Goal: Task Accomplishment & Management: Use online tool/utility

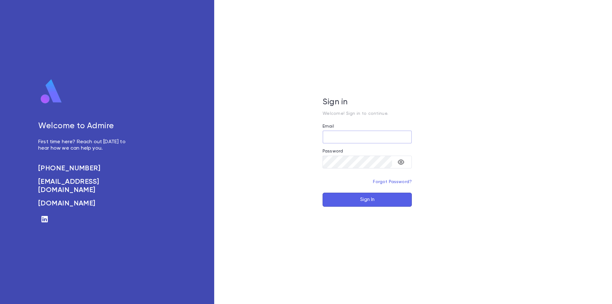
type input "**********"
click at [343, 197] on button "Sign In" at bounding box center [367, 200] width 89 height 14
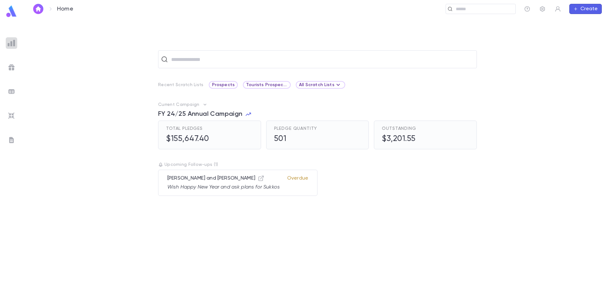
click at [7, 41] on div at bounding box center [11, 42] width 11 height 11
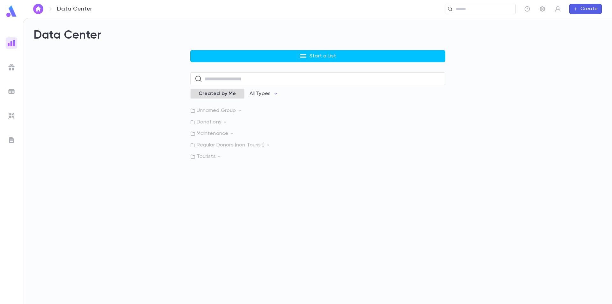
click at [233, 94] on span "Created by Me" at bounding box center [217, 94] width 45 height 6
click at [237, 81] on input "text" at bounding box center [323, 79] width 236 height 12
type input "****"
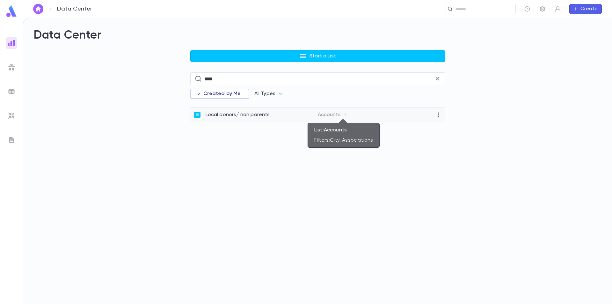
click at [346, 115] on icon at bounding box center [346, 114] width 4 height 4
click at [283, 111] on div "Local donors/ non parents Accounts" at bounding box center [317, 115] width 255 height 14
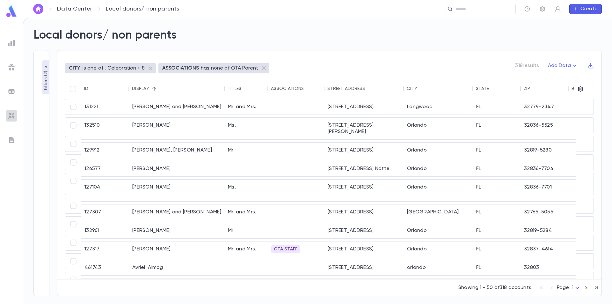
click at [11, 114] on img at bounding box center [12, 116] width 8 height 8
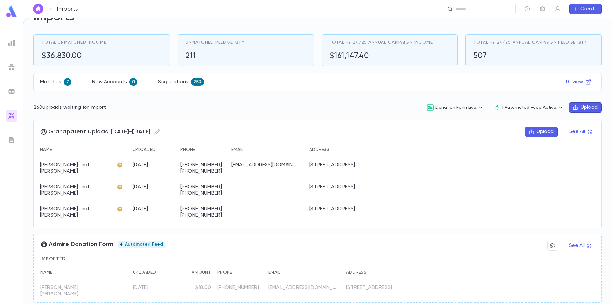
scroll to position [32, 0]
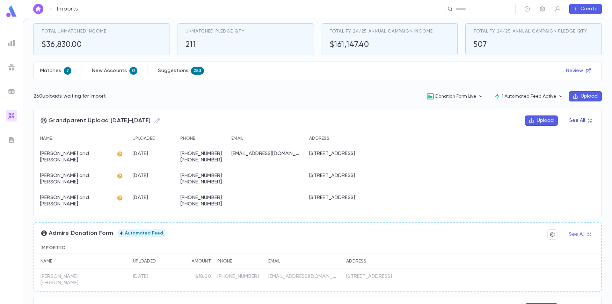
click at [580, 119] on button "See All" at bounding box center [581, 120] width 30 height 10
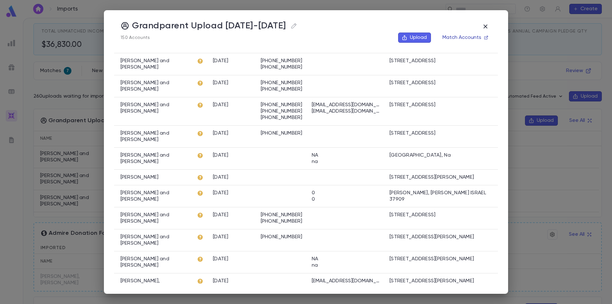
click at [484, 38] on button "Match Accounts" at bounding box center [465, 38] width 53 height 10
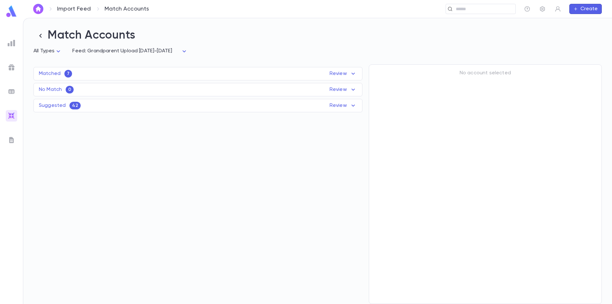
click at [57, 73] on p "Matched" at bounding box center [50, 73] width 22 height 6
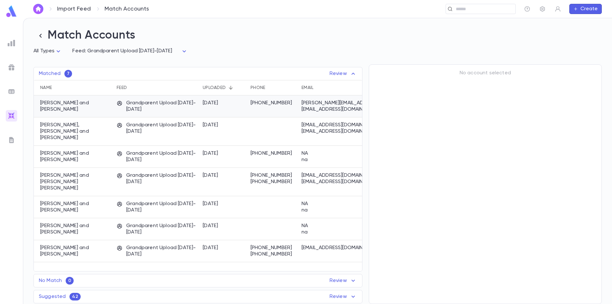
click at [109, 108] on div "[PERSON_NAME] and [PERSON_NAME]" at bounding box center [74, 106] width 80 height 22
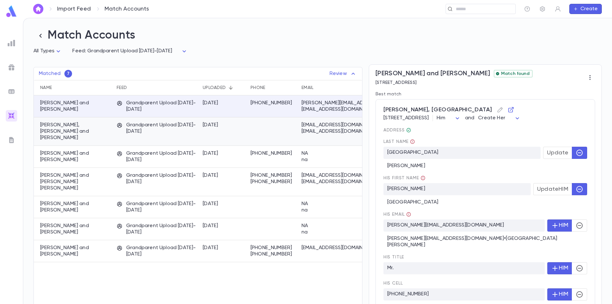
click at [91, 130] on p "[PERSON_NAME], [PERSON_NAME] and [PERSON_NAME]" at bounding box center [75, 131] width 70 height 19
click at [130, 130] on p "Grandparent Upload [DATE]-[DATE]" at bounding box center [157, 128] width 80 height 13
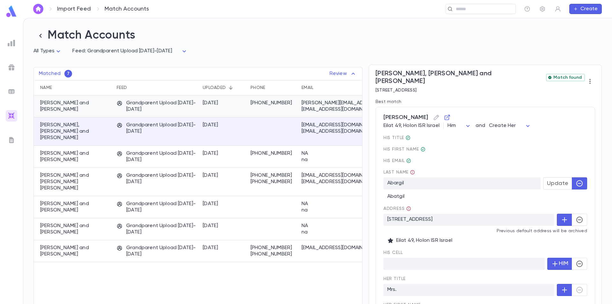
click at [134, 107] on p "Grandparent Upload 2025-2026" at bounding box center [157, 106] width 80 height 13
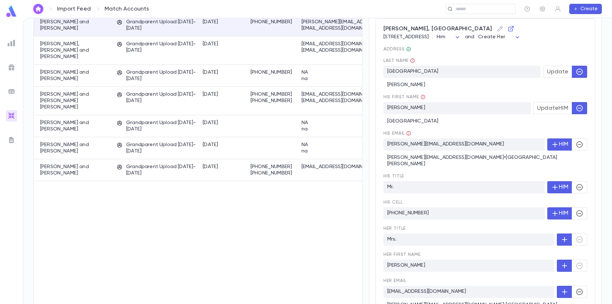
scroll to position [96, 0]
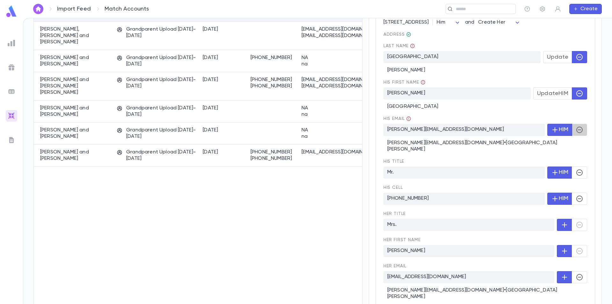
click at [578, 134] on icon "button" at bounding box center [580, 130] width 8 height 8
click at [552, 130] on icon "button" at bounding box center [556, 130] width 8 height 8
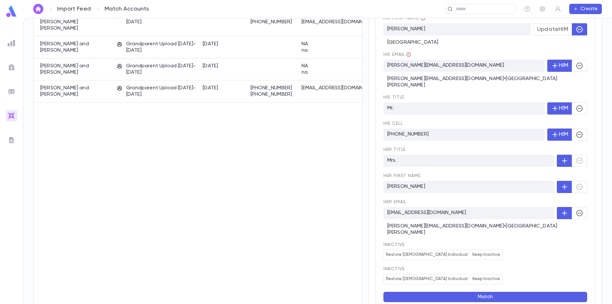
scroll to position [183, 0]
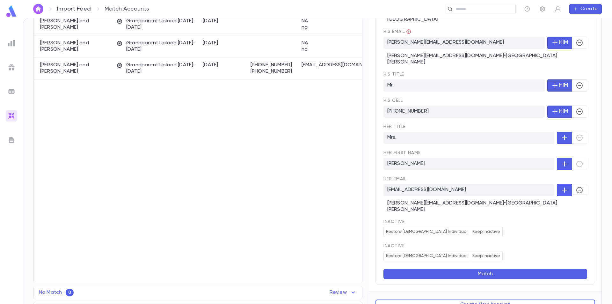
click at [489, 269] on button "Match" at bounding box center [486, 274] width 204 height 10
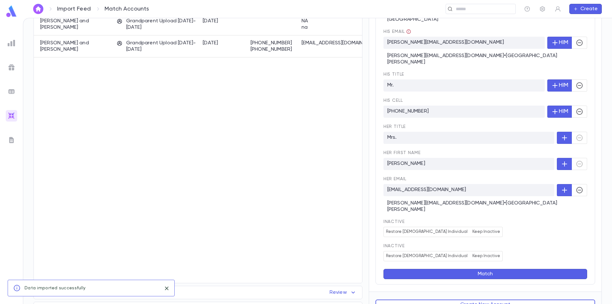
scroll to position [0, 0]
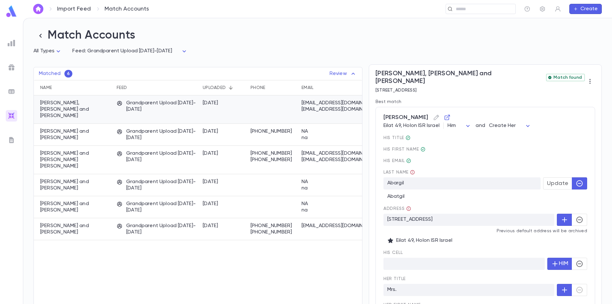
click at [91, 106] on p "Abargil, Maxim and Sigalit Abargil" at bounding box center [75, 109] width 70 height 19
click at [557, 181] on button "Update" at bounding box center [558, 183] width 29 height 12
click at [579, 216] on icon "button" at bounding box center [580, 220] width 8 height 8
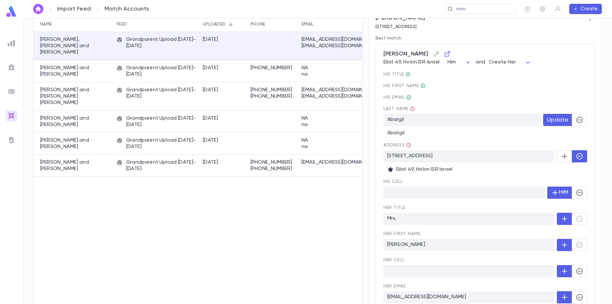
scroll to position [42, 0]
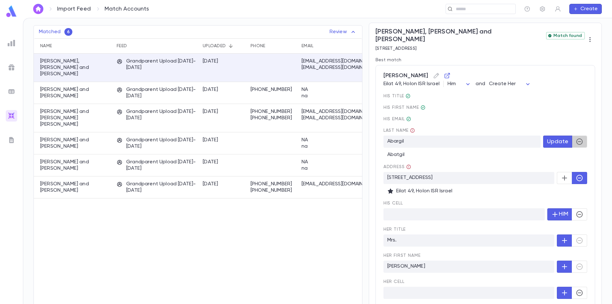
click at [576, 138] on icon "button" at bounding box center [580, 142] width 8 height 8
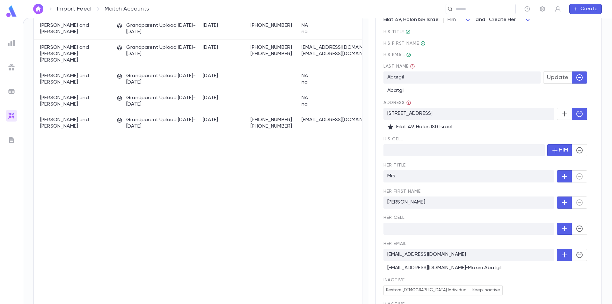
scroll to position [169, 0]
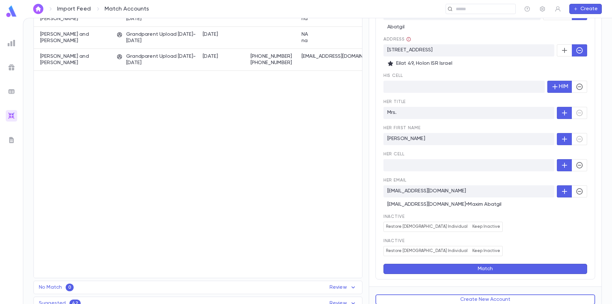
click at [498, 264] on button "Match" at bounding box center [486, 269] width 204 height 10
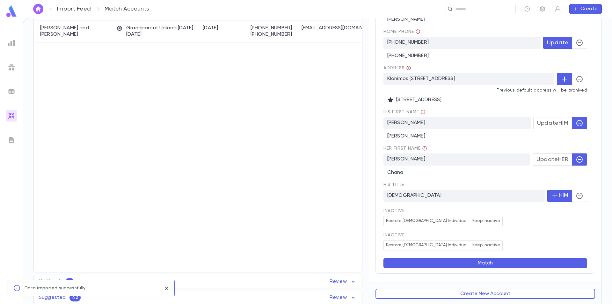
scroll to position [0, 0]
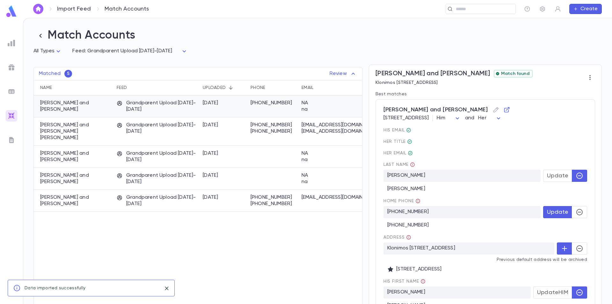
click at [111, 112] on div "Guttman, Zalman and Raizy" at bounding box center [74, 106] width 80 height 22
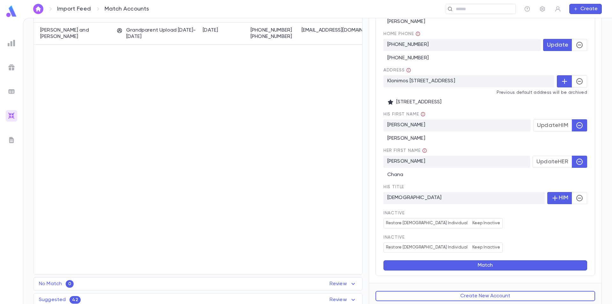
scroll to position [171, 0]
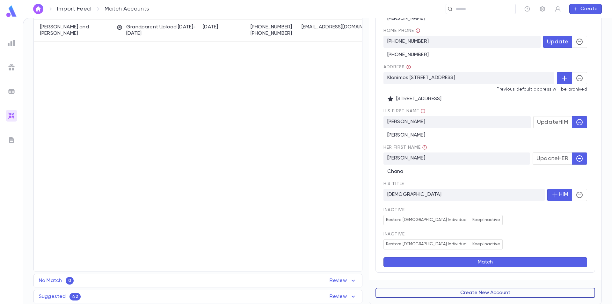
click at [486, 292] on button "Create New Account" at bounding box center [486, 293] width 220 height 10
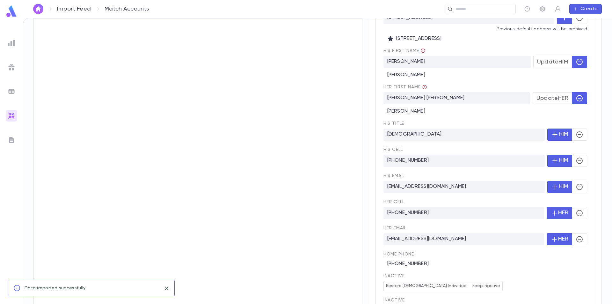
scroll to position [0, 0]
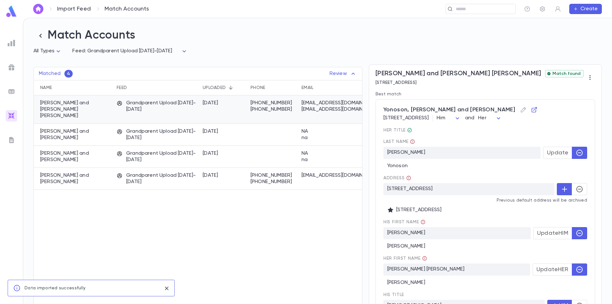
click at [163, 113] on p "Grandparent Upload 2025-2026" at bounding box center [157, 106] width 80 height 13
click at [552, 156] on span "Update" at bounding box center [557, 152] width 21 height 7
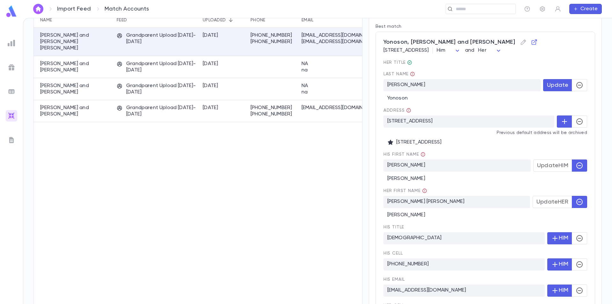
scroll to position [96, 0]
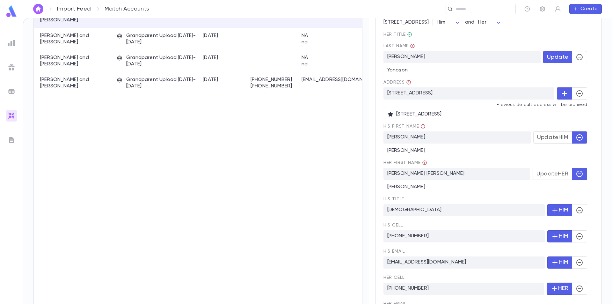
click at [543, 139] on span "Update HIM" at bounding box center [552, 137] width 31 height 7
click at [552, 175] on span "Update HER" at bounding box center [553, 173] width 32 height 7
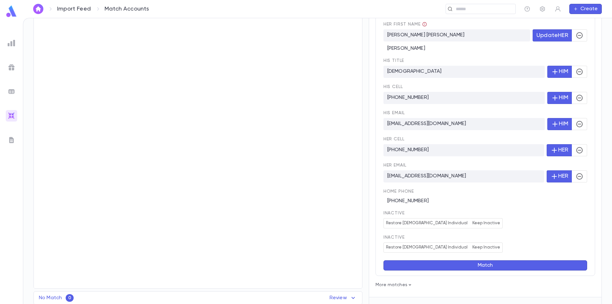
scroll to position [252, 0]
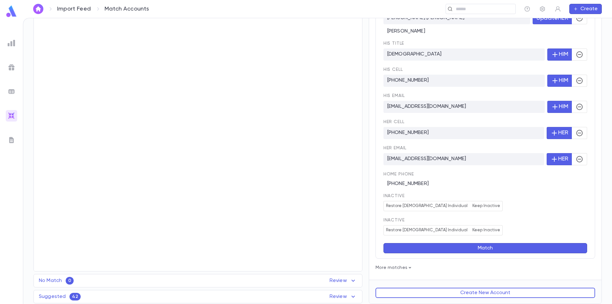
click at [521, 248] on button "Match" at bounding box center [486, 248] width 204 height 10
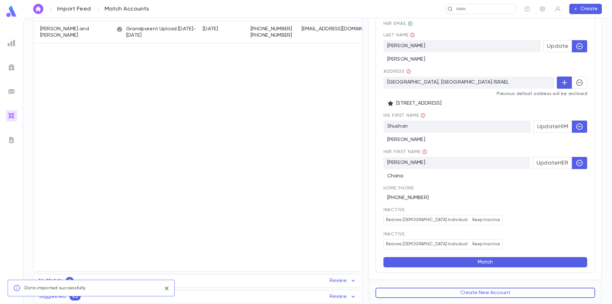
scroll to position [0, 0]
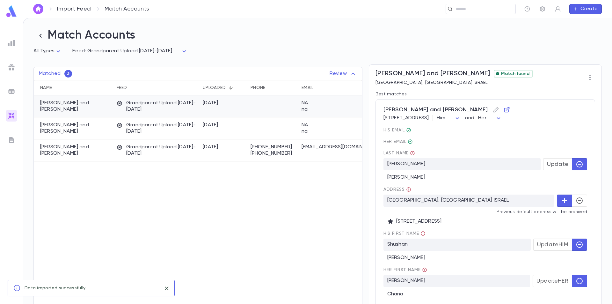
click at [106, 112] on div "Harari, Shushan and Rachel" at bounding box center [74, 106] width 80 height 22
click at [231, 103] on div "9/12/2025" at bounding box center [224, 106] width 48 height 22
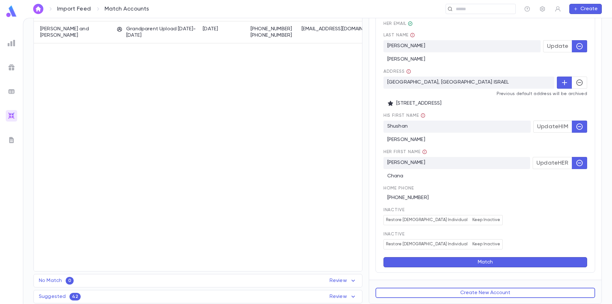
scroll to position [119, 0]
click at [461, 295] on button "Create New Account" at bounding box center [486, 293] width 220 height 10
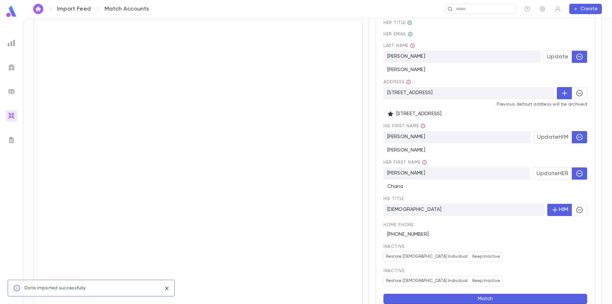
scroll to position [0, 0]
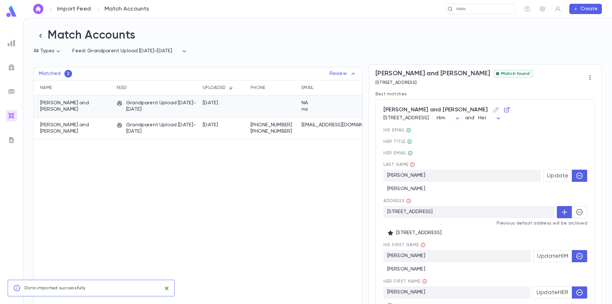
click at [122, 107] on icon at bounding box center [120, 103] width 6 height 7
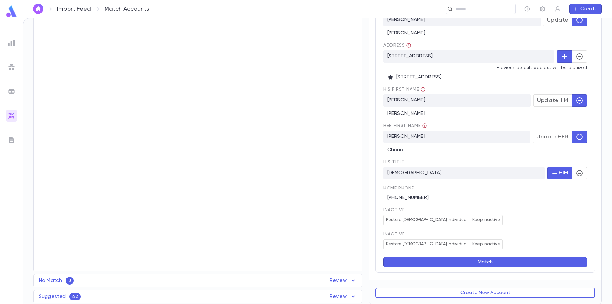
scroll to position [157, 0]
click at [462, 293] on button "Create New Account" at bounding box center [486, 293] width 220 height 10
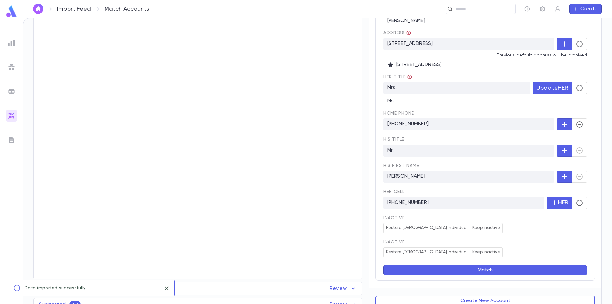
scroll to position [0, 0]
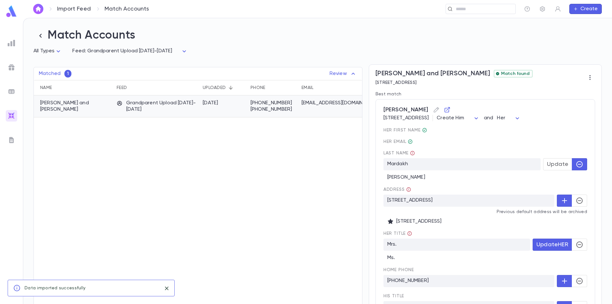
click at [103, 113] on div "[PERSON_NAME] and [PERSON_NAME]" at bounding box center [74, 106] width 80 height 22
drag, startPoint x: 381, startPoint y: 111, endPoint x: 433, endPoint y: 113, distance: 51.4
click at [433, 113] on div "Pasternak, Sophia 2103 Rockefeller Ln, Redondo Beach CA 90278-4390 United State…" at bounding box center [486, 268] width 220 height 338
copy span "Pasternak, Sophia"
click at [164, 109] on p "Grandparent Upload 2025-2026" at bounding box center [157, 106] width 80 height 13
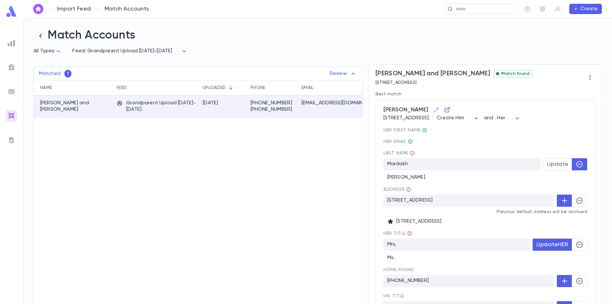
click at [559, 168] on span "Update" at bounding box center [557, 164] width 21 height 7
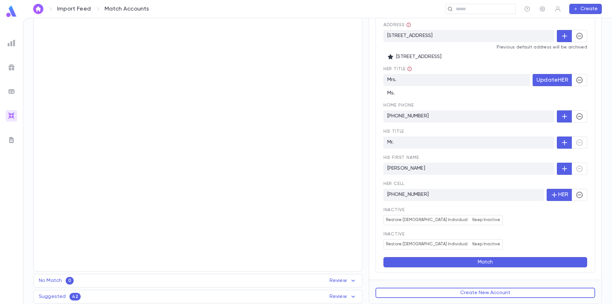
scroll to position [172, 0]
click at [501, 264] on button "Match" at bounding box center [486, 262] width 204 height 10
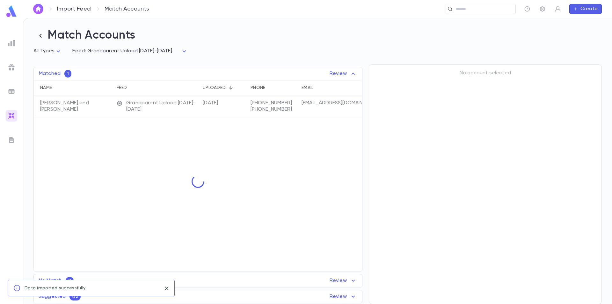
scroll to position [0, 0]
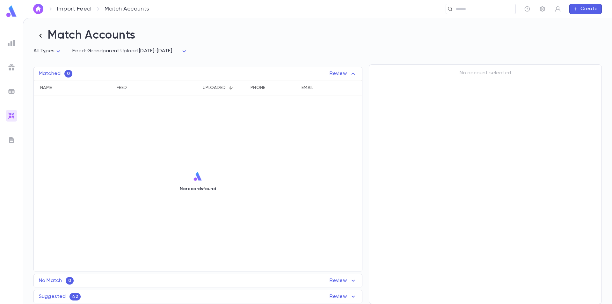
click at [40, 36] on icon "button" at bounding box center [40, 36] width 2 height 4
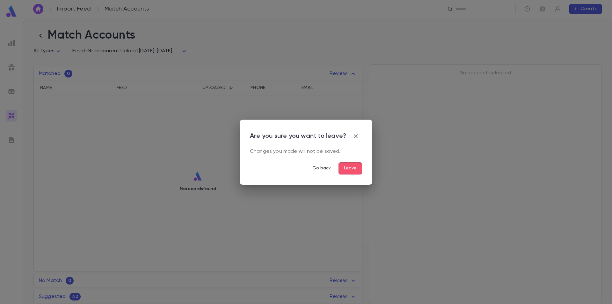
click at [316, 169] on button "Go back" at bounding box center [321, 168] width 29 height 12
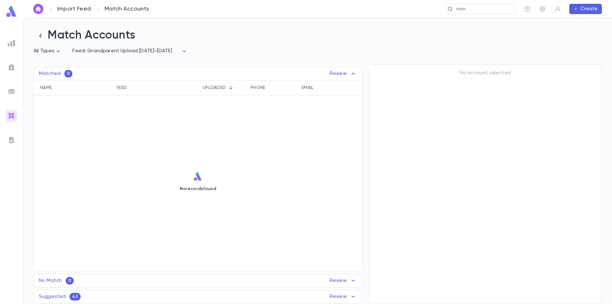
click at [55, 294] on p "Suggested" at bounding box center [52, 296] width 27 height 6
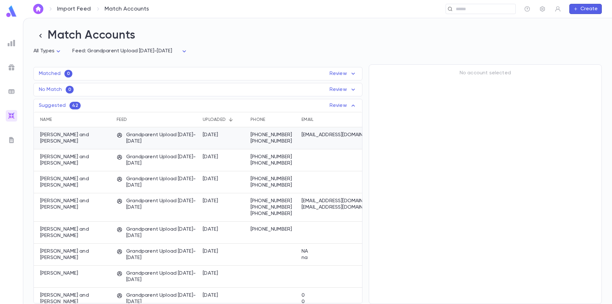
click at [80, 137] on p "[PERSON_NAME] and [PERSON_NAME]" at bounding box center [75, 138] width 70 height 13
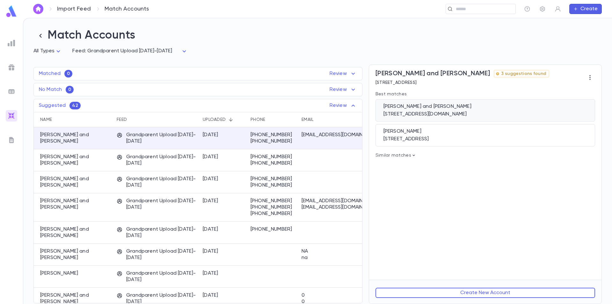
click at [445, 112] on div "Yachnes, Avrohom and Tzippy 1190 N.e. 176 Street, N.miami beach FL 33162 US" at bounding box center [486, 110] width 220 height 22
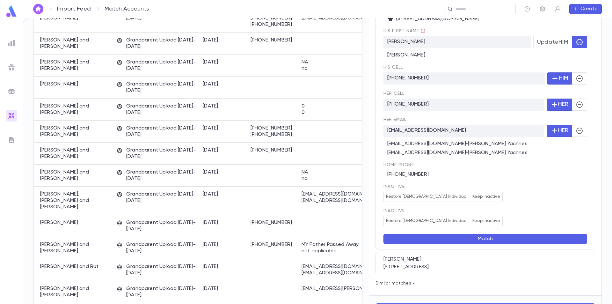
scroll to position [191, 0]
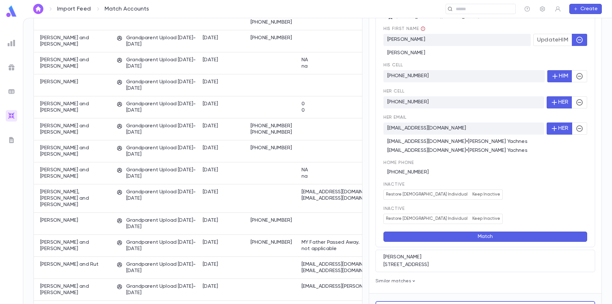
click at [578, 130] on icon "button" at bounding box center [580, 129] width 8 height 8
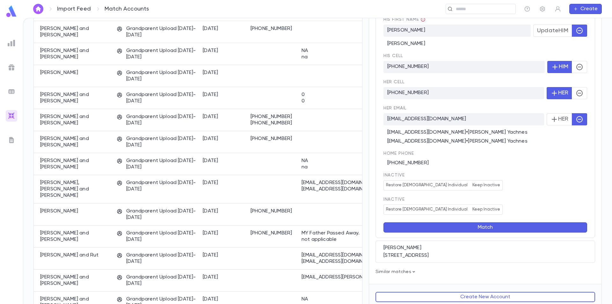
scroll to position [206, 0]
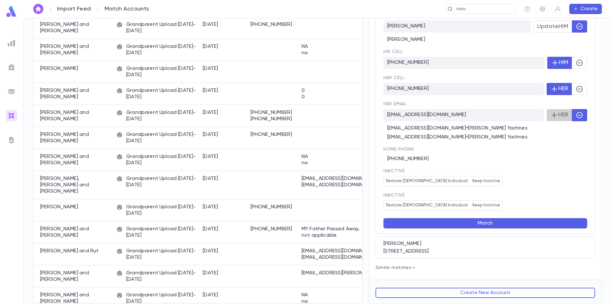
click at [552, 114] on icon "button" at bounding box center [555, 115] width 8 height 8
click at [477, 223] on button "Match" at bounding box center [486, 223] width 204 height 10
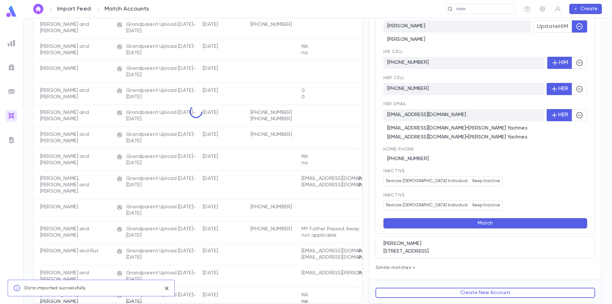
scroll to position [0, 0]
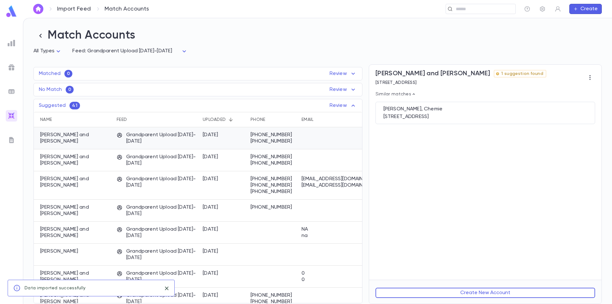
click at [92, 140] on div "Wyne, Yitz and Helene" at bounding box center [74, 138] width 80 height 22
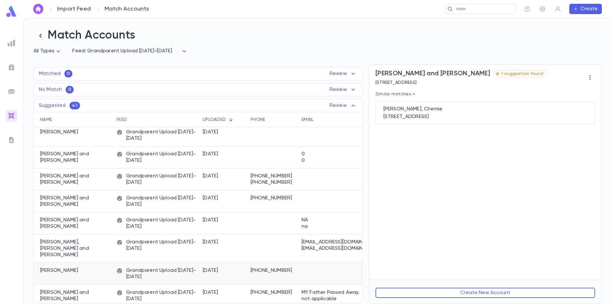
drag, startPoint x: 243, startPoint y: 300, endPoint x: 265, endPoint y: 296, distance: 22.1
click at [265, 296] on div "Wyne, Yitz and Helene Grandparent Upload 2025-2026 9/12/2025 (702) 271-3028 (70…" at bounding box center [279, 212] width 491 height 321
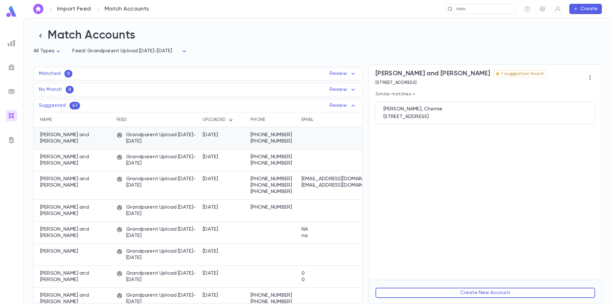
click at [235, 140] on div "[DATE]" at bounding box center [224, 138] width 48 height 22
click at [470, 294] on button "Create New Account" at bounding box center [486, 293] width 220 height 10
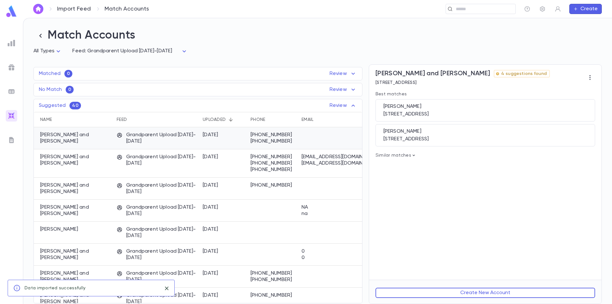
click at [113, 137] on div "[PERSON_NAME] and [PERSON_NAME]" at bounding box center [74, 138] width 80 height 22
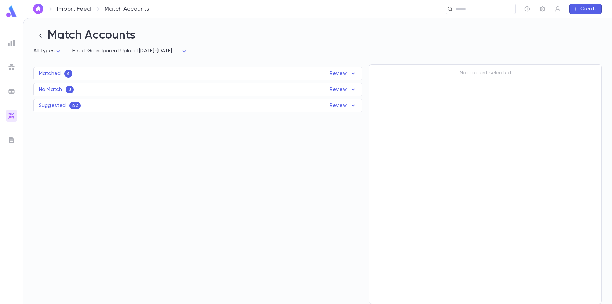
click at [9, 9] on img at bounding box center [11, 11] width 13 height 12
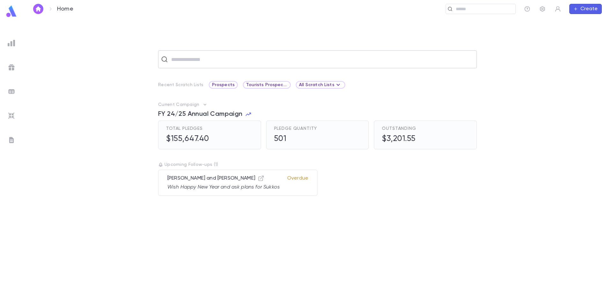
click at [306, 56] on input "text" at bounding box center [321, 59] width 305 height 12
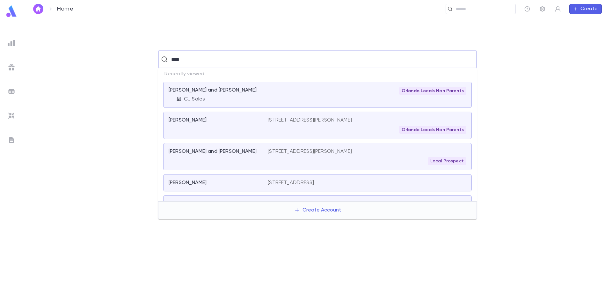
type input "*****"
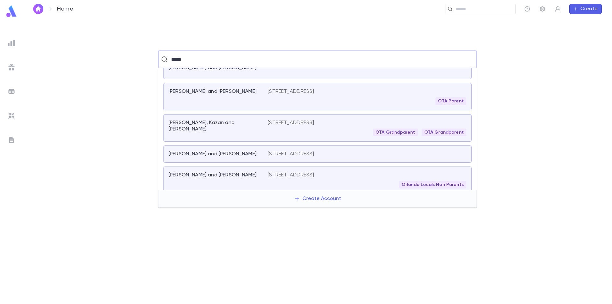
scroll to position [17, 0]
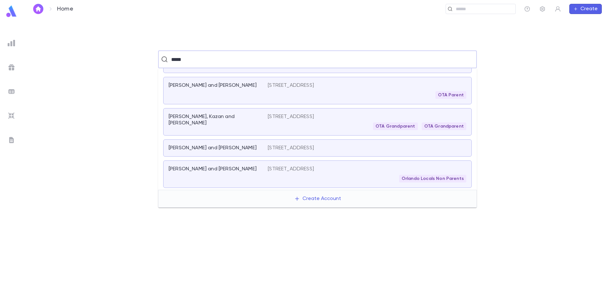
click at [252, 118] on div "Jeffrey, Kazan and Caren" at bounding box center [215, 120] width 92 height 13
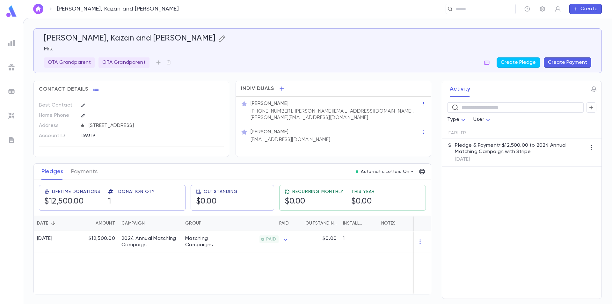
click at [219, 39] on icon "button" at bounding box center [222, 38] width 6 height 6
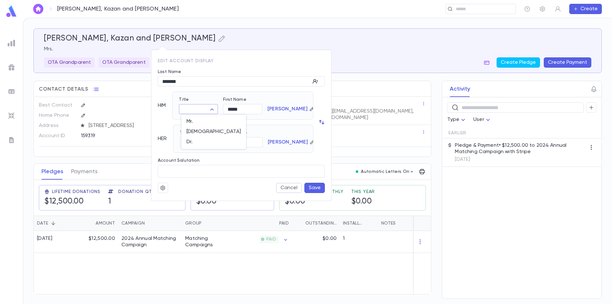
click at [208, 107] on body "Jeffrey, Kazan and Caren ​ Create Jeffrey, Kazan and Caren Mrs. OTA Grandparent…" at bounding box center [306, 161] width 612 height 286
click at [201, 120] on span "Mr." at bounding box center [214, 121] width 55 height 6
type input "***"
drag, startPoint x: 246, startPoint y: 110, endPoint x: 224, endPoint y: 109, distance: 22.3
click at [224, 109] on input "*****" at bounding box center [242, 109] width 39 height 10
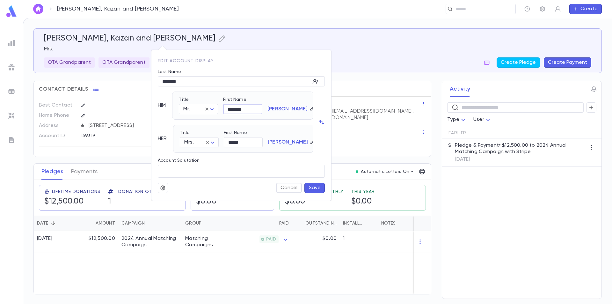
type input "*******"
click at [310, 107] on button "button" at bounding box center [312, 109] width 4 height 6
click at [286, 110] on input "Override Last Name" at bounding box center [282, 109] width 28 height 10
type input "*****"
drag, startPoint x: 292, startPoint y: 110, endPoint x: 263, endPoint y: 114, distance: 28.9
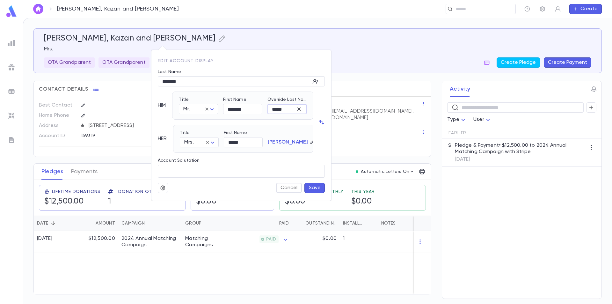
click at [263, 114] on div "Override Last Name ***** ​" at bounding box center [285, 103] width 44 height 22
drag, startPoint x: 185, startPoint y: 84, endPoint x: 147, endPoint y: 84, distance: 38.3
click at [147, 84] on div "Edit Account Display Last Name ******* ​ HIM Title Mr. *** ​ First Name *******…" at bounding box center [306, 152] width 612 height 304
type input "*****"
drag, startPoint x: 322, startPoint y: 181, endPoint x: 319, endPoint y: 185, distance: 4.6
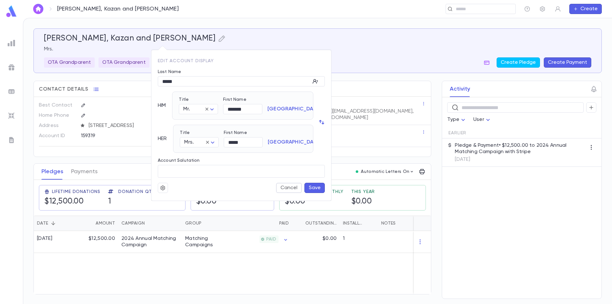
click at [319, 185] on form "Last Name ***** ​ HIM Title Mr. *** ​ First Name ******* ​ Kazan HER Title Mrs.…" at bounding box center [241, 128] width 167 height 129
click at [319, 185] on button "Save" at bounding box center [315, 188] width 20 height 10
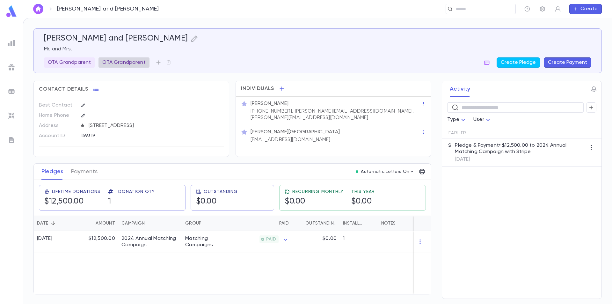
click at [142, 62] on p "OTA Grandparent" at bounding box center [123, 62] width 43 height 6
click at [221, 90] on icon "button" at bounding box center [221, 88] width 6 height 6
drag, startPoint x: 19, startPoint y: 10, endPoint x: 17, endPoint y: 13, distance: 3.6
click at [18, 11] on div at bounding box center [11, 12] width 23 height 14
click at [16, 13] on img at bounding box center [11, 11] width 13 height 12
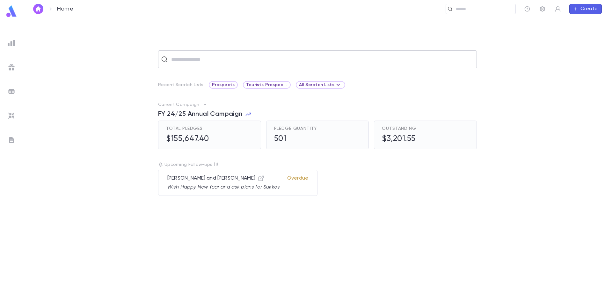
click at [206, 59] on input "text" at bounding box center [321, 59] width 305 height 12
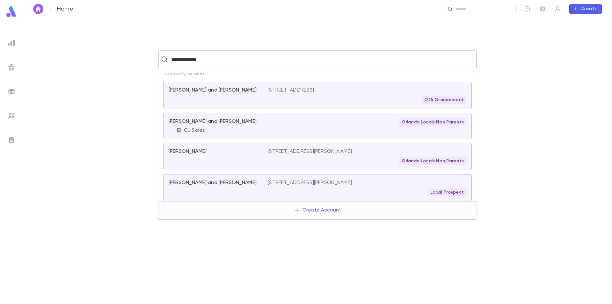
type input "**********"
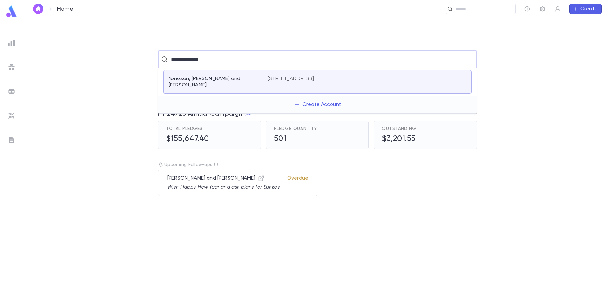
click at [219, 83] on div "Yonoson, Shlomo and Harris, Sara 13718 71st Ave, Flushing NY 11367-1939 United …" at bounding box center [317, 82] width 309 height 24
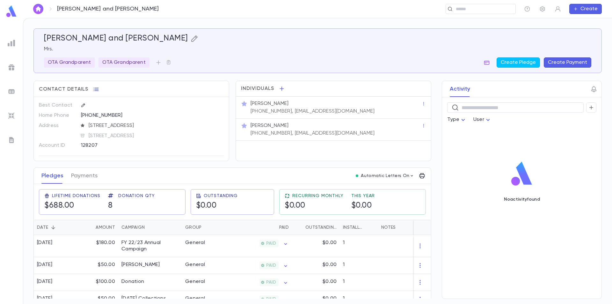
click at [198, 39] on icon "button" at bounding box center [195, 39] width 8 height 8
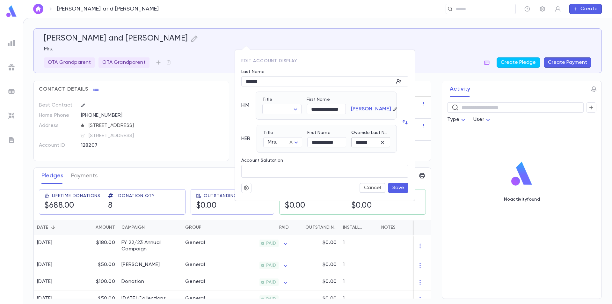
click at [386, 145] on div "****** ​" at bounding box center [371, 142] width 39 height 10
click at [384, 144] on icon "button" at bounding box center [383, 142] width 6 height 6
click at [401, 191] on button "Save" at bounding box center [398, 188] width 20 height 10
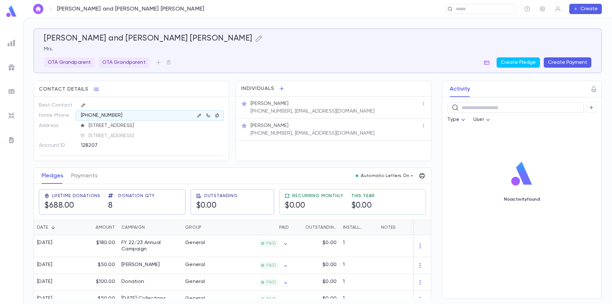
click at [11, 14] on img at bounding box center [11, 11] width 13 height 12
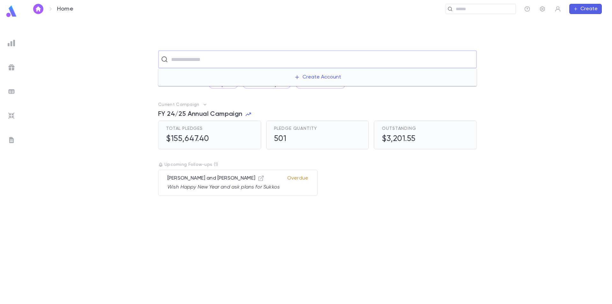
click at [197, 55] on input "text" at bounding box center [321, 59] width 305 height 12
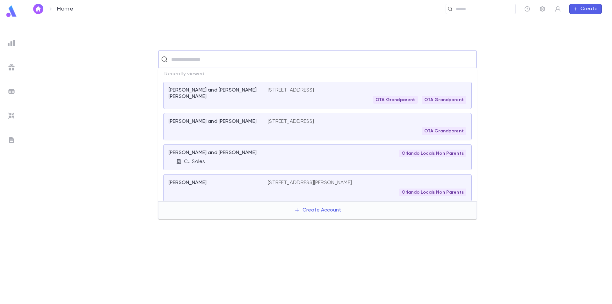
paste input "**********"
type input "**********"
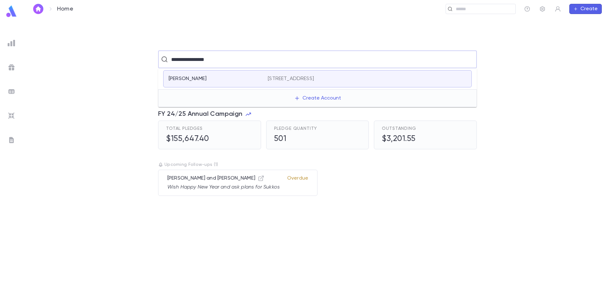
click at [237, 78] on div "Pasternak, Sophia" at bounding box center [215, 79] width 92 height 6
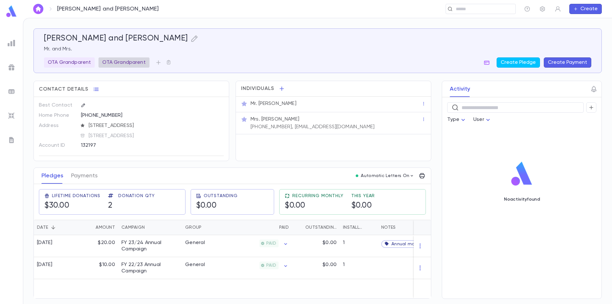
click at [140, 64] on p "OTA Grandparent" at bounding box center [123, 62] width 43 height 6
click at [86, 62] on div at bounding box center [306, 152] width 612 height 304
click at [86, 64] on p "OTA Grandparent" at bounding box center [69, 62] width 43 height 6
click at [110, 61] on div at bounding box center [306, 152] width 612 height 304
click at [126, 61] on p "OTA Grandparent" at bounding box center [123, 62] width 43 height 6
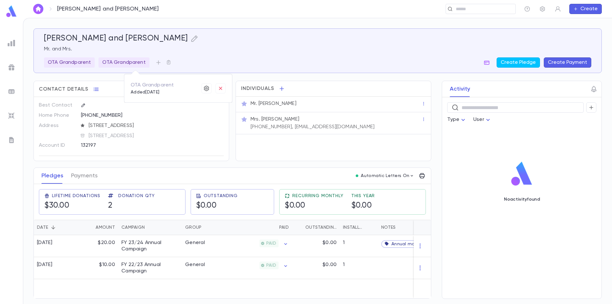
click at [241, 54] on div at bounding box center [306, 152] width 612 height 304
click at [14, 10] on img at bounding box center [11, 11] width 13 height 12
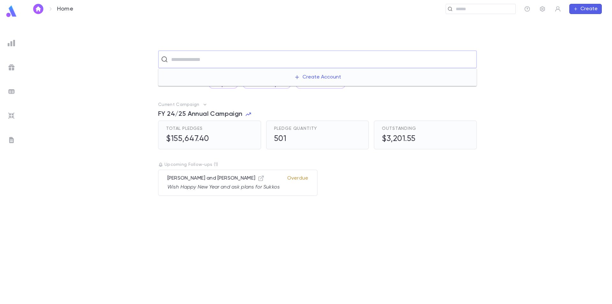
click at [190, 60] on input "text" at bounding box center [321, 59] width 305 height 12
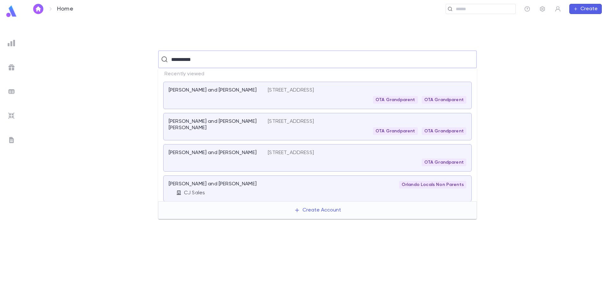
type input "**********"
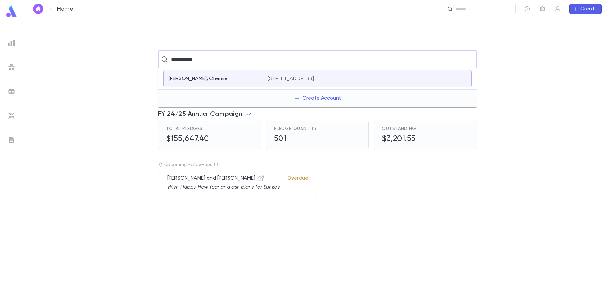
click at [218, 81] on div "Wyne, Chemie" at bounding box center [215, 79] width 92 height 6
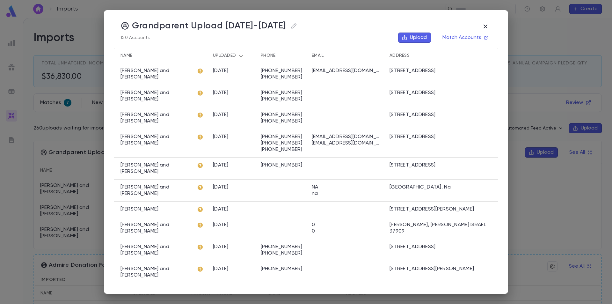
scroll to position [32, 0]
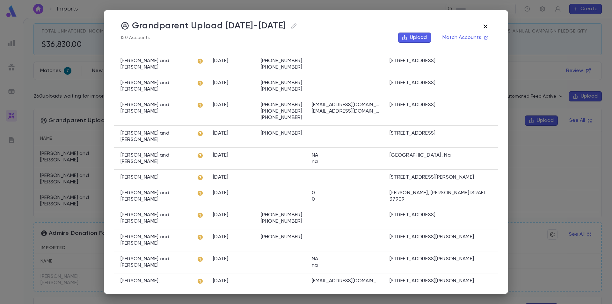
click at [491, 25] on button "button" at bounding box center [486, 26] width 12 height 12
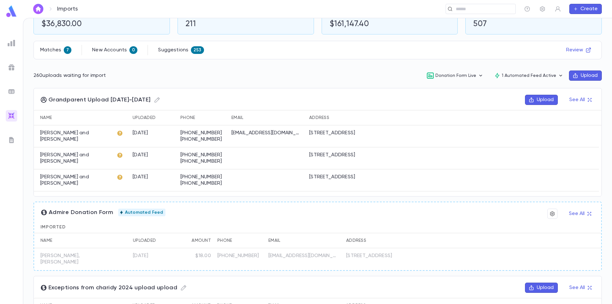
scroll to position [64, 0]
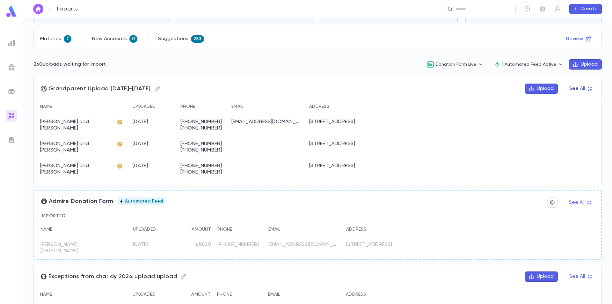
click at [589, 86] on icon "button" at bounding box center [590, 88] width 4 height 4
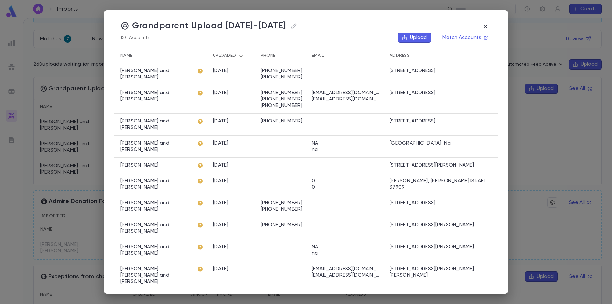
click at [170, 77] on div "[PERSON_NAME] and [PERSON_NAME]" at bounding box center [154, 74] width 80 height 22
click at [464, 39] on button "Match Accounts" at bounding box center [465, 38] width 53 height 10
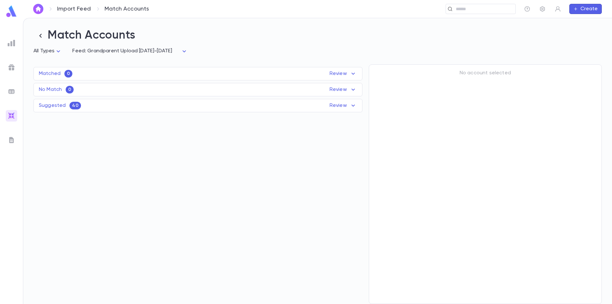
click at [89, 108] on div "Suggested 40 Review" at bounding box center [198, 106] width 329 height 8
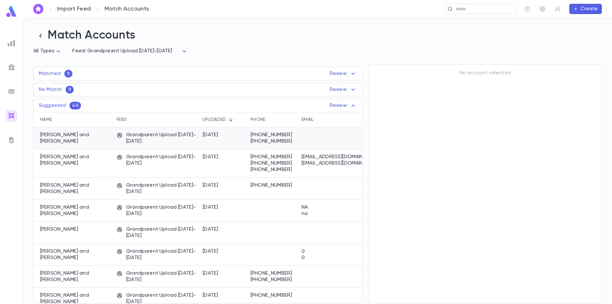
click at [87, 136] on p "[PERSON_NAME] and [PERSON_NAME]" at bounding box center [75, 138] width 70 height 13
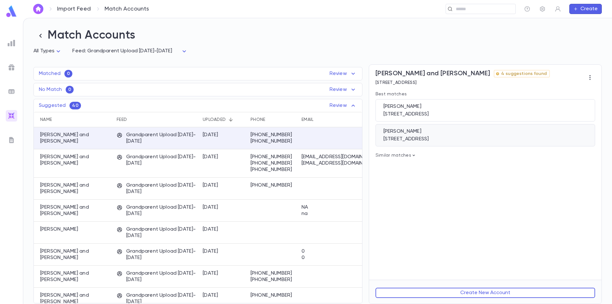
click at [458, 135] on div "[PERSON_NAME]" at bounding box center [486, 131] width 204 height 6
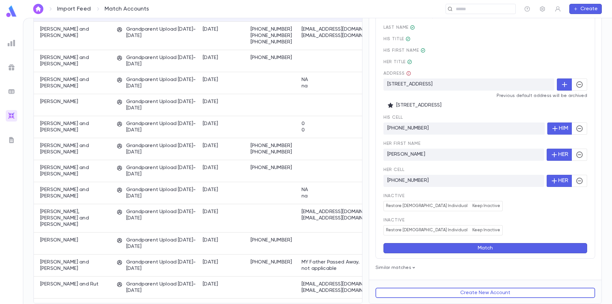
scroll to position [129, 0]
click at [474, 249] on button "Match" at bounding box center [486, 248] width 204 height 10
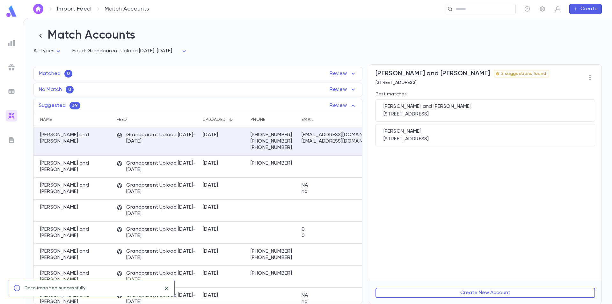
scroll to position [0, 0]
click at [463, 112] on div "[STREET_ADDRESS]" at bounding box center [486, 114] width 204 height 6
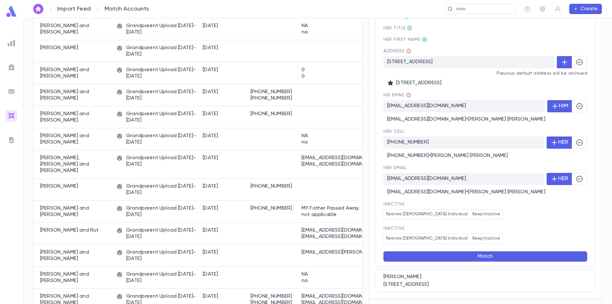
scroll to position [180, 0]
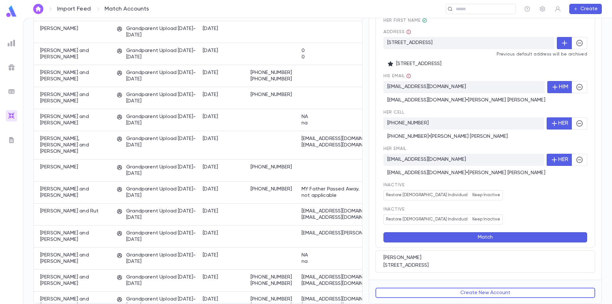
click at [489, 238] on button "Match" at bounding box center [486, 237] width 204 height 10
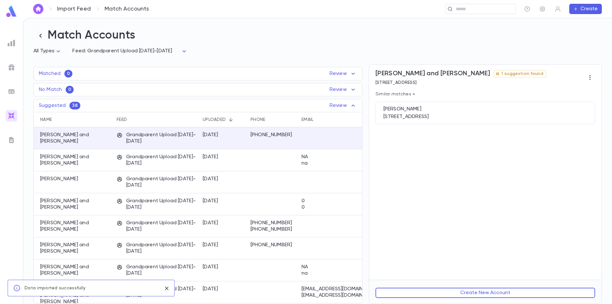
scroll to position [0, 0]
click at [14, 13] on img at bounding box center [11, 11] width 13 height 12
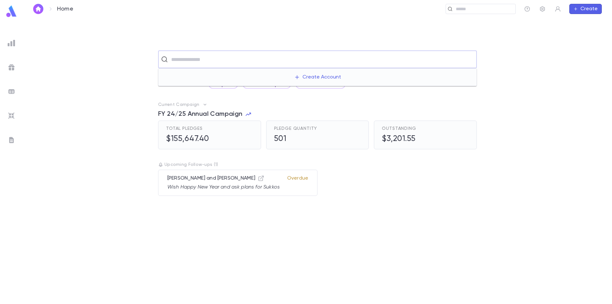
click at [194, 61] on input "text" at bounding box center [321, 59] width 305 height 12
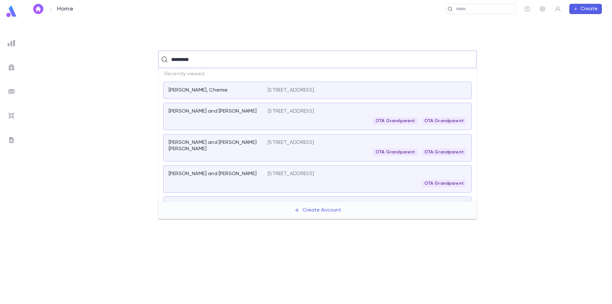
type input "**********"
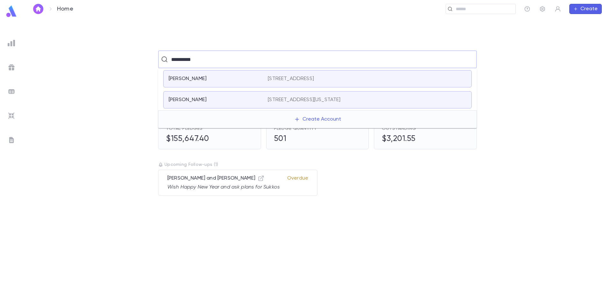
click at [215, 78] on div "Wasser, Ira" at bounding box center [215, 79] width 92 height 6
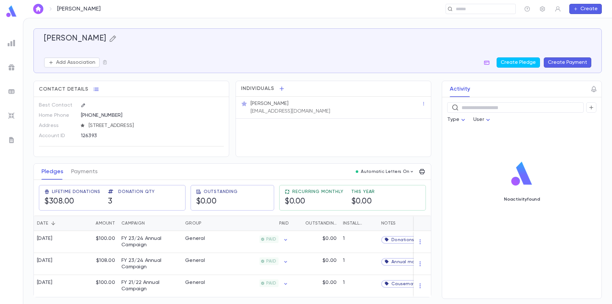
click at [109, 38] on icon "button" at bounding box center [113, 39] width 8 height 8
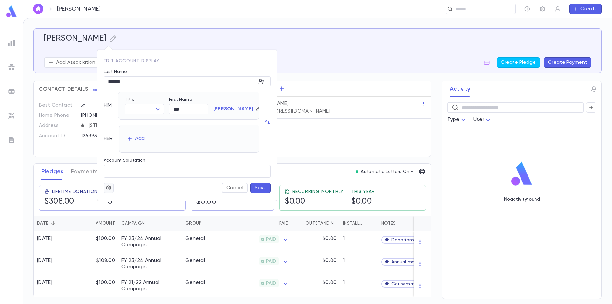
click at [110, 187] on icon "button" at bounding box center [108, 187] width 5 height 5
click at [118, 198] on li "Merge" at bounding box center [124, 200] width 38 height 10
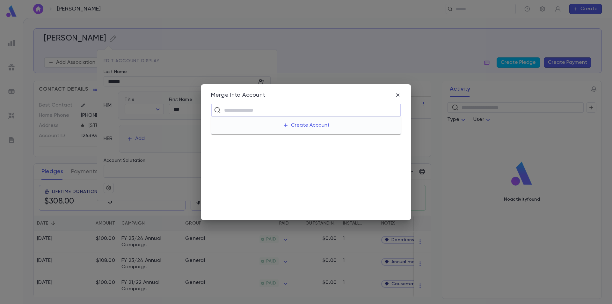
click at [260, 107] on input "text" at bounding box center [310, 110] width 176 height 12
type input "******"
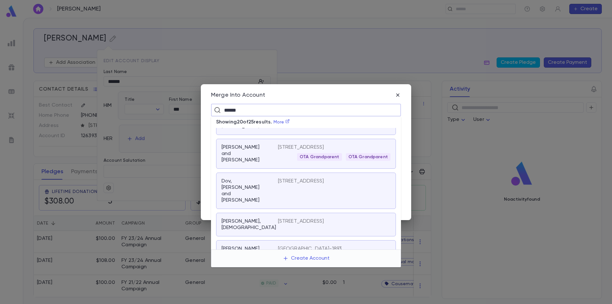
scroll to position [303, 0]
click at [267, 164] on p "Wasser, Yaakov and Aviva" at bounding box center [246, 153] width 49 height 19
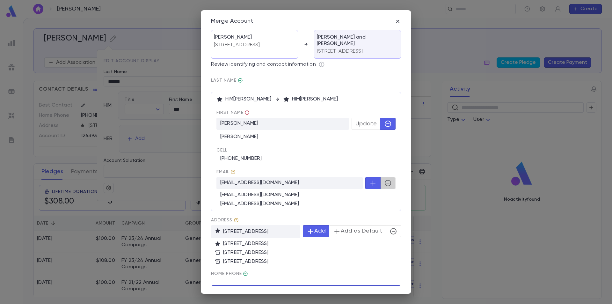
click at [388, 185] on icon "button" at bounding box center [388, 183] width 6 height 6
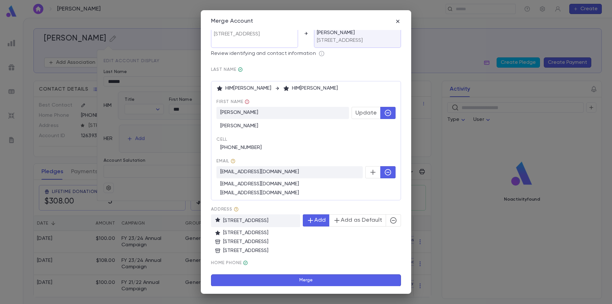
click at [393, 221] on icon "button" at bounding box center [394, 221] width 8 height 8
click at [294, 279] on button "Merge" at bounding box center [306, 280] width 190 height 12
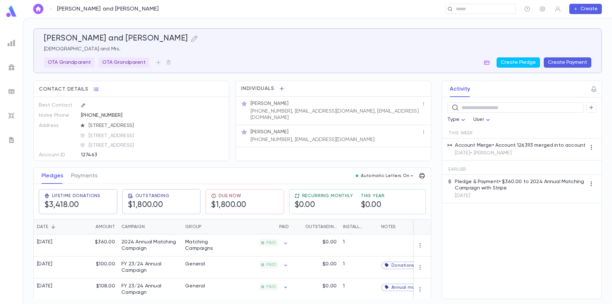
click at [14, 11] on img at bounding box center [11, 11] width 13 height 12
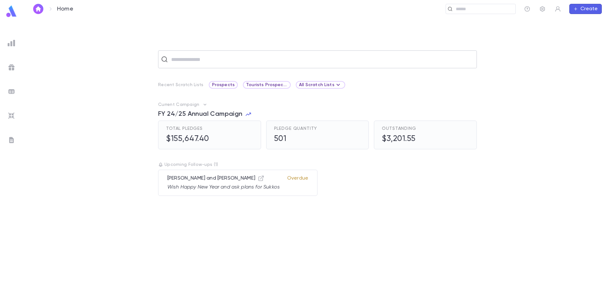
click at [205, 63] on input "text" at bounding box center [321, 59] width 305 height 12
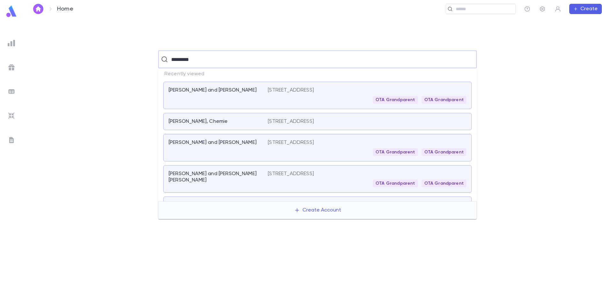
type input "**********"
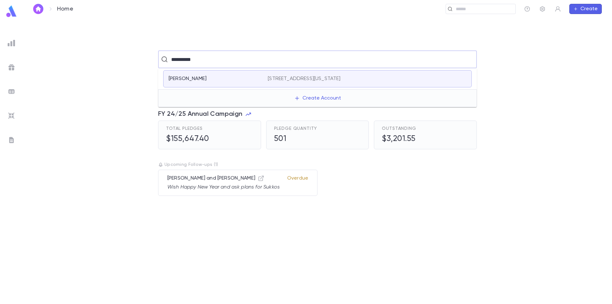
click at [213, 74] on div "Wasser, Ira 39 BroadwaySuite 640, New York NY 10006-3000 United States" at bounding box center [317, 78] width 309 height 17
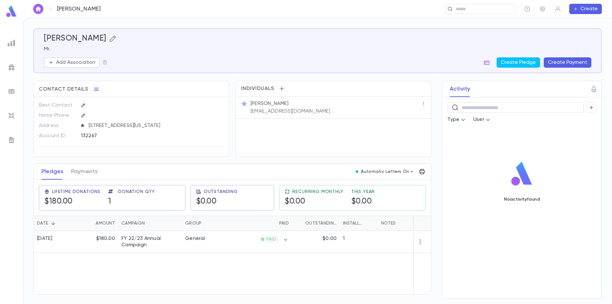
click at [109, 37] on icon "button" at bounding box center [113, 39] width 8 height 8
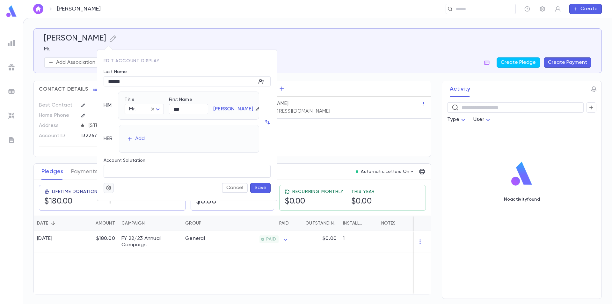
click at [107, 189] on icon "button" at bounding box center [108, 187] width 5 height 5
click at [115, 204] on li "Merge" at bounding box center [124, 200] width 38 height 10
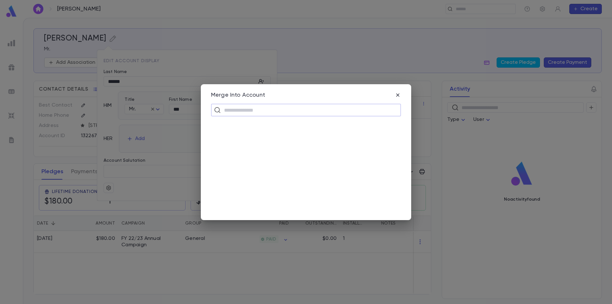
click at [242, 113] on input "text" at bounding box center [310, 110] width 176 height 12
type input "*"
type input "******"
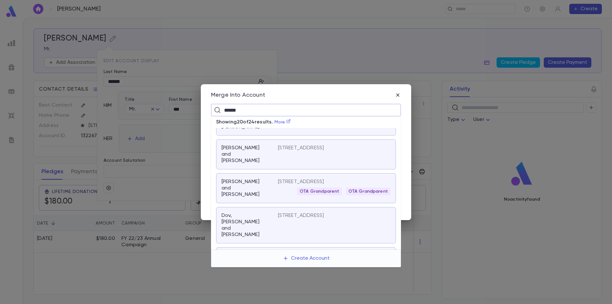
scroll to position [255, 0]
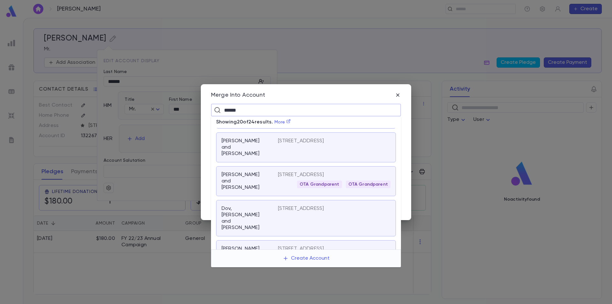
click at [265, 190] on p "Wasser, Yaakov and Aviva" at bounding box center [246, 181] width 49 height 19
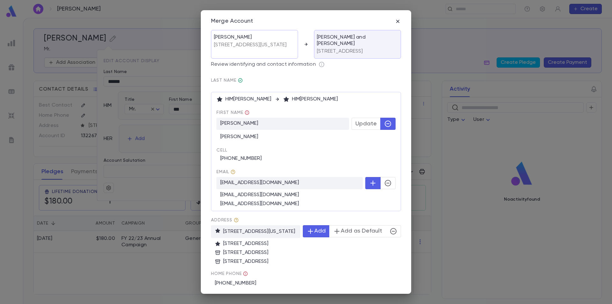
click at [385, 183] on icon "button" at bounding box center [388, 183] width 8 height 8
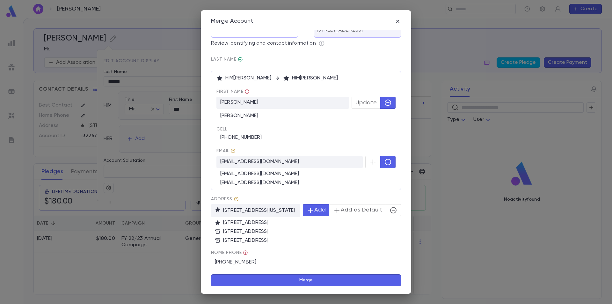
click at [391, 209] on icon "button" at bounding box center [394, 210] width 8 height 8
click at [278, 279] on button "Merge" at bounding box center [306, 280] width 190 height 12
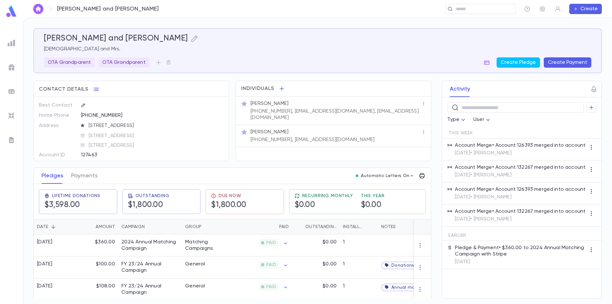
click at [11, 11] on img at bounding box center [11, 11] width 13 height 12
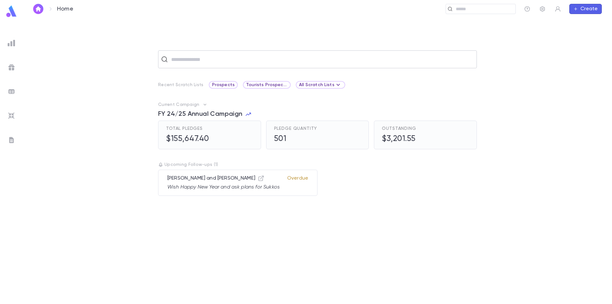
click at [204, 62] on input "text" at bounding box center [321, 59] width 305 height 12
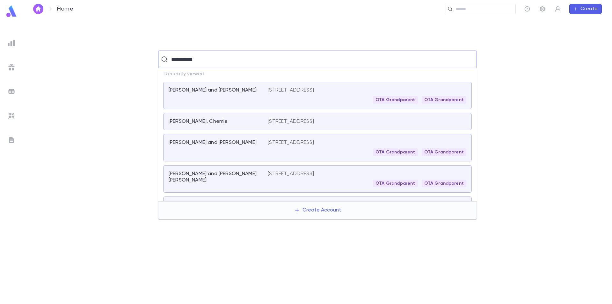
type input "**********"
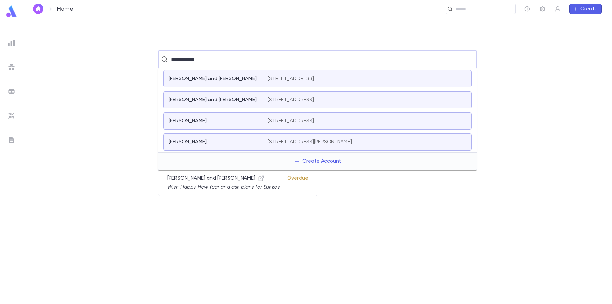
click at [247, 122] on div "Weiss, Steven" at bounding box center [215, 121] width 92 height 6
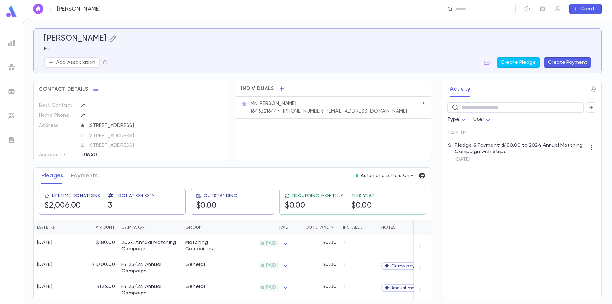
click at [109, 41] on icon "button" at bounding box center [113, 39] width 8 height 8
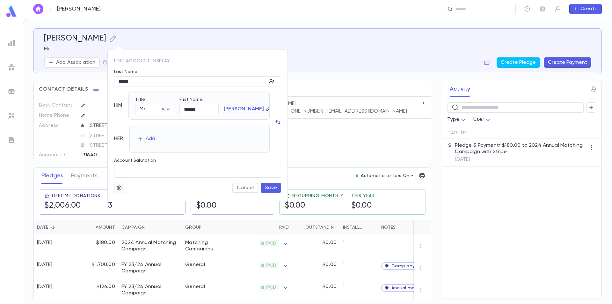
click at [124, 188] on button "button" at bounding box center [119, 188] width 10 height 10
click at [132, 201] on li "Merge" at bounding box center [135, 200] width 38 height 10
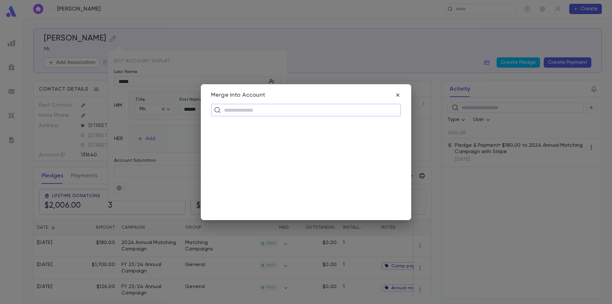
click at [244, 111] on input "text" at bounding box center [310, 110] width 176 height 12
drag, startPoint x: 244, startPoint y: 110, endPoint x: 221, endPoint y: 112, distance: 22.7
click at [221, 112] on div "**********" at bounding box center [306, 110] width 190 height 13
click at [226, 112] on input "*******" at bounding box center [305, 110] width 167 height 12
type input "**********"
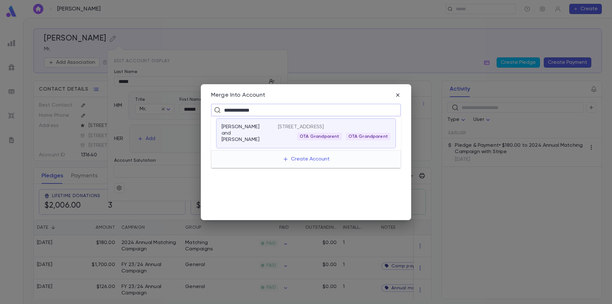
click at [241, 130] on p "Weiss, Shlomie and Miriam" at bounding box center [246, 133] width 49 height 19
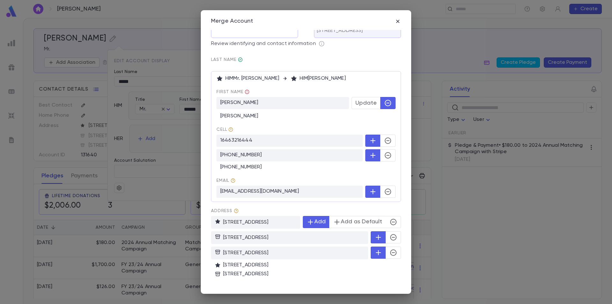
scroll to position [32, 0]
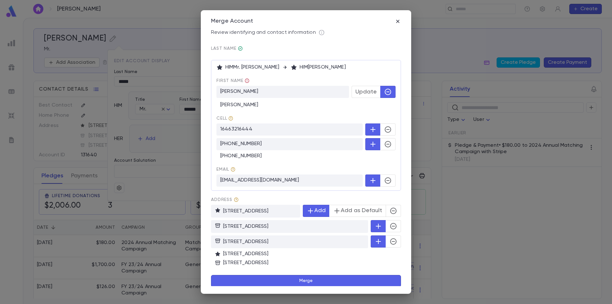
click at [392, 213] on icon "button" at bounding box center [394, 211] width 8 height 8
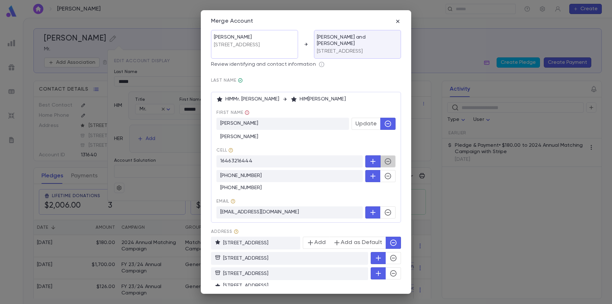
click at [387, 162] on icon "button" at bounding box center [388, 162] width 8 height 8
click at [385, 174] on icon "button" at bounding box center [388, 176] width 6 height 6
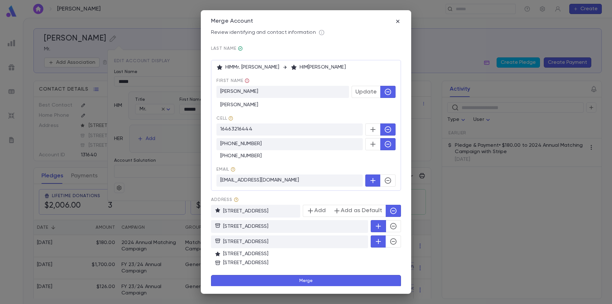
click at [390, 227] on icon "button" at bounding box center [394, 226] width 8 height 8
click at [391, 242] on icon "button" at bounding box center [394, 242] width 8 height 8
click at [360, 210] on button "Add as Default" at bounding box center [358, 211] width 57 height 12
click at [254, 262] on p "2419 Avenue M, Brooklyn NY 11210-4542 United States" at bounding box center [308, 263] width 186 height 6
click at [390, 214] on icon "button" at bounding box center [394, 211] width 8 height 8
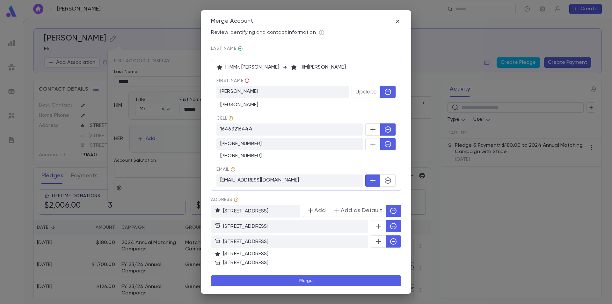
click at [324, 281] on button "Merge" at bounding box center [306, 281] width 190 height 12
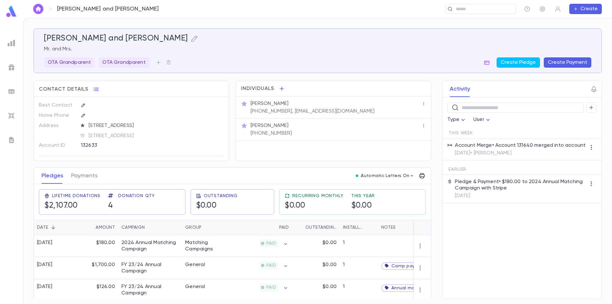
click at [11, 13] on img at bounding box center [11, 11] width 13 height 12
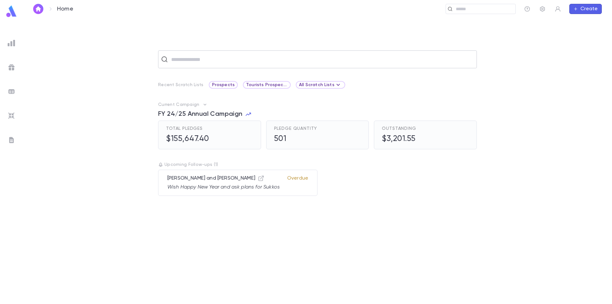
click at [233, 57] on input "text" at bounding box center [321, 59] width 305 height 12
click at [181, 59] on input "*******" at bounding box center [316, 59] width 295 height 12
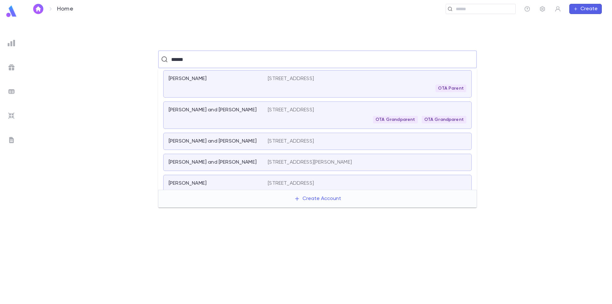
type input "******"
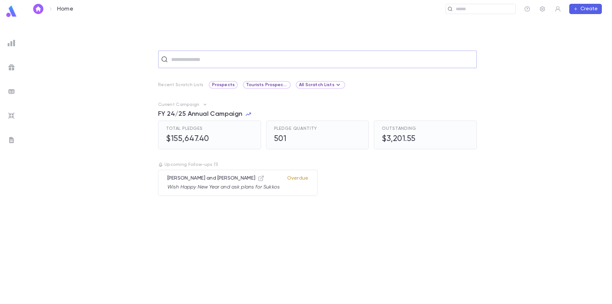
click at [204, 52] on div "​" at bounding box center [317, 59] width 319 height 18
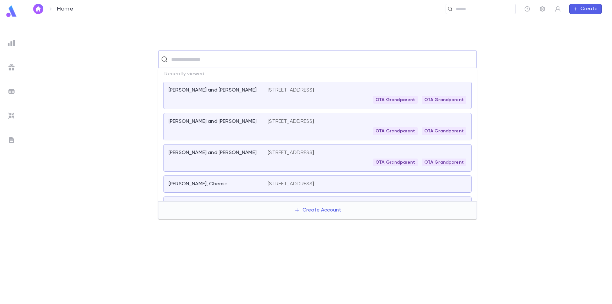
click at [205, 57] on input "text" at bounding box center [321, 59] width 305 height 12
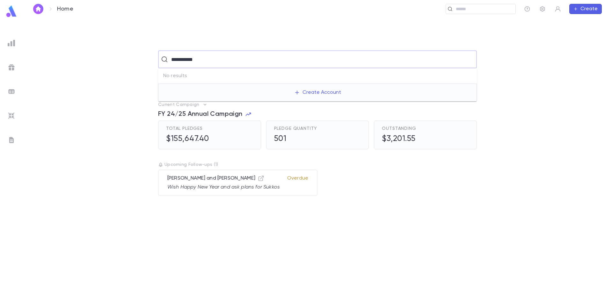
drag, startPoint x: 206, startPoint y: 63, endPoint x: 168, endPoint y: 60, distance: 38.1
click at [168, 60] on div "**********" at bounding box center [317, 59] width 319 height 18
drag, startPoint x: 177, startPoint y: 58, endPoint x: 173, endPoint y: 56, distance: 4.2
click at [173, 56] on input "**********" at bounding box center [316, 59] width 295 height 12
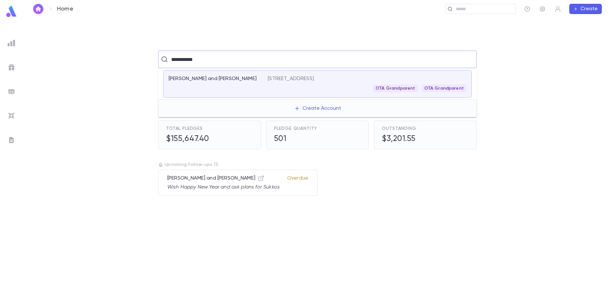
drag, startPoint x: 180, startPoint y: 56, endPoint x: 185, endPoint y: 53, distance: 6.4
click at [180, 56] on input "**********" at bounding box center [316, 59] width 295 height 12
type input "**********"
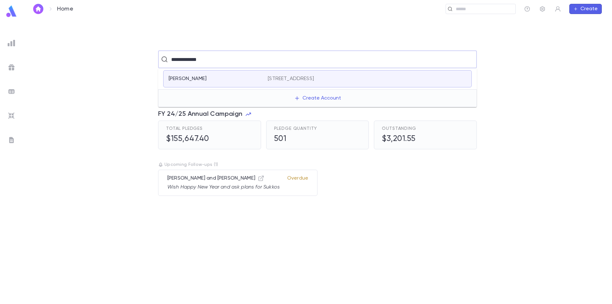
click at [218, 76] on div "Saloff, Ruthie" at bounding box center [215, 79] width 92 height 6
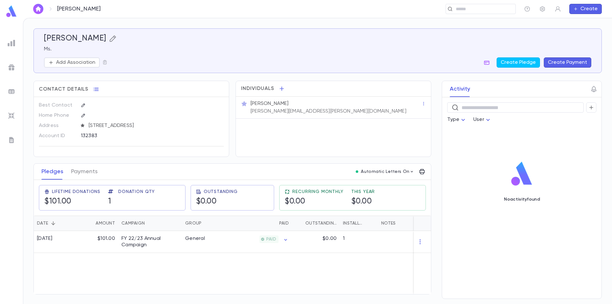
click at [109, 39] on icon "button" at bounding box center [113, 39] width 8 height 8
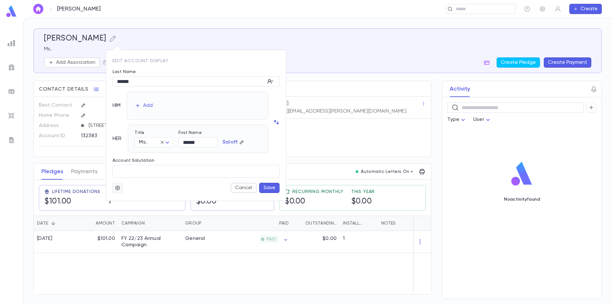
click at [116, 188] on icon "button" at bounding box center [118, 188] width 6 height 6
click at [126, 199] on li "Merge" at bounding box center [133, 200] width 38 height 10
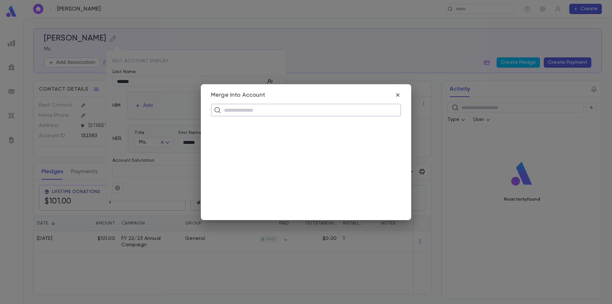
click at [242, 111] on input "text" at bounding box center [310, 110] width 176 height 12
type input "******"
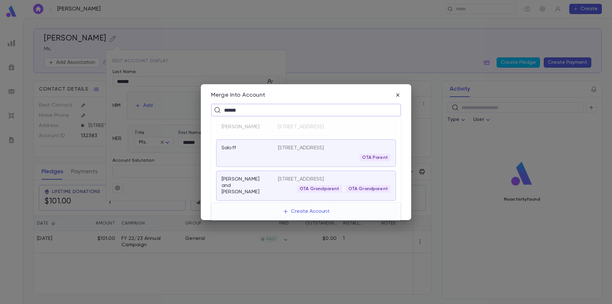
click at [262, 195] on p "Saloff, Ben Tzion and Ruth" at bounding box center [246, 185] width 49 height 19
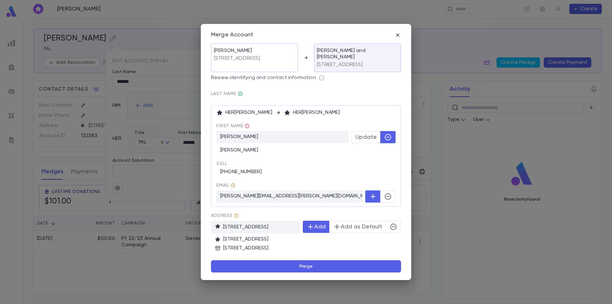
click at [391, 229] on icon "button" at bounding box center [394, 227] width 8 height 8
click at [309, 266] on button "Merge" at bounding box center [306, 266] width 190 height 12
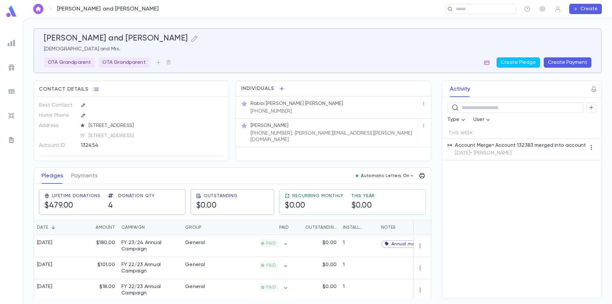
drag, startPoint x: 7, startPoint y: 11, endPoint x: 13, endPoint y: 12, distance: 6.6
click at [8, 11] on img at bounding box center [11, 11] width 13 height 12
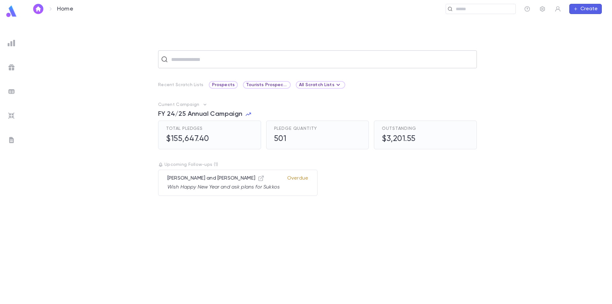
click at [247, 62] on input "text" at bounding box center [321, 59] width 305 height 12
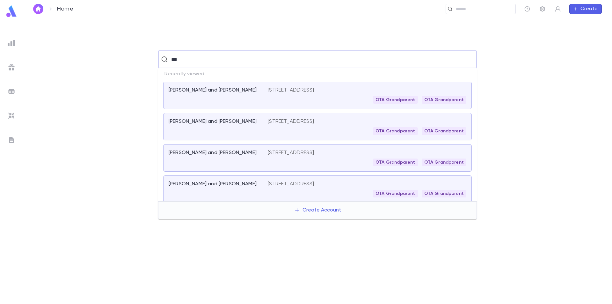
type input "****"
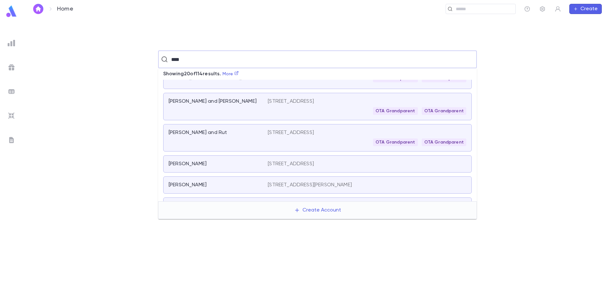
scroll to position [223, 0]
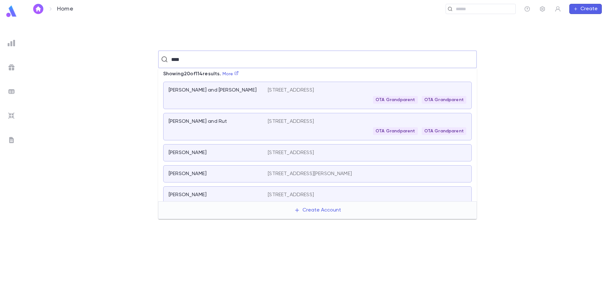
click at [253, 127] on div "Levi, Sason and Rut" at bounding box center [218, 126] width 99 height 17
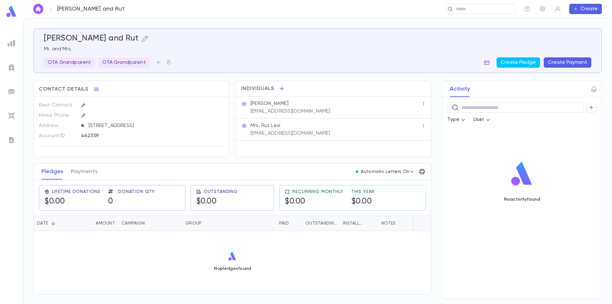
click at [426, 103] on icon "button" at bounding box center [424, 103] width 4 height 4
click at [335, 110] on div at bounding box center [306, 152] width 612 height 304
click at [279, 105] on p "Mr. Sason Levi" at bounding box center [270, 103] width 38 height 6
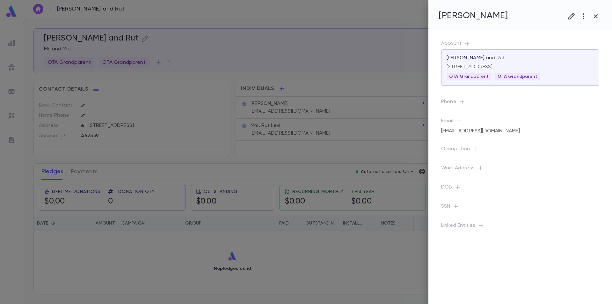
click at [509, 130] on div "Udilevi4444@gmail.com" at bounding box center [520, 131] width 158 height 9
click at [537, 132] on icon "button" at bounding box center [537, 131] width 4 height 4
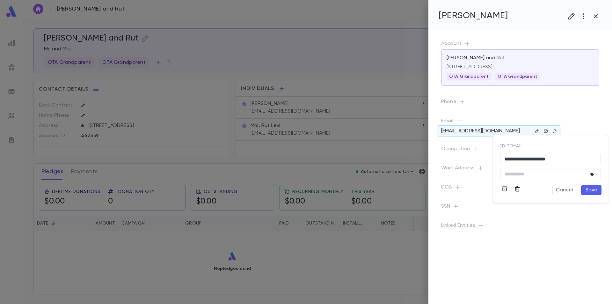
click at [518, 188] on icon "button" at bounding box center [518, 189] width 6 height 6
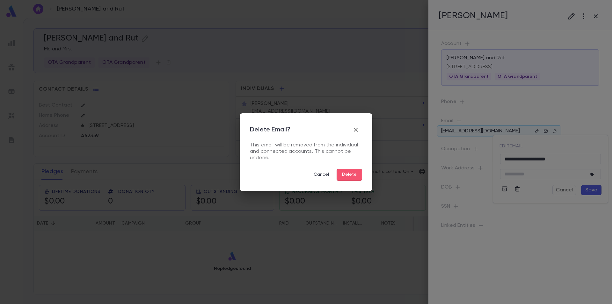
click at [352, 176] on button "Delete" at bounding box center [350, 175] width 26 height 12
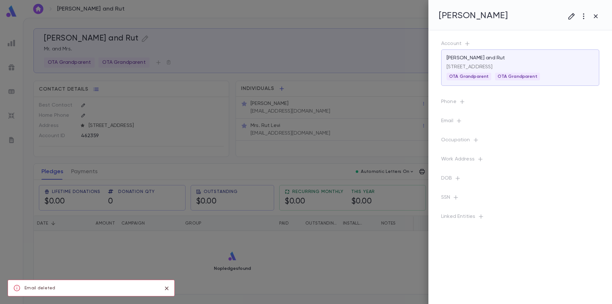
click at [324, 132] on div at bounding box center [306, 152] width 612 height 304
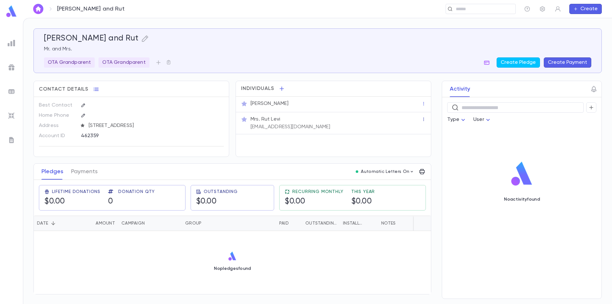
click at [423, 121] on icon "button" at bounding box center [424, 119] width 4 height 4
click at [371, 124] on div at bounding box center [306, 152] width 612 height 304
click at [278, 122] on p "Mrs. Rut Levi" at bounding box center [266, 119] width 30 height 6
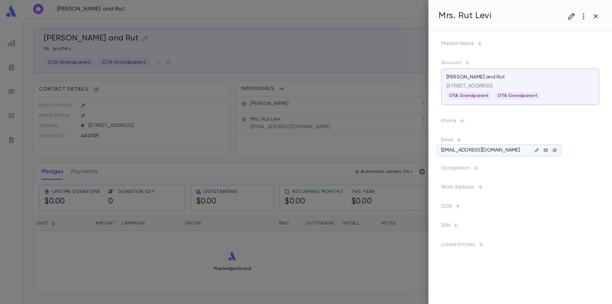
click at [492, 150] on p "udilevi4444@gmail.com" at bounding box center [480, 150] width 79 height 6
click at [536, 151] on icon "button" at bounding box center [537, 150] width 4 height 4
click at [517, 205] on icon "button" at bounding box center [518, 208] width 6 height 6
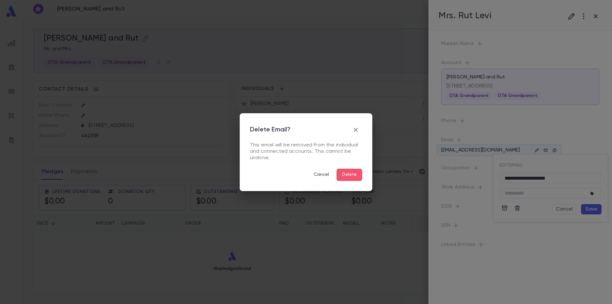
click at [360, 175] on button "Delete" at bounding box center [350, 175] width 26 height 12
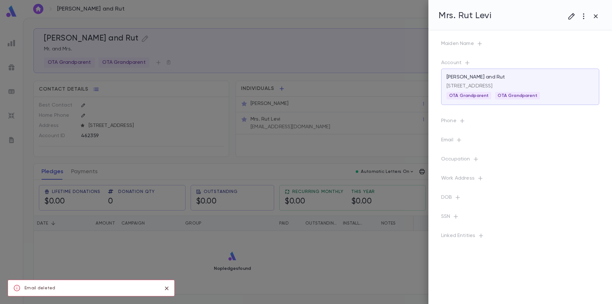
click at [400, 133] on div at bounding box center [306, 152] width 612 height 304
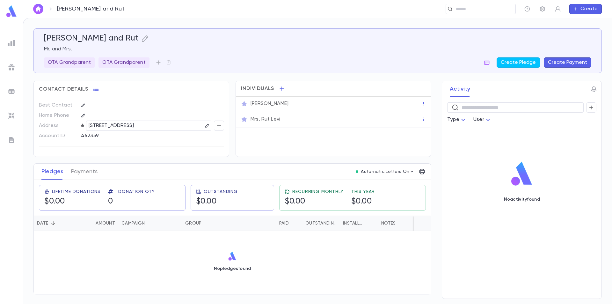
click at [8, 12] on img at bounding box center [11, 11] width 13 height 12
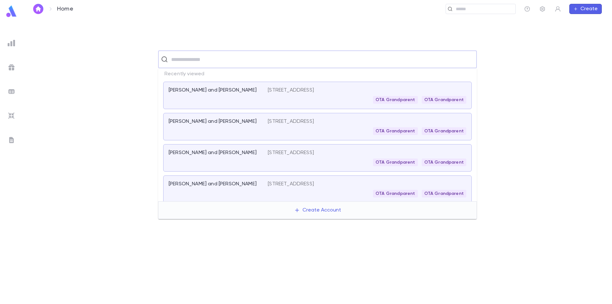
click at [212, 57] on input "text" at bounding box center [321, 59] width 305 height 12
type input "*****"
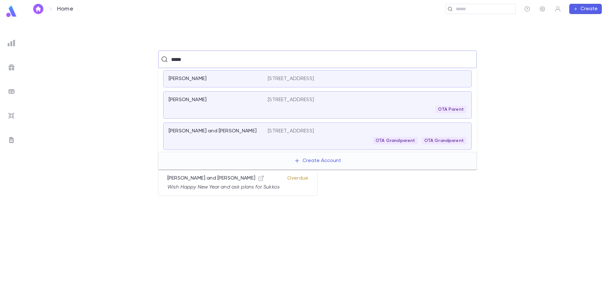
click at [238, 77] on div "Kogos, Elena" at bounding box center [215, 79] width 92 height 6
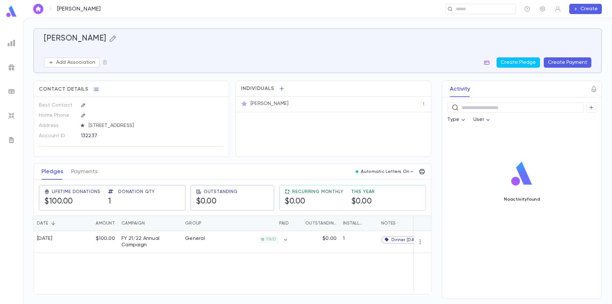
click at [109, 40] on icon "button" at bounding box center [112, 38] width 6 height 6
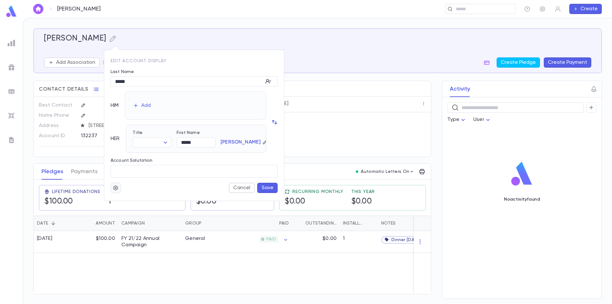
click at [113, 187] on icon "button" at bounding box center [116, 188] width 6 height 6
click at [122, 201] on li "Merge" at bounding box center [131, 200] width 38 height 10
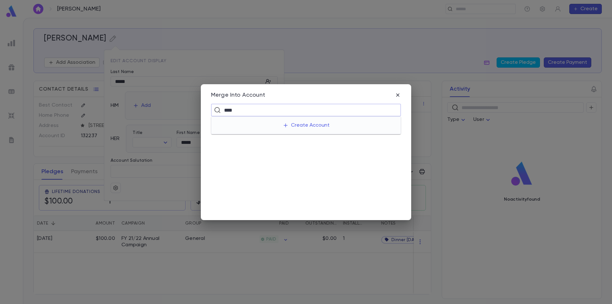
type input "*****"
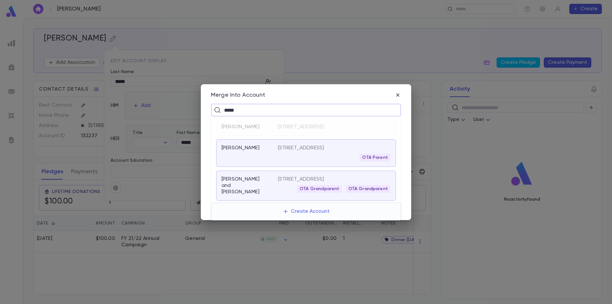
click at [272, 195] on div "Kogos, Moshe and Elena" at bounding box center [250, 185] width 56 height 19
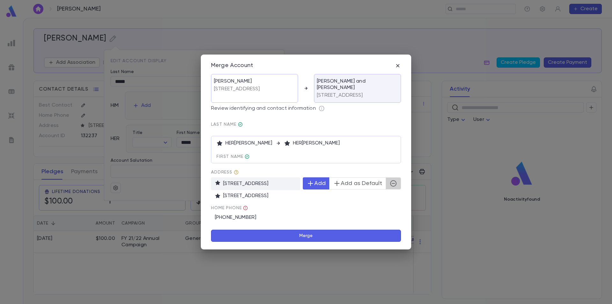
click at [397, 186] on icon "button" at bounding box center [394, 184] width 8 height 8
click at [308, 238] on button "Merge" at bounding box center [306, 236] width 190 height 12
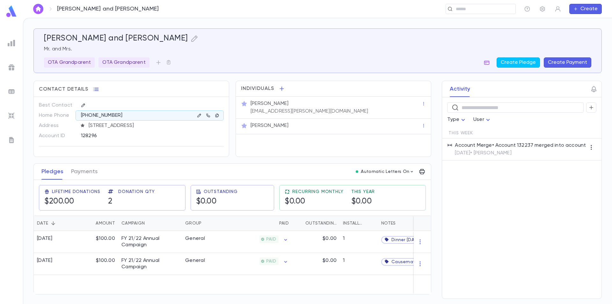
click at [9, 11] on img at bounding box center [11, 11] width 13 height 12
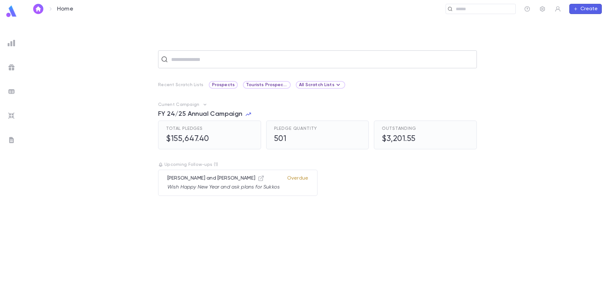
click at [214, 58] on input "text" at bounding box center [321, 59] width 305 height 12
drag, startPoint x: 211, startPoint y: 58, endPoint x: 145, endPoint y: 54, distance: 65.8
click at [145, 54] on div "**********" at bounding box center [317, 59] width 569 height 18
drag, startPoint x: 218, startPoint y: 56, endPoint x: 130, endPoint y: 51, distance: 88.9
click at [130, 51] on div "**********" at bounding box center [317, 59] width 569 height 18
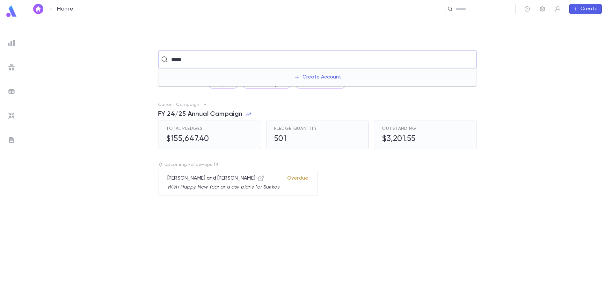
type input "******"
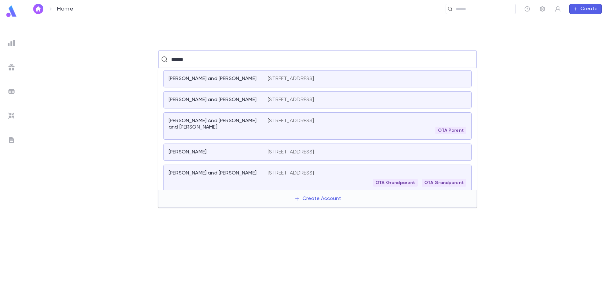
click at [275, 78] on p "21690 San Simeon Cir, Boca Raton FL 33433-3376 United States" at bounding box center [291, 79] width 46 height 6
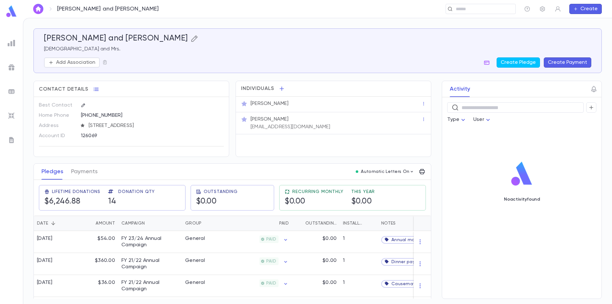
click at [191, 38] on icon "button" at bounding box center [194, 38] width 6 height 6
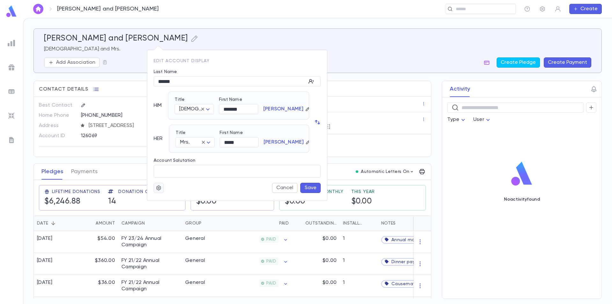
click at [159, 189] on icon "button" at bounding box center [159, 188] width 6 height 6
click at [167, 201] on li "Merge" at bounding box center [174, 200] width 38 height 10
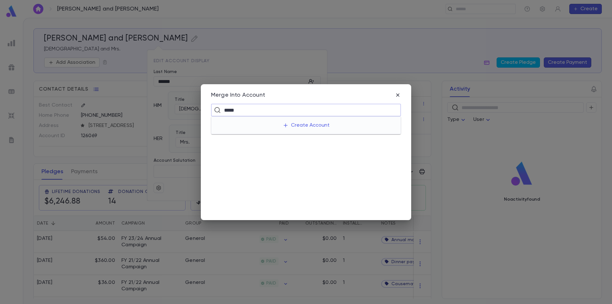
type input "******"
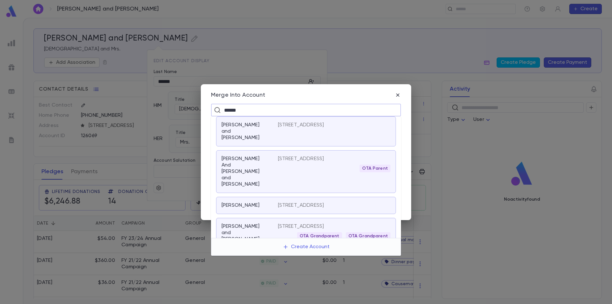
scroll to position [36, 0]
click at [265, 224] on div "Kalter, Naftali and Carol" at bounding box center [250, 232] width 56 height 19
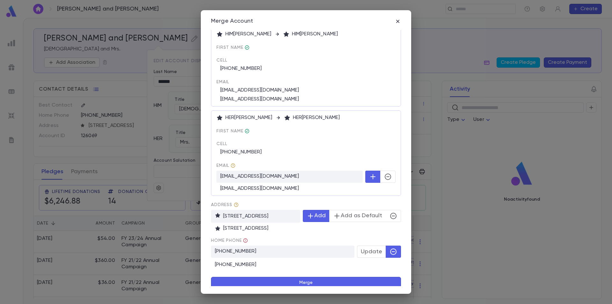
scroll to position [74, 0]
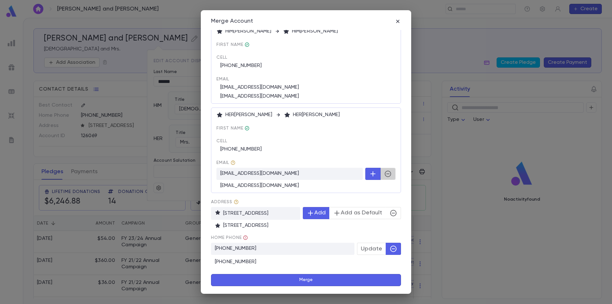
click at [391, 175] on button "button" at bounding box center [388, 174] width 15 height 12
click at [391, 212] on icon "button" at bounding box center [394, 213] width 8 height 8
click at [307, 275] on button "Merge" at bounding box center [306, 280] width 190 height 12
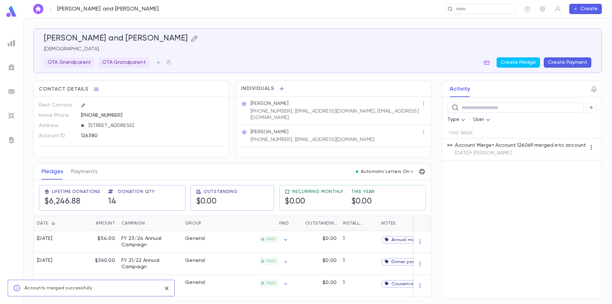
click at [191, 37] on icon "button" at bounding box center [195, 39] width 8 height 8
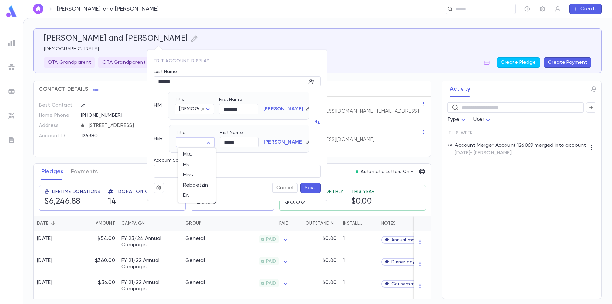
click at [213, 142] on body "Kalter, Naftali and Carol ​ Create Kalter, Naftali and Carol Rabbi OTA Grandpar…" at bounding box center [306, 161] width 612 height 286
click at [200, 157] on span "Mrs." at bounding box center [197, 155] width 28 height 6
type input "****"
click at [307, 189] on button "Save" at bounding box center [310, 188] width 20 height 10
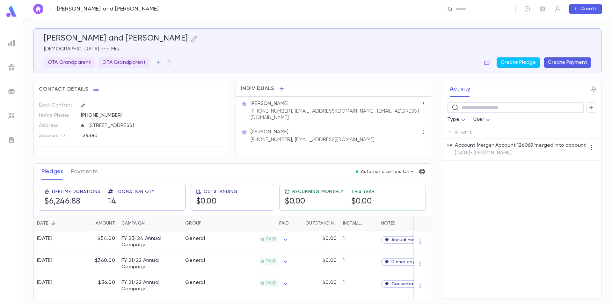
click at [399, 109] on div "Rabbi Naftali Kalter (561) 843-6898, caroline_kalter@msn.com, Rnk@ttboca.org" at bounding box center [335, 110] width 172 height 22
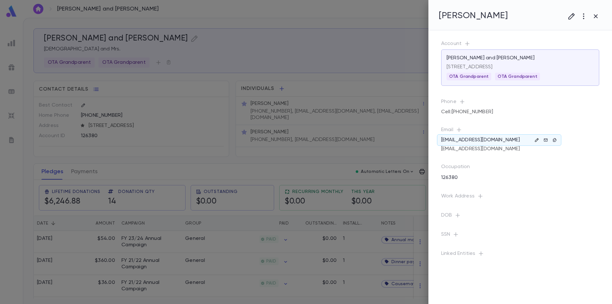
click at [537, 142] on icon "button" at bounding box center [537, 140] width 4 height 4
click at [520, 204] on icon "button" at bounding box center [518, 204] width 6 height 6
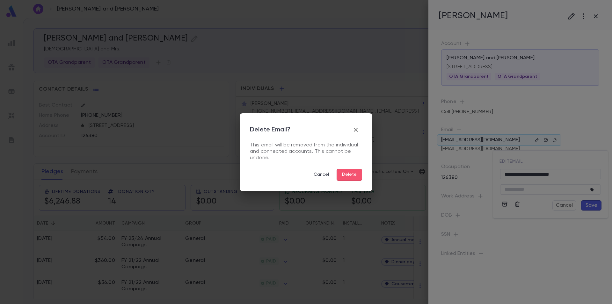
click at [355, 177] on button "Delete" at bounding box center [350, 175] width 26 height 12
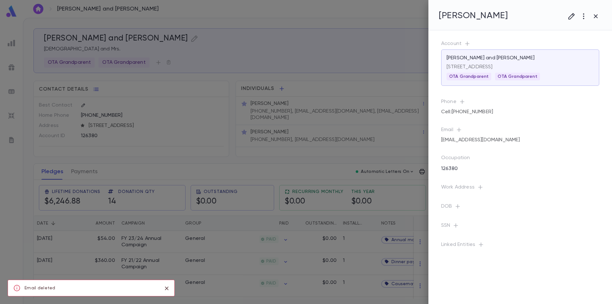
click at [403, 115] on div at bounding box center [306, 152] width 612 height 304
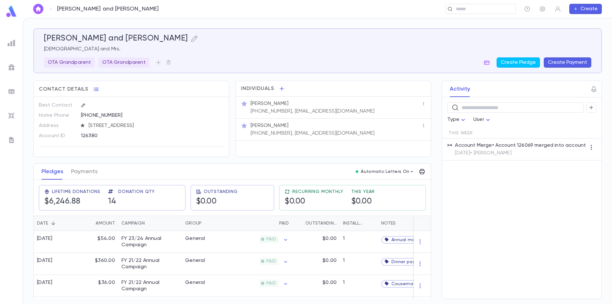
click at [7, 11] on img at bounding box center [11, 11] width 13 height 12
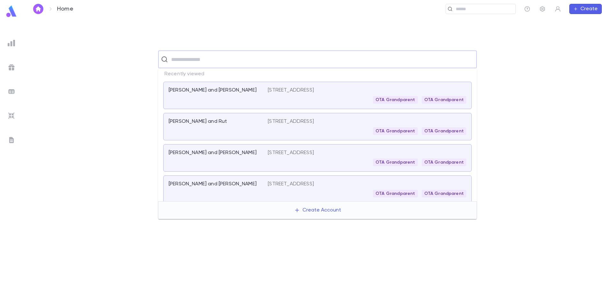
click at [234, 63] on input "text" at bounding box center [321, 59] width 305 height 12
type input "******"
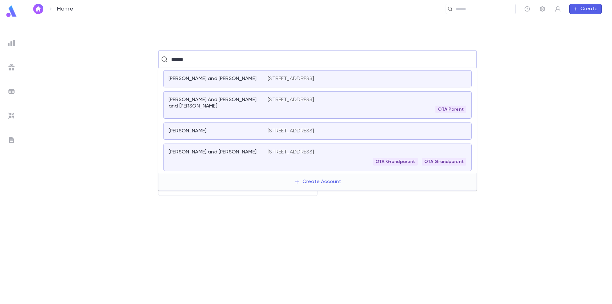
click at [251, 80] on div "Kalter, Yerachmiel and Miriam" at bounding box center [215, 79] width 92 height 6
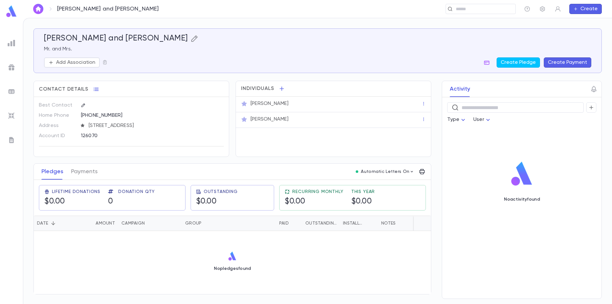
click at [191, 39] on icon "button" at bounding box center [195, 39] width 8 height 8
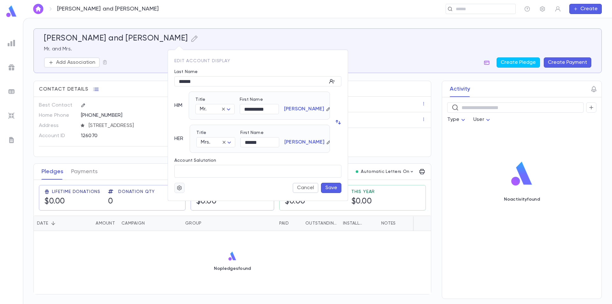
click at [179, 187] on icon "button" at bounding box center [180, 188] width 6 height 6
click at [191, 209] on li "Deactivate" at bounding box center [195, 210] width 38 height 10
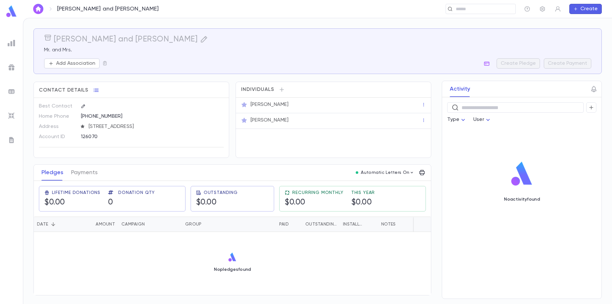
click at [9, 12] on img at bounding box center [11, 11] width 13 height 12
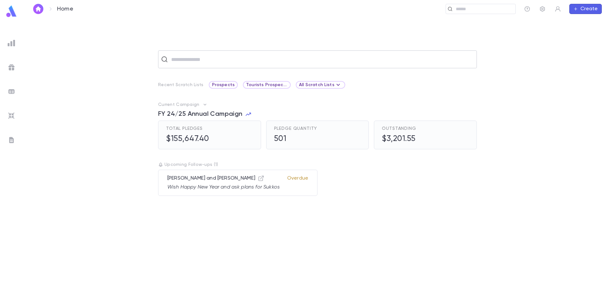
click at [181, 60] on input "text" at bounding box center [321, 59] width 305 height 12
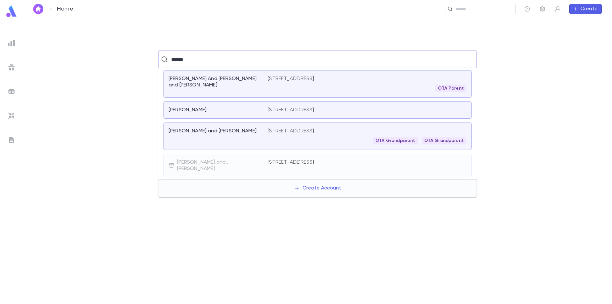
type input "******"
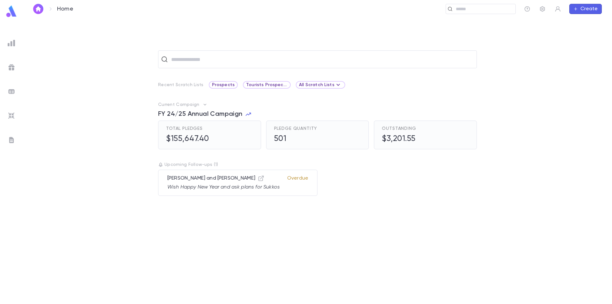
click at [268, 29] on div "​ Recent Scratch Lists Prospects Tourists Prospects and VIP All Scratch Lists C…" at bounding box center [317, 161] width 589 height 286
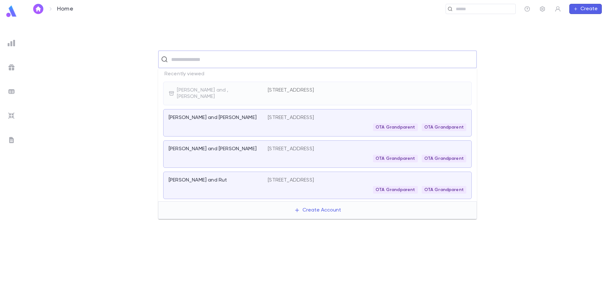
click at [189, 61] on input "text" at bounding box center [321, 59] width 305 height 12
type input "*********"
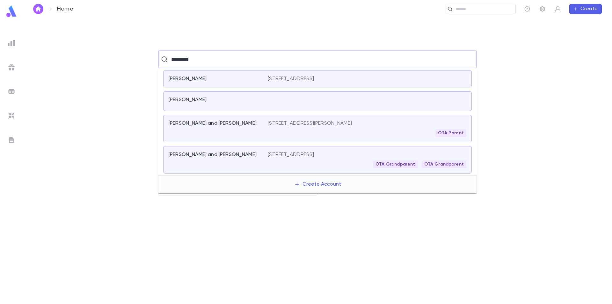
click at [230, 83] on div "Grunblatt, Akiva 7047 136th Street, Flushing NY 11367-1946 United States" at bounding box center [317, 78] width 309 height 17
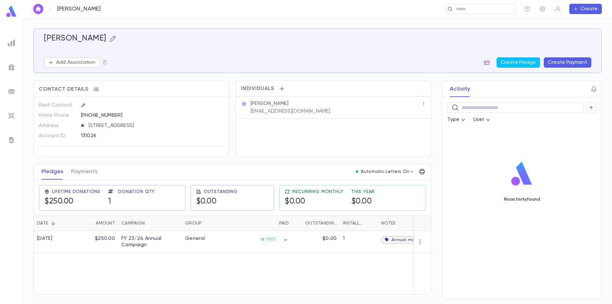
click at [113, 39] on icon "button" at bounding box center [112, 38] width 6 height 6
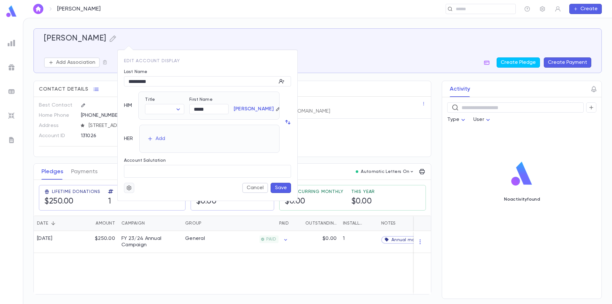
click at [130, 190] on icon "button" at bounding box center [129, 188] width 6 height 6
click at [130, 198] on li "Merge" at bounding box center [145, 200] width 38 height 10
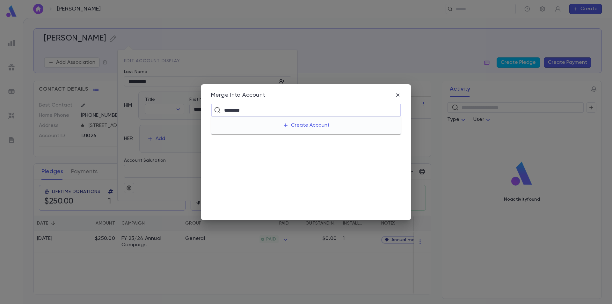
type input "*********"
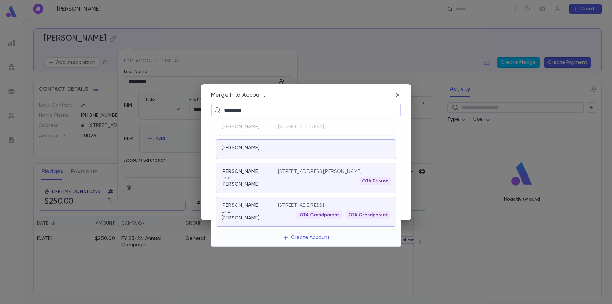
click at [262, 221] on p "Grunblatt, Akiva and Sara" at bounding box center [246, 211] width 49 height 19
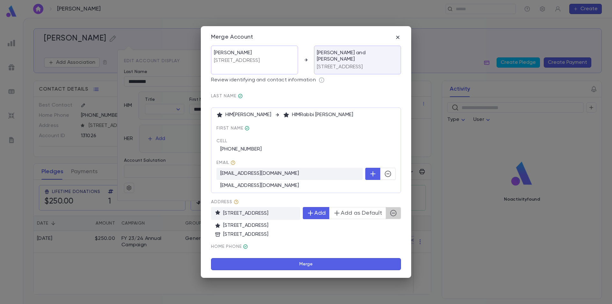
click at [397, 213] on icon "button" at bounding box center [394, 213] width 8 height 8
click at [308, 265] on button "Merge" at bounding box center [306, 264] width 190 height 12
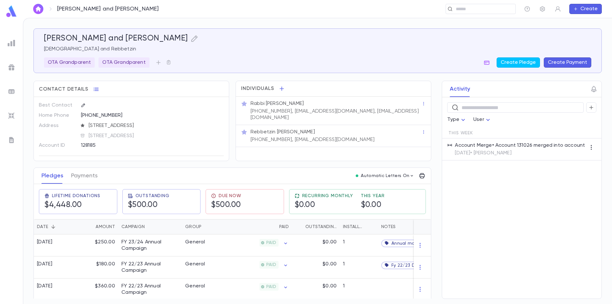
click at [411, 106] on div "Rabbi Akiva Grunblatt" at bounding box center [336, 103] width 171 height 6
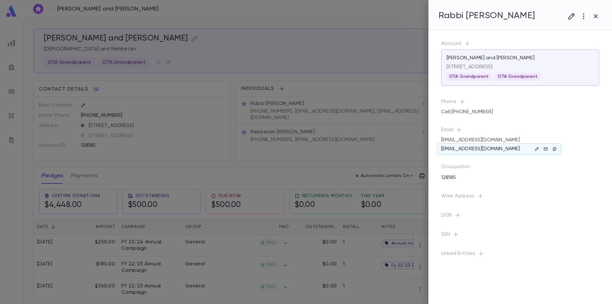
click at [487, 149] on p "csgblatt@gmail.com" at bounding box center [480, 149] width 79 height 6
click at [536, 148] on icon "button" at bounding box center [537, 149] width 4 height 4
click at [516, 209] on icon "button" at bounding box center [518, 207] width 6 height 6
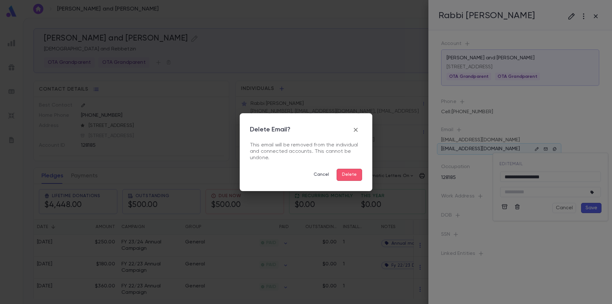
click at [352, 173] on button "Delete" at bounding box center [350, 175] width 26 height 12
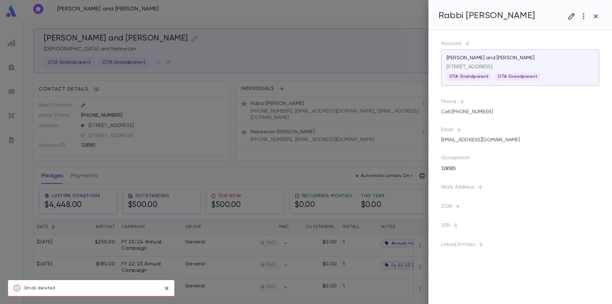
click at [413, 150] on div at bounding box center [306, 152] width 612 height 304
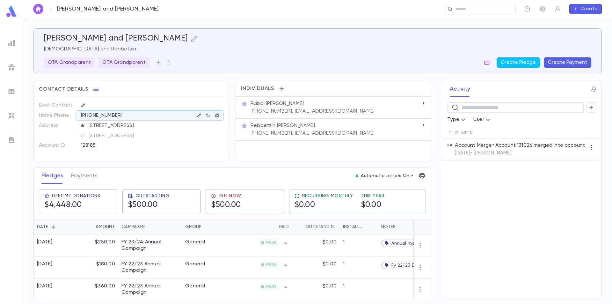
click at [11, 13] on img at bounding box center [11, 11] width 13 height 12
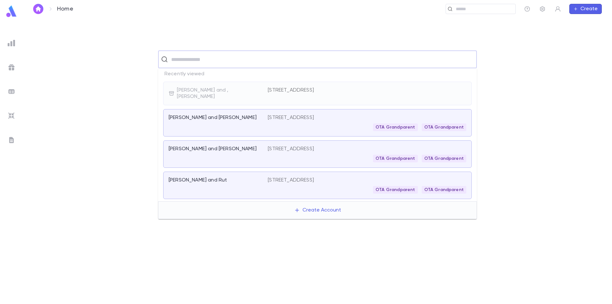
click at [200, 61] on input "text" at bounding box center [321, 59] width 305 height 12
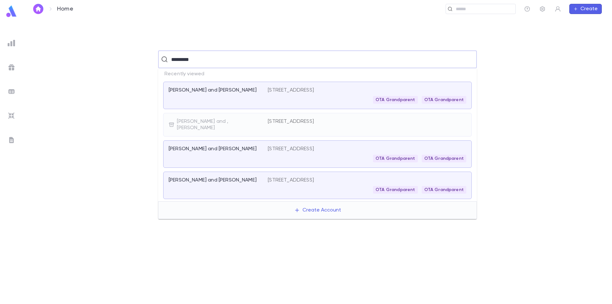
type input "**********"
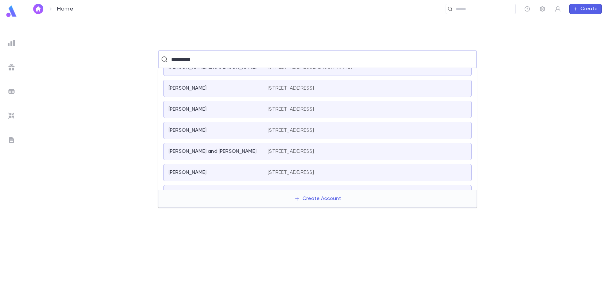
scroll to position [159, 0]
click at [248, 176] on div "Mandelbaum, Chaim and Chani" at bounding box center [218, 177] width 99 height 17
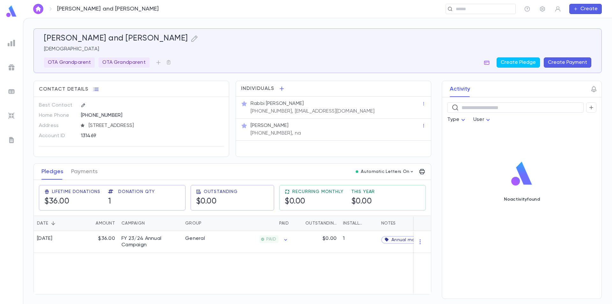
click at [424, 126] on icon "button" at bounding box center [424, 125] width 4 height 4
click at [365, 133] on div at bounding box center [306, 152] width 612 height 304
click at [281, 130] on div "(773) 849-8311, na" at bounding box center [275, 133] width 52 height 8
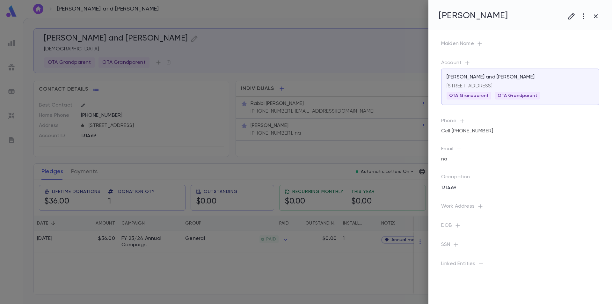
click at [461, 152] on icon "button" at bounding box center [459, 149] width 6 height 6
click at [451, 163] on div at bounding box center [306, 152] width 612 height 304
drag, startPoint x: 461, startPoint y: 168, endPoint x: 453, endPoint y: 167, distance: 8.0
click at [453, 165] on div "na" at bounding box center [499, 158] width 124 height 11
drag, startPoint x: 455, startPoint y: 167, endPoint x: 443, endPoint y: 166, distance: 11.8
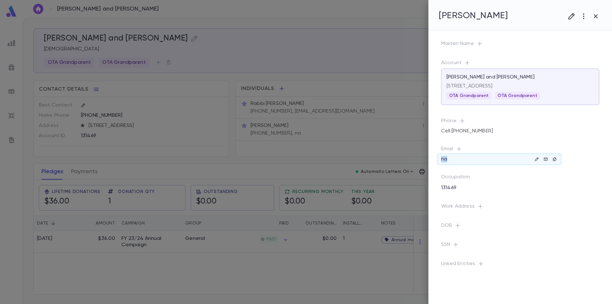
click at [443, 165] on div "na" at bounding box center [499, 158] width 124 height 11
drag, startPoint x: 527, startPoint y: 165, endPoint x: 518, endPoint y: 165, distance: 8.6
click at [525, 164] on div "na" at bounding box center [520, 159] width 158 height 9
click at [460, 164] on div "na" at bounding box center [520, 159] width 158 height 9
click at [538, 161] on icon "button" at bounding box center [537, 159] width 4 height 4
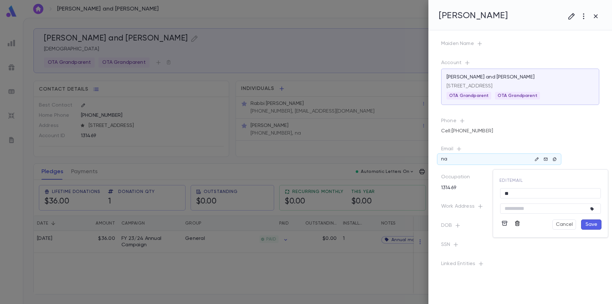
click at [518, 226] on icon "button" at bounding box center [517, 223] width 5 height 5
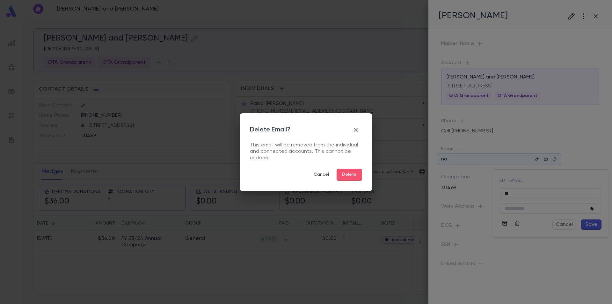
click at [360, 175] on button "Delete" at bounding box center [350, 175] width 26 height 12
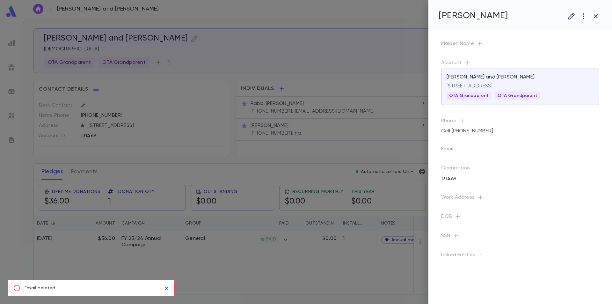
click at [371, 106] on div at bounding box center [306, 152] width 612 height 304
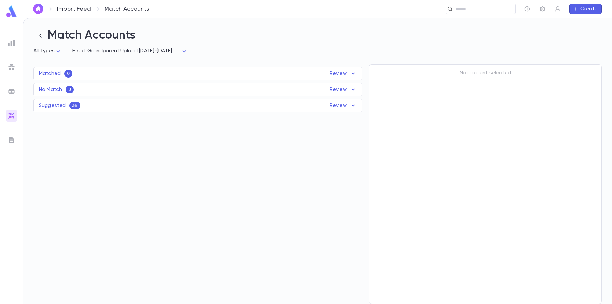
click at [138, 107] on div "Suggested 38 Review" at bounding box center [198, 106] width 329 height 8
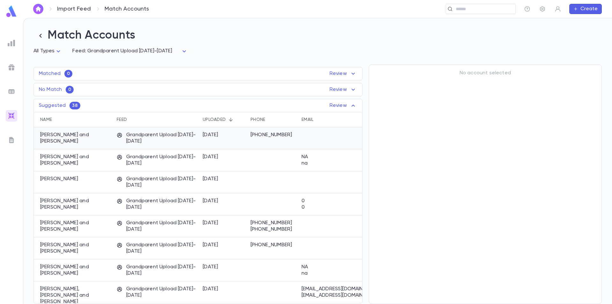
click at [99, 142] on div "Tepfer, Tuli and Sarah" at bounding box center [74, 138] width 80 height 22
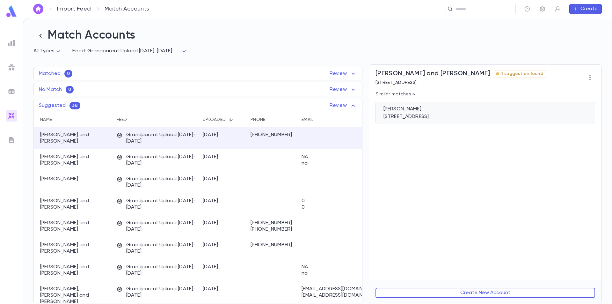
click at [445, 112] on div "Tepfer, Sandra" at bounding box center [486, 109] width 204 height 6
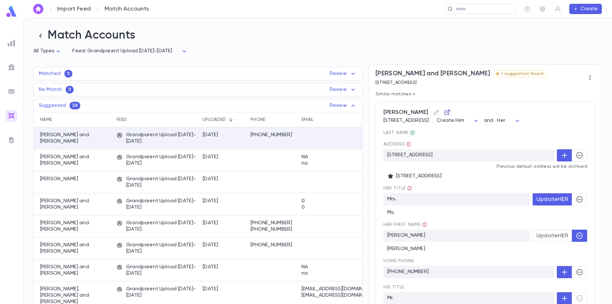
click at [445, 113] on icon "button" at bounding box center [447, 112] width 5 height 5
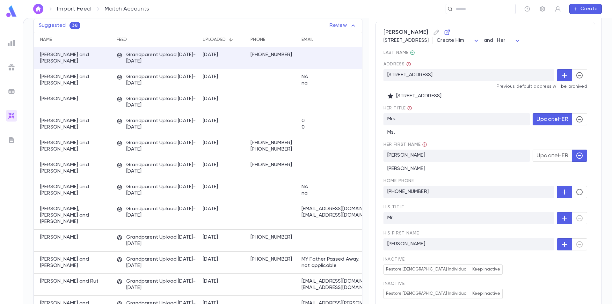
scroll to position [96, 0]
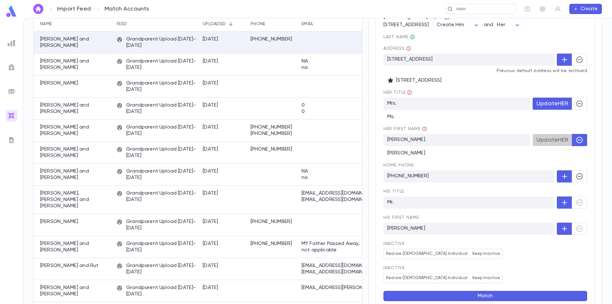
click at [547, 146] on button "Update HER" at bounding box center [553, 140] width 40 height 12
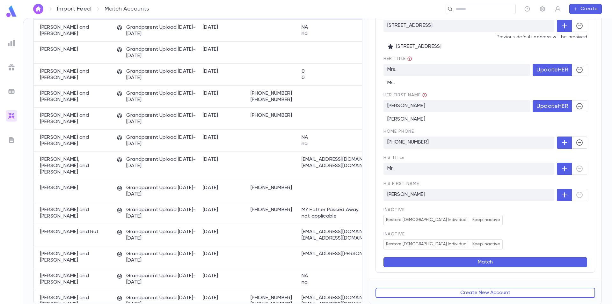
scroll to position [137, 0]
drag, startPoint x: 490, startPoint y: 262, endPoint x: 499, endPoint y: 235, distance: 27.9
click at [498, 237] on div "Tepfer, Sandra 138 Rupert Ave, Staten Island NY 10314-5051 United States Create…" at bounding box center [486, 122] width 220 height 300
click at [491, 259] on button "Match" at bounding box center [486, 262] width 204 height 10
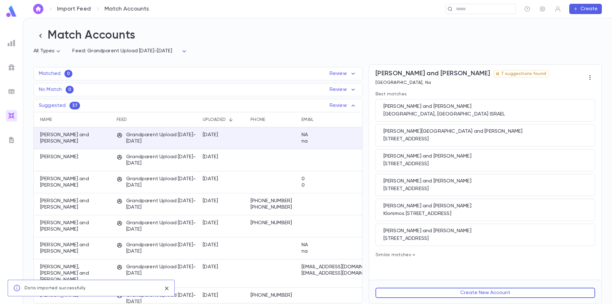
scroll to position [0, 0]
click at [97, 131] on div "Suissa, Abner and Rachel" at bounding box center [74, 138] width 80 height 22
click at [446, 294] on button "Create New Account" at bounding box center [486, 293] width 220 height 10
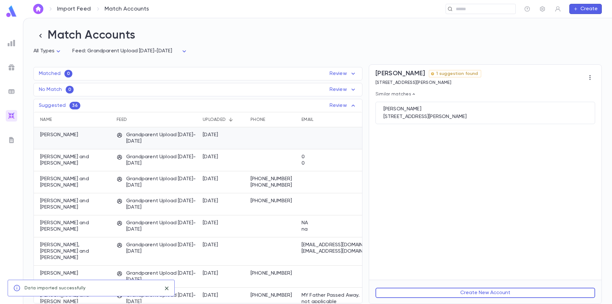
click at [96, 139] on div "Shaul, Yacov" at bounding box center [74, 138] width 80 height 22
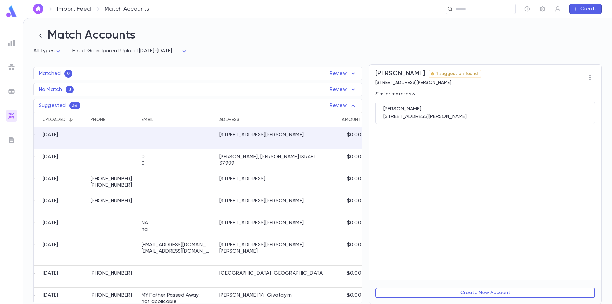
scroll to position [0, 165]
click at [443, 295] on button "Create New Account" at bounding box center [486, 293] width 220 height 10
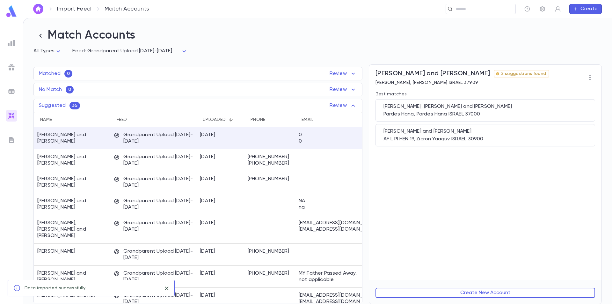
scroll to position [0, 0]
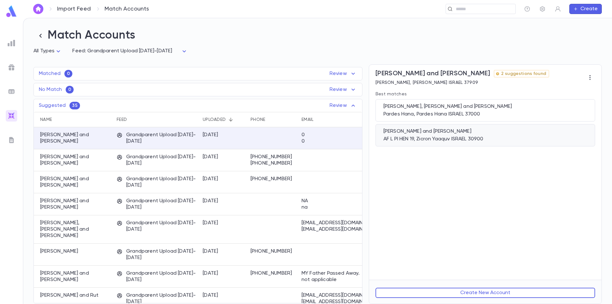
click at [521, 136] on div "Shabat, Salomon and Dorit AF L PI HEN 19, Zicron Yaaquv ISRAEL 30900" at bounding box center [486, 135] width 220 height 22
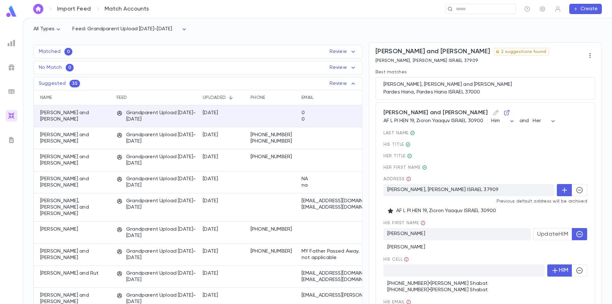
scroll to position [32, 0]
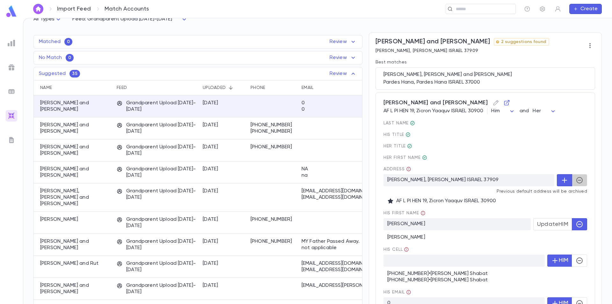
click at [576, 183] on icon "button" at bounding box center [580, 180] width 8 height 8
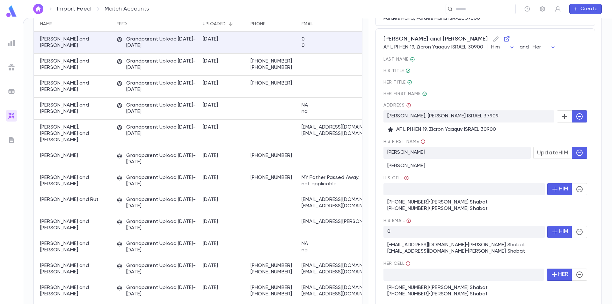
scroll to position [128, 0]
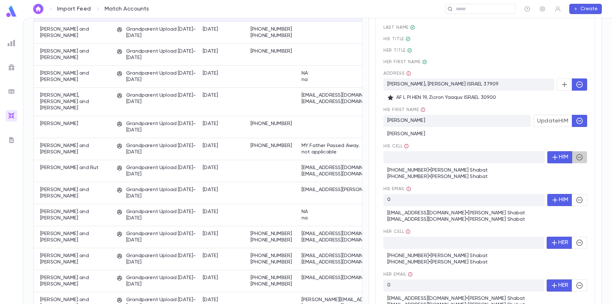
click at [579, 159] on icon "button" at bounding box center [580, 157] width 8 height 8
click at [580, 201] on icon "button" at bounding box center [580, 200] width 8 height 8
click at [579, 241] on icon "button" at bounding box center [580, 243] width 6 height 6
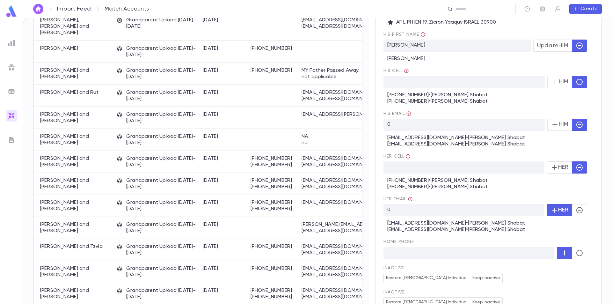
scroll to position [255, 0]
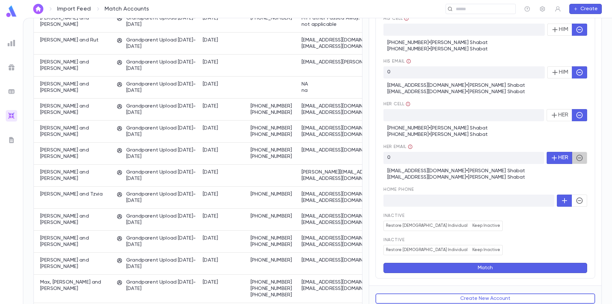
click at [576, 160] on icon "button" at bounding box center [580, 158] width 8 height 8
click at [577, 199] on icon "button" at bounding box center [580, 201] width 8 height 8
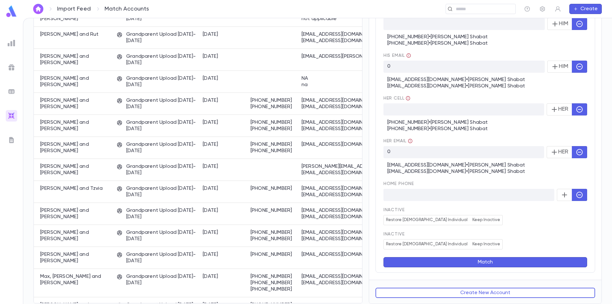
click at [488, 259] on button "Match" at bounding box center [486, 262] width 204 height 10
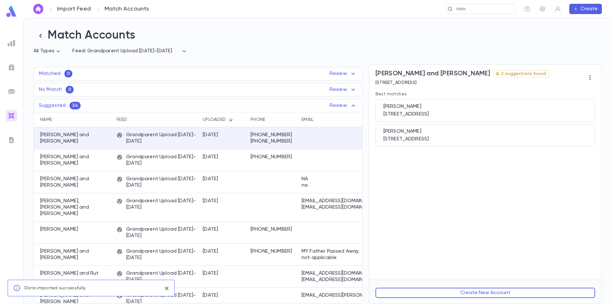
scroll to position [0, 0]
click at [516, 112] on div "10177 Canoe Brook Cir, Boca Raton FL 33498-4652 United States" at bounding box center [486, 114] width 204 height 6
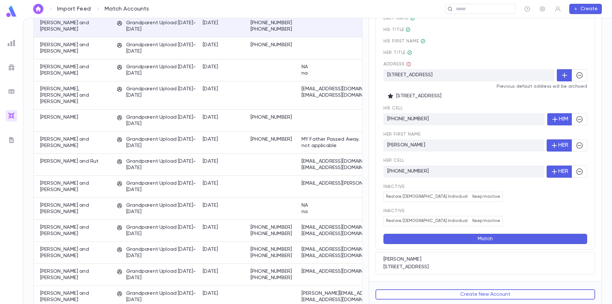
scroll to position [121, 0]
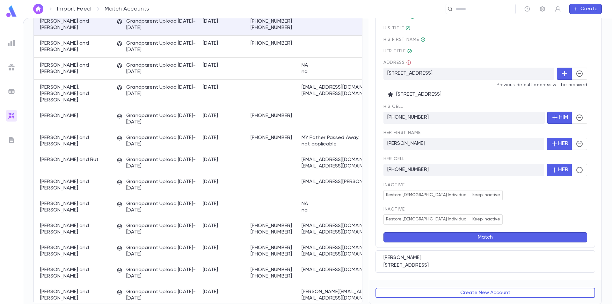
click at [481, 236] on button "Match" at bounding box center [486, 237] width 204 height 10
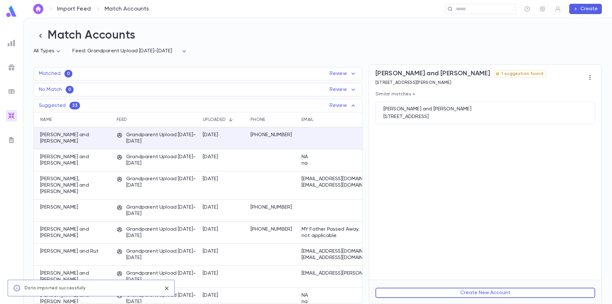
scroll to position [0, 0]
click at [97, 143] on p "Rosenwasser, Moshe and Devorah" at bounding box center [75, 138] width 70 height 13
click at [466, 121] on div "Rosenwasser, Moses and Devorah 2 Brook Road, New City NY 10956 US" at bounding box center [486, 113] width 220 height 22
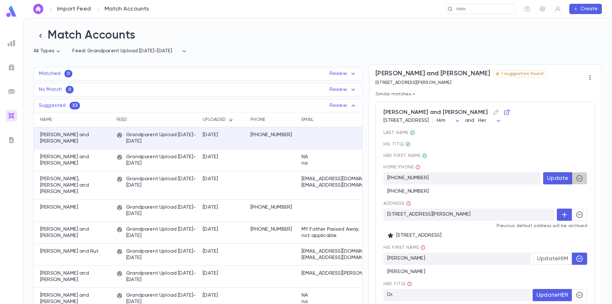
click at [580, 181] on icon "button" at bounding box center [580, 178] width 6 height 6
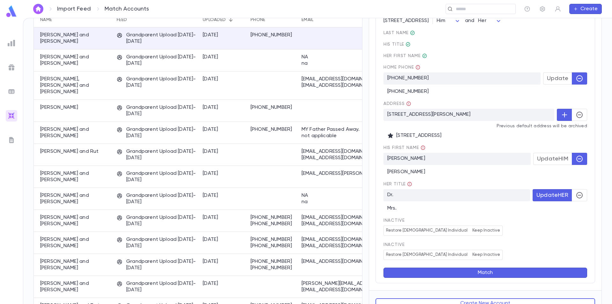
scroll to position [111, 0]
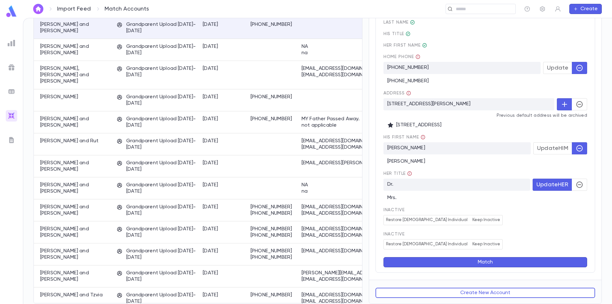
click at [500, 262] on button "Match" at bounding box center [486, 262] width 204 height 10
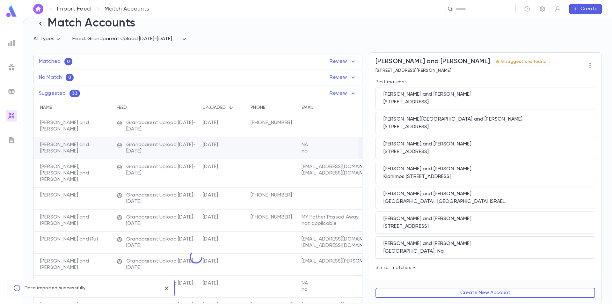
scroll to position [0, 0]
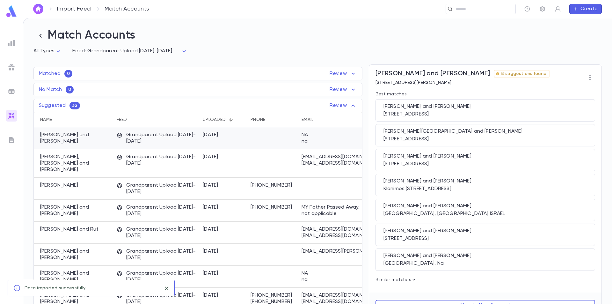
click at [127, 139] on p "Grandparent Upload 2025-2026" at bounding box center [157, 138] width 80 height 13
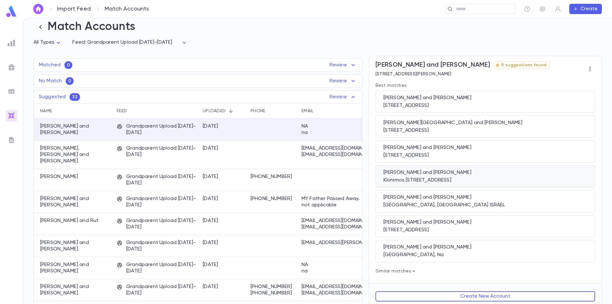
scroll to position [13, 0]
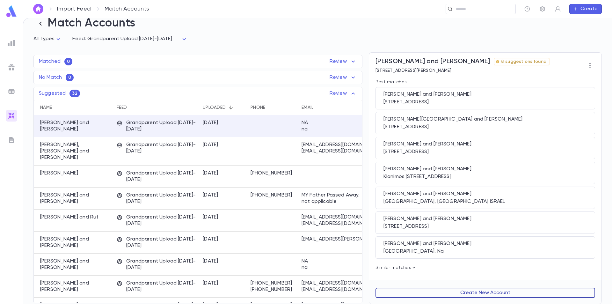
click at [455, 293] on button "Create New Account" at bounding box center [486, 293] width 220 height 10
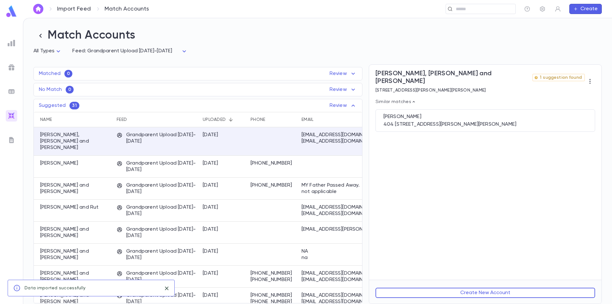
scroll to position [0, 0]
click at [137, 136] on p "Grandparent Upload 2025-2026" at bounding box center [157, 138] width 80 height 13
click at [462, 121] on div "404 Rua Dr Gabriel Dos Santos, Sao Paulo 100-214 United States" at bounding box center [486, 124] width 204 height 6
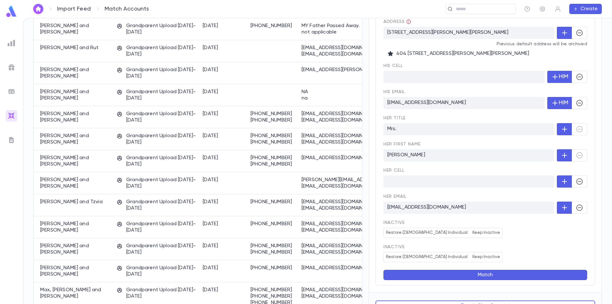
scroll to position [166, 0]
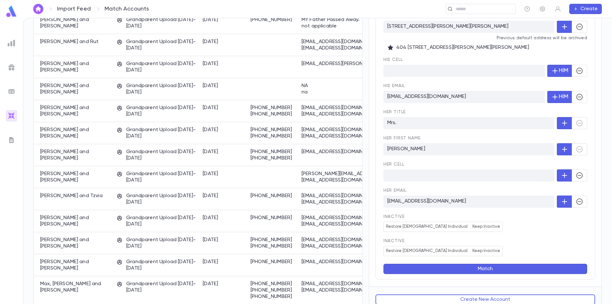
click at [495, 264] on button "Match" at bounding box center [486, 269] width 204 height 10
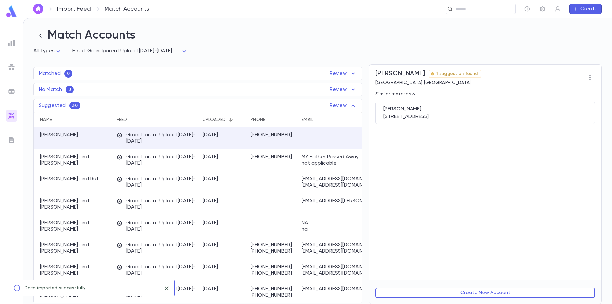
scroll to position [0, 0]
click at [99, 144] on div "Lovera, Alba" at bounding box center [74, 138] width 80 height 22
click at [464, 115] on div "727 Juniper Street, Atlanta GA 30308-1343 United States" at bounding box center [486, 117] width 204 height 6
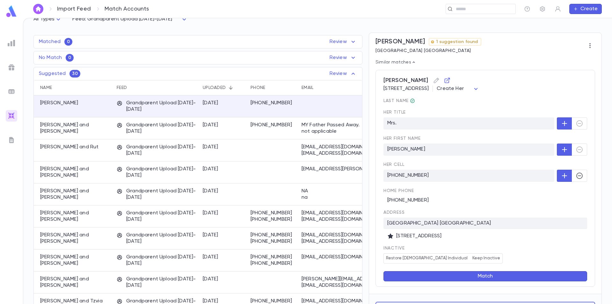
scroll to position [47, 0]
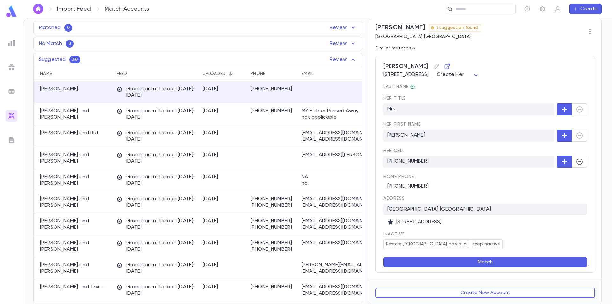
click at [470, 264] on button "Match" at bounding box center [486, 262] width 204 height 10
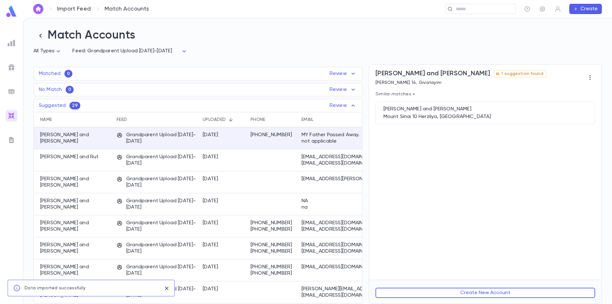
scroll to position [0, 0]
click at [185, 143] on p "Grandparent Upload 2025-2026" at bounding box center [157, 138] width 80 height 13
click at [288, 143] on div "(972) 539-6652" at bounding box center [273, 138] width 51 height 22
click at [446, 292] on button "Create New Account" at bounding box center [486, 293] width 220 height 10
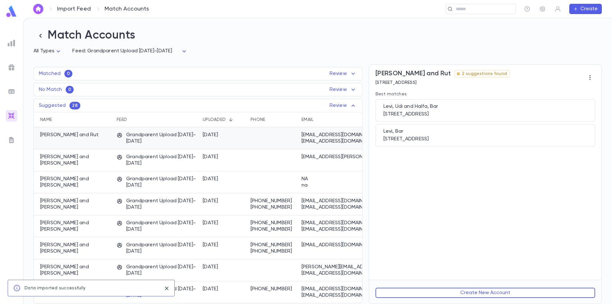
click at [192, 142] on p "Grandparent Upload 2025-2026" at bounding box center [157, 138] width 80 height 13
click at [452, 294] on button "Create New Account" at bounding box center [486, 293] width 220 height 10
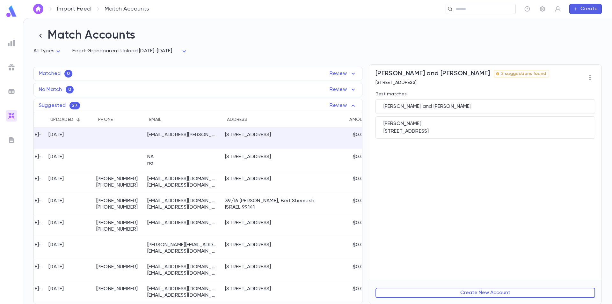
scroll to position [0, 165]
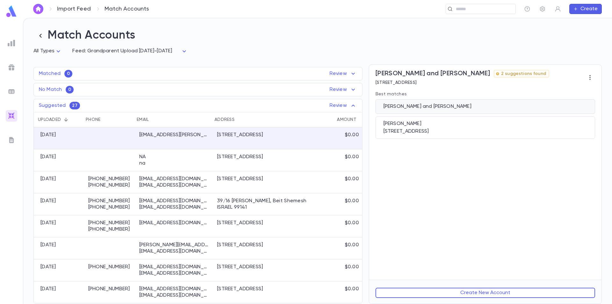
click at [459, 111] on div "Kogos, Moshe and Elena" at bounding box center [486, 106] width 220 height 15
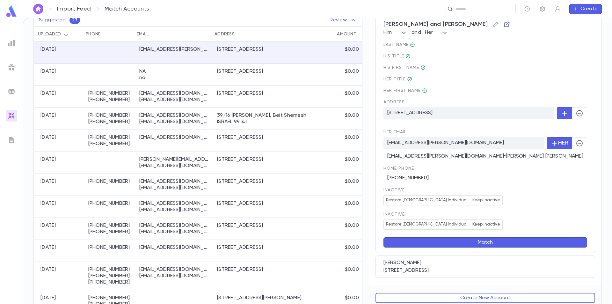
scroll to position [92, 0]
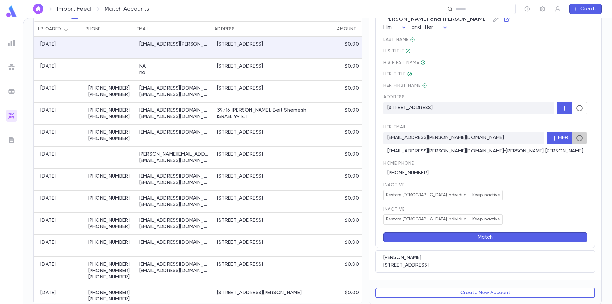
click at [576, 134] on button "button" at bounding box center [579, 138] width 15 height 12
click at [486, 234] on button "Match" at bounding box center [486, 237] width 204 height 10
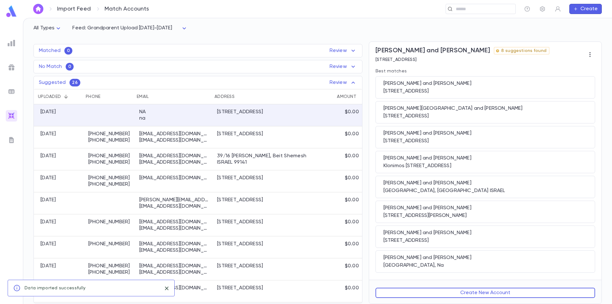
scroll to position [0, 0]
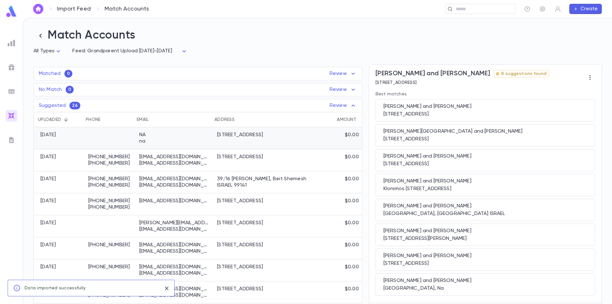
click at [119, 141] on div at bounding box center [110, 138] width 51 height 22
click at [206, 142] on p "na" at bounding box center [174, 141] width 70 height 6
drag, startPoint x: 242, startPoint y: 140, endPoint x: 273, endPoint y: 136, distance: 31.2
click at [277, 136] on div "14 Stormont AVE, Toronto ON 528" at bounding box center [270, 138] width 112 height 22
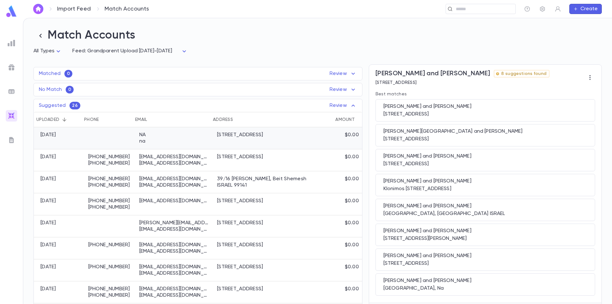
click at [113, 133] on div at bounding box center [110, 138] width 51 height 22
drag, startPoint x: 51, startPoint y: 138, endPoint x: 352, endPoint y: 140, distance: 300.8
click at [352, 140] on div "Kanner, Moishe and Sara Grandparent Upload 2025-2026 9/12/2025 NA na 14 Stormon…" at bounding box center [116, 138] width 491 height 22
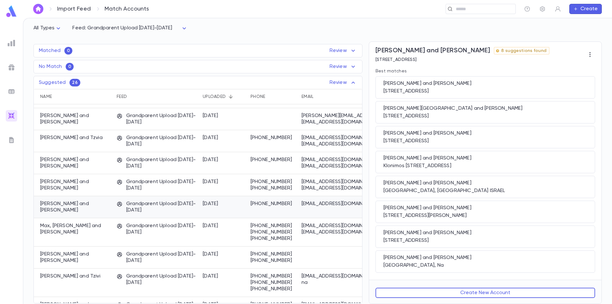
scroll to position [0, 0]
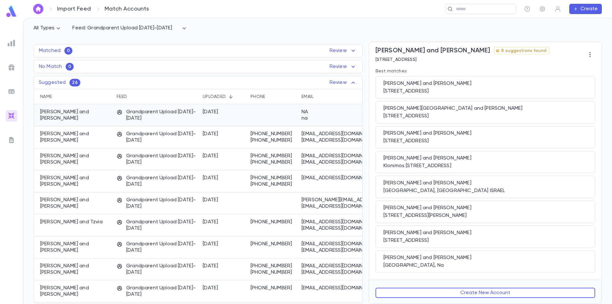
click at [106, 112] on div "Kanner, Moishe and Sara" at bounding box center [74, 115] width 80 height 22
click at [496, 294] on button "Create New Account" at bounding box center [486, 293] width 220 height 10
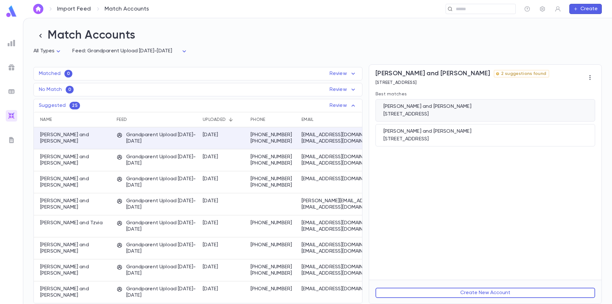
click at [515, 111] on div "Kalter, Naftali and Carol 21690 San Simeon Circle, Boca Raton FL 33433-3376 Uni…" at bounding box center [486, 110] width 220 height 22
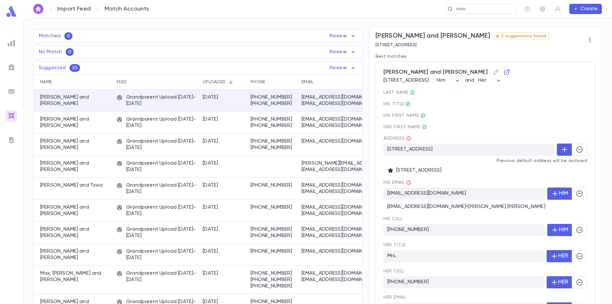
scroll to position [64, 0]
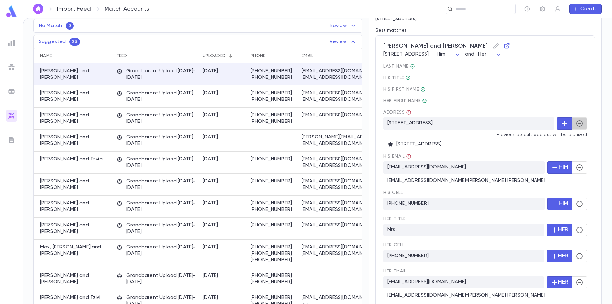
click at [580, 127] on icon "button" at bounding box center [580, 124] width 8 height 8
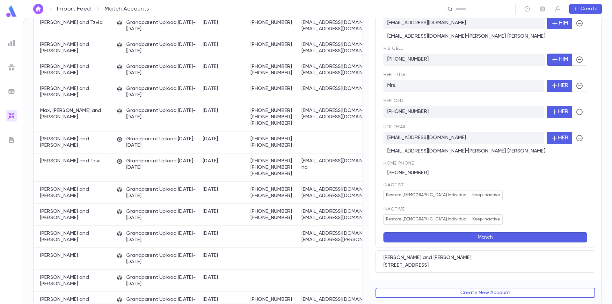
scroll to position [208, 0]
click at [494, 236] on button "Match" at bounding box center [486, 237] width 204 height 10
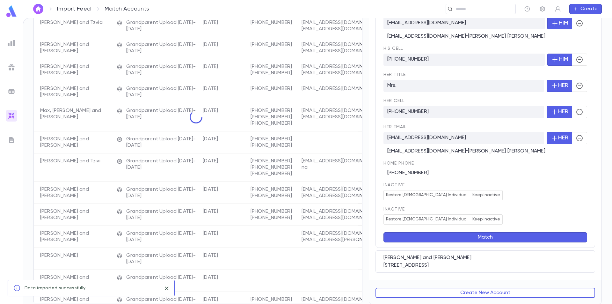
scroll to position [0, 0]
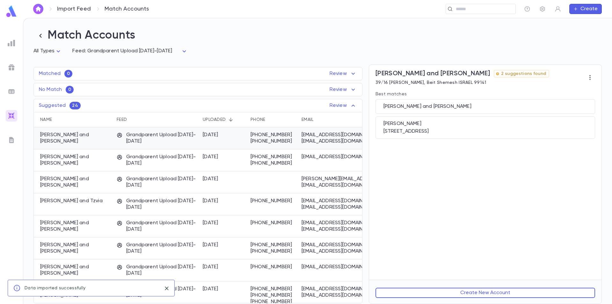
click at [130, 138] on p "Grandparent Upload 2025-2026" at bounding box center [157, 138] width 80 height 13
click at [472, 109] on div "Gunzburg, Eliezer and Sandy" at bounding box center [486, 106] width 204 height 6
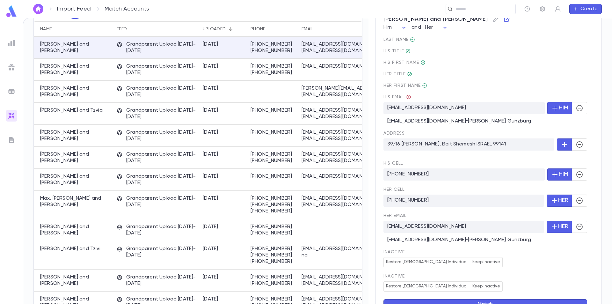
scroll to position [159, 0]
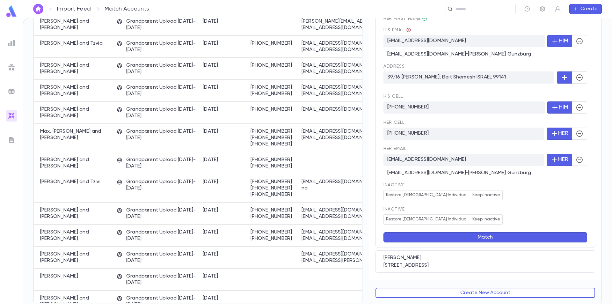
click at [490, 238] on button "Match" at bounding box center [486, 237] width 204 height 10
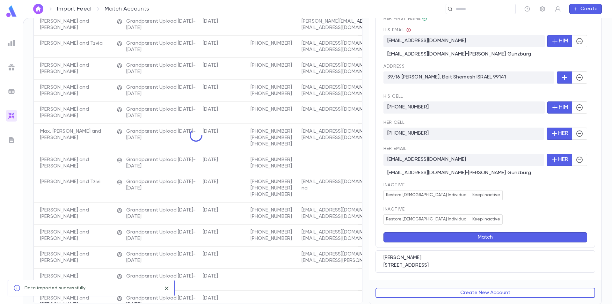
scroll to position [0, 0]
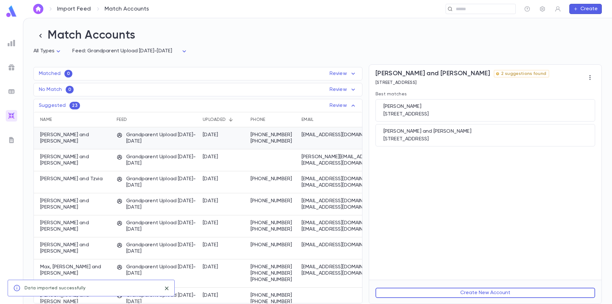
click at [87, 143] on div "Grunblatt, Akiva and Chani" at bounding box center [74, 138] width 80 height 22
click at [465, 134] on div "Grunblatt, Akiva and Sara" at bounding box center [486, 131] width 204 height 6
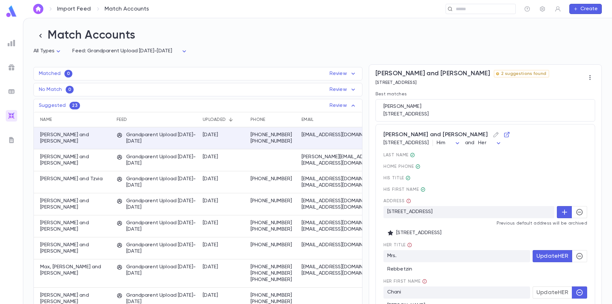
click at [576, 259] on icon "button" at bounding box center [580, 256] width 8 height 8
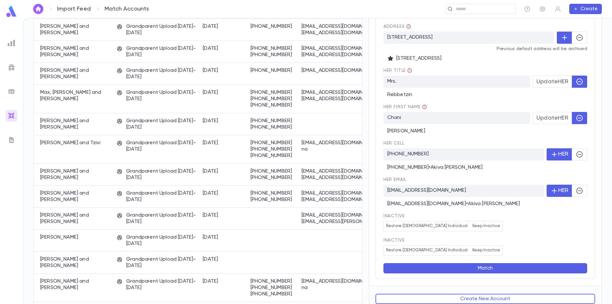
scroll to position [181, 0]
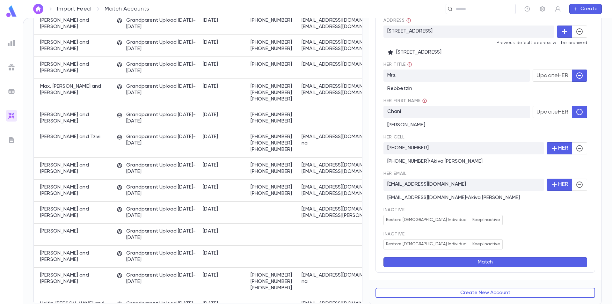
click at [476, 266] on button "Match" at bounding box center [486, 262] width 204 height 10
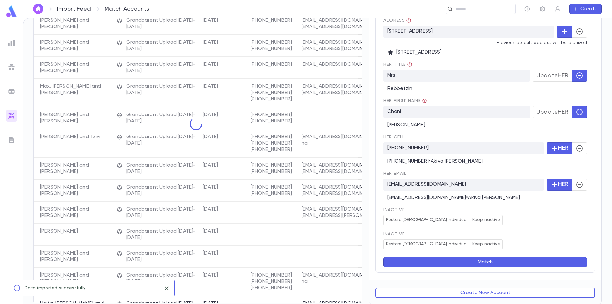
scroll to position [0, 0]
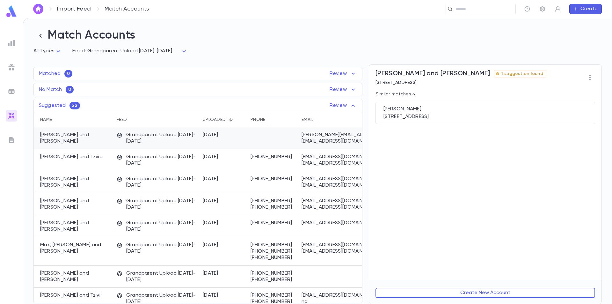
click at [113, 141] on div "Grant, Gary and Suki" at bounding box center [74, 138] width 80 height 22
click at [472, 114] on div "Grant, Gary 33 Spareleaze Hill, England IG10 1BS United States" at bounding box center [486, 113] width 220 height 22
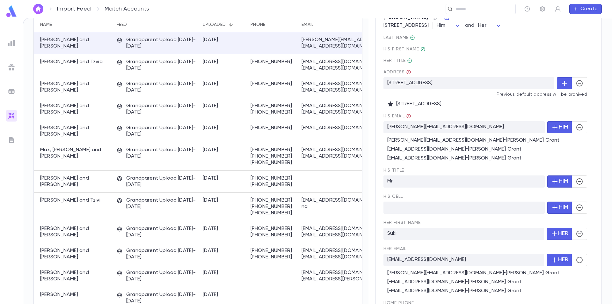
scroll to position [96, 0]
click at [577, 130] on icon "button" at bounding box center [580, 126] width 6 height 6
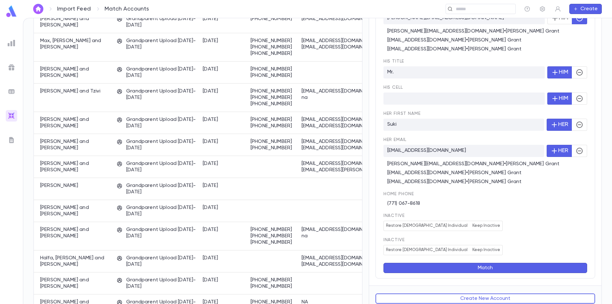
scroll to position [211, 0]
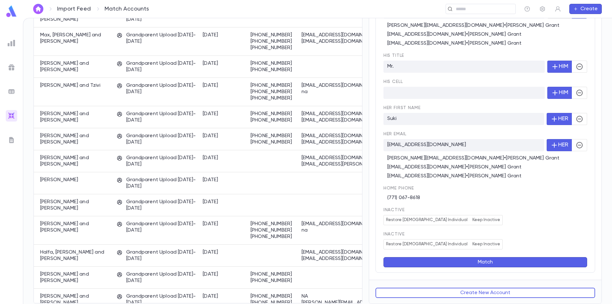
click at [487, 263] on button "Match" at bounding box center [486, 262] width 204 height 10
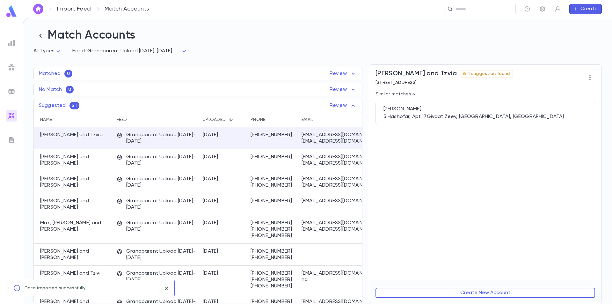
scroll to position [0, 0]
click at [494, 112] on div "Bennaim, Meir" at bounding box center [486, 109] width 204 height 6
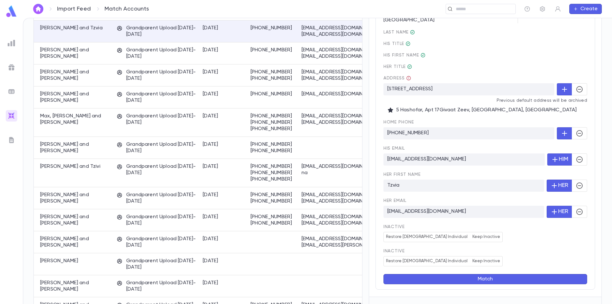
scroll to position [118, 0]
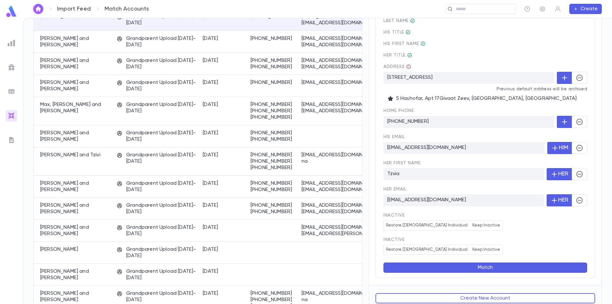
click at [490, 263] on button "Match" at bounding box center [486, 268] width 204 height 10
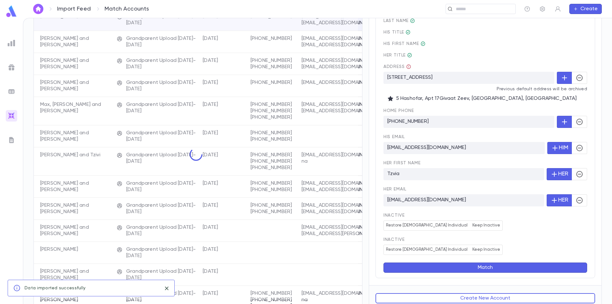
scroll to position [0, 0]
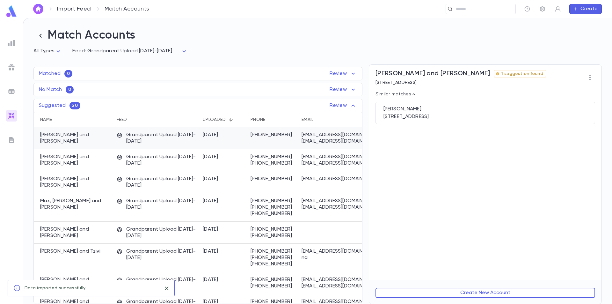
click at [148, 141] on p "Grandparent Upload 2025-2026" at bounding box center [157, 138] width 80 height 13
click at [455, 294] on button "Create New Account" at bounding box center [486, 293] width 220 height 10
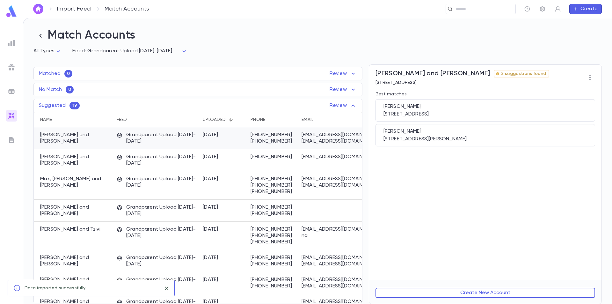
click at [206, 140] on div "9/12/2025" at bounding box center [224, 138] width 48 height 22
click at [506, 112] on div "690 Ocean Parkway, 2C, Brooklyn NY 11230 US" at bounding box center [486, 114] width 204 height 6
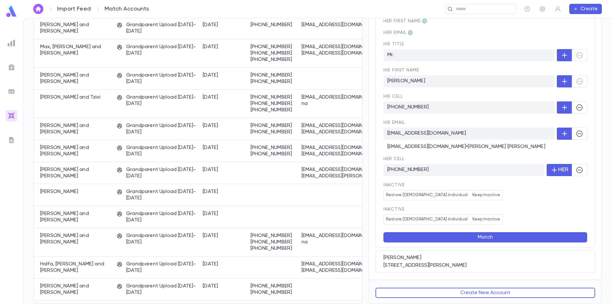
scroll to position [133, 0]
click at [481, 240] on button "Match" at bounding box center [486, 237] width 204 height 10
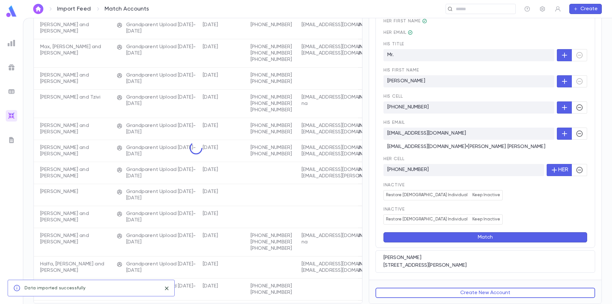
scroll to position [0, 0]
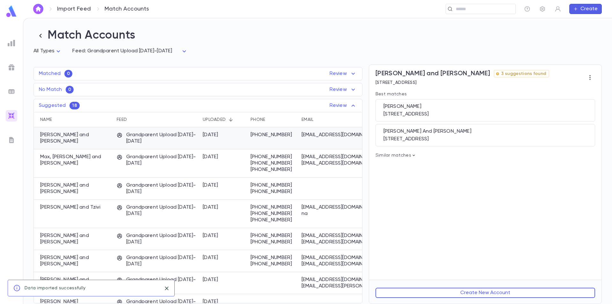
click at [163, 144] on p "Grandparent Upload 2025-2026" at bounding box center [157, 138] width 80 height 13
click at [483, 133] on div "Nathan, Ezra And Elke" at bounding box center [486, 131] width 204 height 6
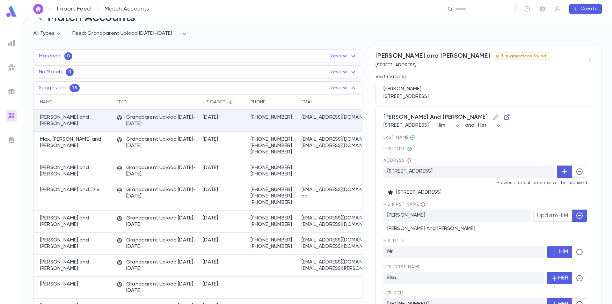
scroll to position [32, 0]
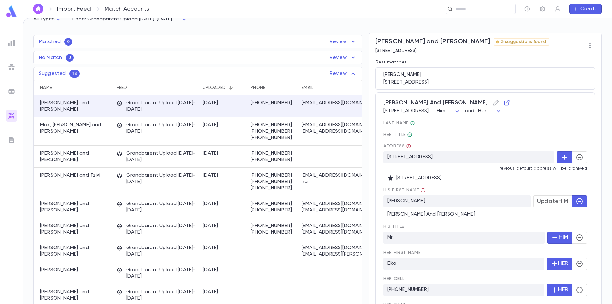
click at [577, 156] on icon "button" at bounding box center [580, 157] width 6 height 6
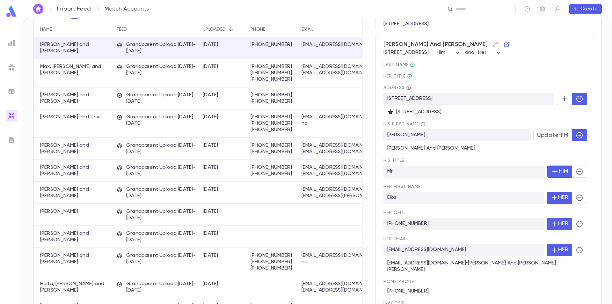
scroll to position [96, 0]
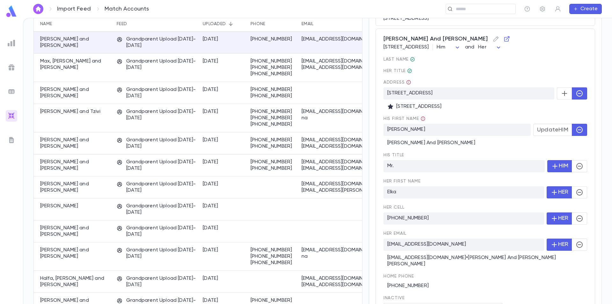
click at [562, 130] on span "Update HIM" at bounding box center [552, 129] width 31 height 7
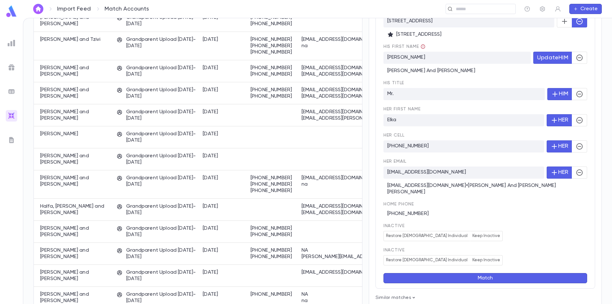
scroll to position [191, 0]
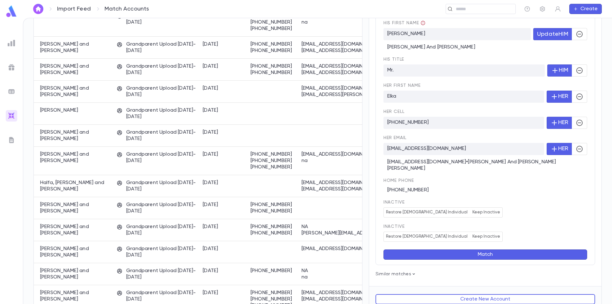
click at [488, 249] on button "Match" at bounding box center [486, 254] width 204 height 10
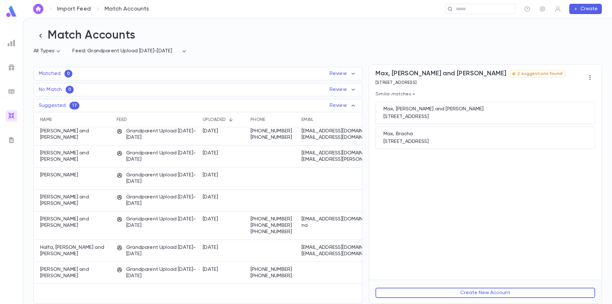
scroll to position [0, 0]
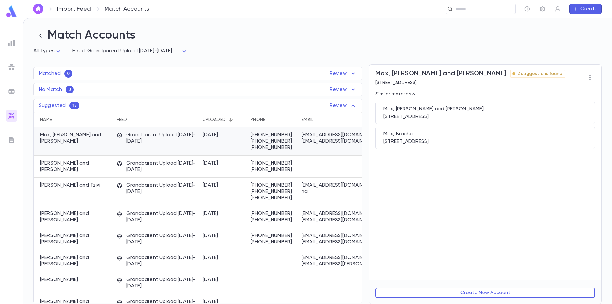
click at [175, 139] on p "Grandparent Upload 2025-2026" at bounding box center [157, 138] width 80 height 13
click at [456, 293] on button "Create New Account" at bounding box center [486, 293] width 220 height 10
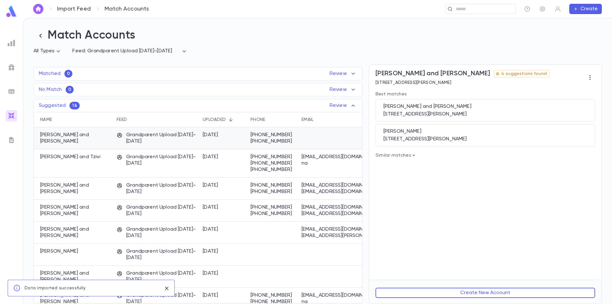
click at [128, 142] on p "Grandparent Upload 2025-2026" at bounding box center [157, 138] width 80 height 13
click at [472, 112] on div "Leibowitz, Michael and Libby 52 Meade Ave., Passaic NJ 07055-3752 United States" at bounding box center [486, 110] width 220 height 22
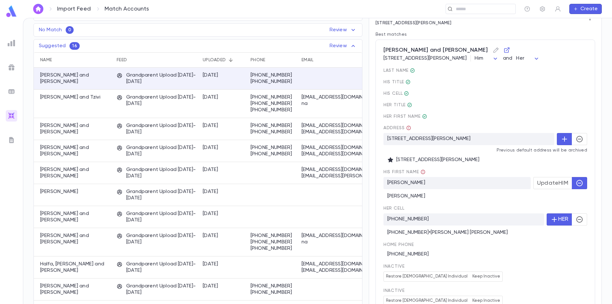
scroll to position [96, 0]
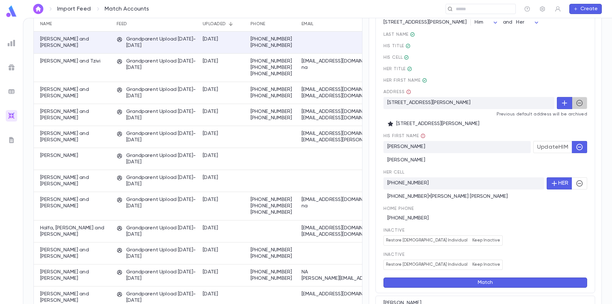
click at [577, 106] on icon "button" at bounding box center [580, 103] width 6 height 6
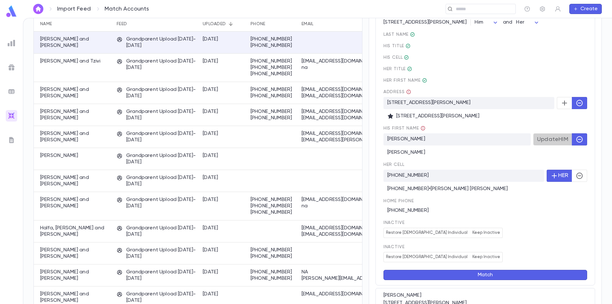
click at [548, 142] on span "Update HIM" at bounding box center [552, 139] width 31 height 7
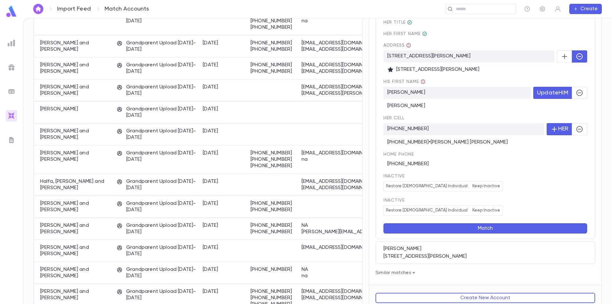
scroll to position [148, 0]
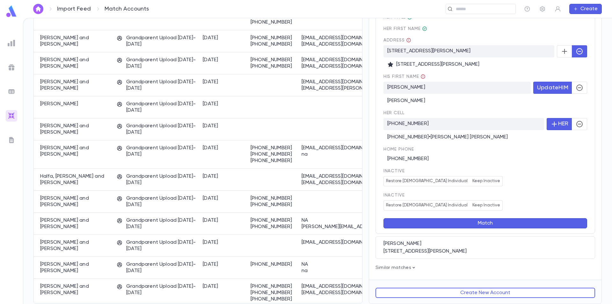
click at [499, 221] on button "Match" at bounding box center [486, 223] width 204 height 10
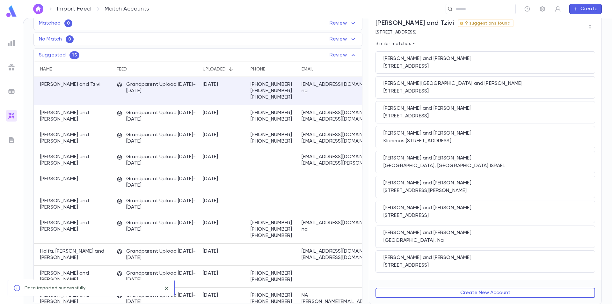
scroll to position [0, 0]
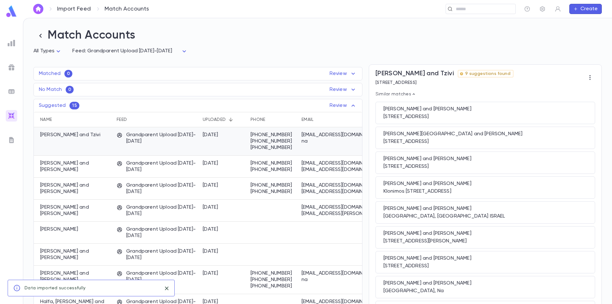
click at [163, 149] on div "Grandparent Upload 2025-2026" at bounding box center [157, 141] width 86 height 28
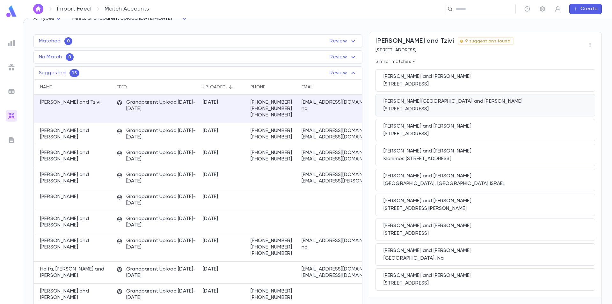
scroll to position [51, 0]
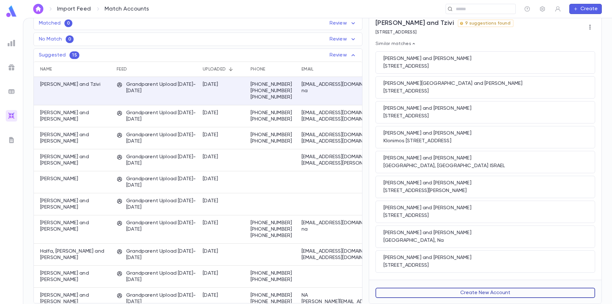
click at [471, 290] on button "Create New Account" at bounding box center [486, 293] width 220 height 10
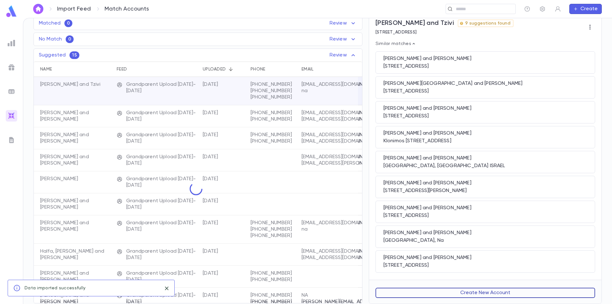
scroll to position [0, 0]
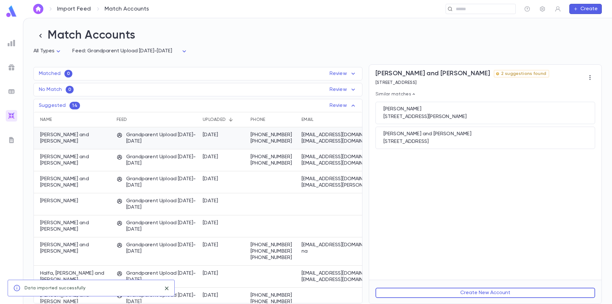
click at [157, 144] on p "Grandparent Upload 2025-2026" at bounding box center [157, 138] width 80 height 13
click at [476, 292] on button "Create New Account" at bounding box center [486, 293] width 220 height 10
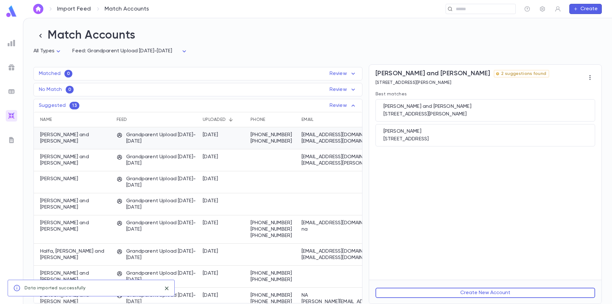
click at [189, 146] on div "Grandparent Upload 2025-2026" at bounding box center [157, 138] width 86 height 22
click at [505, 110] on div "Friedman, Matti and Beth" at bounding box center [486, 106] width 204 height 6
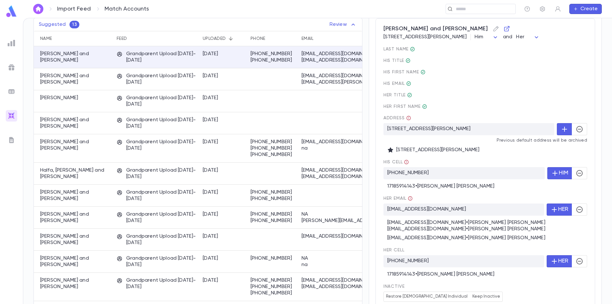
scroll to position [96, 0]
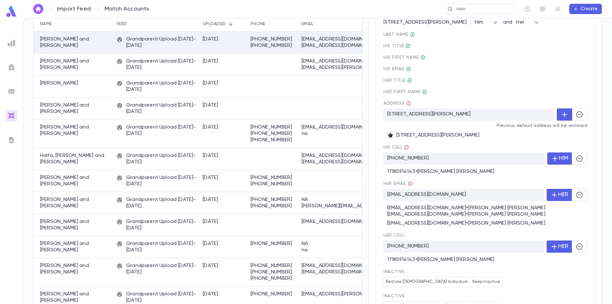
click at [579, 118] on icon "button" at bounding box center [580, 115] width 8 height 8
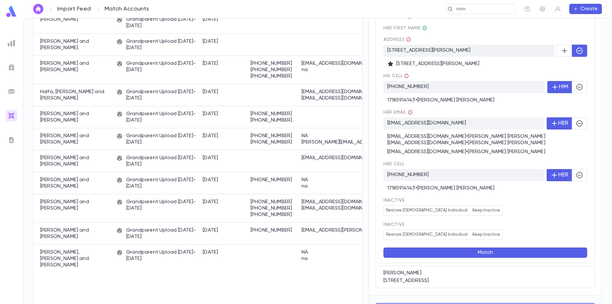
scroll to position [176, 0]
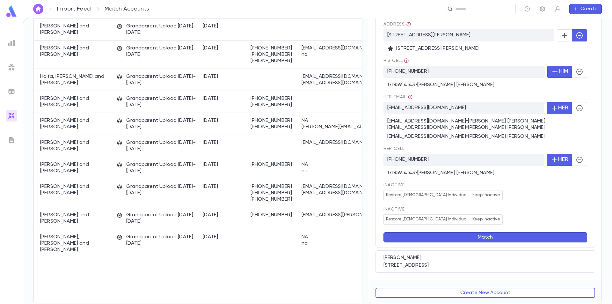
click at [496, 239] on button "Match" at bounding box center [486, 237] width 204 height 10
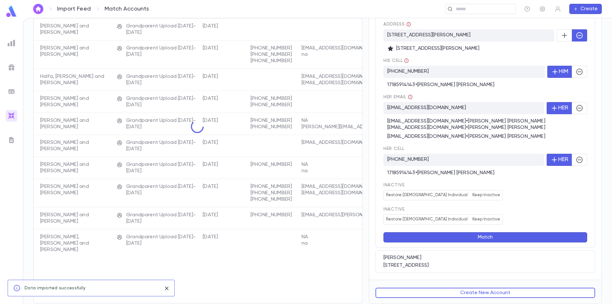
scroll to position [0, 0]
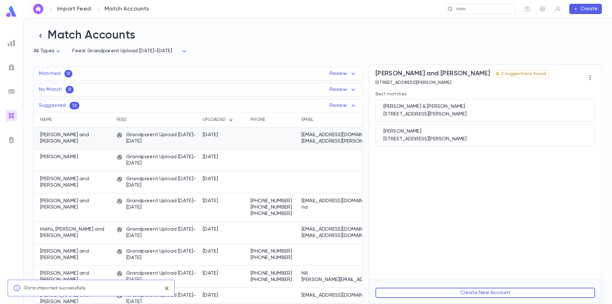
click at [156, 143] on p "Grandparent Upload 2025-2026" at bounding box center [157, 138] width 80 height 13
click at [488, 110] on div "Landman, Zvi & Gitty" at bounding box center [486, 106] width 204 height 6
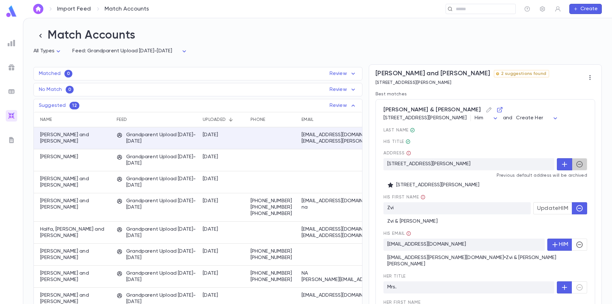
click at [578, 168] on icon "button" at bounding box center [580, 164] width 8 height 8
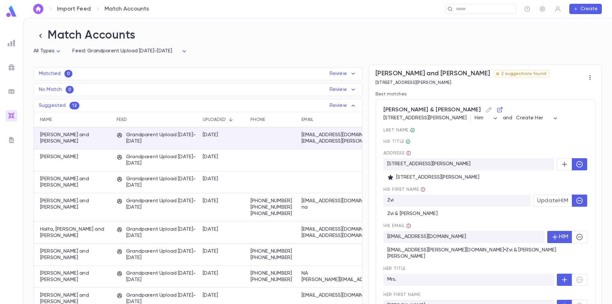
scroll to position [32, 0]
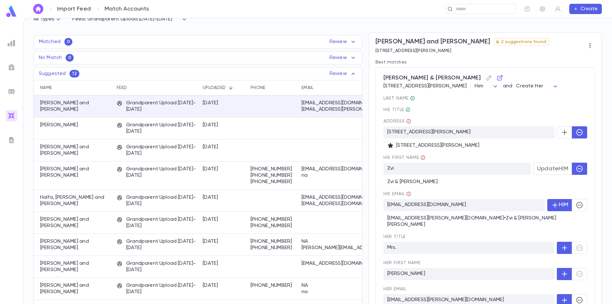
click at [546, 175] on button "Update HIM" at bounding box center [553, 169] width 39 height 12
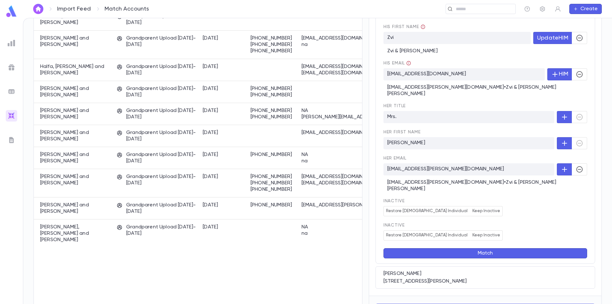
scroll to position [173, 0]
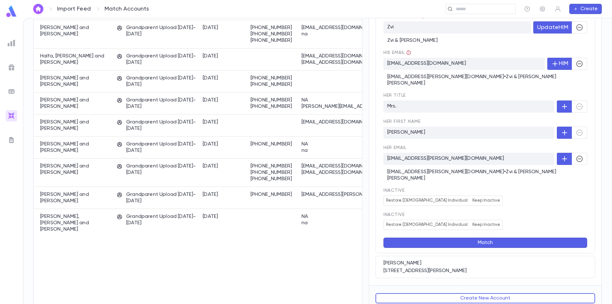
click at [481, 238] on button "Match" at bounding box center [486, 243] width 204 height 10
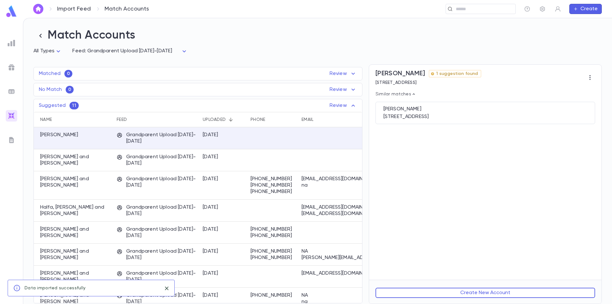
scroll to position [0, 0]
click at [153, 138] on p "Grandparent Upload 2025-2026" at bounding box center [157, 138] width 80 height 13
click at [490, 292] on button "Create New Account" at bounding box center [486, 293] width 220 height 10
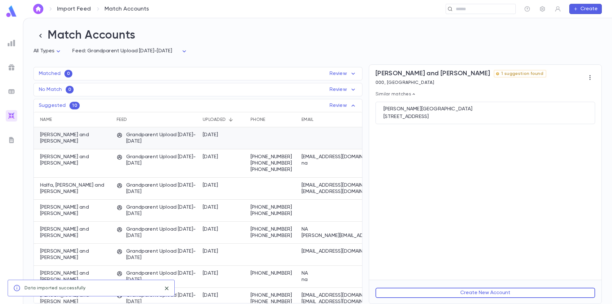
click at [126, 141] on p "Grandparent Upload 2025-2026" at bounding box center [157, 138] width 80 height 13
click at [480, 117] on div "1274 Dogwood Road, Snellville GA 30078-2201 United States" at bounding box center [486, 117] width 204 height 6
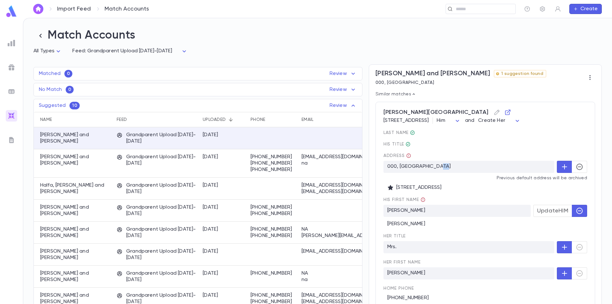
drag, startPoint x: 447, startPoint y: 173, endPoint x: 435, endPoint y: 174, distance: 12.2
click at [435, 173] on p "000, Atlanta GA 30033" at bounding box center [469, 167] width 171 height 12
click at [577, 170] on icon "button" at bounding box center [580, 167] width 6 height 6
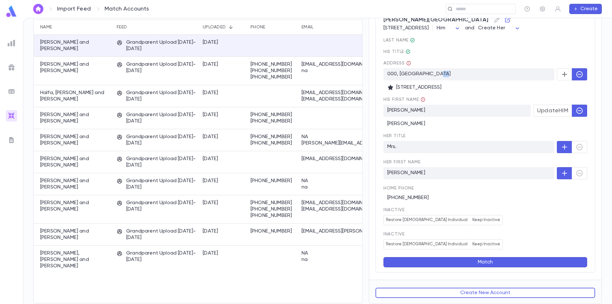
scroll to position [100, 0]
click at [492, 262] on button "Match" at bounding box center [486, 262] width 204 height 10
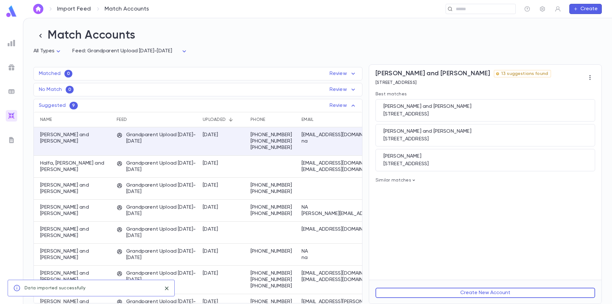
scroll to position [0, 0]
click at [214, 149] on div "9/12/2025" at bounding box center [224, 141] width 48 height 28
click at [526, 110] on div "Mandelbaum, Chaim and Chani" at bounding box center [486, 106] width 204 height 6
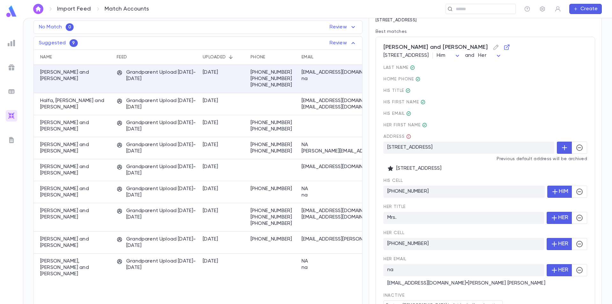
scroll to position [96, 0]
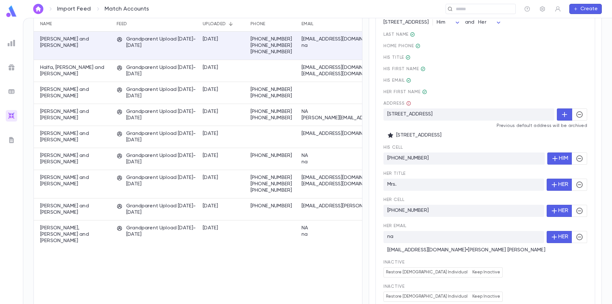
click at [577, 121] on button "button" at bounding box center [579, 114] width 15 height 12
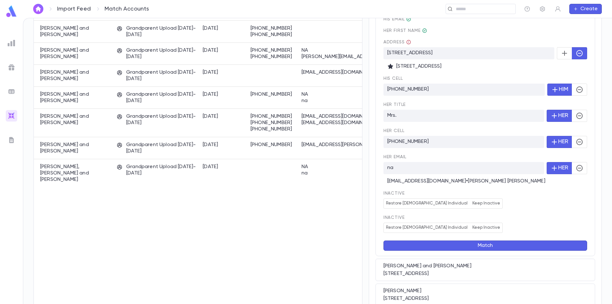
scroll to position [159, 0]
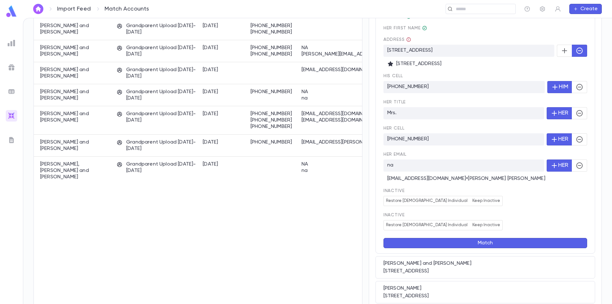
click at [484, 246] on button "Match" at bounding box center [486, 243] width 204 height 10
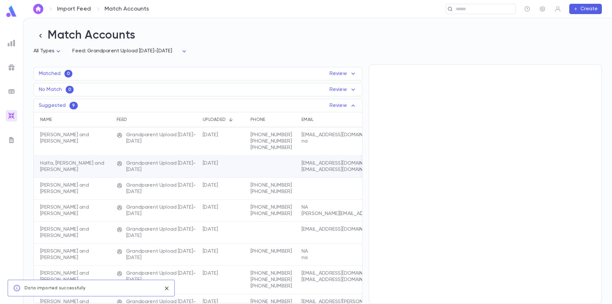
scroll to position [0, 0]
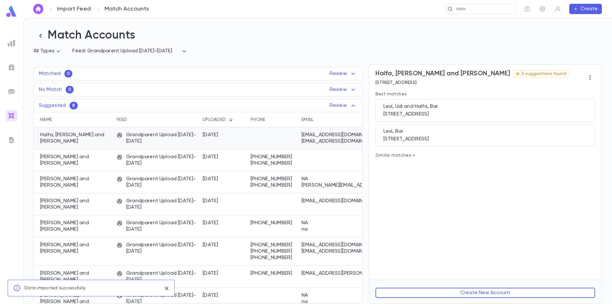
click at [95, 141] on div "Halfa, Shimon and Irit" at bounding box center [74, 138] width 80 height 22
drag, startPoint x: 71, startPoint y: 140, endPoint x: 92, endPoint y: 144, distance: 21.7
click at [92, 144] on div "Halfa, Shimon and Irit" at bounding box center [74, 138] width 80 height 22
click at [93, 143] on div "Halfa, Shimon and Irit" at bounding box center [74, 138] width 80 height 22
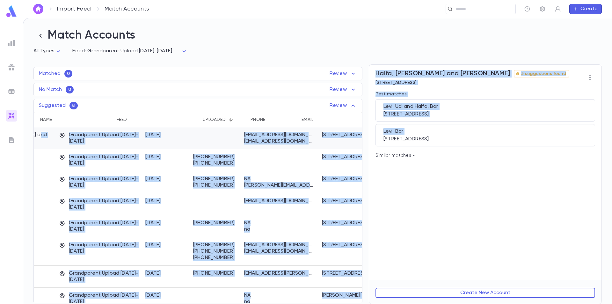
scroll to position [0, 165]
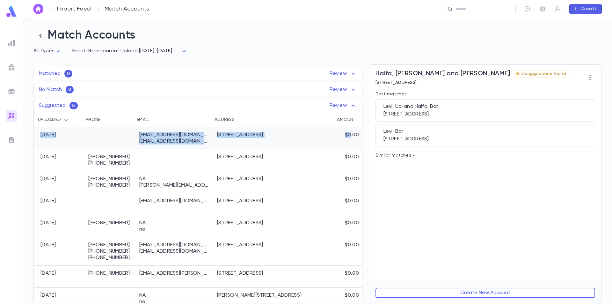
drag, startPoint x: 96, startPoint y: 141, endPoint x: 349, endPoint y: 141, distance: 253.3
click at [349, 141] on div "Halfa, Shimon and Irit Grandparent Upload 2025-2026 9/12/2025 Udilevi4444@gmail…" at bounding box center [116, 138] width 491 height 22
click at [349, 141] on div "$0.00" at bounding box center [344, 138] width 37 height 22
click at [167, 160] on div at bounding box center [175, 160] width 78 height 22
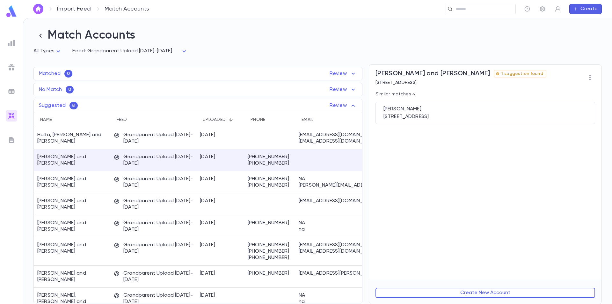
scroll to position [0, 0]
click at [414, 109] on div "Michaelov, Daniel" at bounding box center [486, 109] width 204 height 6
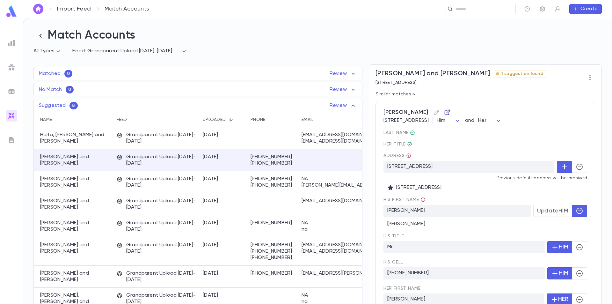
click at [448, 114] on icon "button" at bounding box center [447, 112] width 6 height 6
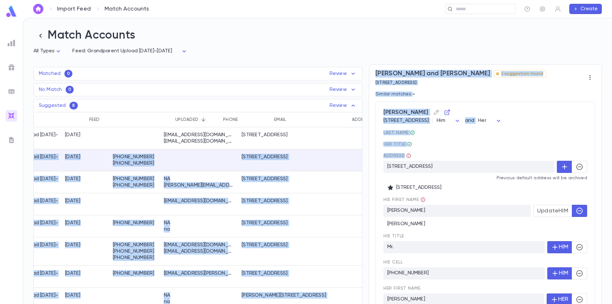
scroll to position [0, 164]
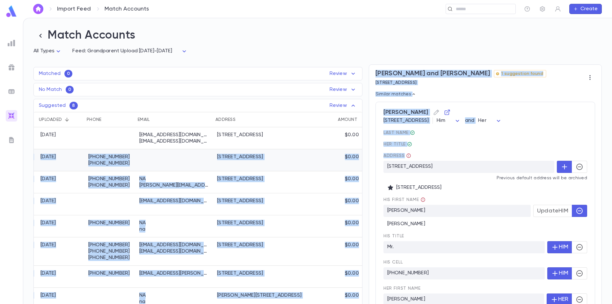
drag, startPoint x: 174, startPoint y: 160, endPoint x: 255, endPoint y: 162, distance: 81.4
click at [259, 162] on div "Michaelov, Yosef and Hanna Grandparent Upload 2025-2026 9/12/2025 (646) 241-363…" at bounding box center [116, 160] width 491 height 22
click at [204, 163] on div at bounding box center [175, 160] width 78 height 22
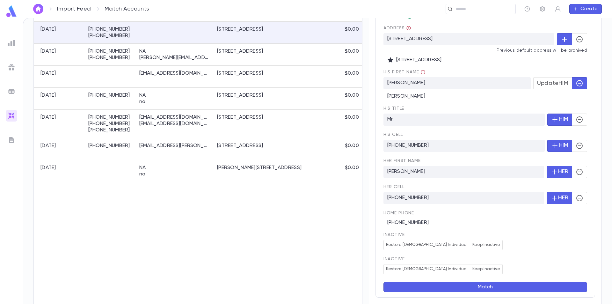
scroll to position [160, 0]
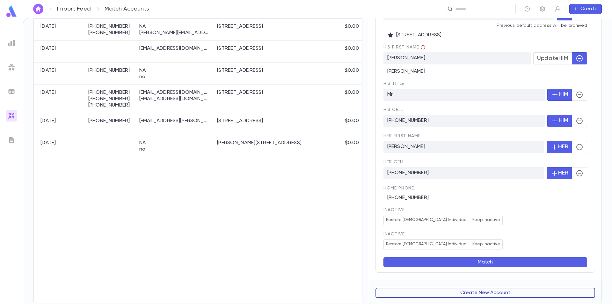
click at [483, 293] on button "Create New Account" at bounding box center [486, 293] width 220 height 10
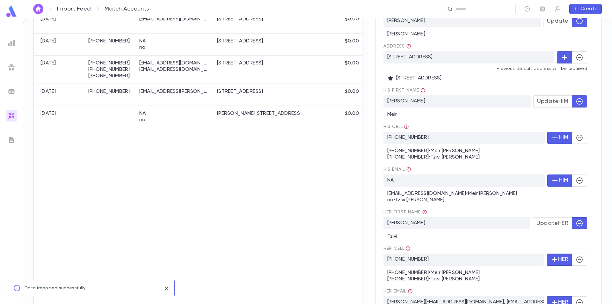
scroll to position [0, 0]
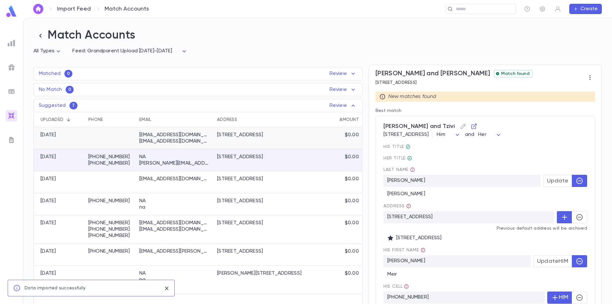
click at [108, 143] on div at bounding box center [110, 138] width 51 height 22
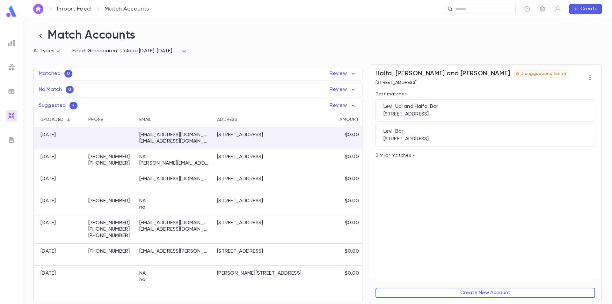
click at [412, 157] on icon at bounding box center [413, 155] width 5 height 5
click at [197, 164] on p "maria@atlanticretirementsolutions.com, atlanticretirement@bellsouth.net" at bounding box center [174, 163] width 70 height 6
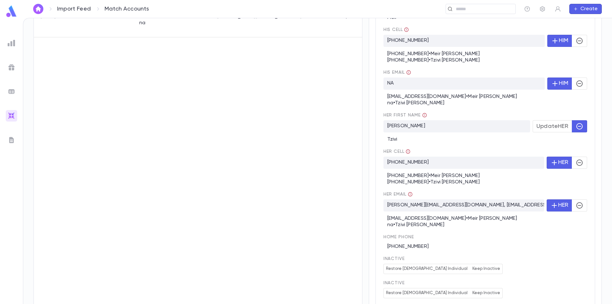
scroll to position [321, 0]
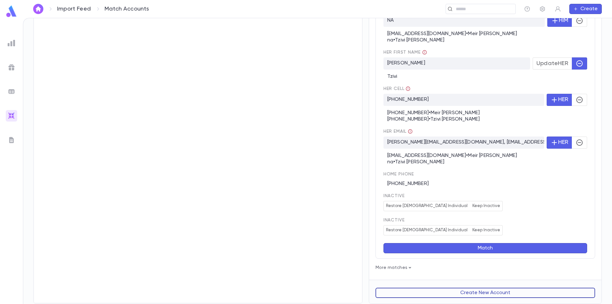
click at [471, 293] on button "Create New Account" at bounding box center [486, 293] width 220 height 10
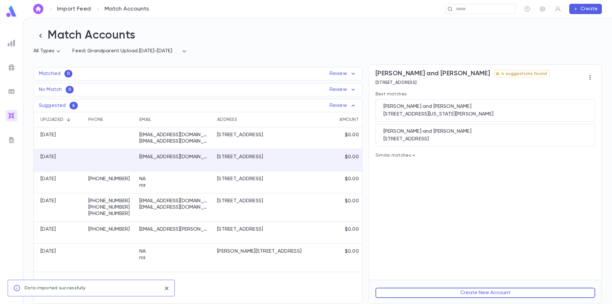
scroll to position [0, 0]
click at [125, 163] on div at bounding box center [110, 160] width 51 height 22
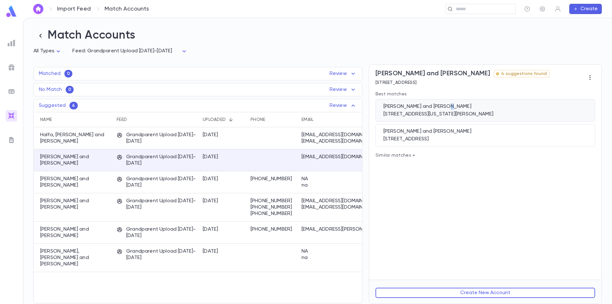
click at [445, 109] on div "Milikowsky, Shaya and Subby" at bounding box center [486, 106] width 204 height 6
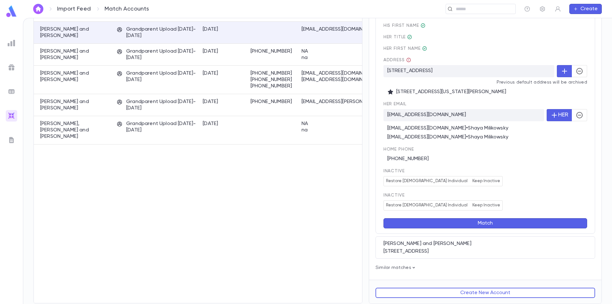
scroll to position [129, 0]
click at [485, 224] on button "Match" at bounding box center [486, 223] width 204 height 10
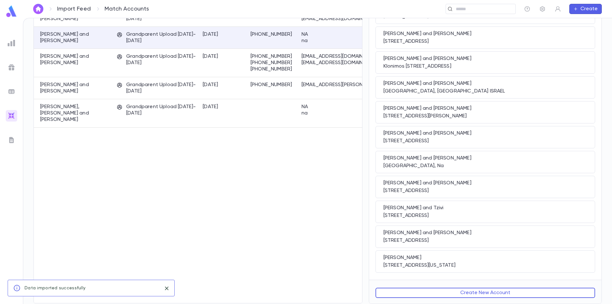
scroll to position [0, 0]
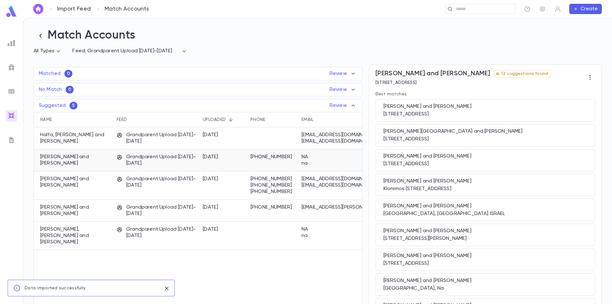
click at [124, 159] on p "Grandparent Upload 2025-2026" at bounding box center [157, 160] width 80 height 13
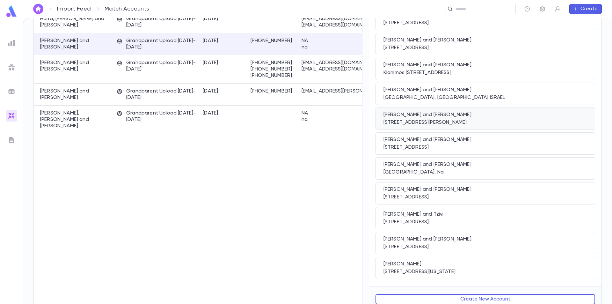
scroll to position [123, 0]
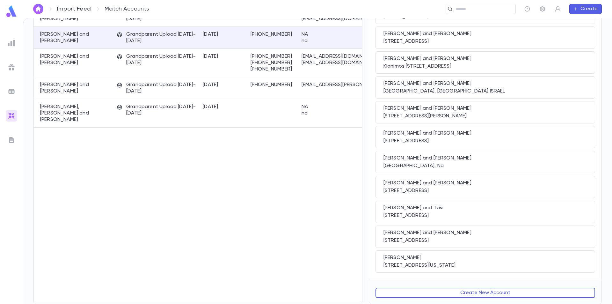
drag, startPoint x: 472, startPoint y: 295, endPoint x: 334, endPoint y: 256, distance: 143.2
click at [341, 211] on div "Matched 0 Review Name Feed Uploaded Phone Email Address Amount No records found…" at bounding box center [314, 74] width 575 height 276
click at [462, 263] on div "1364 Norton Dr, new york NY 11691-1638 United States" at bounding box center [486, 265] width 204 height 6
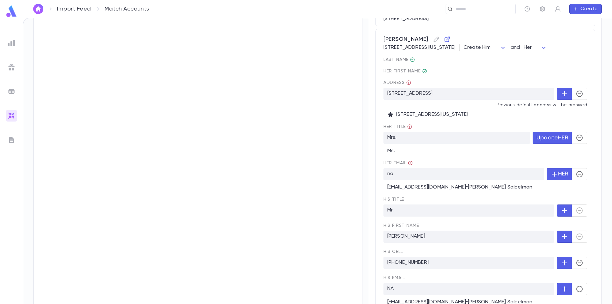
scroll to position [347, 0]
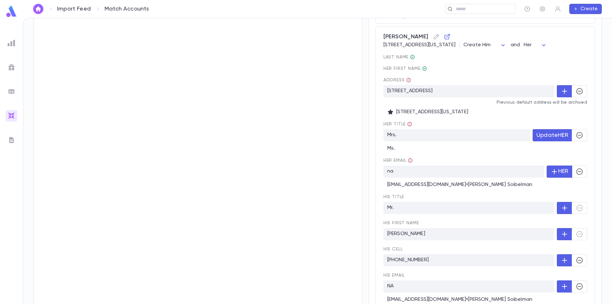
click at [579, 175] on icon "button" at bounding box center [580, 172] width 8 height 8
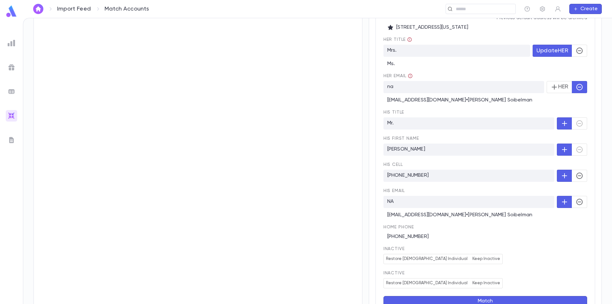
scroll to position [442, 0]
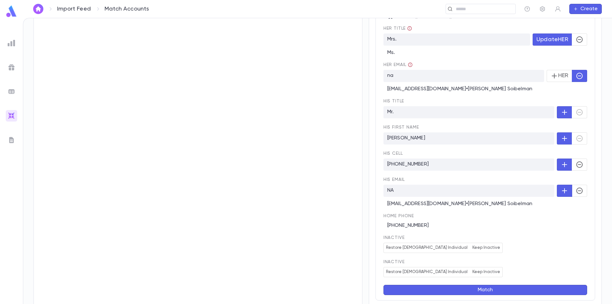
click at [580, 194] on icon "button" at bounding box center [580, 191] width 6 height 6
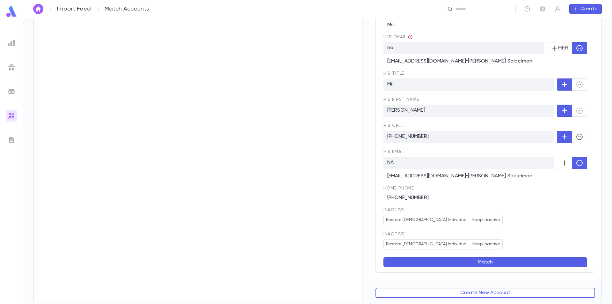
scroll to position [478, 0]
click at [472, 262] on button "Match" at bounding box center [486, 262] width 204 height 10
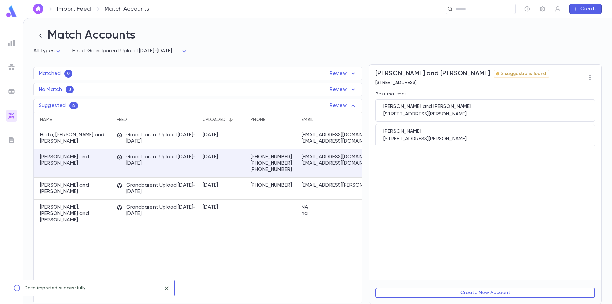
scroll to position [0, 0]
click at [111, 169] on div "Rosenfield, Steve and Elaine" at bounding box center [74, 163] width 80 height 28
click at [504, 117] on div "19464 Eagle Ridge Ln, Porter Ranch CA 91326-3801 United States" at bounding box center [486, 114] width 204 height 6
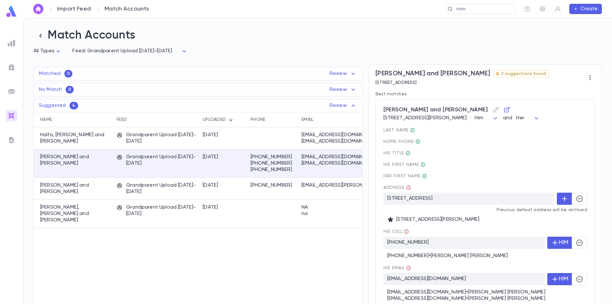
scroll to position [238, 0]
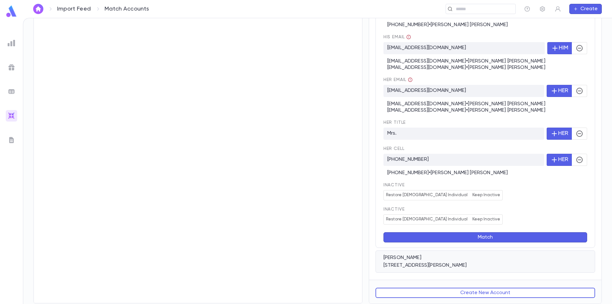
click at [462, 261] on div "Rosenfield, Elaine 18909 Kilfinan Street, Porter Ranch CA 91326-1019 United Sta…" at bounding box center [486, 261] width 220 height 22
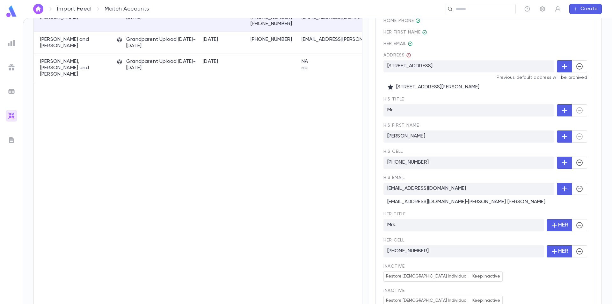
scroll to position [210, 0]
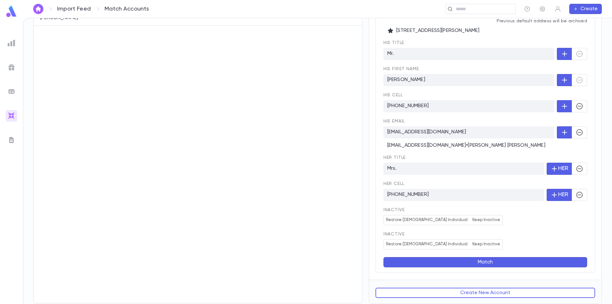
click at [480, 263] on button "Match" at bounding box center [486, 262] width 204 height 10
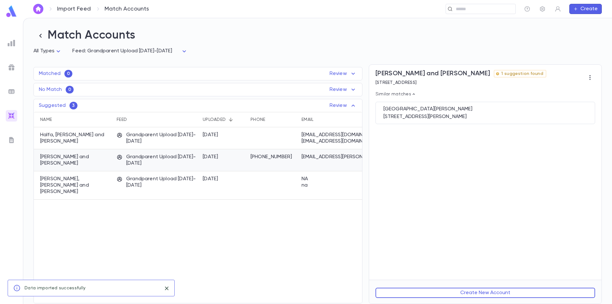
scroll to position [0, 0]
click at [114, 163] on div "Grandparent Upload 2025-2026" at bounding box center [157, 160] width 86 height 22
click at [470, 294] on button "Create New Account" at bounding box center [486, 293] width 220 height 10
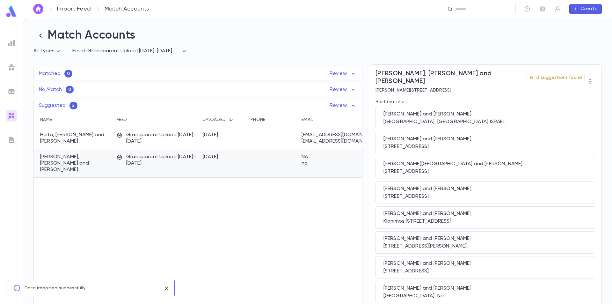
click at [166, 166] on p "Grandparent Upload 2025-2026" at bounding box center [157, 160] width 80 height 13
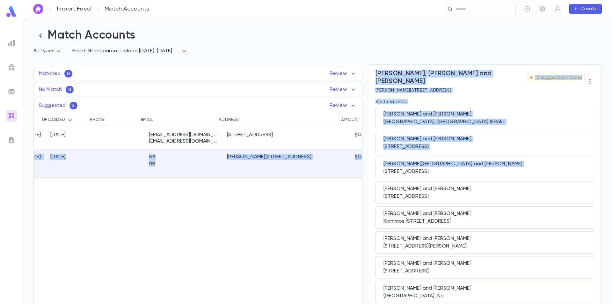
scroll to position [0, 164]
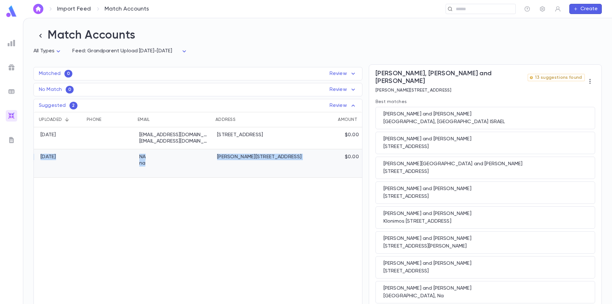
drag, startPoint x: 67, startPoint y: 160, endPoint x: 341, endPoint y: 163, distance: 274.0
click at [341, 163] on div "Ben Shoshan, Yaacov and Suzan Grandparent Upload 2025-2026 9/12/2025 NA na Yoel…" at bounding box center [116, 163] width 491 height 28
click at [341, 163] on div "$0.00" at bounding box center [344, 163] width 37 height 28
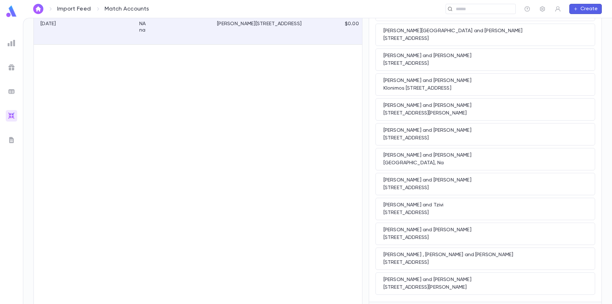
scroll to position [148, 0]
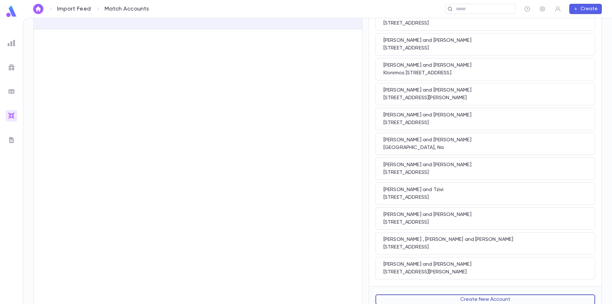
click at [458, 294] on button "Create New Account" at bounding box center [486, 299] width 220 height 10
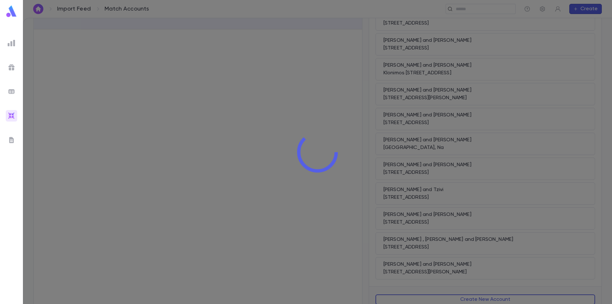
scroll to position [0, 0]
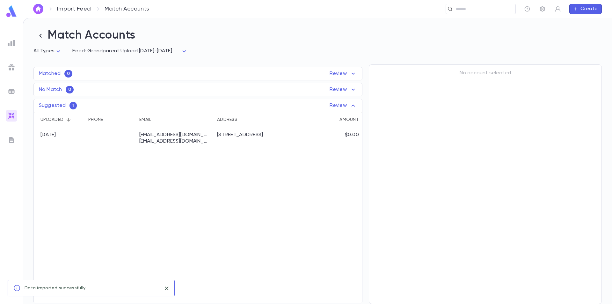
click at [337, 105] on p "Review" at bounding box center [343, 106] width 27 height 8
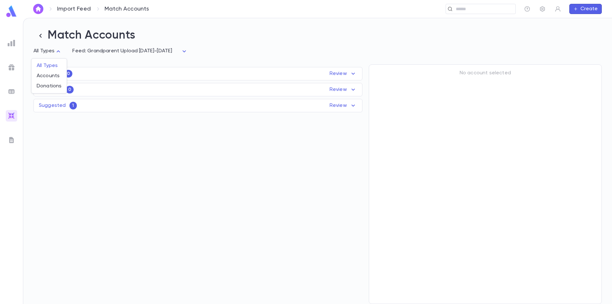
click at [41, 50] on body "Import Feed Match Accounts ​ Create Match Accounts All Types * Feed: Grandparen…" at bounding box center [306, 161] width 612 height 286
click at [81, 62] on div at bounding box center [306, 152] width 612 height 304
click at [42, 35] on icon "button" at bounding box center [40, 35] width 9 height 9
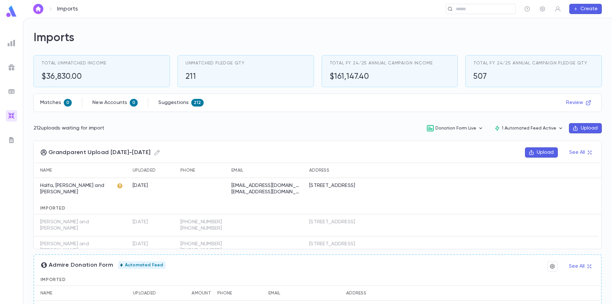
click at [587, 125] on button "Upload" at bounding box center [585, 128] width 33 height 10
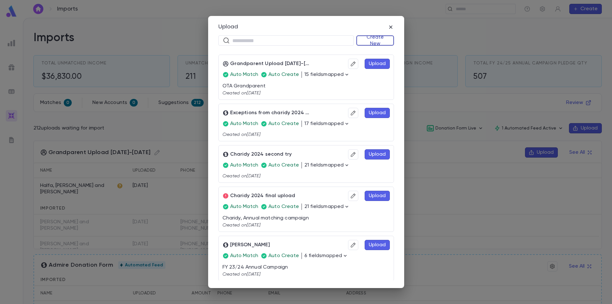
click at [378, 39] on button "Create New" at bounding box center [376, 40] width 38 height 10
click at [379, 51] on li "Accounts" at bounding box center [377, 53] width 37 height 10
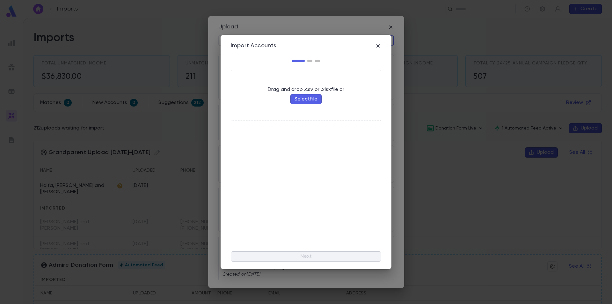
click at [316, 99] on button "Select File" at bounding box center [306, 99] width 31 height 10
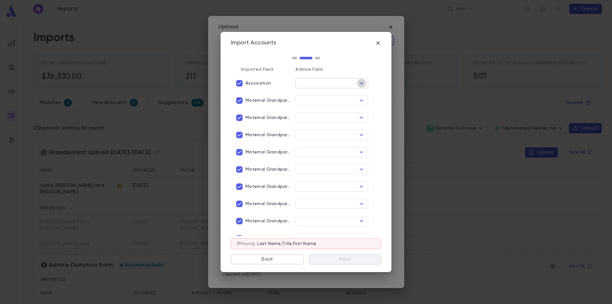
click at [361, 84] on icon "Open" at bounding box center [362, 83] width 8 height 8
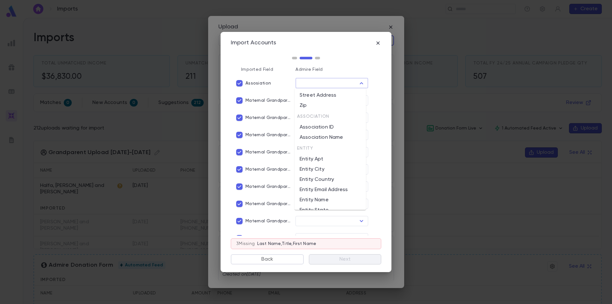
scroll to position [96, 0]
click at [337, 135] on li "Association Name" at bounding box center [330, 137] width 71 height 10
type input "**********"
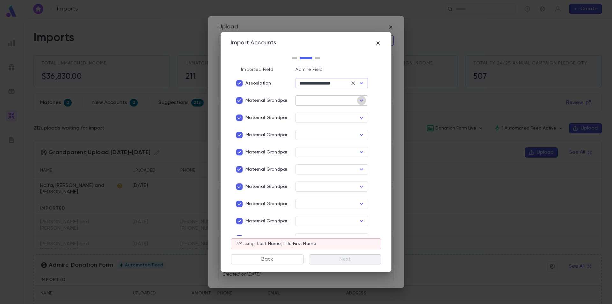
click at [359, 100] on icon "Open" at bounding box center [362, 101] width 8 height 8
drag, startPoint x: 295, startPoint y: 58, endPoint x: 302, endPoint y: 73, distance: 16.6
click at [316, 59] on div at bounding box center [306, 58] width 29 height 3
click at [291, 102] on div "​" at bounding box center [330, 97] width 78 height 15
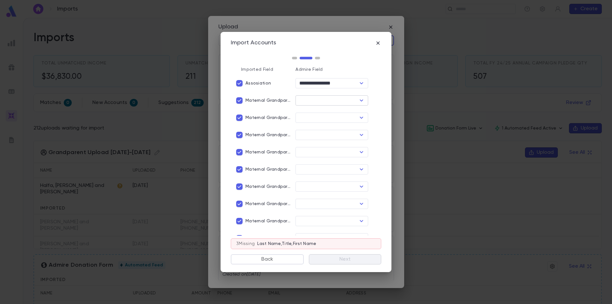
click at [319, 101] on input "text" at bounding box center [327, 100] width 58 height 9
type input "***"
click at [379, 41] on icon "button" at bounding box center [378, 43] width 6 height 6
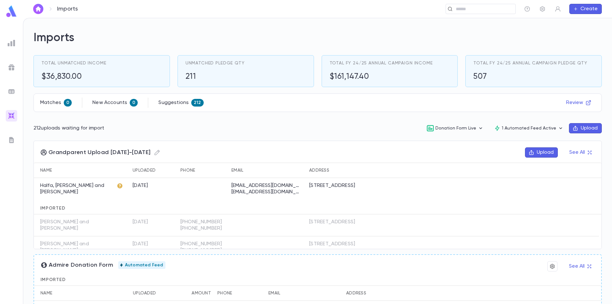
click at [14, 13] on img at bounding box center [11, 11] width 13 height 12
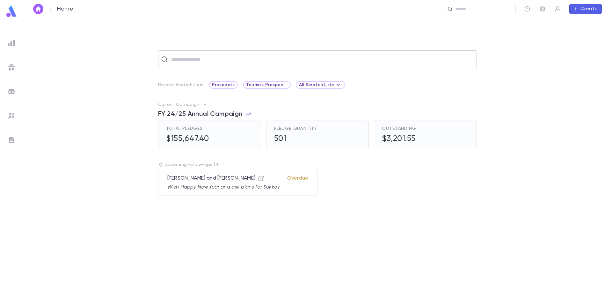
click at [211, 64] on input "text" at bounding box center [321, 59] width 305 height 12
paste input "**********"
type input "**********"
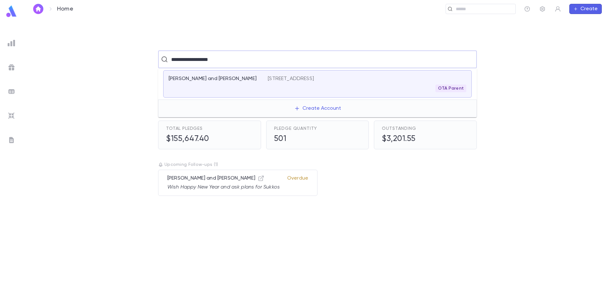
click at [244, 87] on div "Shoshan, Yaniv and Irena" at bounding box center [218, 84] width 99 height 17
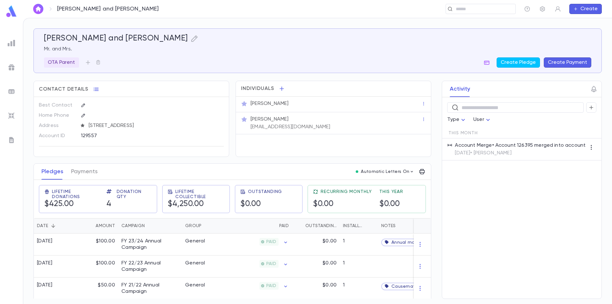
click at [12, 14] on img at bounding box center [11, 11] width 13 height 12
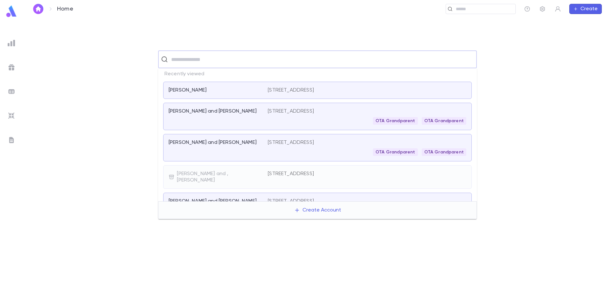
click at [238, 62] on input "text" at bounding box center [321, 59] width 305 height 12
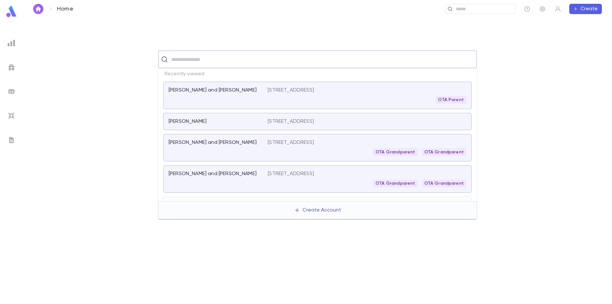
click at [9, 45] on img at bounding box center [12, 43] width 8 height 8
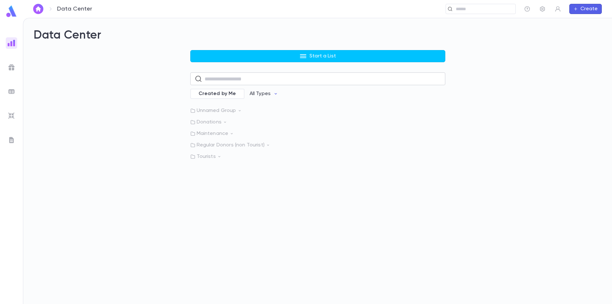
click at [232, 80] on input "text" at bounding box center [323, 79] width 236 height 12
type input "********"
click at [226, 96] on span "Created by Me" at bounding box center [217, 94] width 45 height 6
click at [231, 80] on input "********" at bounding box center [319, 79] width 230 height 12
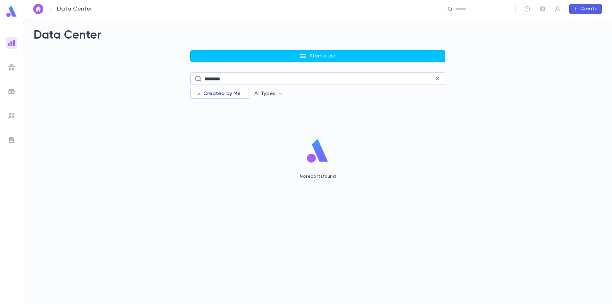
drag, startPoint x: 231, startPoint y: 80, endPoint x: 195, endPoint y: 86, distance: 36.6
click at [195, 86] on div "Start a List ******** ​ Created by Me All Types No reports found" at bounding box center [317, 133] width 255 height 167
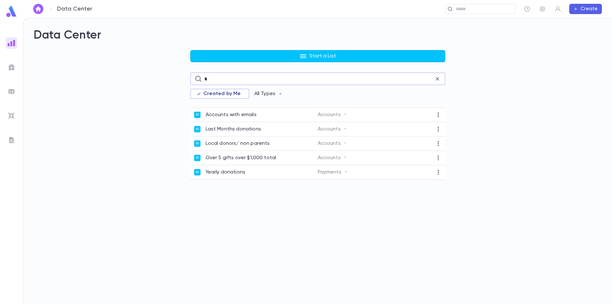
type input "*"
click at [305, 97] on div "Created by Me All Types" at bounding box center [317, 94] width 255 height 12
click at [251, 144] on p "Local donors/ non parents" at bounding box center [238, 143] width 64 height 6
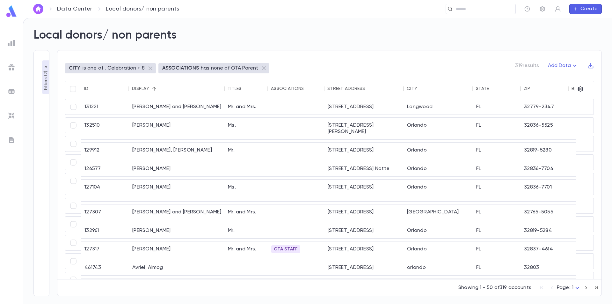
click at [7, 12] on img at bounding box center [11, 11] width 13 height 12
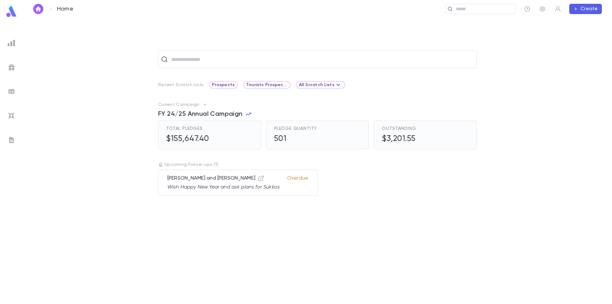
click at [9, 44] on img at bounding box center [12, 43] width 8 height 8
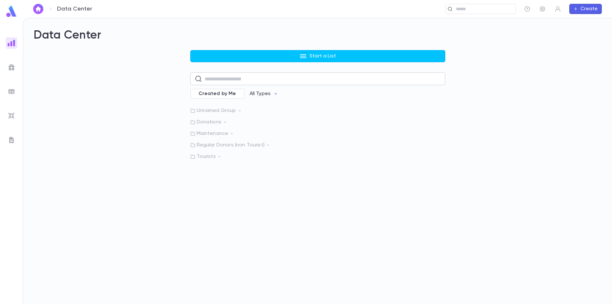
click at [226, 78] on input "text" at bounding box center [323, 79] width 236 height 12
type input "**********"
click at [273, 95] on icon "button" at bounding box center [275, 93] width 5 height 5
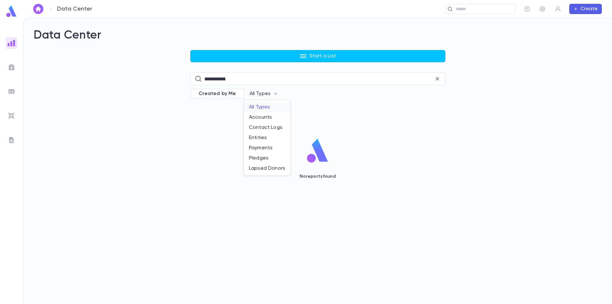
click at [262, 104] on li "All Types" at bounding box center [267, 107] width 47 height 10
drag, startPoint x: 243, startPoint y: 77, endPoint x: 184, endPoint y: 85, distance: 59.2
click at [184, 85] on div "**********" at bounding box center [317, 133] width 569 height 167
type input "*"
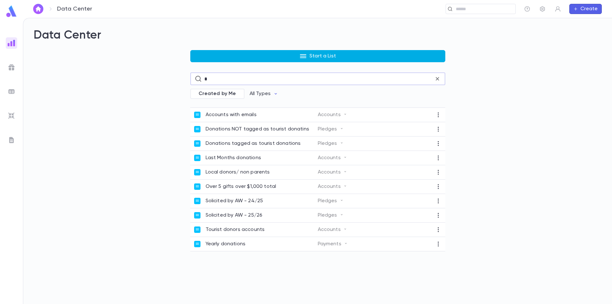
click at [316, 56] on p "Start a List" at bounding box center [323, 56] width 26 height 6
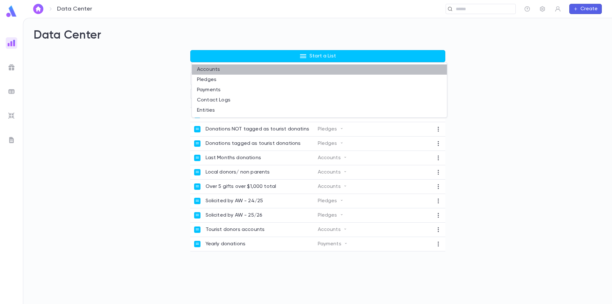
click at [228, 70] on li "Accounts" at bounding box center [319, 69] width 255 height 10
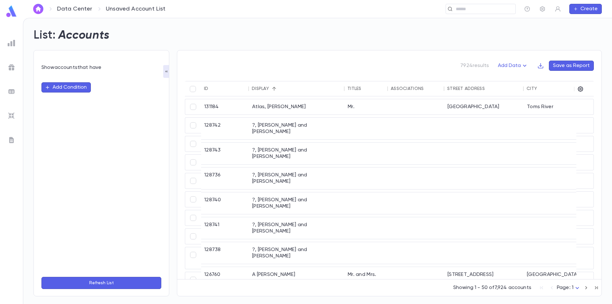
click at [78, 90] on button "Add Condition" at bounding box center [65, 87] width 49 height 10
click at [77, 89] on input "text" at bounding box center [98, 87] width 100 height 9
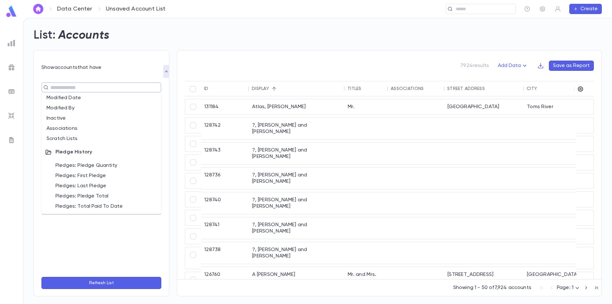
scroll to position [287, 0]
click at [80, 118] on li "Associations" at bounding box center [101, 119] width 120 height 10
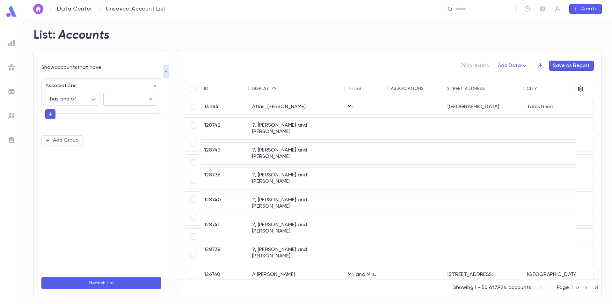
click at [135, 100] on input "text" at bounding box center [125, 99] width 39 height 12
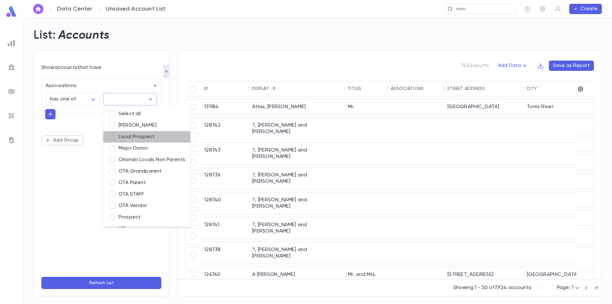
click at [132, 135] on li "Local Prospect" at bounding box center [146, 136] width 87 height 11
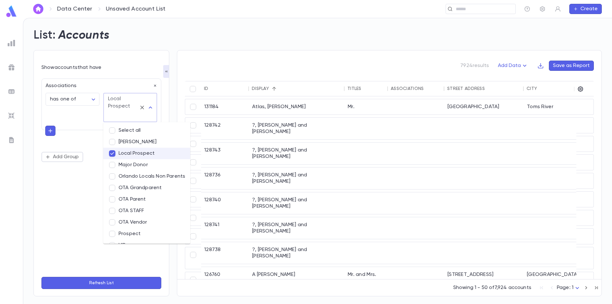
click at [140, 189] on li "OTA Grandparent" at bounding box center [146, 187] width 87 height 11
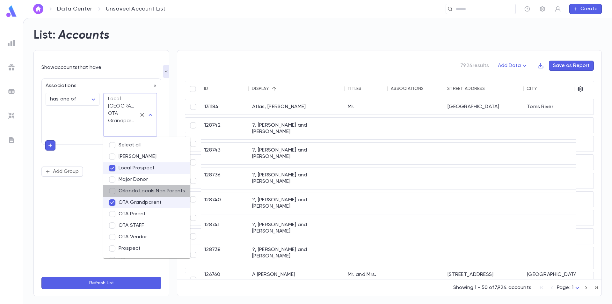
click at [141, 190] on li "Orlando Locals Non Parents" at bounding box center [146, 190] width 87 height 11
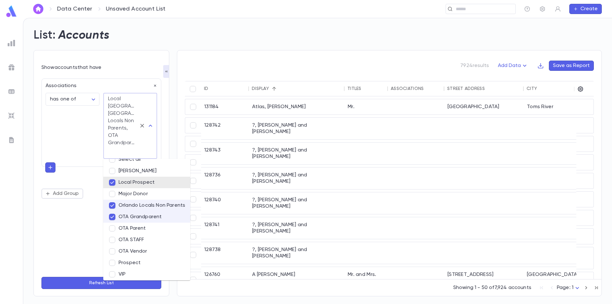
scroll to position [10, 0]
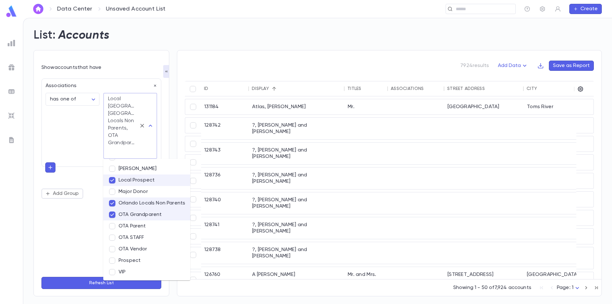
click at [75, 230] on div "**********" at bounding box center [101, 173] width 120 height 197
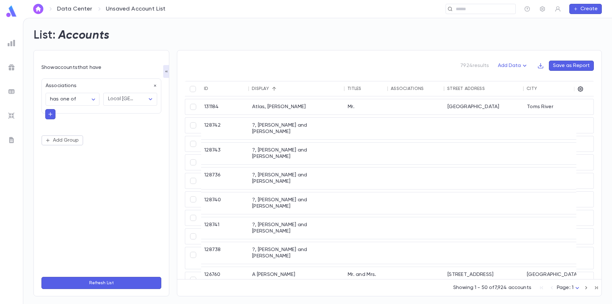
click at [103, 279] on button "Refresh List" at bounding box center [101, 283] width 120 height 12
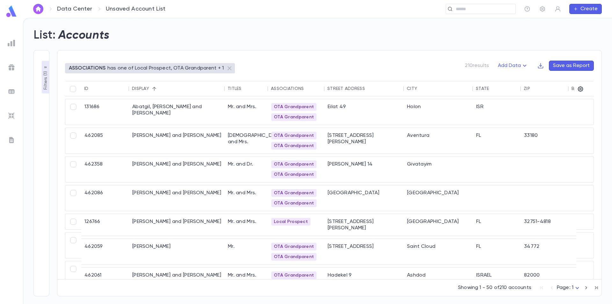
click at [44, 73] on p "Filters ( 1 )" at bounding box center [45, 80] width 6 height 20
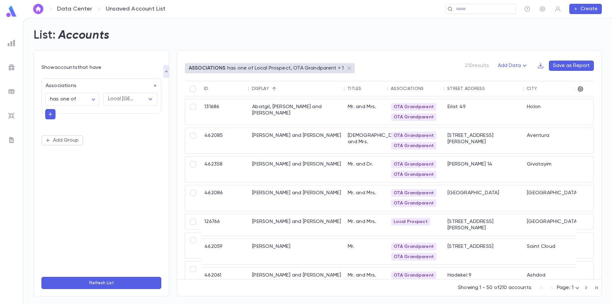
click at [50, 113] on icon "button" at bounding box center [51, 114] width 6 height 6
click at [68, 115] on input "text" at bounding box center [98, 113] width 93 height 9
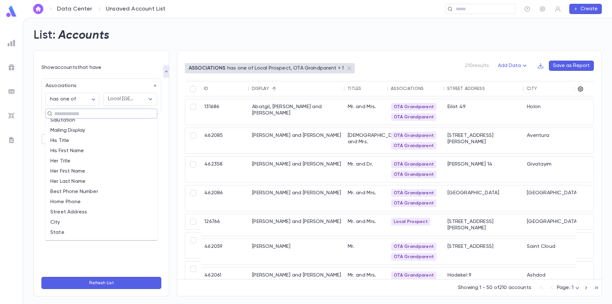
scroll to position [64, 0]
click at [85, 193] on li "Street Address" at bounding box center [101, 195] width 112 height 10
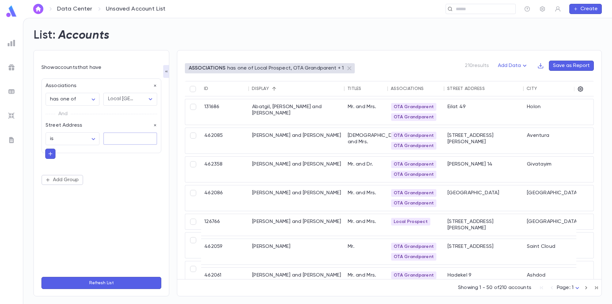
click at [114, 137] on textarea at bounding box center [130, 138] width 45 height 12
click at [90, 137] on body "**********" at bounding box center [306, 161] width 612 height 286
click at [72, 162] on span "is not" at bounding box center [73, 162] width 43 height 6
click at [116, 139] on textarea at bounding box center [130, 138] width 45 height 12
click at [93, 139] on body "**********" at bounding box center [306, 161] width 612 height 286
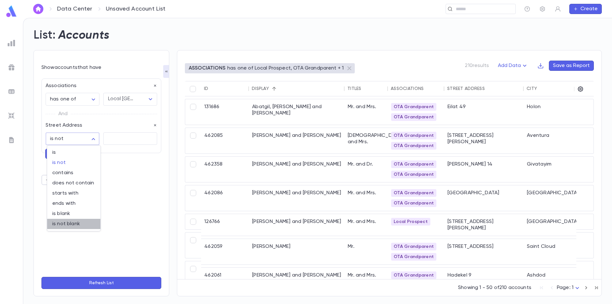
click at [79, 222] on span "is not blank" at bounding box center [73, 224] width 43 height 6
type input "**********"
click at [102, 283] on button "Refresh List" at bounding box center [101, 283] width 120 height 12
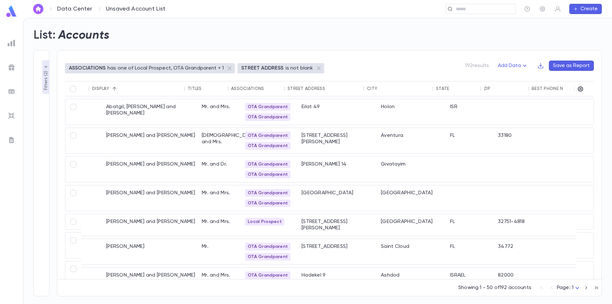
scroll to position [0, 0]
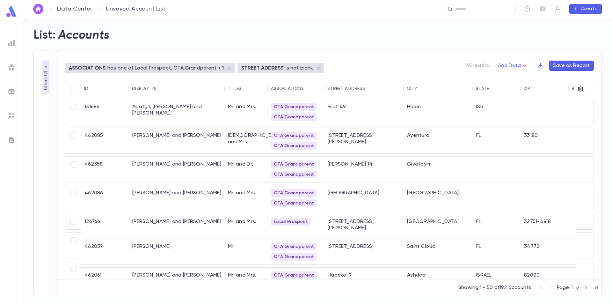
click at [46, 78] on p "Filters ( 2 )" at bounding box center [46, 80] width 6 height 21
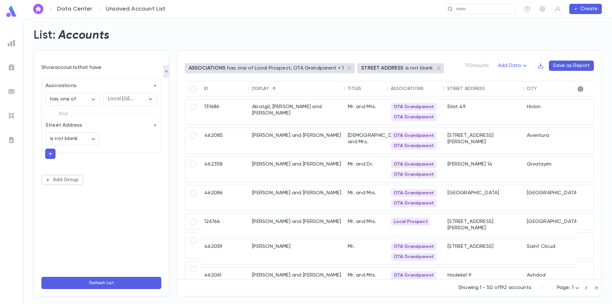
click at [50, 155] on icon "button" at bounding box center [50, 154] width 4 height 4
click at [60, 156] on input "text" at bounding box center [98, 153] width 93 height 9
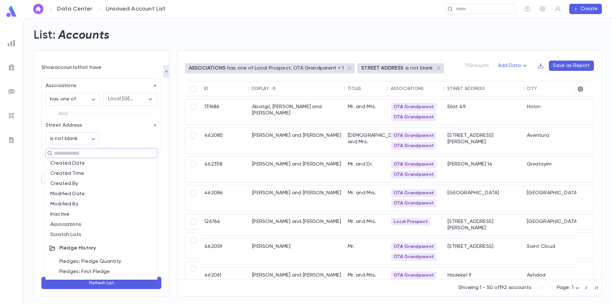
scroll to position [255, 0]
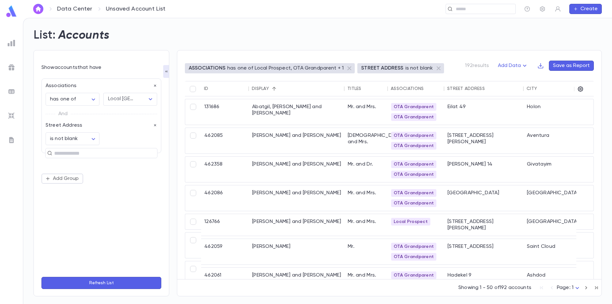
click at [156, 141] on div at bounding box center [129, 137] width 58 height 17
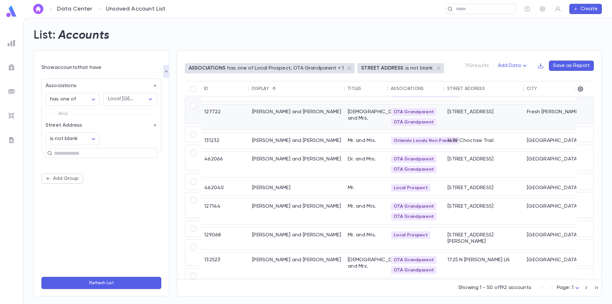
scroll to position [996, 0]
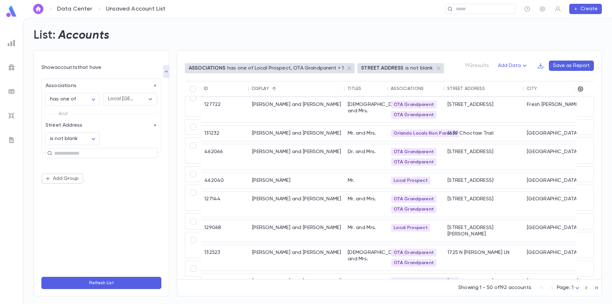
click at [589, 287] on icon "button" at bounding box center [586, 288] width 7 height 8
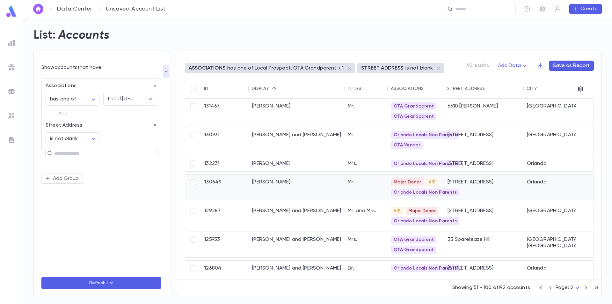
scroll to position [0, 0]
click at [262, 163] on div "Gordon, Joshua" at bounding box center [297, 164] width 96 height 15
click at [575, 66] on button "Save as Report" at bounding box center [571, 66] width 45 height 10
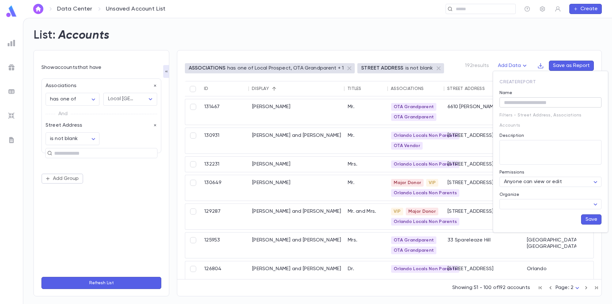
click at [536, 103] on input "Name" at bounding box center [551, 103] width 102 height 10
type input "**********"
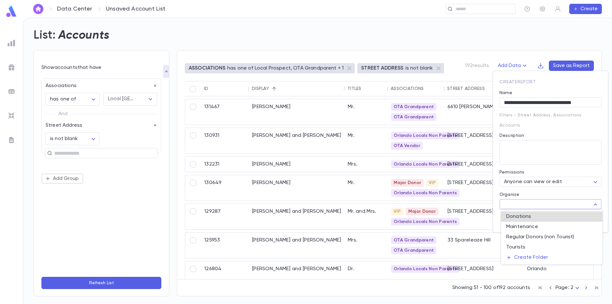
click at [593, 204] on body "**********" at bounding box center [306, 161] width 612 height 286
click at [586, 193] on div at bounding box center [306, 152] width 612 height 304
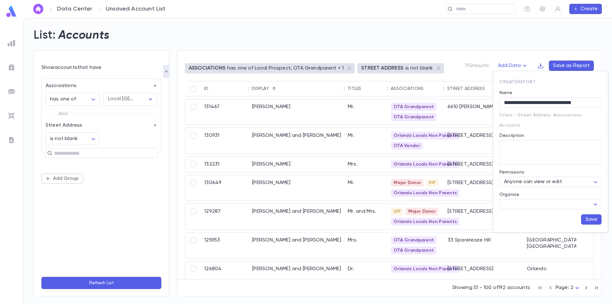
click at [590, 222] on button "Save" at bounding box center [591, 219] width 20 height 10
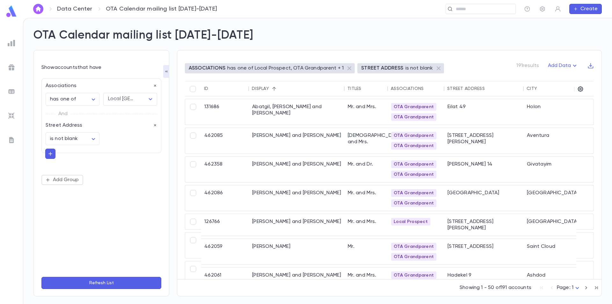
click at [11, 44] on img at bounding box center [12, 43] width 8 height 8
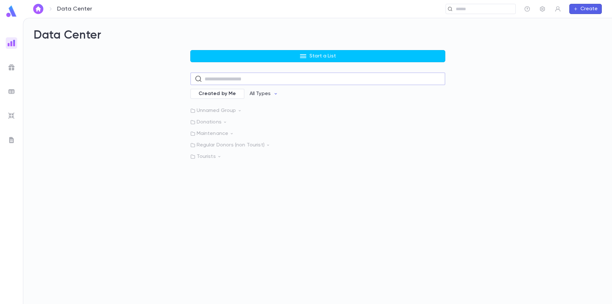
click at [226, 81] on input "text" at bounding box center [323, 79] width 236 height 12
type input "***"
click at [439, 115] on icon "button" at bounding box center [438, 115] width 6 height 6
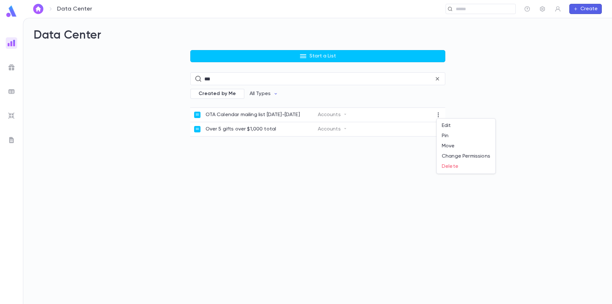
click at [288, 116] on div at bounding box center [306, 152] width 612 height 304
drag, startPoint x: 300, startPoint y: 115, endPoint x: 207, endPoint y: 117, distance: 92.8
click at [207, 117] on div "OTA Calendar mailing list 2025-2026" at bounding box center [256, 115] width 124 height 6
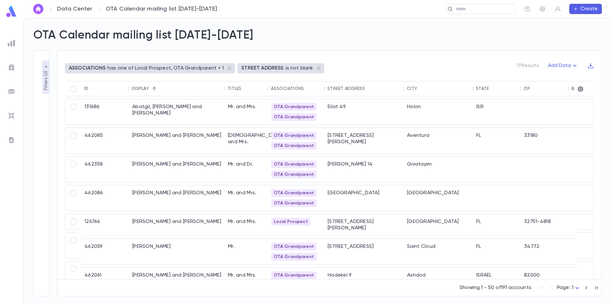
click at [47, 80] on p "Filters ( 2 )" at bounding box center [46, 80] width 6 height 21
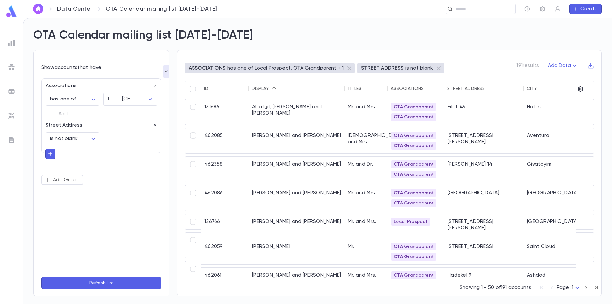
click at [52, 152] on icon "button" at bounding box center [51, 154] width 6 height 6
click at [83, 155] on input "text" at bounding box center [98, 153] width 93 height 9
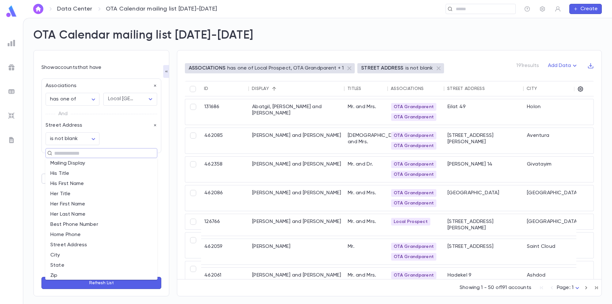
scroll to position [64, 0]
click at [74, 273] on li "Country" at bounding box center [101, 275] width 112 height 10
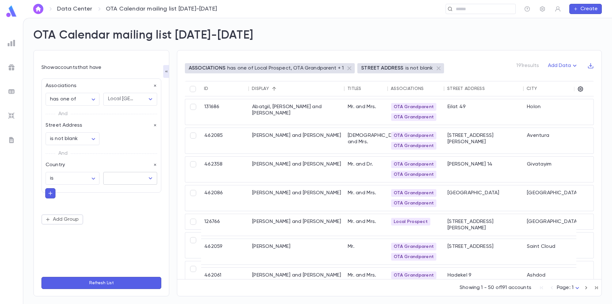
click at [130, 180] on input "text" at bounding box center [125, 178] width 39 height 12
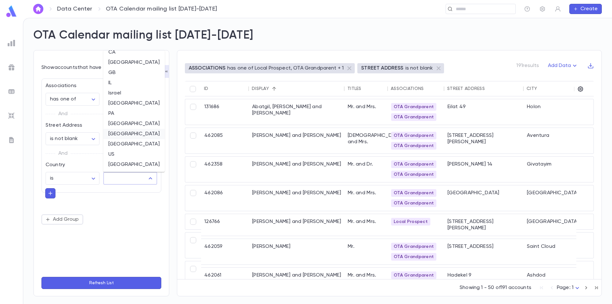
scroll to position [37, 0]
click at [121, 165] on li "USA" at bounding box center [134, 164] width 62 height 10
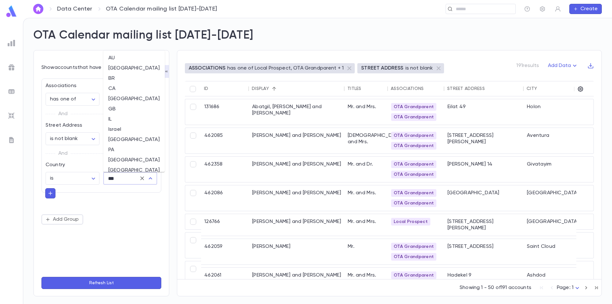
click at [122, 180] on input "***" at bounding box center [121, 178] width 30 height 12
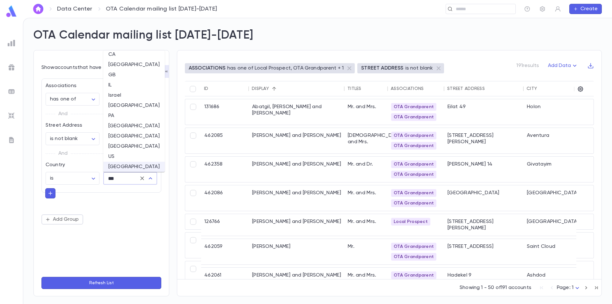
click at [128, 157] on li "US" at bounding box center [134, 157] width 62 height 10
type input "**"
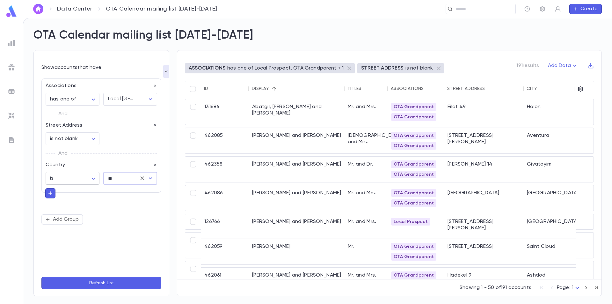
click at [90, 179] on body "**********" at bounding box center [306, 161] width 612 height 286
click at [80, 211] on span "is one of" at bounding box center [73, 212] width 43 height 6
type input "**"
click at [140, 173] on div "US ​" at bounding box center [130, 178] width 54 height 13
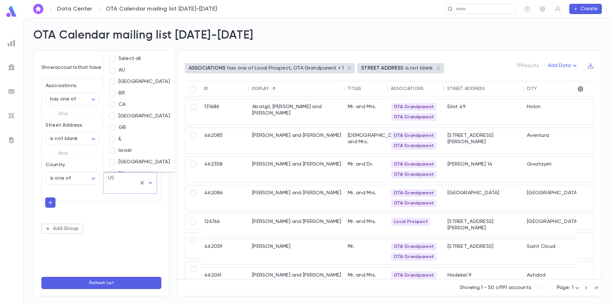
scroll to position [53, 0]
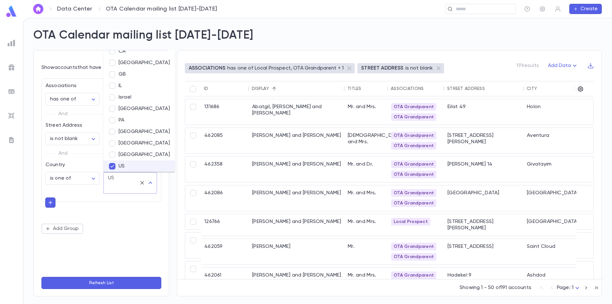
click at [133, 154] on li "United States" at bounding box center [139, 154] width 72 height 11
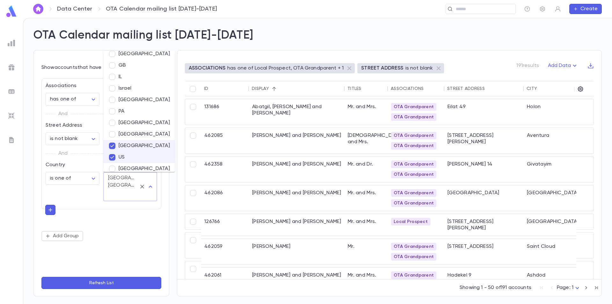
scroll to position [67, 0]
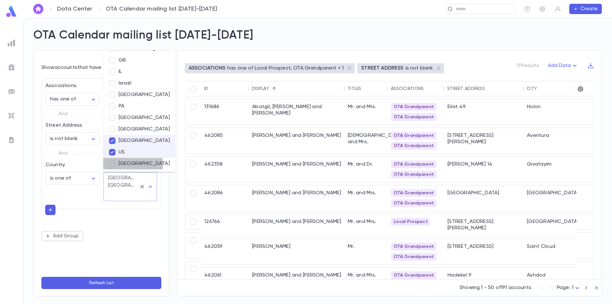
click at [129, 164] on li "USA" at bounding box center [139, 163] width 72 height 11
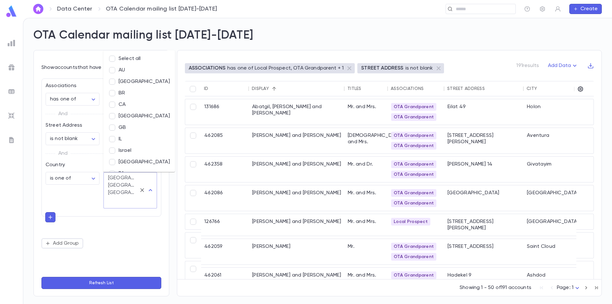
scroll to position [53, 0]
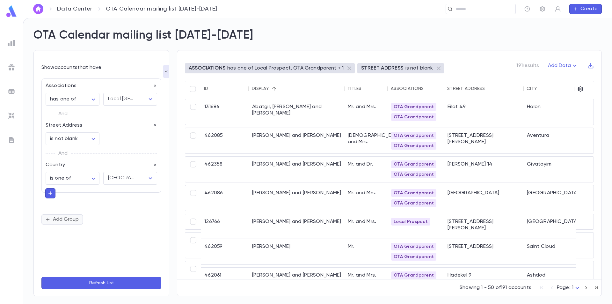
drag, startPoint x: 75, startPoint y: 213, endPoint x: 80, endPoint y: 219, distance: 7.9
click at [75, 212] on div "**********" at bounding box center [101, 151] width 120 height 146
click at [106, 282] on button "Refresh List" at bounding box center [101, 283] width 120 height 12
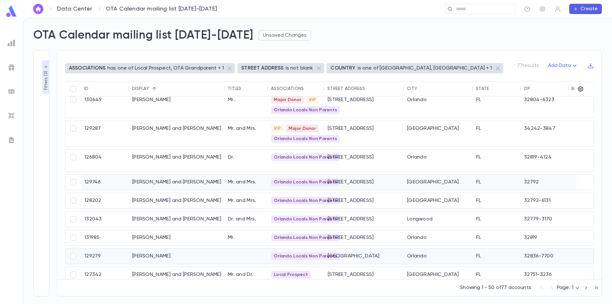
scroll to position [638, 0]
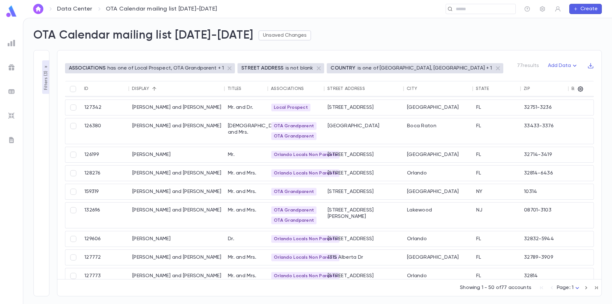
click at [490, 67] on div "ASSOCIATIONS has one of Local Prospect, OTA Grandparent + 1 STREET ADDRESS is n…" at bounding box center [329, 71] width 529 height 20
click at [570, 64] on button "Add Data" at bounding box center [563, 66] width 38 height 10
click at [562, 51] on div at bounding box center [306, 152] width 612 height 304
click at [340, 44] on div "ASSOCIATIONS has one of Local Prospect, OTA Grandparent + 1 STREET ADDRESS is n…" at bounding box center [325, 169] width 553 height 254
click at [265, 36] on button "Unsaved Changes" at bounding box center [285, 35] width 53 height 10
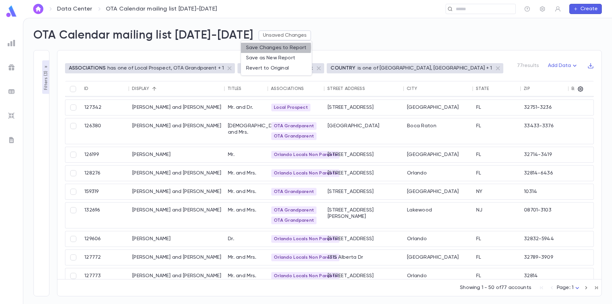
click at [276, 48] on li "Save Changes to Report" at bounding box center [276, 48] width 71 height 10
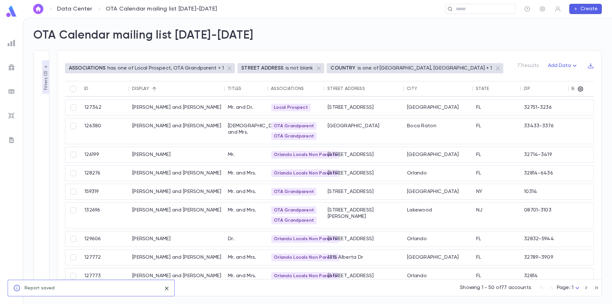
click at [46, 80] on p "Filters ( 3 )" at bounding box center [46, 80] width 6 height 21
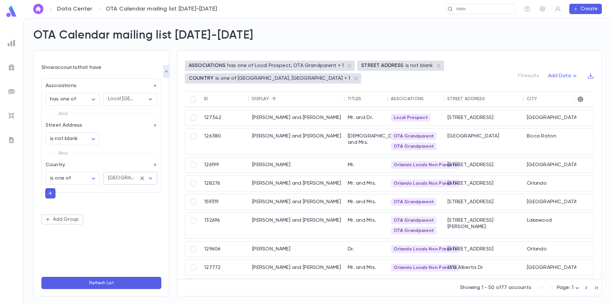
click at [131, 179] on div "United States, US, USA" at bounding box center [121, 177] width 27 height 7
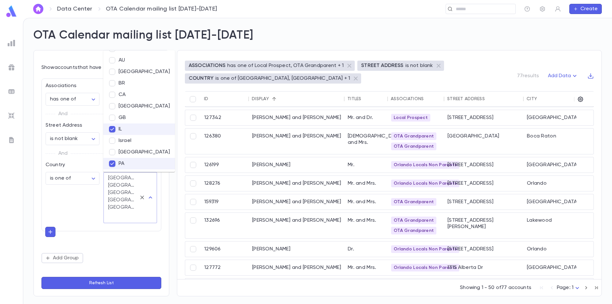
scroll to position [0, 0]
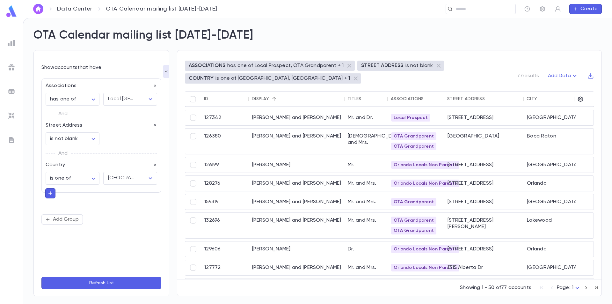
click at [104, 282] on button "Refresh List" at bounding box center [101, 283] width 120 height 12
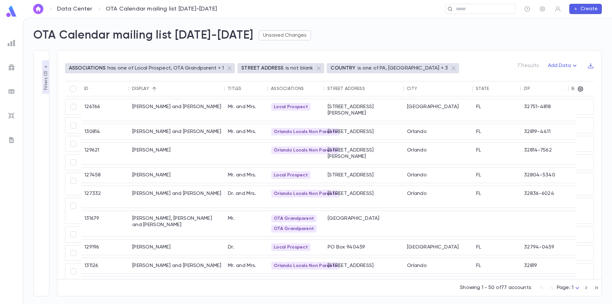
click at [47, 80] on p "Filters ( 3 )" at bounding box center [46, 80] width 6 height 21
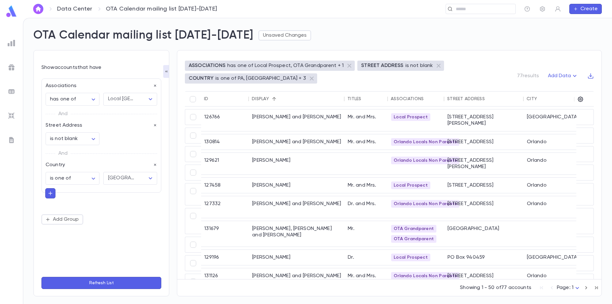
click at [51, 193] on icon "button" at bounding box center [51, 193] width 6 height 6
click at [81, 194] on input "text" at bounding box center [98, 192] width 93 height 9
type input "***"
click at [80, 211] on ul "Street Address" at bounding box center [101, 205] width 112 height 15
click at [81, 206] on li "Street Address" at bounding box center [101, 205] width 112 height 10
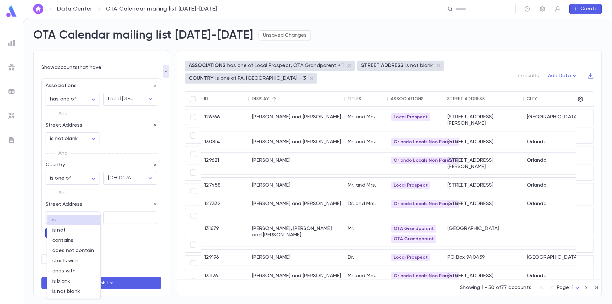
click at [93, 217] on body "**********" at bounding box center [306, 161] width 612 height 286
click at [81, 229] on span "is not" at bounding box center [73, 230] width 43 height 6
type input "**********"
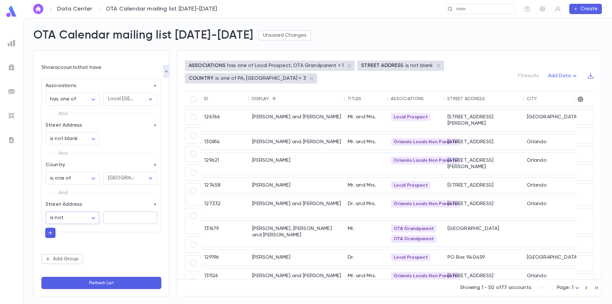
click at [112, 216] on textarea at bounding box center [130, 217] width 45 height 12
click at [137, 220] on textarea at bounding box center [130, 217] width 45 height 12
click at [137, 219] on textarea "***" at bounding box center [130, 217] width 45 height 12
click at [115, 219] on textarea "***" at bounding box center [130, 217] width 45 height 12
type textarea "***"
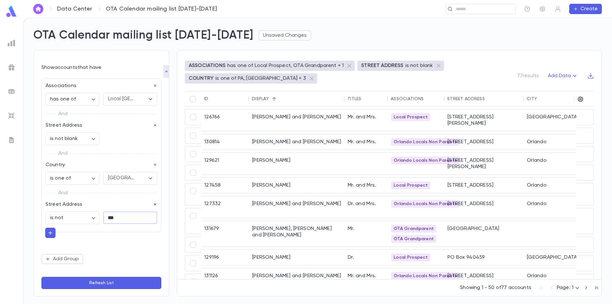
click at [154, 203] on icon "button" at bounding box center [155, 204] width 4 height 4
click at [113, 281] on button "Refresh List" at bounding box center [101, 283] width 120 height 12
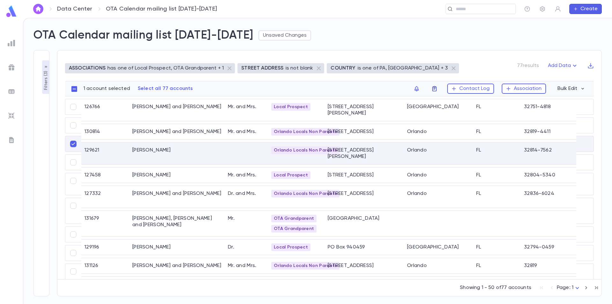
click at [438, 89] on icon "button" at bounding box center [435, 88] width 6 height 6
click at [381, 90] on div at bounding box center [306, 152] width 612 height 304
click at [248, 83] on div "1 account selected Select all 77 accounts Contact Log Association Bulk Edit" at bounding box center [339, 88] width 511 height 15
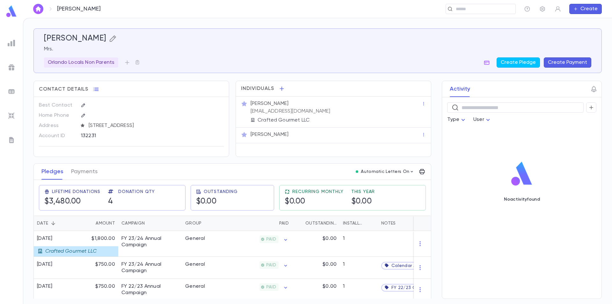
click at [112, 36] on icon "button" at bounding box center [112, 38] width 6 height 6
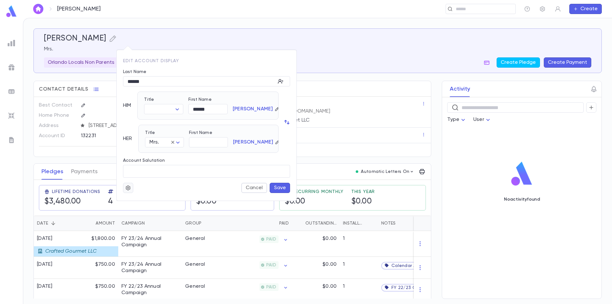
click at [126, 187] on icon "button" at bounding box center [128, 188] width 6 height 6
click at [131, 200] on li "Merge" at bounding box center [144, 200] width 38 height 10
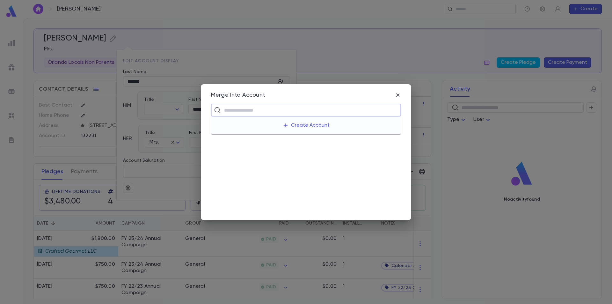
click at [248, 109] on input "text" at bounding box center [310, 110] width 176 height 12
type input "******"
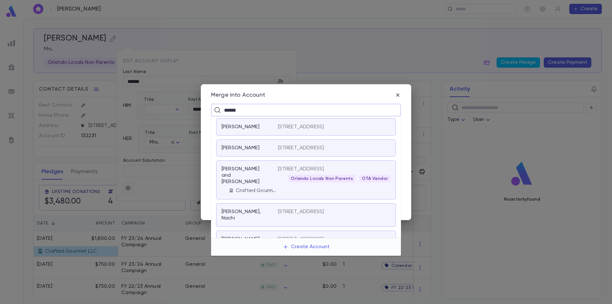
scroll to position [223, 0]
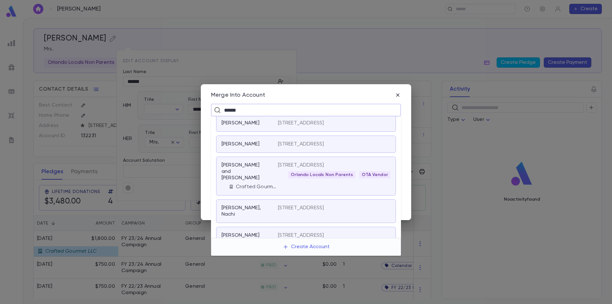
click at [262, 181] on p "[PERSON_NAME] and [PERSON_NAME]" at bounding box center [246, 171] width 49 height 19
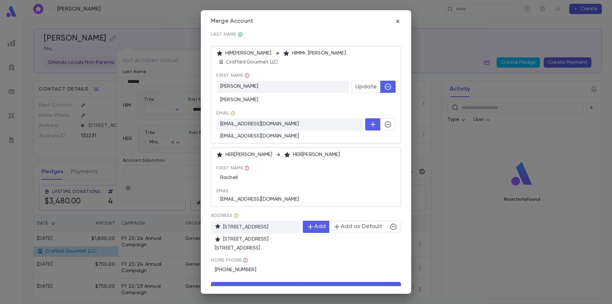
scroll to position [54, 0]
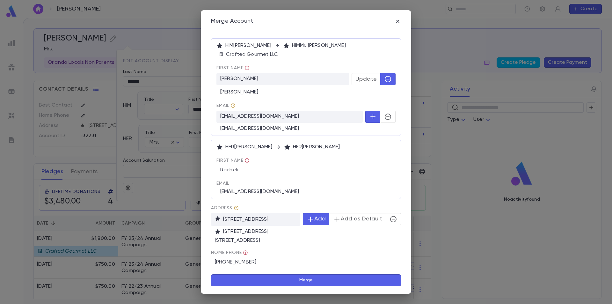
click at [310, 281] on button "Merge" at bounding box center [306, 280] width 190 height 12
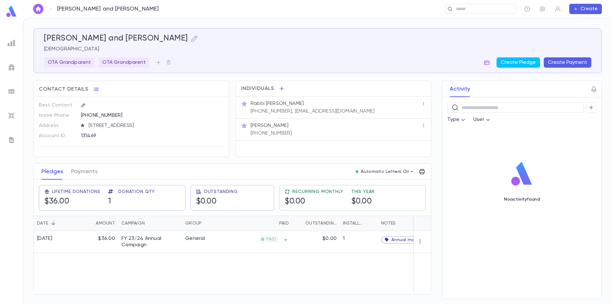
click at [12, 9] on img at bounding box center [11, 11] width 13 height 12
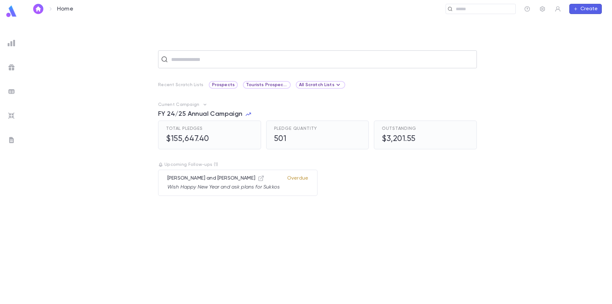
click at [202, 61] on input "text" at bounding box center [321, 59] width 305 height 12
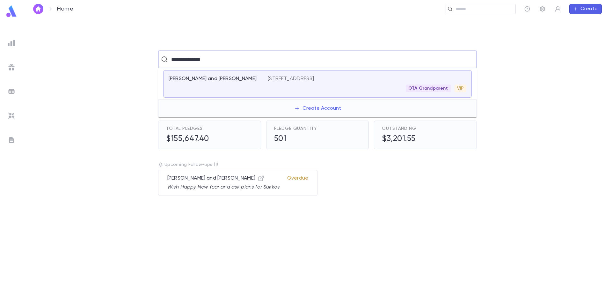
type input "**********"
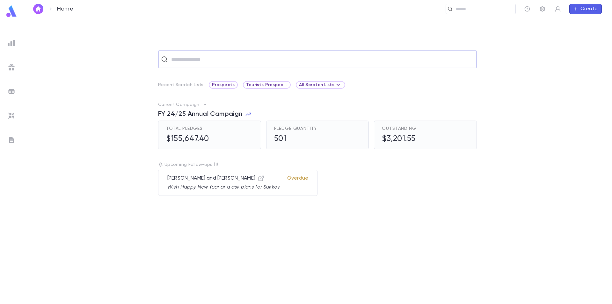
click at [207, 61] on input "text" at bounding box center [321, 59] width 305 height 12
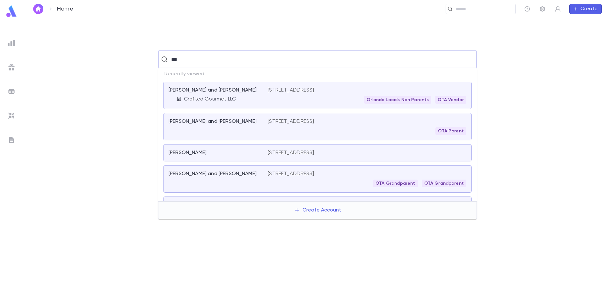
type input "***"
click at [11, 41] on img at bounding box center [12, 43] width 8 height 8
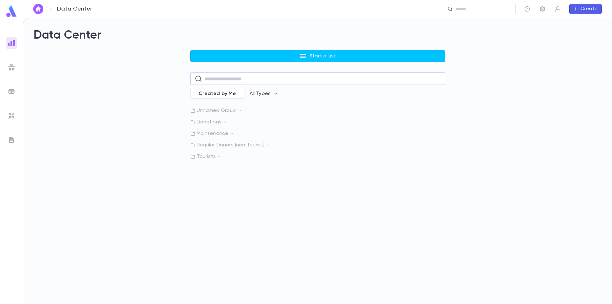
click at [248, 79] on input "text" at bounding box center [323, 79] width 236 height 12
type input "***"
click at [246, 114] on p "OTA Calendar mailing list 2025-2026" at bounding box center [253, 115] width 94 height 6
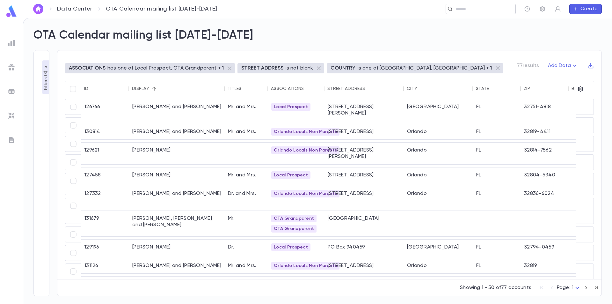
click at [470, 9] on input "text" at bounding box center [483, 9] width 59 height 6
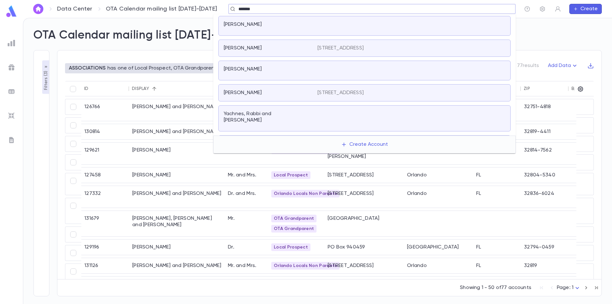
type input "*******"
click at [195, 48] on div "ASSOCIATIONS has one of Local Prospect, OTA Grandparent + 1 STREET ADDRESS is n…" at bounding box center [325, 169] width 553 height 254
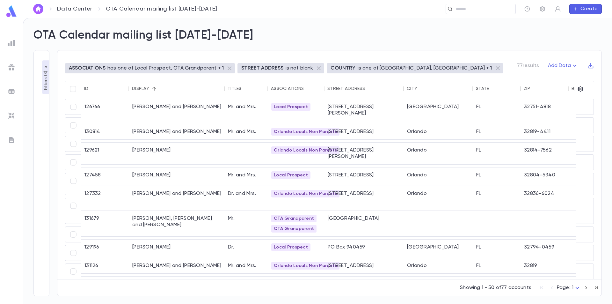
click at [494, 66] on div "ASSOCIATIONS has one of Local Prospect, OTA Grandparent + 1 STREET ADDRESS is n…" at bounding box center [329, 71] width 529 height 20
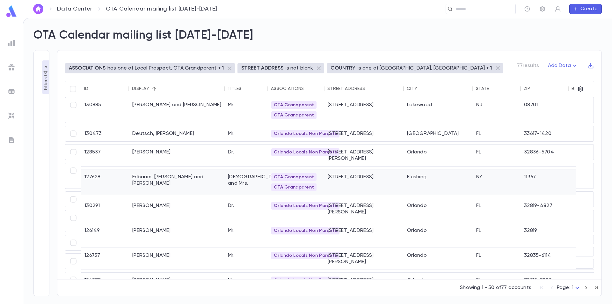
scroll to position [223, 0]
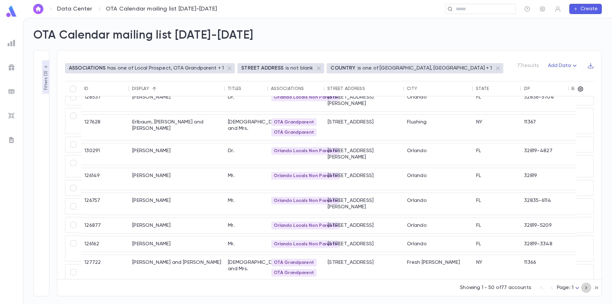
click at [588, 285] on icon "button" at bounding box center [586, 288] width 7 height 8
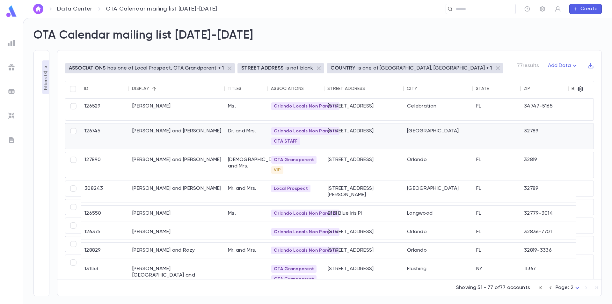
scroll to position [344, 0]
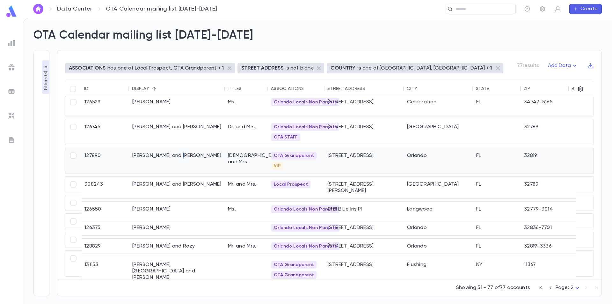
click at [181, 165] on div "Yachnes, Nesanel and Nancy" at bounding box center [177, 161] width 96 height 26
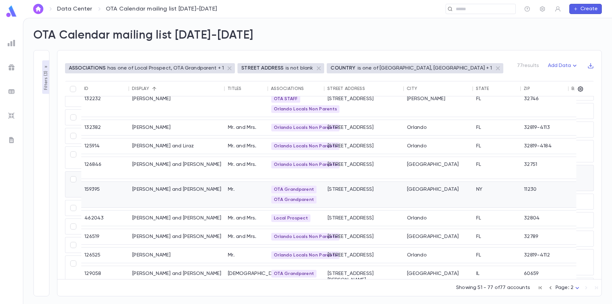
scroll to position [153, 0]
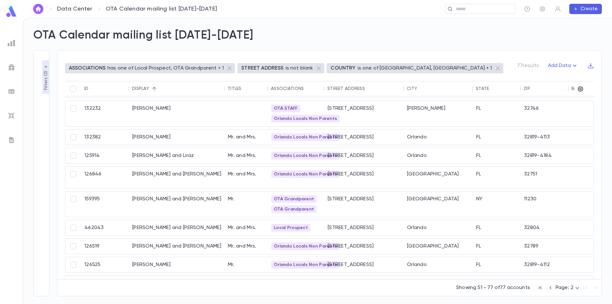
click at [580, 9] on button "Create" at bounding box center [586, 9] width 33 height 10
click at [584, 23] on li "Account" at bounding box center [587, 21] width 33 height 10
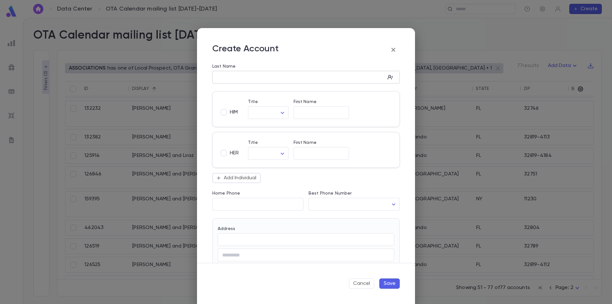
click at [221, 78] on input "Last Name" at bounding box center [298, 77] width 173 height 7
type input "*****"
click at [233, 112] on span "HIM" at bounding box center [234, 112] width 8 height 6
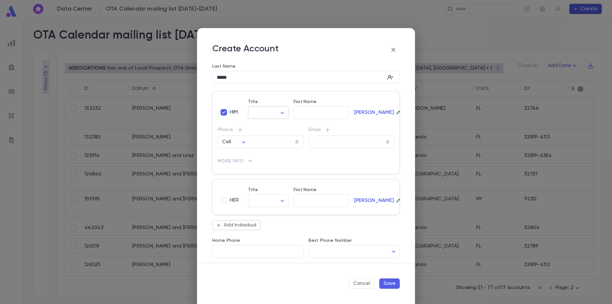
click at [279, 112] on body "**********" at bounding box center [306, 161] width 612 height 286
click at [270, 124] on span "Mr." at bounding box center [281, 126] width 55 height 6
type input "***"
click at [300, 114] on input "First Name" at bounding box center [322, 112] width 56 height 7
type input "******"
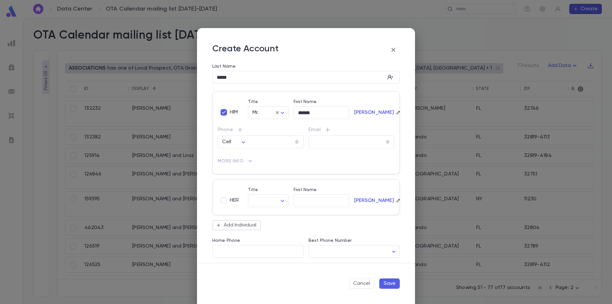
click at [234, 201] on span "HER" at bounding box center [234, 200] width 9 height 6
click at [253, 200] on body "**********" at bounding box center [306, 161] width 612 height 286
click at [262, 212] on span "Mrs." at bounding box center [268, 214] width 29 height 6
type input "****"
click at [303, 203] on input "First Name" at bounding box center [322, 200] width 56 height 7
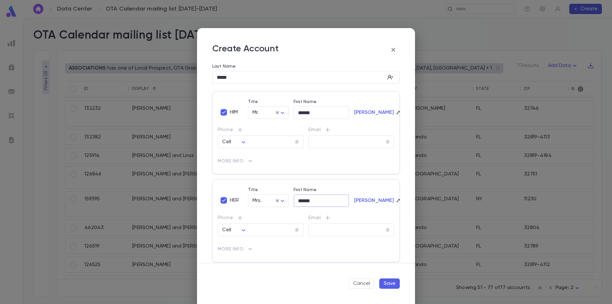
type input "******"
click at [350, 190] on div "Simon" at bounding box center [372, 194] width 46 height 25
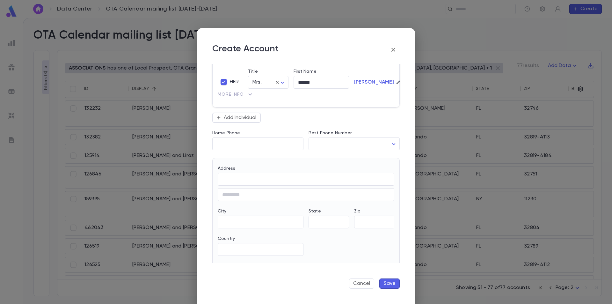
scroll to position [159, 0]
click at [239, 178] on input "Address" at bounding box center [306, 174] width 177 height 7
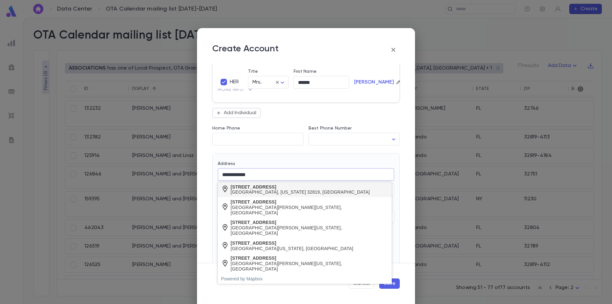
click at [254, 185] on div "8800 Banyan Boulevard" at bounding box center [300, 186] width 139 height 5
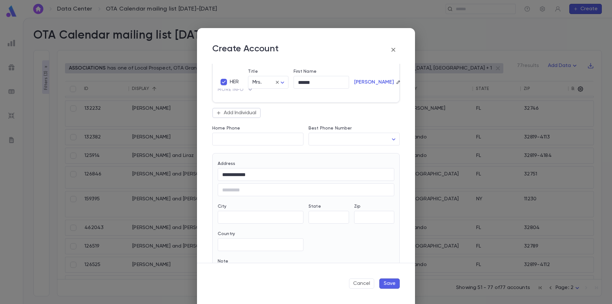
type input "**********"
type input "**"
type input "*******"
type input "**********"
type input "*****"
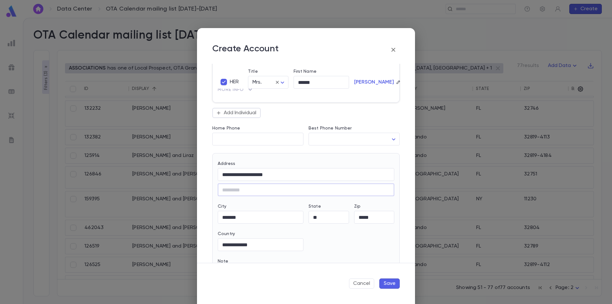
click at [389, 281] on button "Save" at bounding box center [390, 283] width 20 height 10
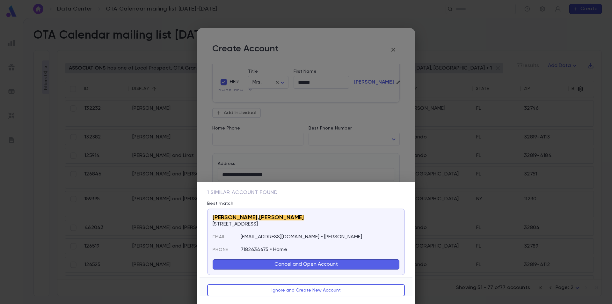
click at [316, 262] on button "Cancel and Open Account" at bounding box center [306, 264] width 187 height 10
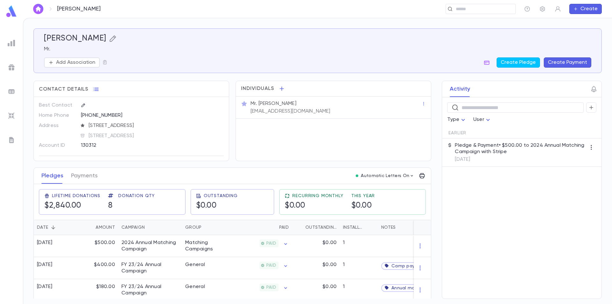
click at [109, 38] on icon "button" at bounding box center [113, 39] width 8 height 8
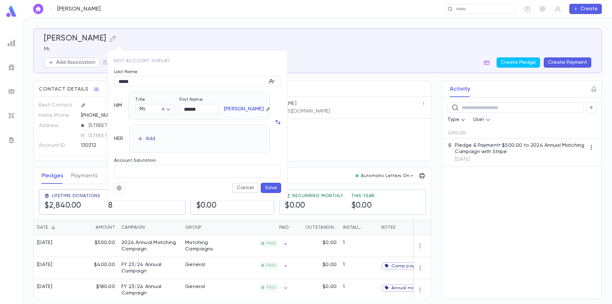
click at [149, 138] on div "Add" at bounding box center [151, 139] width 10 height 6
click at [169, 142] on body "Simon, Daniel ​ Create Simon, Daniel Mr. Add Association Create Pledge Create P…" at bounding box center [306, 161] width 612 height 286
click at [162, 154] on span "Mrs." at bounding box center [158, 155] width 28 height 6
type input "****"
click at [186, 144] on input "First Name" at bounding box center [199, 142] width 39 height 10
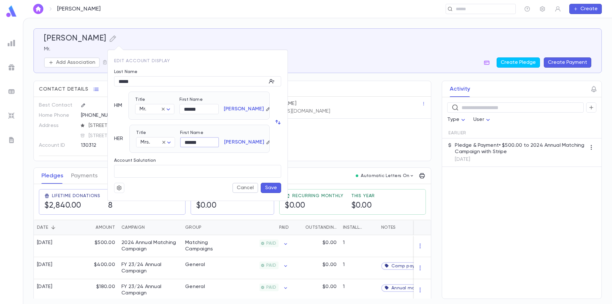
type input "******"
click at [267, 186] on button "Save" at bounding box center [271, 188] width 20 height 10
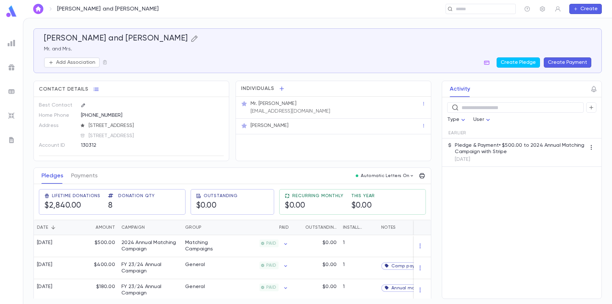
click at [191, 39] on icon "button" at bounding box center [195, 39] width 8 height 8
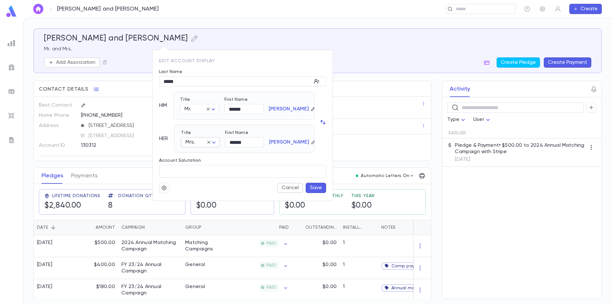
click at [214, 142] on body "Simon, Daniel and Lauren ​ Create Simon, Daniel and Lauren Mr. and Mrs. Add Ass…" at bounding box center [306, 161] width 612 height 286
drag, startPoint x: 199, startPoint y: 141, endPoint x: 195, endPoint y: 141, distance: 4.2
click at [195, 141] on div at bounding box center [306, 152] width 612 height 304
click at [195, 142] on body "Simon, Daniel and Lauren ​ Create Simon, Daniel and Lauren Mr. and Mrs. Add Ass…" at bounding box center [306, 161] width 612 height 286
click at [195, 142] on div at bounding box center [306, 152] width 612 height 304
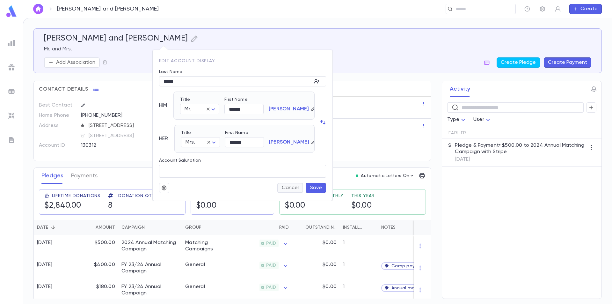
click at [296, 188] on button "Cancel" at bounding box center [291, 188] width 26 height 10
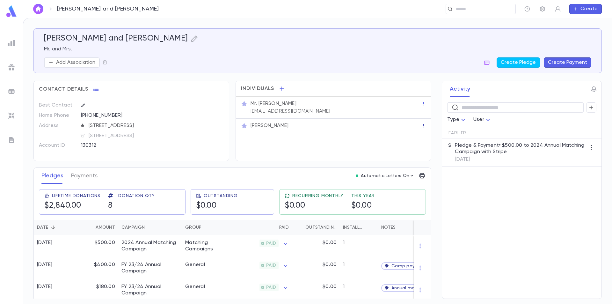
click at [422, 126] on icon "button" at bounding box center [424, 125] width 4 height 4
click at [426, 136] on ul "Remove" at bounding box center [436, 136] width 30 height 14
click at [378, 127] on div at bounding box center [306, 152] width 612 height 304
click at [279, 127] on p "Mrs. Lauren Simon" at bounding box center [270, 125] width 38 height 6
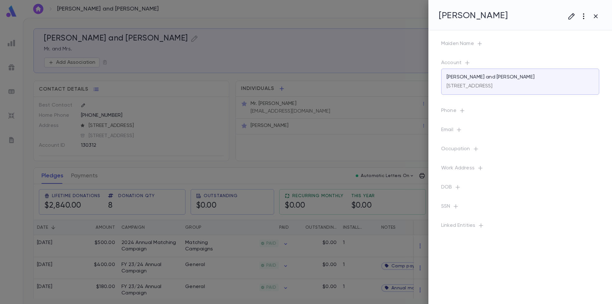
click at [581, 18] on icon "button" at bounding box center [584, 16] width 8 height 8
click at [565, 48] on li "Delete" at bounding box center [577, 50] width 63 height 10
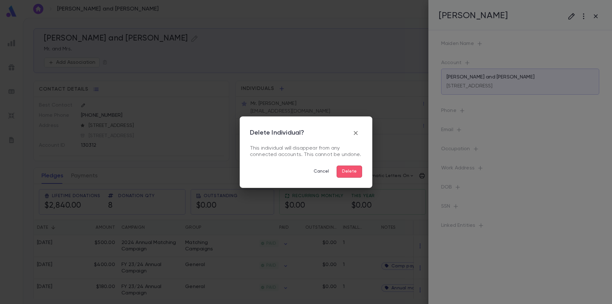
click at [349, 173] on button "Delete" at bounding box center [350, 172] width 26 height 12
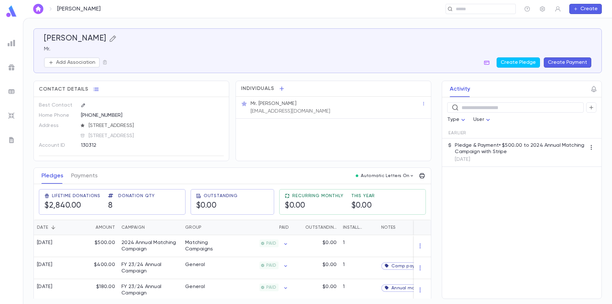
click at [109, 36] on icon "button" at bounding box center [113, 39] width 8 height 8
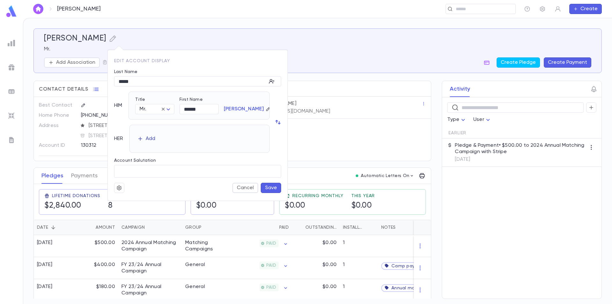
click at [151, 138] on div "Add" at bounding box center [151, 139] width 10 height 6
click at [165, 142] on body "Simon, Daniel ​ Create Simon, Daniel Mr. Add Association Create Pledge Create P…" at bounding box center [306, 161] width 612 height 286
click at [159, 155] on span "Mrs." at bounding box center [158, 155] width 28 height 6
type input "****"
click at [202, 139] on input "First Name" at bounding box center [199, 142] width 39 height 10
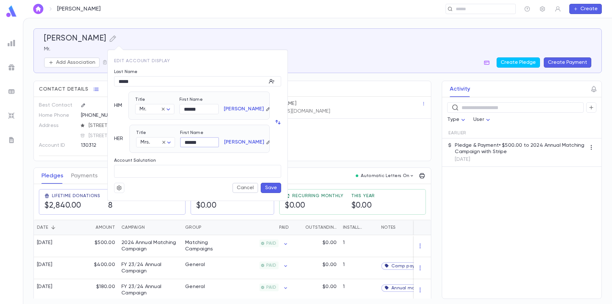
type input "******"
click at [268, 188] on button "Save" at bounding box center [271, 188] width 20 height 10
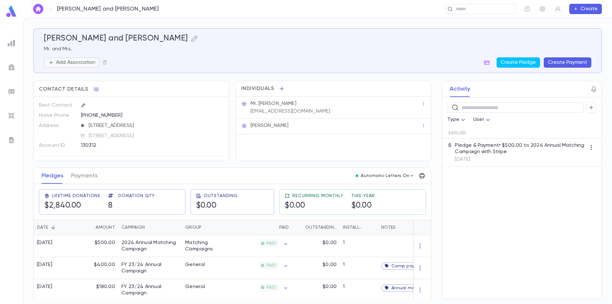
click at [87, 64] on p "Add Association" at bounding box center [75, 62] width 39 height 6
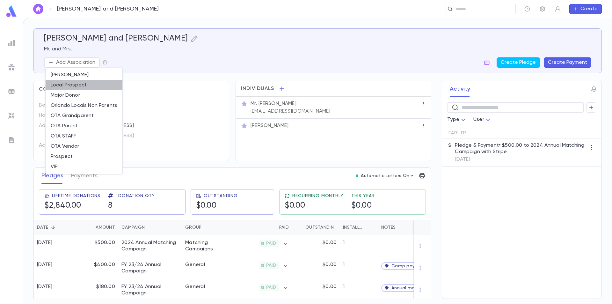
click at [79, 85] on li "Local Prospect" at bounding box center [84, 85] width 77 height 10
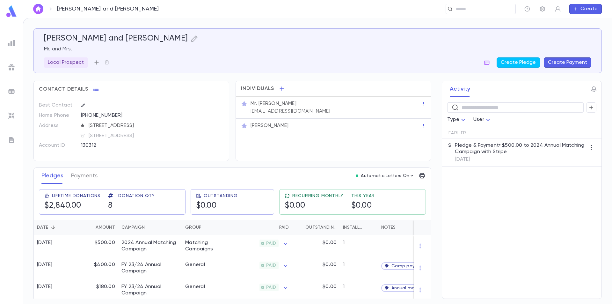
click at [96, 61] on icon "button" at bounding box center [97, 62] width 4 height 4
click at [80, 62] on div at bounding box center [306, 152] width 612 height 304
drag, startPoint x: 80, startPoint y: 62, endPoint x: 98, endPoint y: 57, distance: 17.8
click at [98, 57] on button "button" at bounding box center [97, 62] width 10 height 10
click at [85, 61] on div at bounding box center [306, 152] width 612 height 304
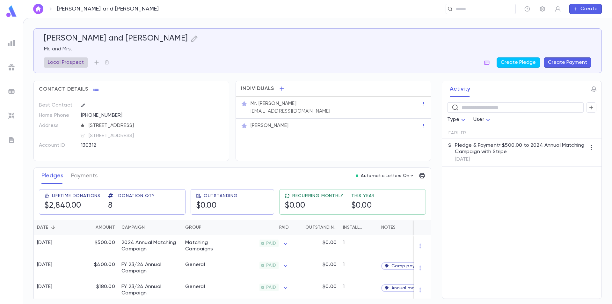
click at [78, 64] on p "Local Prospect" at bounding box center [66, 62] width 36 height 6
click at [164, 86] on icon "button" at bounding box center [163, 88] width 6 height 6
click at [91, 62] on p "Add Association" at bounding box center [75, 62] width 39 height 6
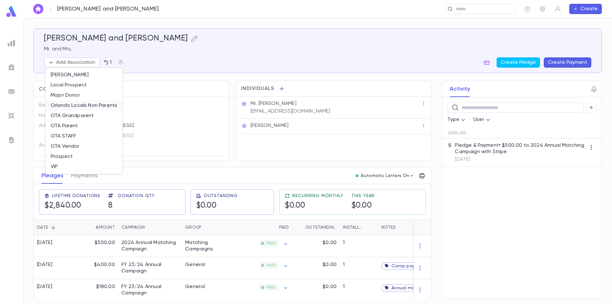
click at [96, 107] on li "Orlando Locals Non Parents" at bounding box center [84, 105] width 77 height 10
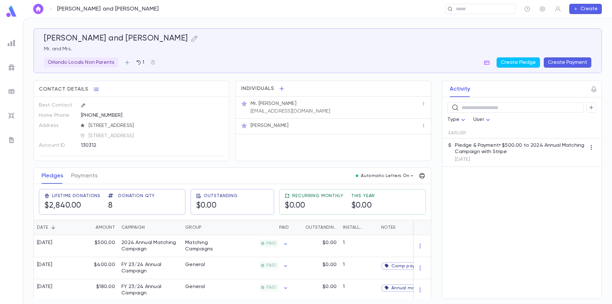
click at [127, 61] on icon "button" at bounding box center [127, 62] width 6 height 6
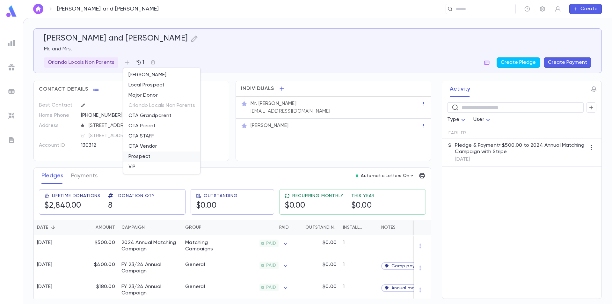
click at [146, 157] on li "Prospect" at bounding box center [161, 157] width 77 height 10
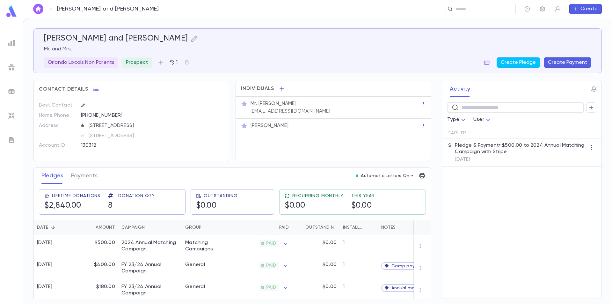
click at [250, 56] on div "Simon, Daniel and Lauren Mr. and Mrs. Orlando Locals Non Parents Prospect 1 Cre…" at bounding box center [318, 51] width 548 height 34
click at [9, 13] on img at bounding box center [11, 11] width 13 height 12
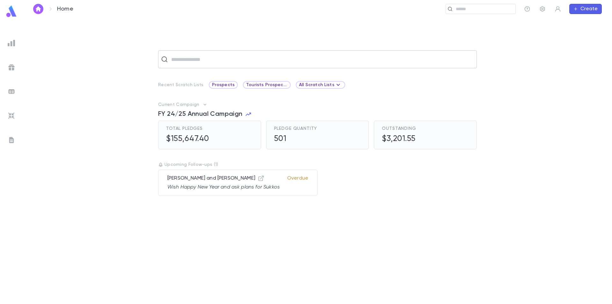
click at [177, 61] on input "text" at bounding box center [321, 59] width 305 height 12
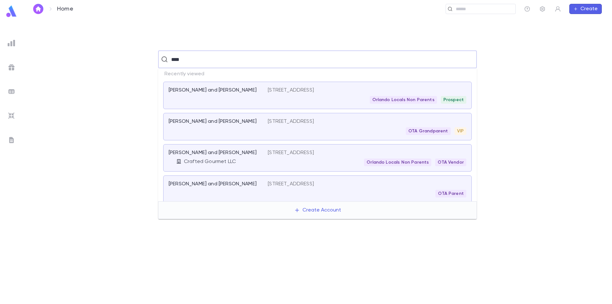
type input "*****"
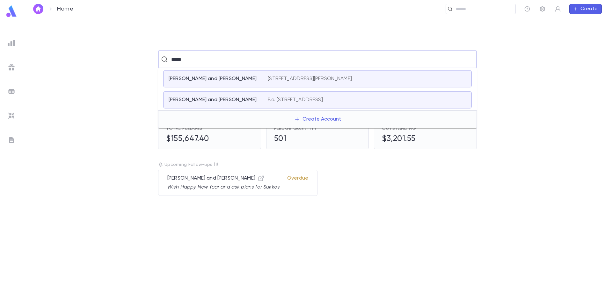
click at [235, 100] on p "Segankohanim, Mordechai and Dora" at bounding box center [213, 100] width 88 height 6
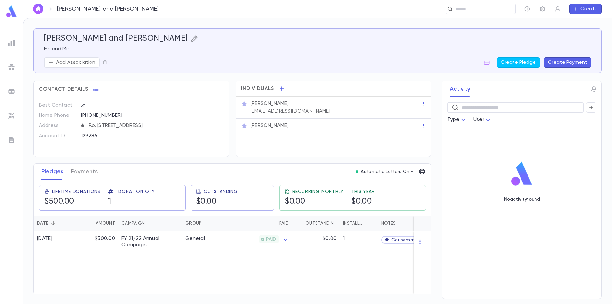
click at [191, 39] on icon "button" at bounding box center [195, 39] width 8 height 8
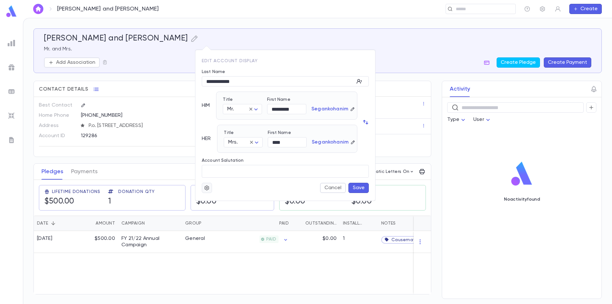
click at [209, 186] on icon "button" at bounding box center [207, 188] width 6 height 6
click at [213, 198] on li "Merge" at bounding box center [223, 200] width 38 height 10
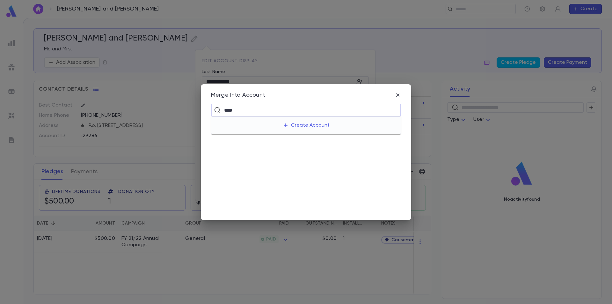
type input "*****"
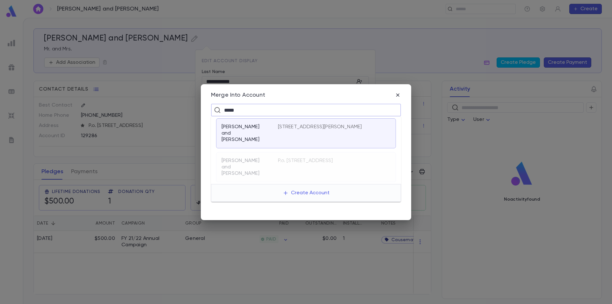
click at [260, 129] on p "Segan-kohanim, Mordechai and Dora" at bounding box center [246, 133] width 49 height 19
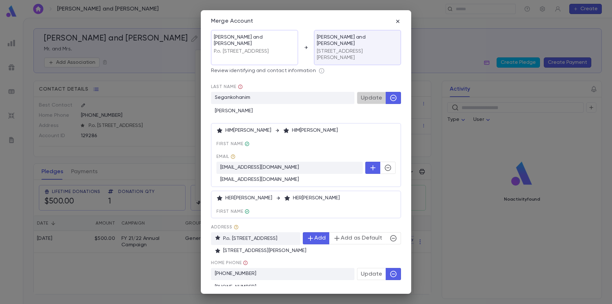
click at [378, 97] on span "Update" at bounding box center [371, 97] width 21 height 7
click at [290, 201] on icon at bounding box center [287, 198] width 5 height 5
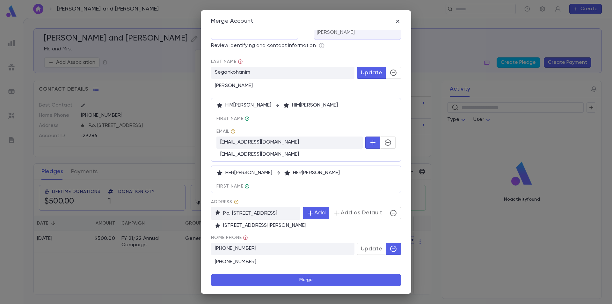
scroll to position [31, 0]
click at [309, 282] on button "Merge" at bounding box center [306, 280] width 190 height 12
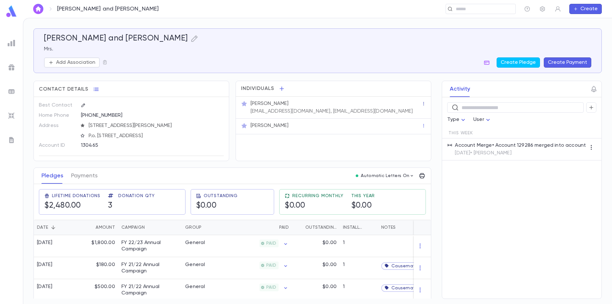
click at [422, 105] on icon "button" at bounding box center [424, 103] width 4 height 4
click at [362, 108] on div at bounding box center [306, 152] width 612 height 304
click at [315, 111] on p "dormsk@gmail.com, mordechai4@gmail.com" at bounding box center [332, 111] width 162 height 6
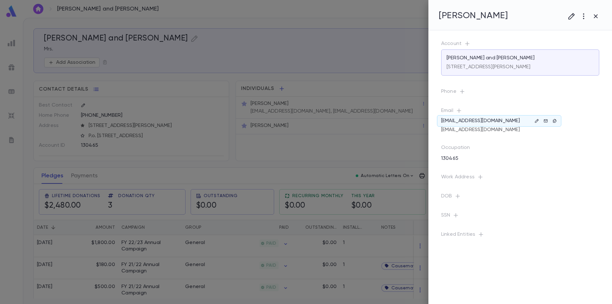
click at [487, 120] on p "dormsk@gmail.com" at bounding box center [480, 121] width 79 height 6
click at [536, 122] on icon "button" at bounding box center [537, 121] width 4 height 4
drag, startPoint x: 558, startPoint y: 146, endPoint x: 496, endPoint y: 145, distance: 62.2
click at [496, 145] on div "**********" at bounding box center [549, 157] width 106 height 56
click at [565, 181] on button "Cancel" at bounding box center [565, 180] width 24 height 10
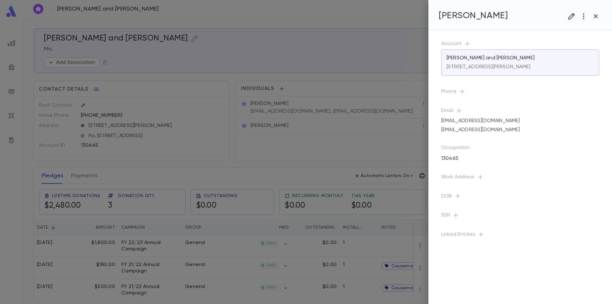
click at [315, 126] on div at bounding box center [306, 152] width 612 height 304
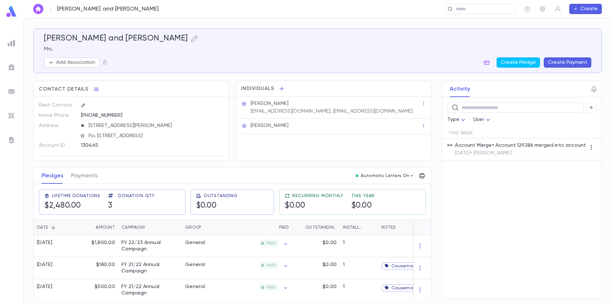
click at [422, 125] on icon "button" at bounding box center [424, 125] width 4 height 4
click at [395, 128] on div at bounding box center [306, 152] width 612 height 304
click at [289, 125] on p "Mrs. Dora Segankohanim" at bounding box center [270, 125] width 38 height 6
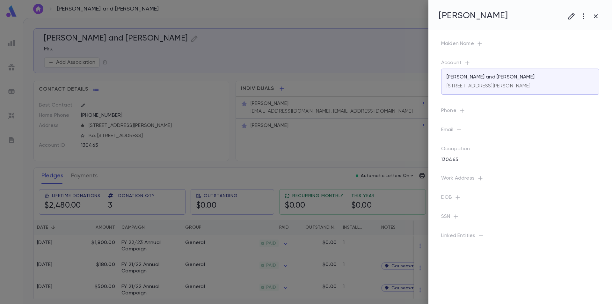
click at [458, 129] on icon "button" at bounding box center [459, 130] width 6 height 6
click at [478, 155] on input "text" at bounding box center [515, 157] width 101 height 10
paste input "**********"
type input "**********"
click at [551, 188] on button "Save" at bounding box center [556, 188] width 20 height 10
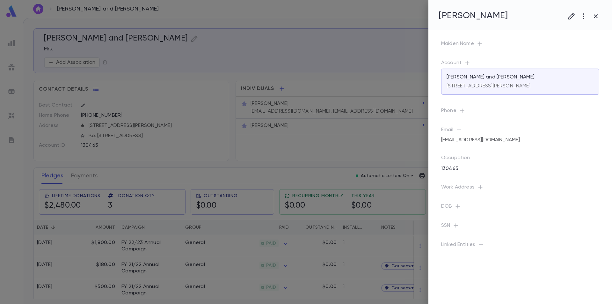
click at [313, 102] on div at bounding box center [306, 152] width 612 height 304
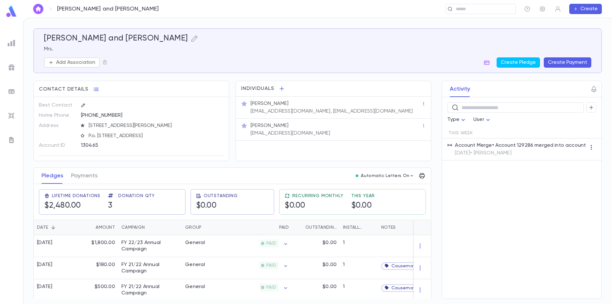
click at [422, 103] on icon "button" at bounding box center [424, 103] width 4 height 4
click at [350, 108] on div at bounding box center [306, 152] width 612 height 304
click at [305, 112] on p "dormsk@gmail.com, mordechai4@gmail.com" at bounding box center [332, 111] width 162 height 6
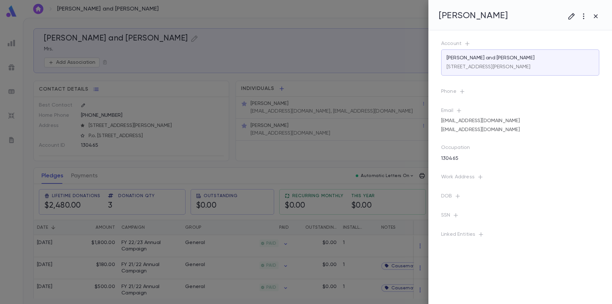
click at [517, 122] on div "dormsk@gmail.com" at bounding box center [520, 120] width 158 height 9
click at [486, 121] on p "dormsk@gmail.com" at bounding box center [480, 121] width 79 height 6
click at [538, 120] on icon "button" at bounding box center [537, 121] width 4 height 4
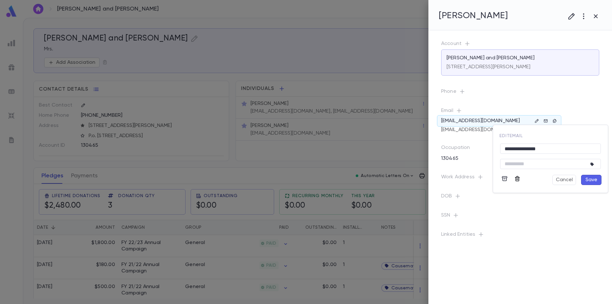
click at [521, 178] on icon "button" at bounding box center [518, 178] width 6 height 6
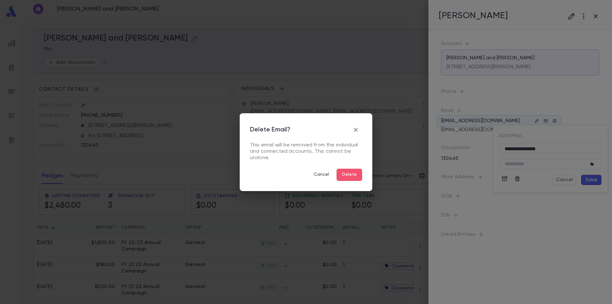
click at [358, 173] on button "Delete" at bounding box center [350, 175] width 26 height 12
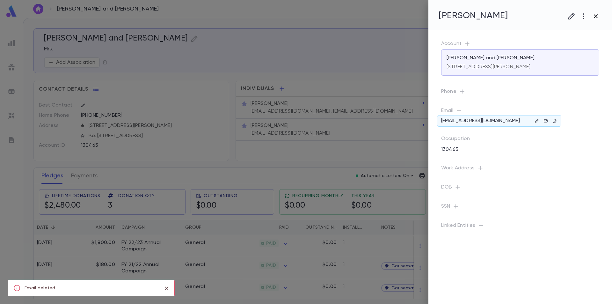
click at [598, 13] on icon "button" at bounding box center [596, 16] width 8 height 8
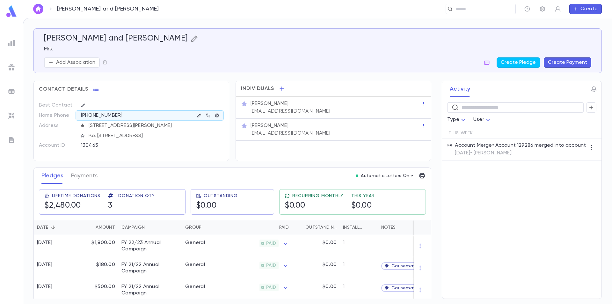
click at [191, 38] on icon "button" at bounding box center [195, 39] width 8 height 8
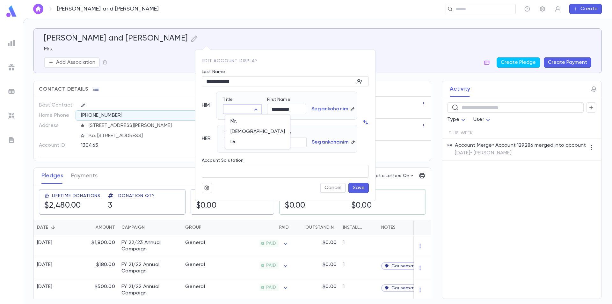
click at [255, 106] on body "Segankohanim, Mordechai and Dora ​ Create Segankohanim, Mordechai and Dora Mrs.…" at bounding box center [306, 161] width 612 height 286
click at [243, 119] on span "Mr." at bounding box center [258, 121] width 55 height 6
type input "***"
click at [360, 189] on button "Save" at bounding box center [359, 188] width 20 height 10
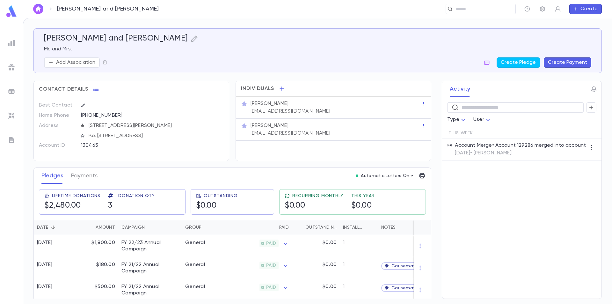
click at [182, 168] on div "Pledges Payments Automatic Letters On" at bounding box center [232, 176] width 397 height 16
click at [92, 63] on p "Add Association" at bounding box center [75, 62] width 39 height 6
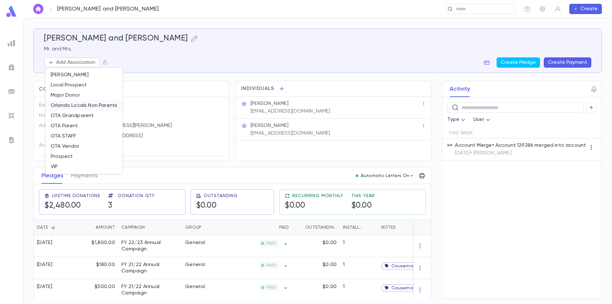
click at [82, 105] on li "Orlando Locals Non Parents" at bounding box center [84, 105] width 77 height 10
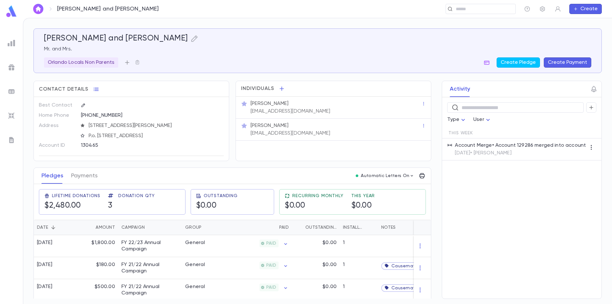
click at [126, 63] on icon "button" at bounding box center [127, 62] width 4 height 4
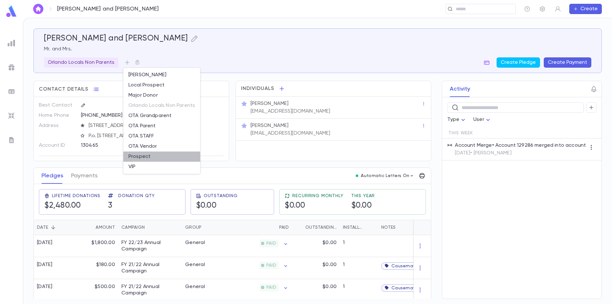
click at [148, 156] on li "Prospect" at bounding box center [161, 157] width 77 height 10
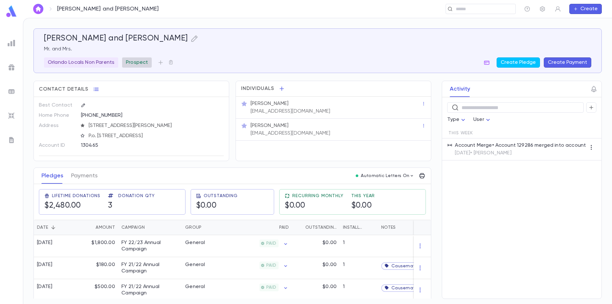
click at [144, 63] on p "Prospect" at bounding box center [137, 62] width 22 height 6
click at [232, 89] on icon "button" at bounding box center [234, 88] width 6 height 6
click at [129, 61] on icon "button" at bounding box center [127, 62] width 6 height 6
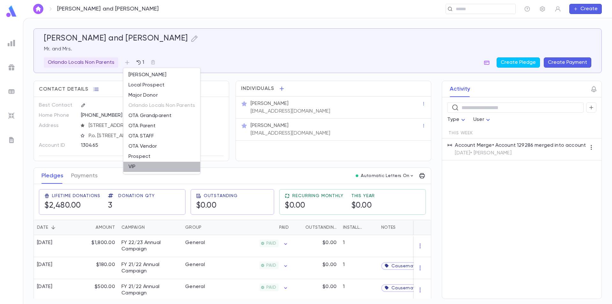
click at [151, 164] on li "VIP" at bounding box center [161, 167] width 77 height 10
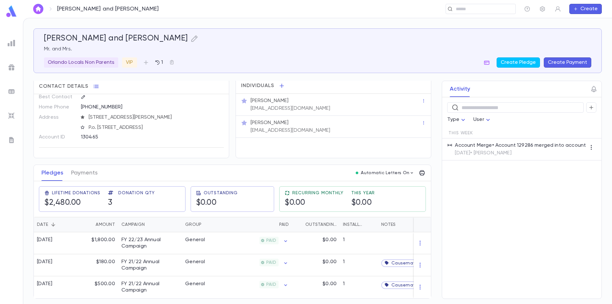
scroll to position [11, 0]
click at [9, 14] on img at bounding box center [11, 11] width 13 height 12
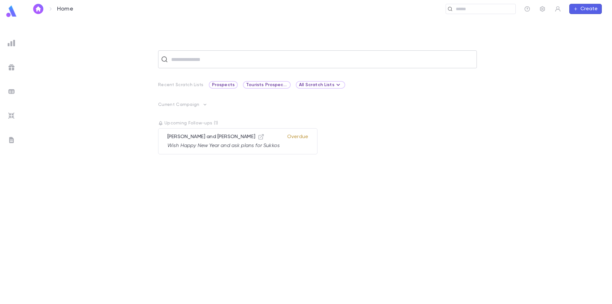
click at [209, 63] on input "text" at bounding box center [321, 59] width 305 height 12
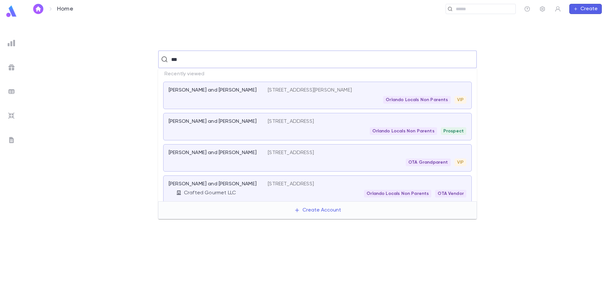
type input "****"
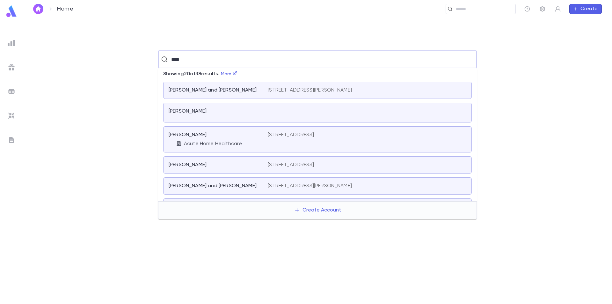
click at [250, 138] on div "Rowe, Yitschak" at bounding box center [215, 135] width 92 height 6
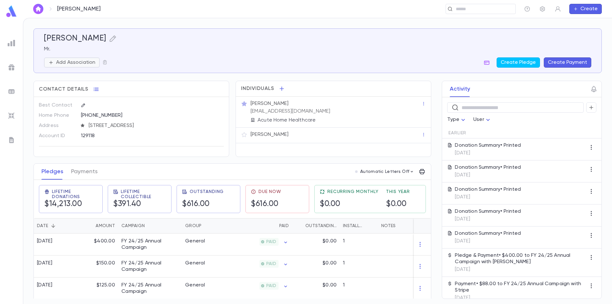
click at [80, 61] on p "Add Association" at bounding box center [75, 62] width 39 height 6
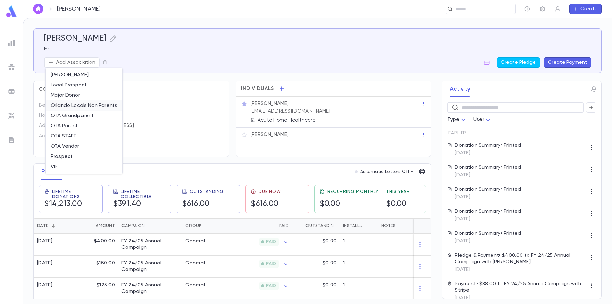
click at [83, 105] on li "Orlando Locals Non Parents" at bounding box center [84, 105] width 77 height 10
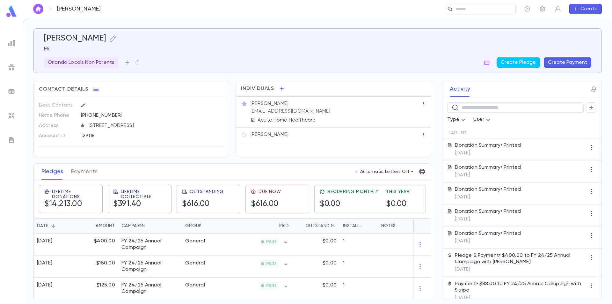
click at [127, 64] on icon "button" at bounding box center [127, 62] width 4 height 4
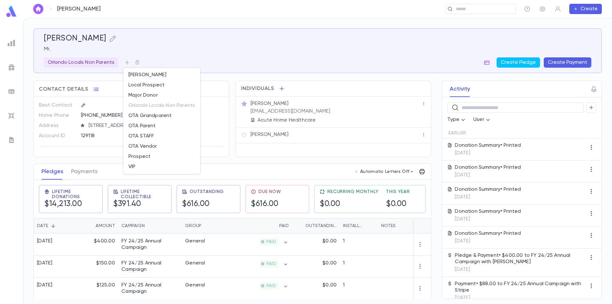
click at [241, 50] on div at bounding box center [306, 152] width 612 height 304
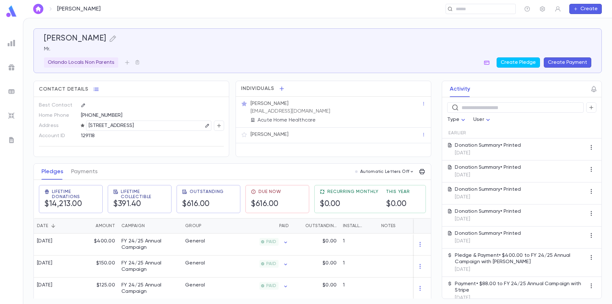
click at [218, 127] on icon "button" at bounding box center [219, 125] width 6 height 6
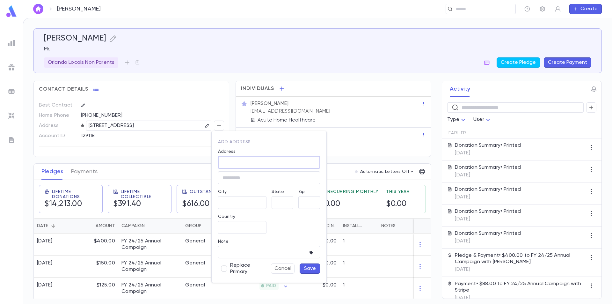
click at [229, 161] on input "Address" at bounding box center [269, 162] width 102 height 7
click at [193, 102] on div at bounding box center [306, 152] width 612 height 304
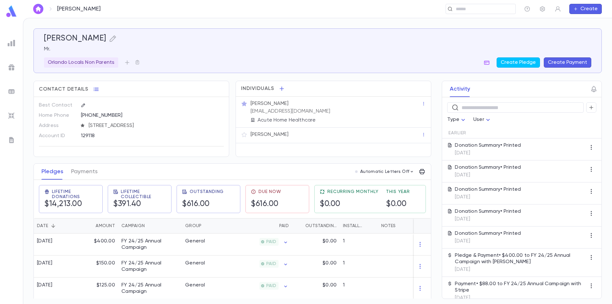
click at [10, 10] on img at bounding box center [11, 11] width 13 height 12
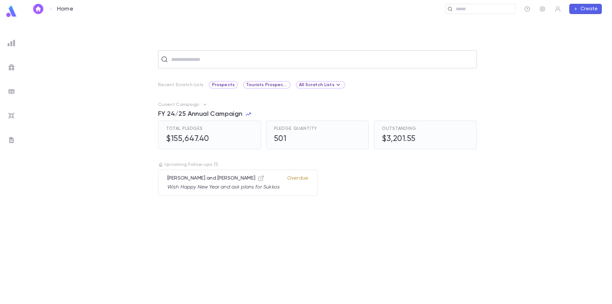
drag, startPoint x: 184, startPoint y: 59, endPoint x: 180, endPoint y: 65, distance: 7.2
click at [184, 59] on input "text" at bounding box center [321, 59] width 305 height 12
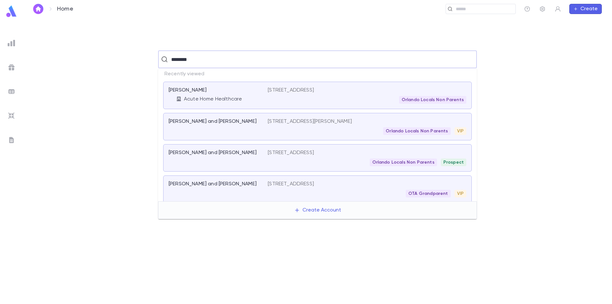
type input "*********"
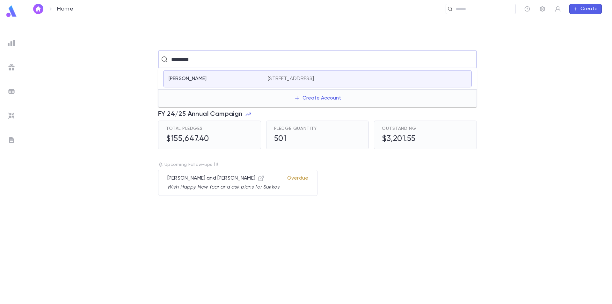
click at [247, 72] on div "Platschek, Heshy 20575 Center Ridge Rd, suite 300, Rocky River OH 44116-3422 Un…" at bounding box center [317, 78] width 309 height 17
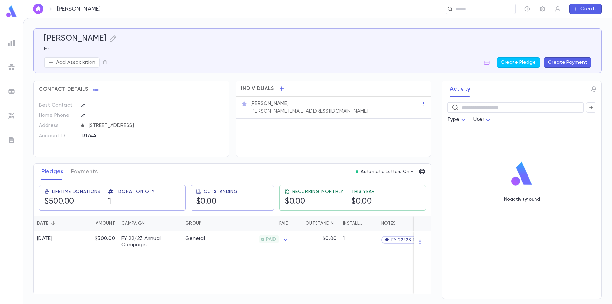
click at [597, 8] on button "Create" at bounding box center [586, 9] width 33 height 10
click at [585, 22] on li "Account" at bounding box center [587, 21] width 33 height 10
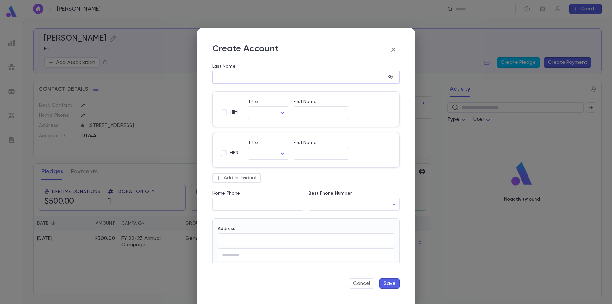
click at [244, 77] on input "Last Name" at bounding box center [298, 77] width 173 height 7
type input "*********"
click at [233, 108] on label "HIM" at bounding box center [228, 112] width 20 height 12
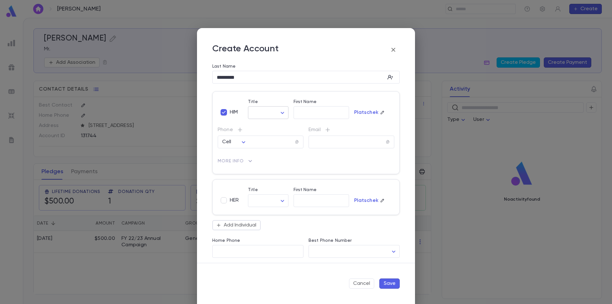
click at [265, 111] on body "Platschek, Heshy ​ Create Platschek, Heshy Mr. Add Association Create Pledge Cr…" at bounding box center [306, 161] width 612 height 286
click at [264, 126] on span "Mr." at bounding box center [281, 126] width 55 height 6
type input "***"
click at [310, 116] on input "First Name" at bounding box center [322, 112] width 56 height 7
type input "*******"
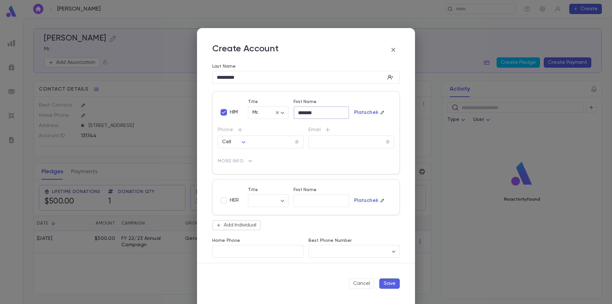
click at [232, 200] on span "HER" at bounding box center [234, 200] width 9 height 6
click at [274, 197] on body "Platschek, Heshy ​ Create Platschek, Heshy Mr. Add Association Create Pledge Cr…" at bounding box center [306, 161] width 612 height 286
drag, startPoint x: 262, startPoint y: 217, endPoint x: 278, endPoint y: 209, distance: 18.0
click at [262, 216] on span "Mrs." at bounding box center [268, 214] width 29 height 6
type input "****"
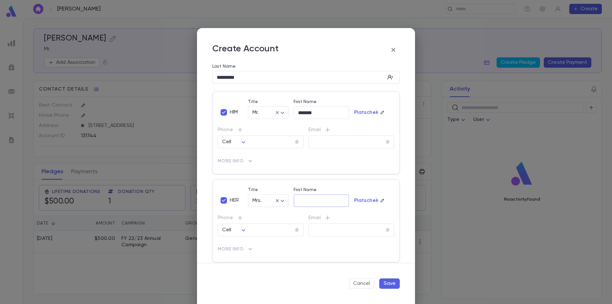
click at [315, 201] on input "First Name" at bounding box center [322, 200] width 56 height 7
type input "*******"
click at [271, 143] on input "tel" at bounding box center [270, 141] width 50 height 7
paste input "**********"
type input "**********"
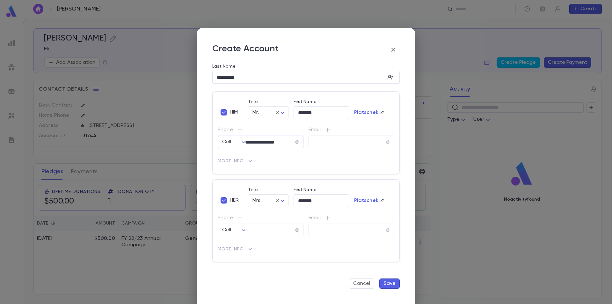
click at [267, 153] on div "More Info Date of Birth ​ Occupation ​ Linked Entities Add Entity" at bounding box center [304, 157] width 182 height 18
click at [248, 140] on input "**********" at bounding box center [270, 141] width 50 height 7
click at [254, 141] on input "**********" at bounding box center [270, 141] width 50 height 7
click at [271, 160] on p "More Info" at bounding box center [306, 161] width 177 height 10
click at [263, 233] on input "tel" at bounding box center [270, 229] width 50 height 7
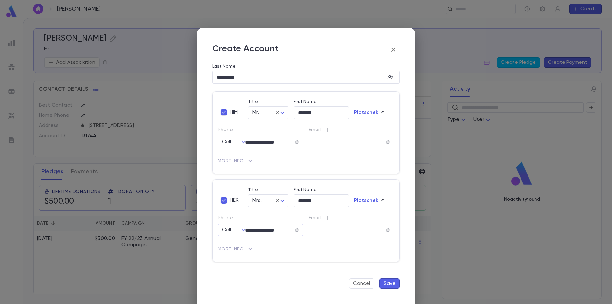
type input "**********"
click at [341, 212] on div "Email ​" at bounding box center [349, 221] width 91 height 29
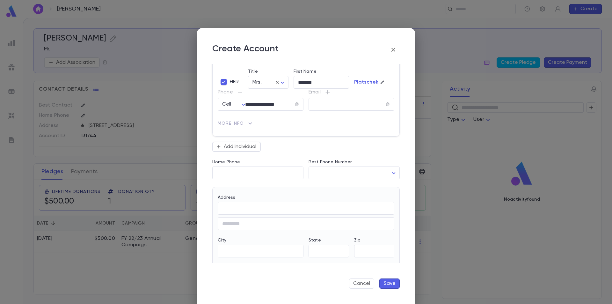
scroll to position [128, 0]
click at [234, 211] on div "​" at bounding box center [306, 206] width 177 height 13
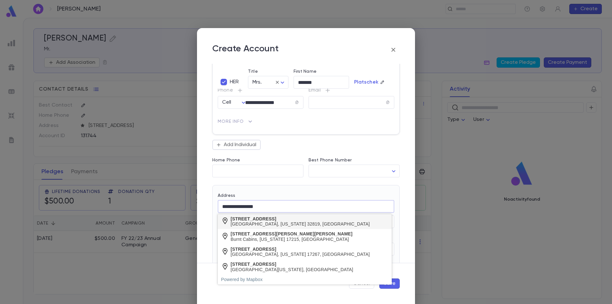
click at [267, 220] on div "8834 Great Cove Drive" at bounding box center [300, 218] width 139 height 5
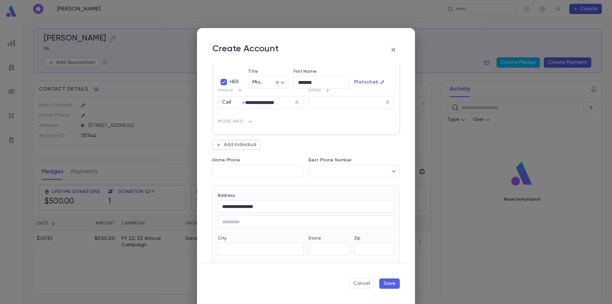
type input "**********"
type input "**"
type input "*******"
type input "**********"
type input "*****"
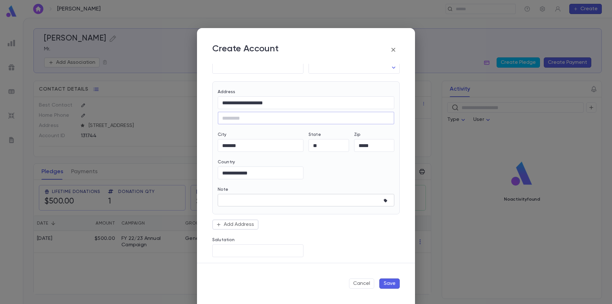
scroll to position [234, 0]
click at [386, 283] on button "Save" at bounding box center [390, 283] width 20 height 10
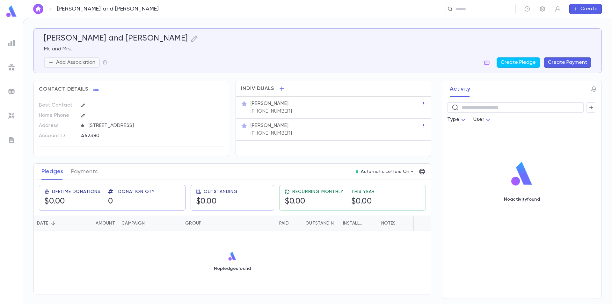
click at [95, 63] on p "Add Association" at bounding box center [75, 62] width 39 height 6
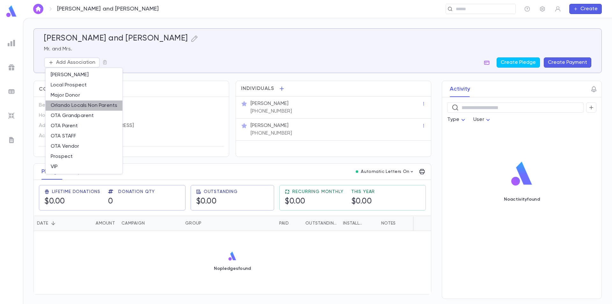
click at [89, 105] on li "Orlando Locals Non Parents" at bounding box center [84, 105] width 77 height 10
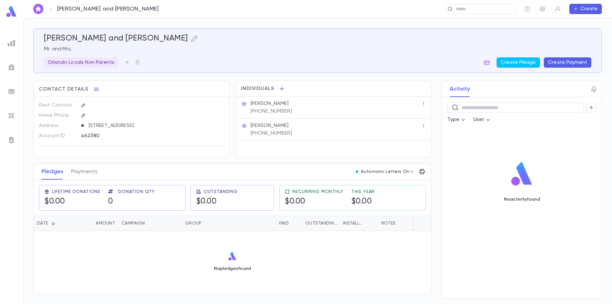
click at [11, 12] on img at bounding box center [11, 11] width 13 height 12
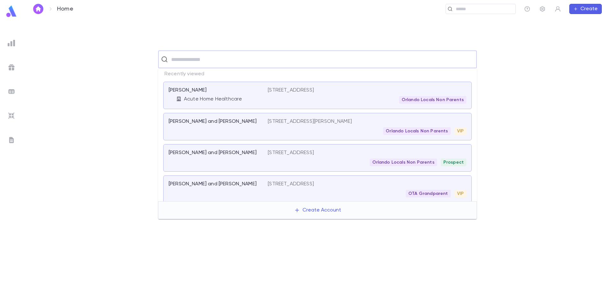
click at [216, 62] on input "text" at bounding box center [321, 59] width 305 height 12
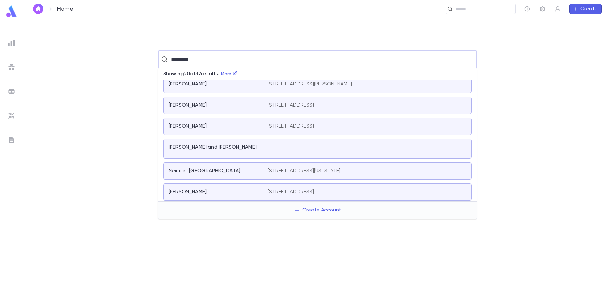
scroll to position [305, 0]
type input "*********"
click at [576, 9] on icon "button" at bounding box center [575, 8] width 3 height 3
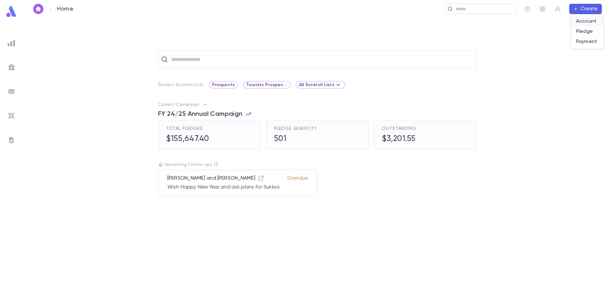
click at [592, 21] on li "Account" at bounding box center [587, 21] width 33 height 10
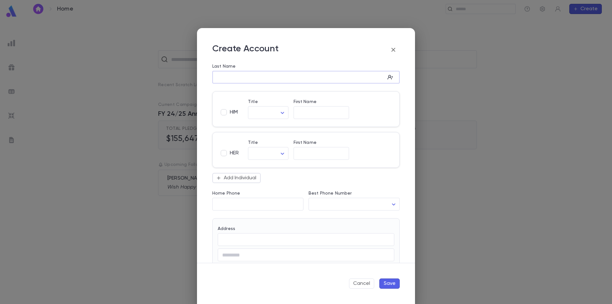
click at [271, 77] on input "Last Name" at bounding box center [298, 77] width 173 height 7
type input "*********"
click at [234, 110] on span "HIM" at bounding box center [234, 112] width 8 height 6
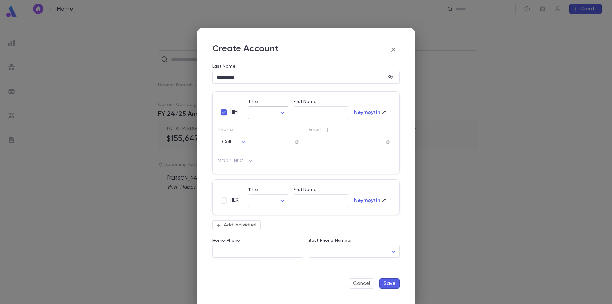
click at [262, 114] on body "Home ​ Create ​ Recent Scratch Lists Prospects Tourists Prospects and VIP All S…" at bounding box center [306, 161] width 612 height 286
click at [264, 129] on span "Mr." at bounding box center [281, 126] width 55 height 6
type input "***"
click at [303, 114] on input "First Name" at bounding box center [322, 112] width 56 height 7
type input "*****"
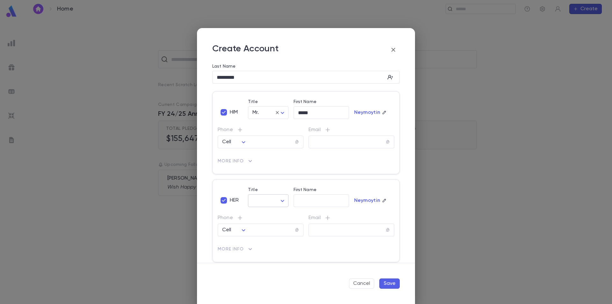
click at [261, 199] on body "Home ​ Create ​ Recent Scratch Lists Prospects Tourists Prospects and VIP All S…" at bounding box center [306, 161] width 612 height 286
click at [261, 213] on span "Mrs." at bounding box center [268, 214] width 29 height 6
type input "****"
click at [325, 199] on input "First Name" at bounding box center [322, 200] width 56 height 7
type input "******"
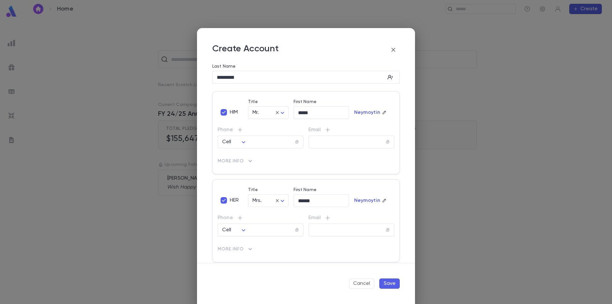
click at [382, 200] on icon "button" at bounding box center [384, 200] width 4 height 4
click at [369, 200] on input "Override Last Name" at bounding box center [369, 200] width 30 height 7
type input "****"
click at [385, 201] on icon "button" at bounding box center [386, 200] width 3 height 3
click at [277, 201] on icon at bounding box center [277, 200] width 3 height 3
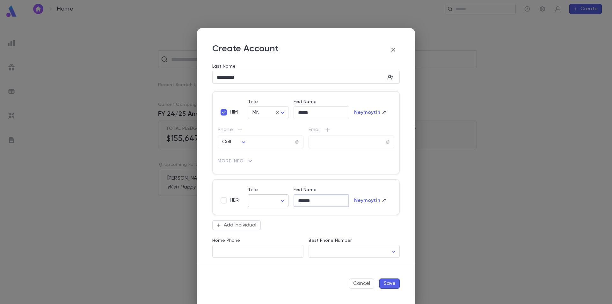
drag, startPoint x: 314, startPoint y: 204, endPoint x: 278, endPoint y: 203, distance: 35.4
click at [277, 204] on div "HER Title ​ ​ First Name ****** ​ Neymoytin" at bounding box center [304, 194] width 182 height 25
click at [389, 282] on button "Save" at bounding box center [390, 283] width 20 height 10
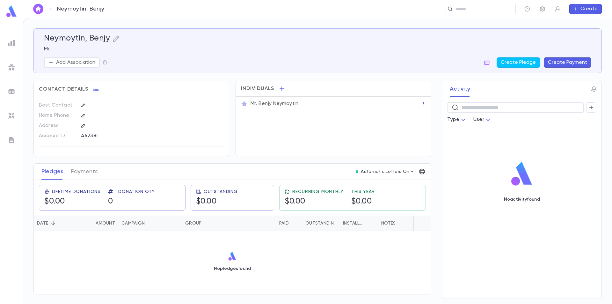
click at [83, 126] on icon "button" at bounding box center [83, 125] width 4 height 4
click at [103, 158] on input "Address" at bounding box center [138, 161] width 102 height 7
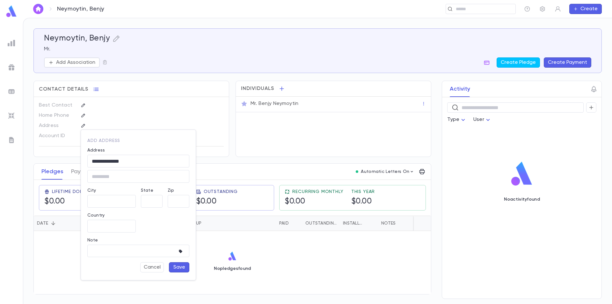
click at [135, 178] on div "Orlando, Florida 32836, United States" at bounding box center [143, 180] width 86 height 11
type input "**********"
type input "**"
type input "*******"
type input "**********"
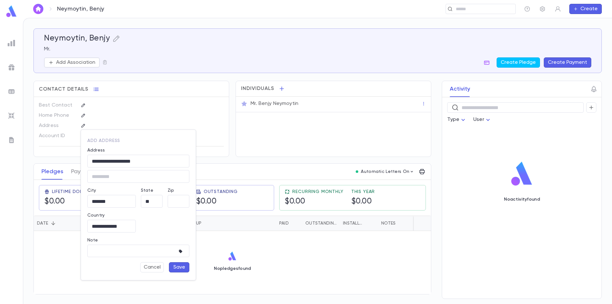
type input "*****"
click at [208, 157] on div at bounding box center [306, 152] width 612 height 304
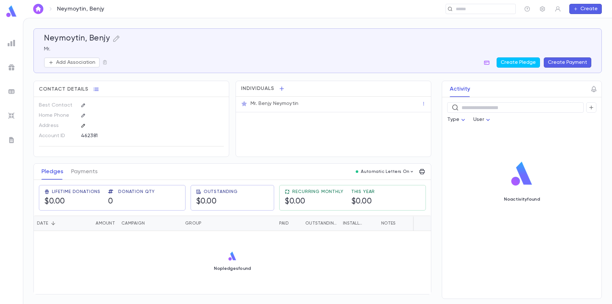
click at [84, 124] on icon "button" at bounding box center [83, 126] width 4 height 4
click at [110, 160] on input "Address" at bounding box center [138, 161] width 102 height 7
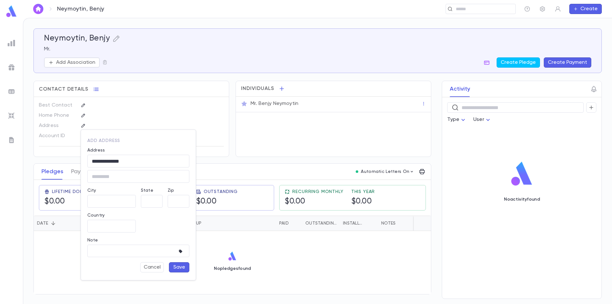
click at [134, 173] on div "8326 Via Bella Notte" at bounding box center [143, 172] width 86 height 5
type input "**********"
type input "**"
type input "*******"
type input "**********"
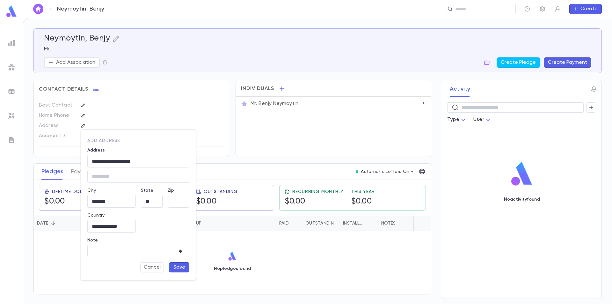
type input "*****"
click at [182, 266] on button "Save" at bounding box center [179, 267] width 20 height 10
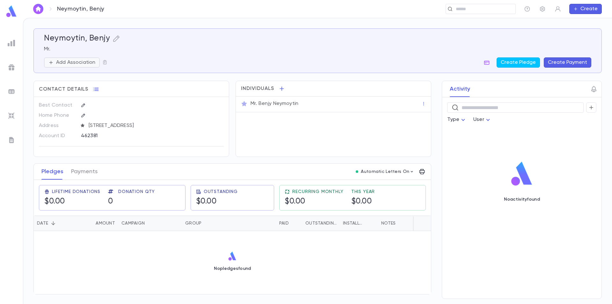
click at [88, 61] on p "Add Association" at bounding box center [75, 62] width 39 height 6
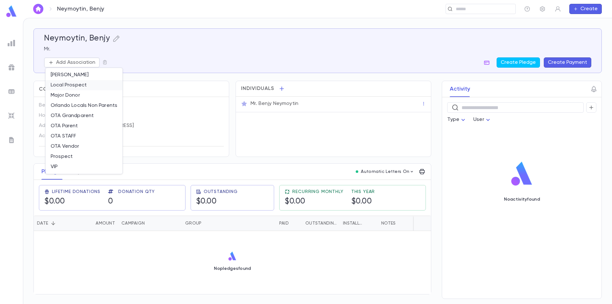
click at [84, 86] on li "Local Prospect" at bounding box center [84, 85] width 77 height 10
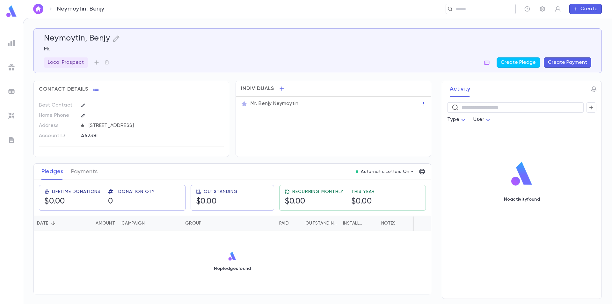
click at [491, 7] on input "text" at bounding box center [483, 9] width 59 height 6
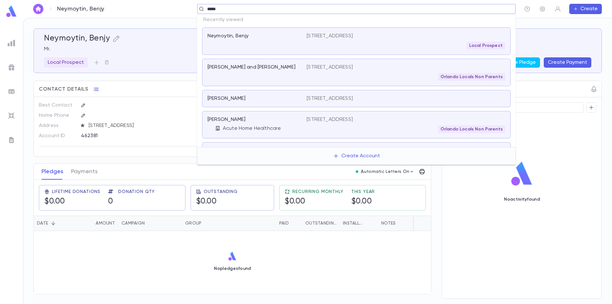
type input "******"
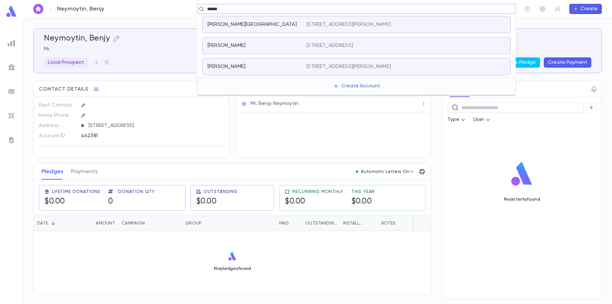
click at [310, 28] on div "Mendez, Issac 14976 Southwest Jackson Avenue, INDIANTOWN FL 34956 US" at bounding box center [356, 24] width 309 height 17
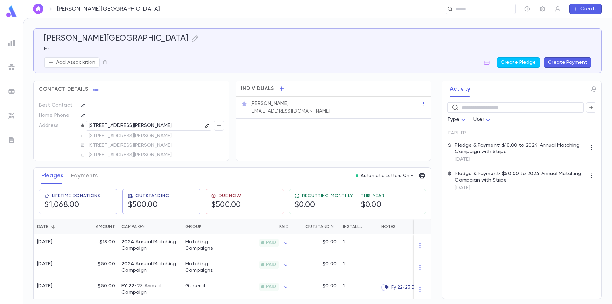
click at [205, 127] on icon "button" at bounding box center [207, 125] width 4 height 4
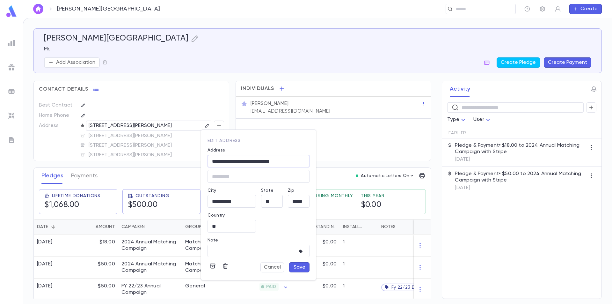
drag, startPoint x: 213, startPoint y: 159, endPoint x: 305, endPoint y: 165, distance: 92.0
click at [305, 165] on input "**********" at bounding box center [259, 161] width 102 height 7
click at [225, 266] on icon "button" at bounding box center [225, 266] width 6 height 6
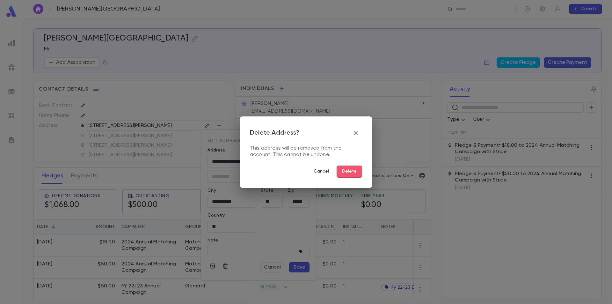
drag, startPoint x: 349, startPoint y: 171, endPoint x: 183, endPoint y: 161, distance: 166.2
click at [187, 165] on div "Delete Address? This address will be removed from the account. This cannot be u…" at bounding box center [306, 152] width 612 height 304
click at [183, 160] on div "Delete Address? This address will be removed from the account. This cannot be u…" at bounding box center [306, 152] width 612 height 304
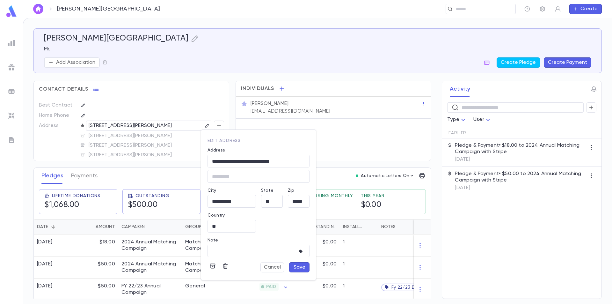
click at [187, 142] on div at bounding box center [306, 152] width 612 height 304
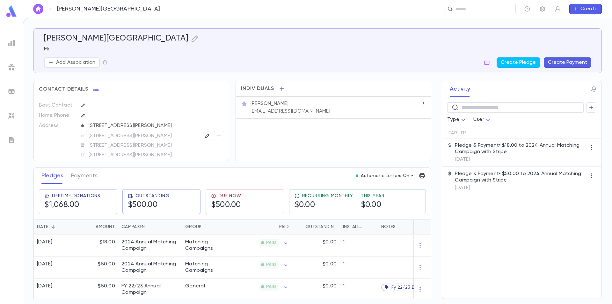
click at [205, 137] on icon "button" at bounding box center [207, 136] width 4 height 4
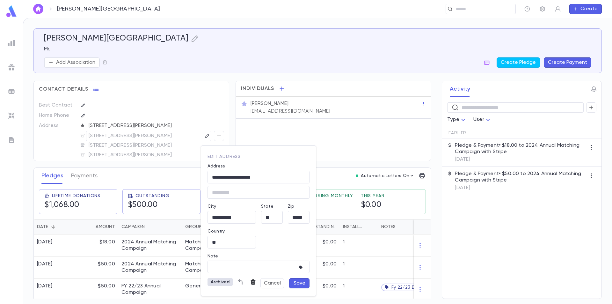
click at [251, 282] on icon "button" at bounding box center [253, 281] width 5 height 5
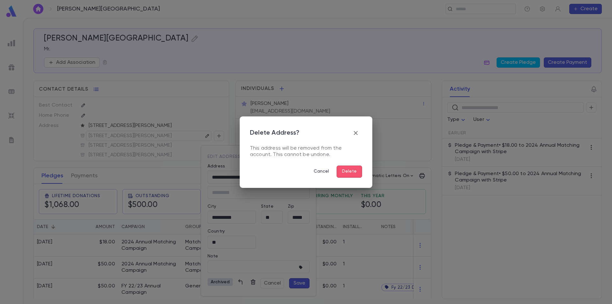
click at [349, 176] on button "Delete" at bounding box center [350, 172] width 26 height 12
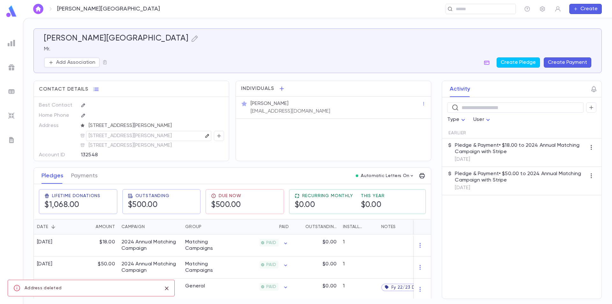
click at [205, 138] on icon "button" at bounding box center [207, 136] width 4 height 4
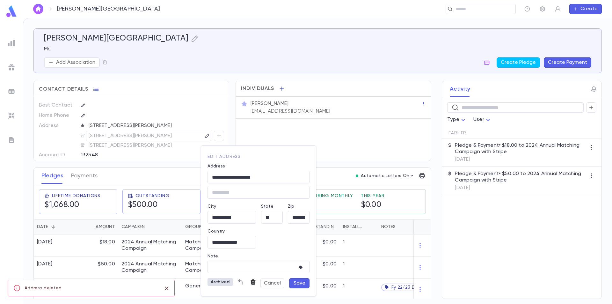
click at [252, 281] on icon "button" at bounding box center [253, 281] width 5 height 5
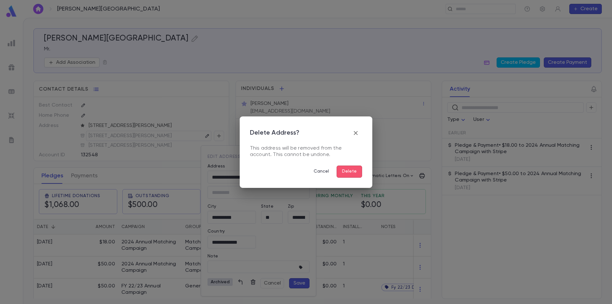
click at [350, 170] on button "Delete" at bounding box center [350, 172] width 26 height 12
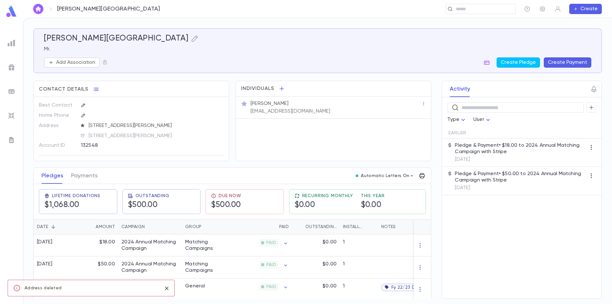
click at [190, 139] on span "14976 Southwest Jackson Avenue, INDIANTOWN FL 34956 US" at bounding box center [155, 136] width 138 height 6
click at [149, 139] on span "14976 Southwest Jackson Avenue, INDIANTOWN FL 34956 US" at bounding box center [155, 136] width 138 height 6
click at [205, 137] on icon "button" at bounding box center [207, 136] width 4 height 4
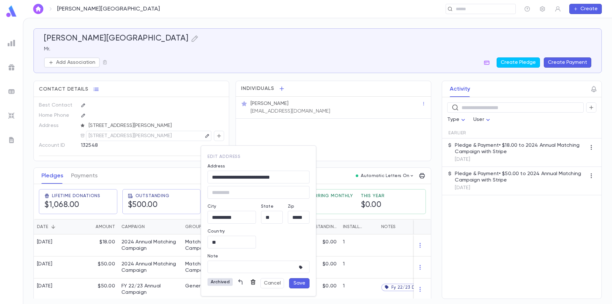
click at [253, 282] on icon "button" at bounding box center [253, 282] width 6 height 6
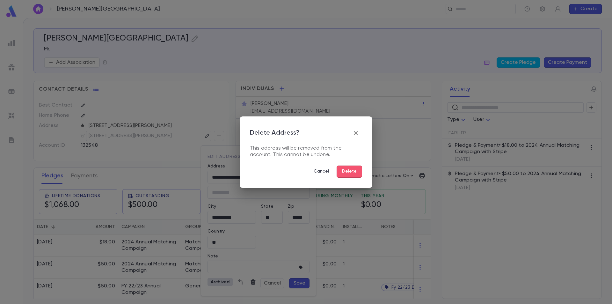
click at [339, 169] on button "Delete" at bounding box center [350, 172] width 26 height 12
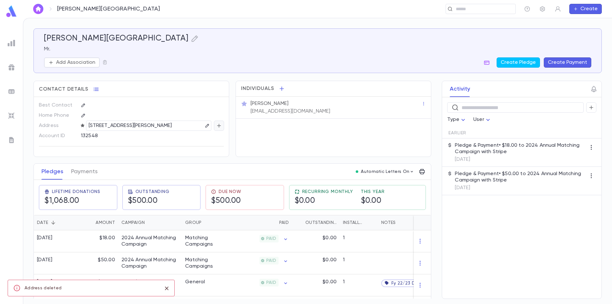
click at [214, 125] on button "button" at bounding box center [219, 126] width 10 height 10
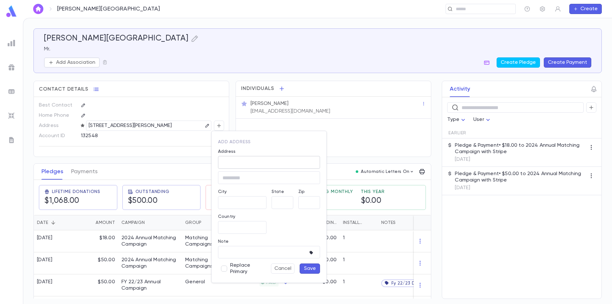
click at [241, 160] on input "Address" at bounding box center [269, 162] width 102 height 7
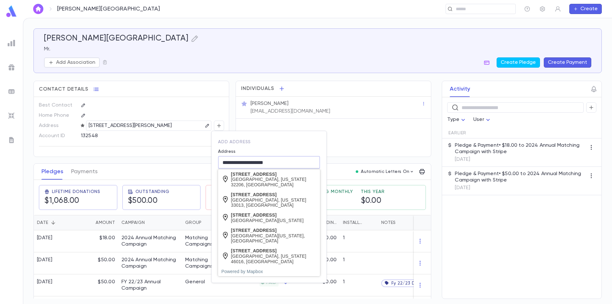
type input "**********"
click at [256, 143] on div "**********" at bounding box center [264, 199] width 111 height 118
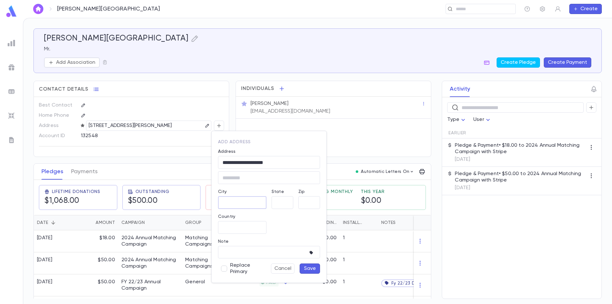
click at [238, 206] on input "City" at bounding box center [242, 202] width 48 height 7
type input "********"
click at [283, 205] on input "State" at bounding box center [283, 202] width 22 height 7
type input "**"
click at [308, 202] on input "Zip" at bounding box center [310, 202] width 22 height 7
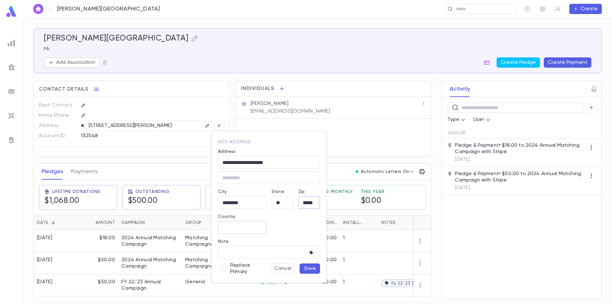
type input "*****"
click at [253, 228] on input "Country" at bounding box center [242, 227] width 48 height 7
drag, startPoint x: 258, startPoint y: 228, endPoint x: 178, endPoint y: 226, distance: 79.5
click at [178, 226] on div "**********" at bounding box center [306, 152] width 612 height 304
type input "***"
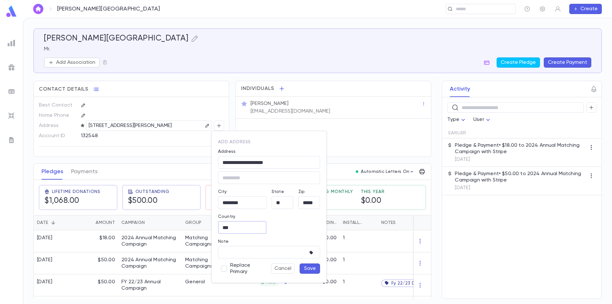
click at [279, 229] on div "**********" at bounding box center [264, 199] width 111 height 118
click at [314, 268] on button "Save" at bounding box center [310, 268] width 20 height 10
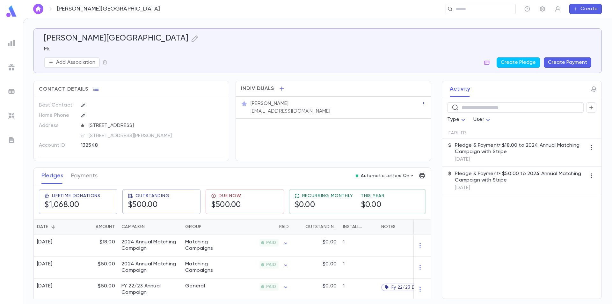
click at [557, 33] on div "Mendez, Issac Mr. Add Association Create Pledge Create Payment" at bounding box center [315, 46] width 553 height 41
click at [512, 10] on div "​" at bounding box center [481, 9] width 70 height 10
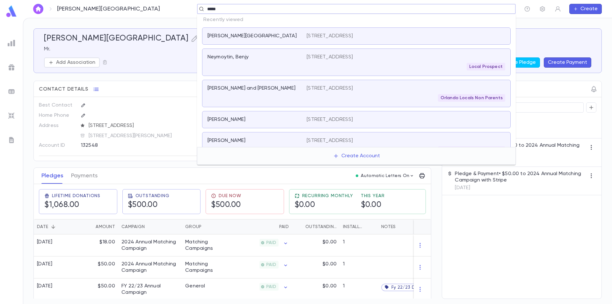
type input "******"
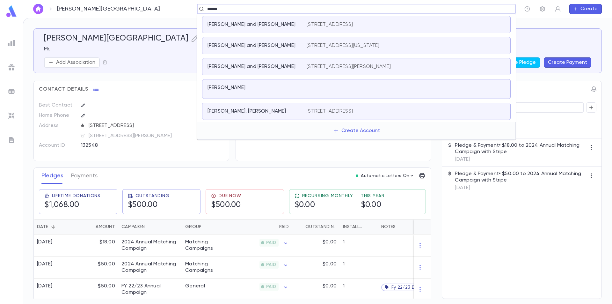
click at [291, 25] on div "Levi, Joe and Sheena" at bounding box center [254, 24] width 92 height 6
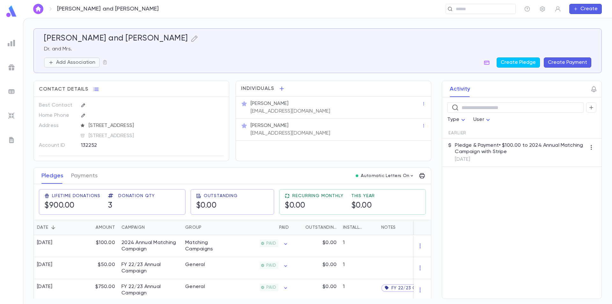
click at [73, 63] on p "Add Association" at bounding box center [75, 62] width 39 height 6
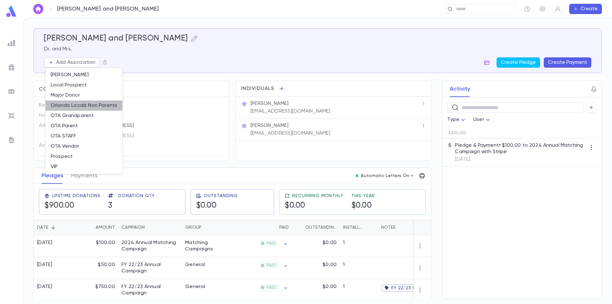
click at [82, 108] on li "Orlando Locals Non Parents" at bounding box center [84, 105] width 77 height 10
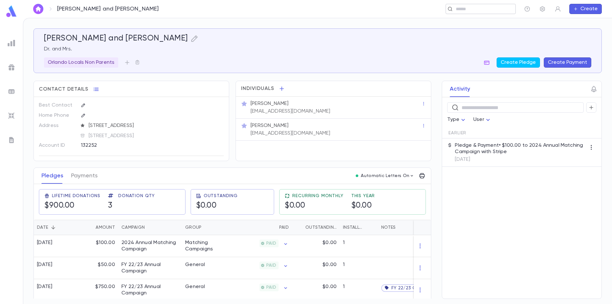
click at [493, 9] on input "text" at bounding box center [478, 9] width 49 height 6
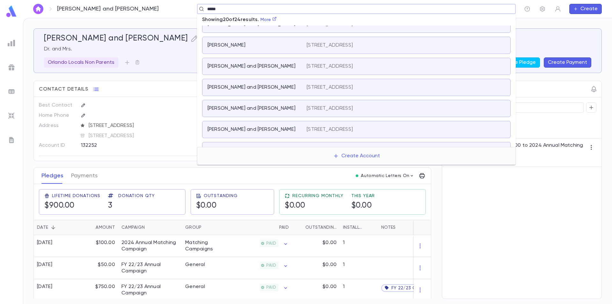
scroll to position [308, 0]
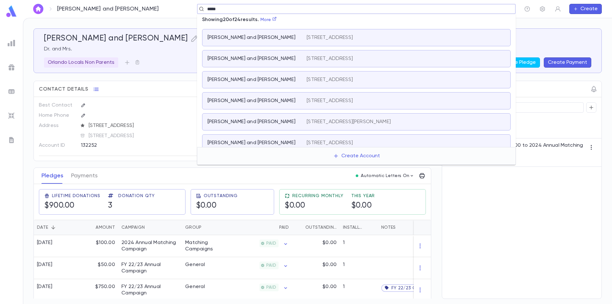
click at [230, 9] on input "*****" at bounding box center [354, 9] width 298 height 6
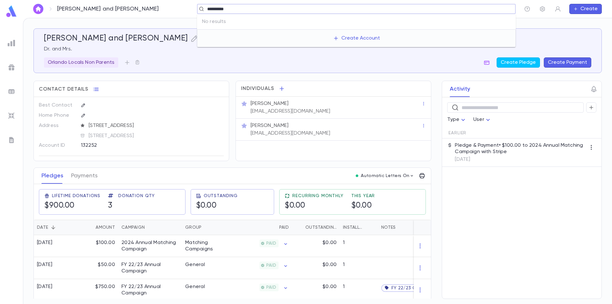
click at [229, 9] on input "**********" at bounding box center [354, 9] width 298 height 6
type input "**********"
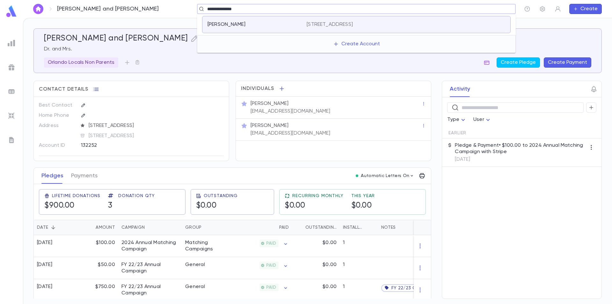
click at [280, 22] on div "Gavrielov, Linda" at bounding box center [254, 24] width 92 height 6
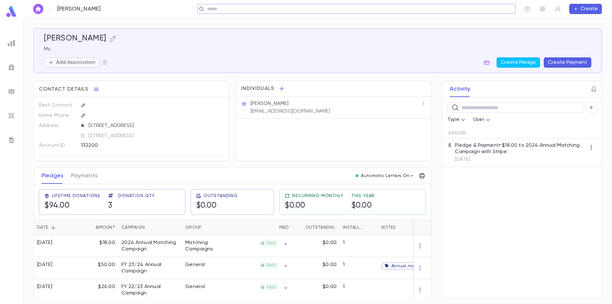
click at [84, 60] on p "Add Association" at bounding box center [75, 62] width 39 height 6
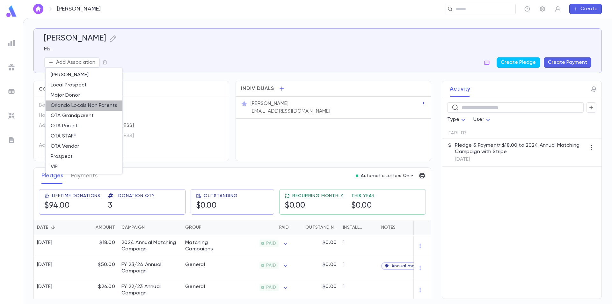
click at [84, 107] on li "Orlando Locals Non Parents" at bounding box center [84, 105] width 77 height 10
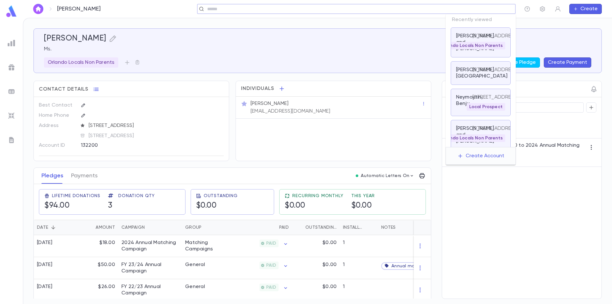
click at [480, 11] on input "text" at bounding box center [354, 9] width 298 height 6
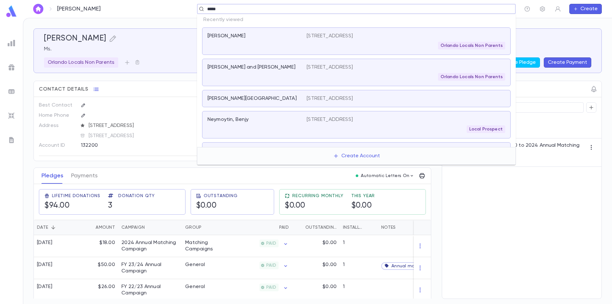
type input "******"
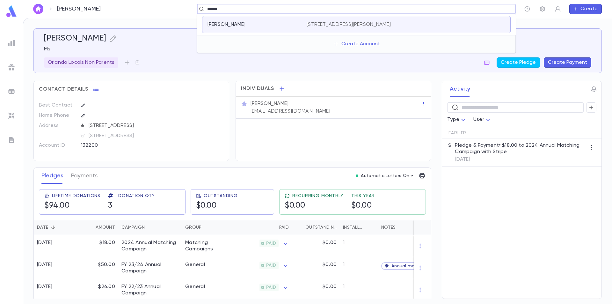
click at [361, 28] on div "Foxson, Glenn 2698 Runyon Circle, Orlando FL 32837 US" at bounding box center [356, 24] width 309 height 17
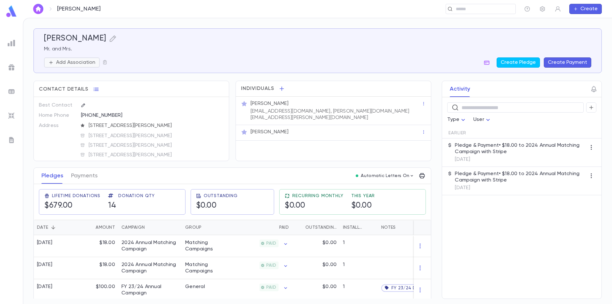
click at [78, 62] on p "Add Association" at bounding box center [75, 62] width 39 height 6
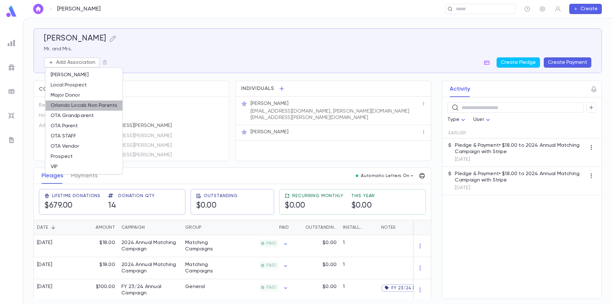
click at [82, 105] on li "Orlando Locals Non Parents" at bounding box center [84, 105] width 77 height 10
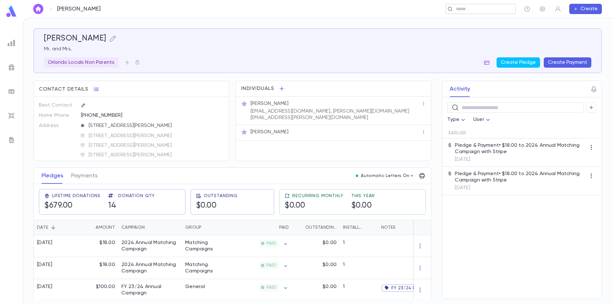
drag, startPoint x: 484, startPoint y: 10, endPoint x: 481, endPoint y: 10, distance: 3.5
click at [484, 10] on input "text" at bounding box center [478, 9] width 49 height 6
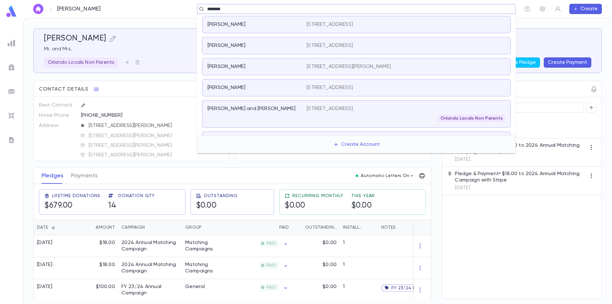
type input "********"
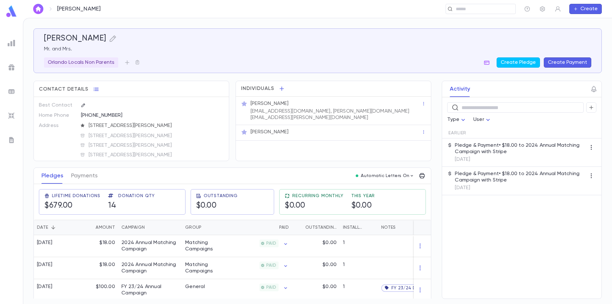
click at [151, 10] on div "​" at bounding box center [314, 9] width 404 height 10
click at [461, 10] on input "text" at bounding box center [478, 9] width 49 height 6
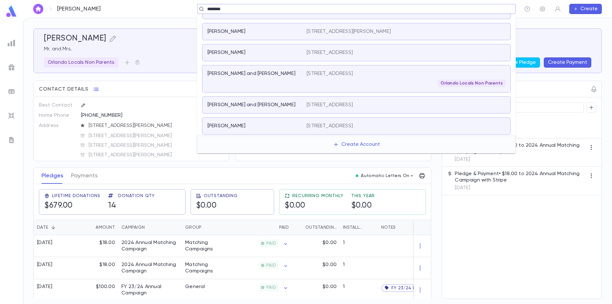
scroll to position [36, 0]
type input "********"
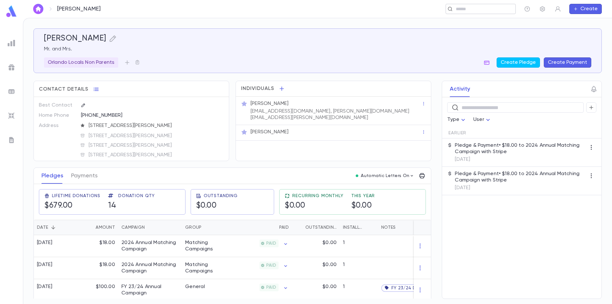
click at [490, 7] on input "text" at bounding box center [478, 9] width 49 height 6
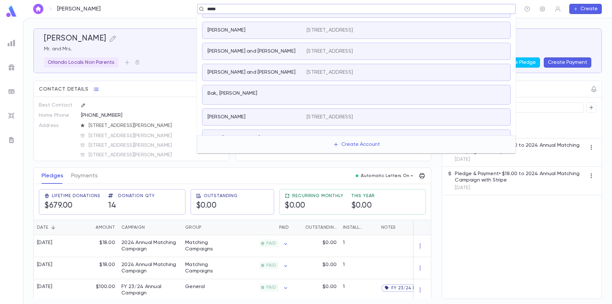
scroll to position [73, 0]
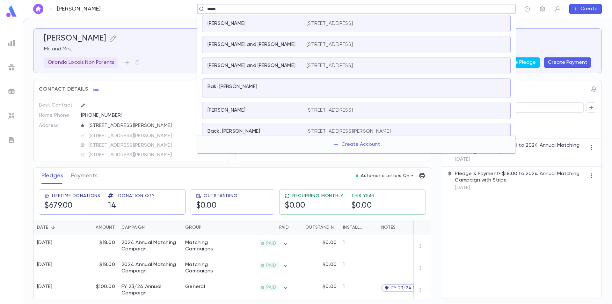
type input "*****"
click at [162, 68] on div "Foxson, Glenn Mr. and Mrs. Orlando Locals Non Parents Create Pledge Create Paym…" at bounding box center [317, 50] width 569 height 45
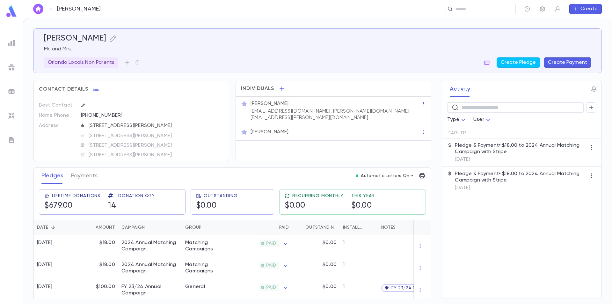
click at [579, 8] on button "Create" at bounding box center [586, 9] width 33 height 10
click at [582, 21] on li "Account" at bounding box center [587, 21] width 33 height 10
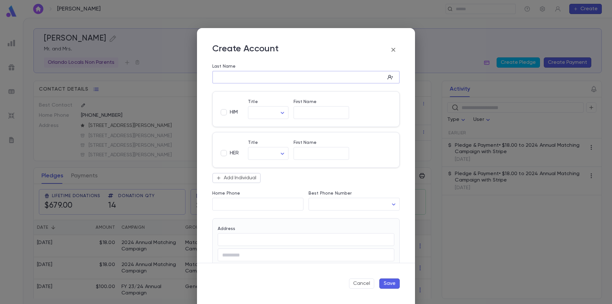
click at [276, 77] on input "Last Name" at bounding box center [298, 77] width 173 height 7
type input "*****"
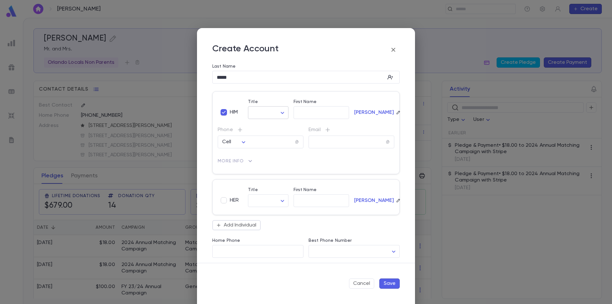
click at [256, 112] on body "Foxson, Glenn ​ Create Foxson, Glenn Mr. and Mrs. Orlando Locals Non Parents Cr…" at bounding box center [306, 161] width 612 height 286
click at [263, 125] on span "Mr." at bounding box center [281, 126] width 55 height 6
type input "***"
click at [300, 113] on input "First Name" at bounding box center [322, 112] width 56 height 7
type input "*****"
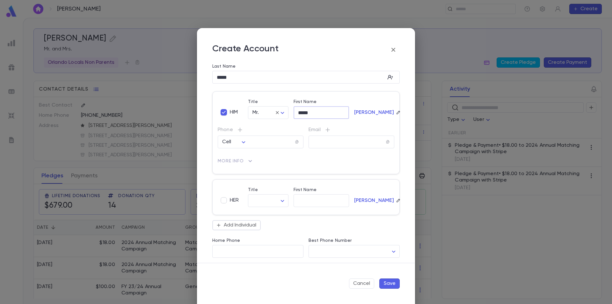
click at [237, 199] on span "HER" at bounding box center [234, 200] width 9 height 6
click at [259, 199] on body "Foxson, Glenn ​ Create Foxson, Glenn Mr. and Mrs. Orlando Locals Non Parents Cr…" at bounding box center [306, 161] width 612 height 286
click at [261, 213] on span "Mrs." at bounding box center [268, 214] width 29 height 6
type input "****"
click at [308, 204] on div "​" at bounding box center [322, 200] width 56 height 13
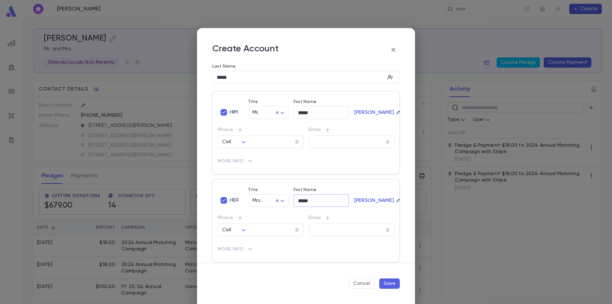
type input "*****"
click at [370, 187] on div "Boggs" at bounding box center [372, 194] width 46 height 25
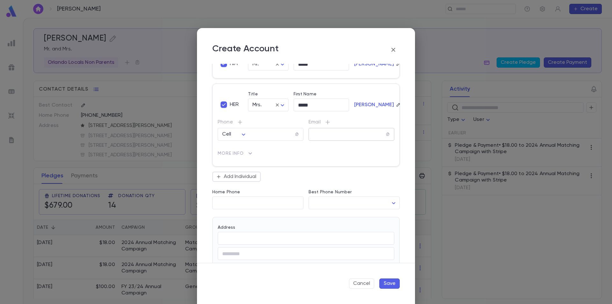
scroll to position [128, 0]
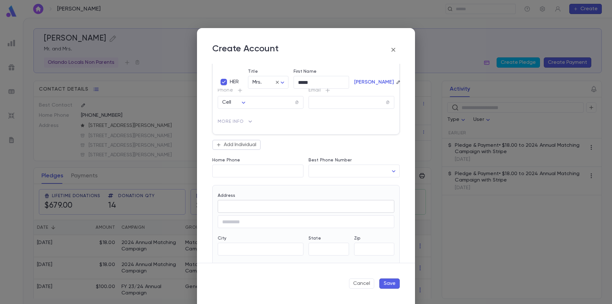
click at [256, 208] on input "Address" at bounding box center [306, 206] width 177 height 7
click at [294, 224] on div "Orlando, Florida 32824, United States" at bounding box center [300, 223] width 139 height 5
type input "**********"
type input "**"
type input "*******"
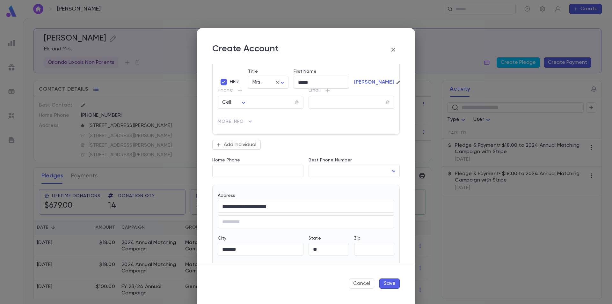
type input "**********"
type input "*****"
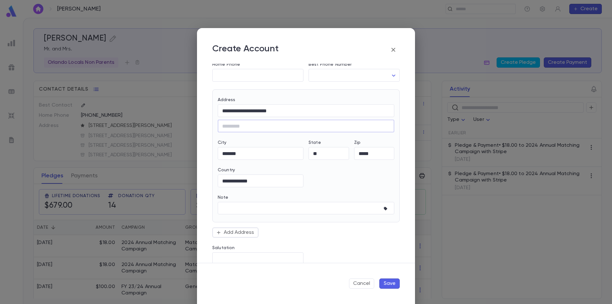
scroll to position [234, 0]
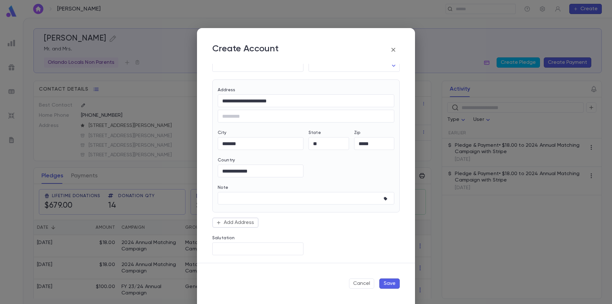
click at [386, 282] on button "Save" at bounding box center [390, 283] width 20 height 10
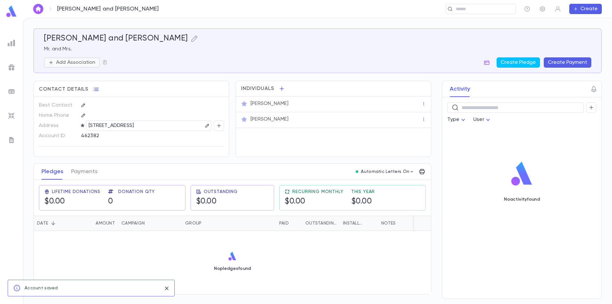
click at [79, 61] on p "Add Association" at bounding box center [75, 62] width 39 height 6
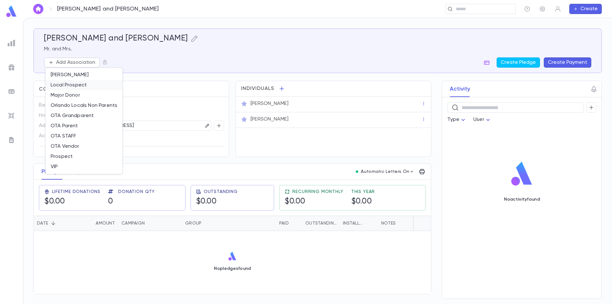
click at [99, 86] on li "Local Prospect" at bounding box center [84, 85] width 77 height 10
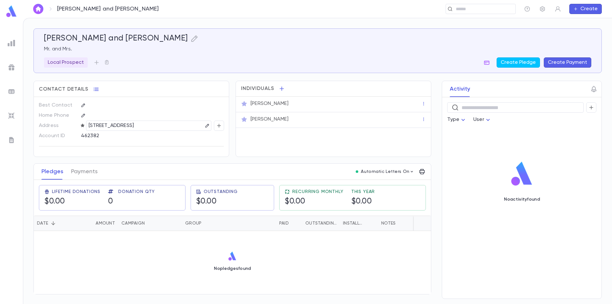
click at [13, 11] on img at bounding box center [11, 11] width 13 height 12
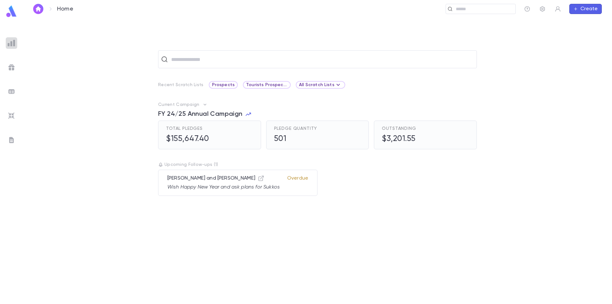
click at [13, 45] on img at bounding box center [12, 43] width 8 height 8
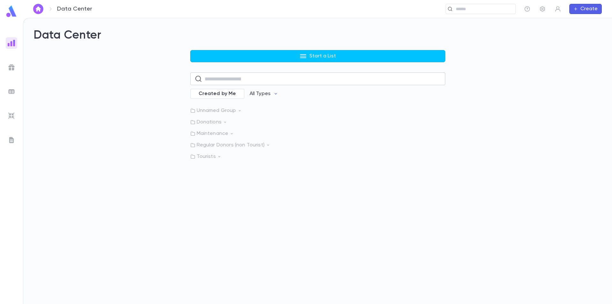
click at [222, 77] on input "text" at bounding box center [323, 79] width 236 height 12
type input "***"
click at [238, 114] on p "OTA Calendar mailing list 2025-2026" at bounding box center [253, 115] width 94 height 6
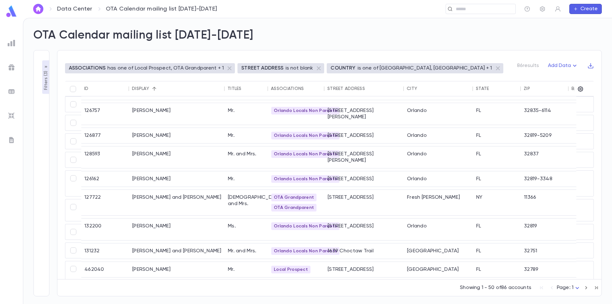
scroll to position [311, 0]
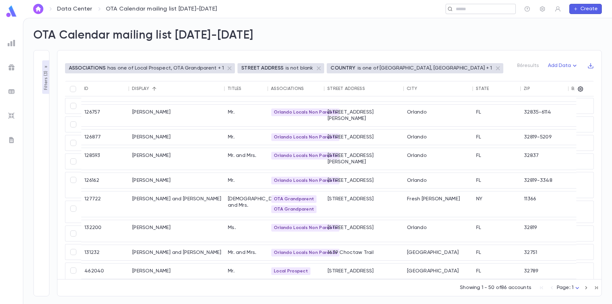
click at [467, 11] on input "text" at bounding box center [478, 9] width 49 height 6
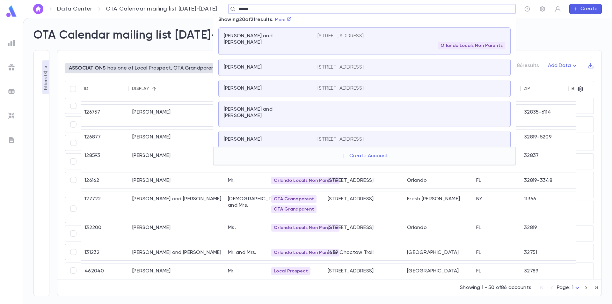
drag, startPoint x: 251, startPoint y: 10, endPoint x: 225, endPoint y: 10, distance: 26.5
click at [237, 10] on input "******" at bounding box center [370, 9] width 267 height 6
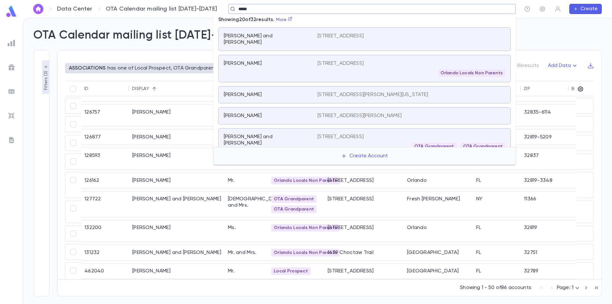
type input "*****"
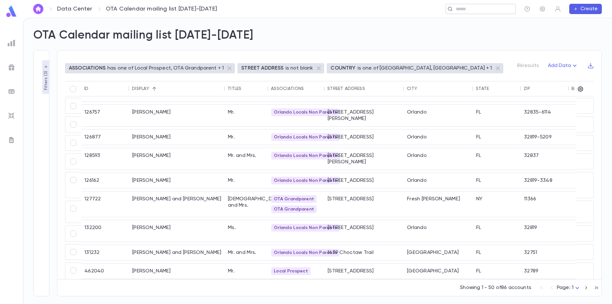
click at [493, 11] on input "text" at bounding box center [478, 9] width 49 height 6
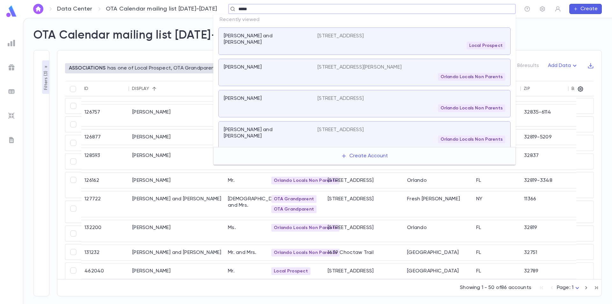
type input "******"
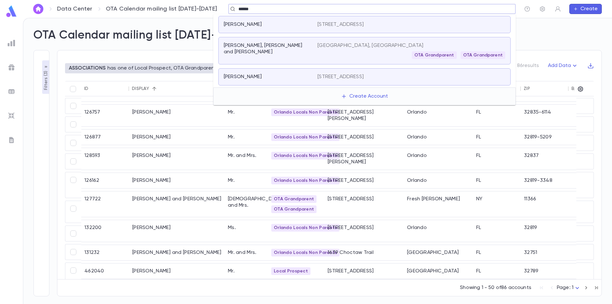
click at [363, 24] on p "2601 E Jefferson St, Orlando FL 32803-6114 United States" at bounding box center [341, 24] width 46 height 6
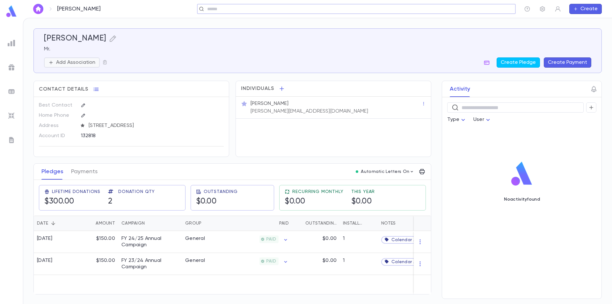
click at [91, 61] on p "Add Association" at bounding box center [75, 62] width 39 height 6
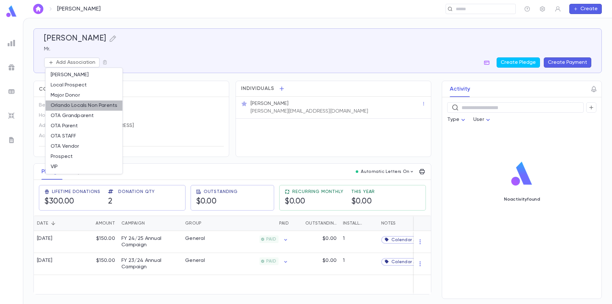
click at [82, 106] on li "Orlando Locals Non Parents" at bounding box center [84, 105] width 77 height 10
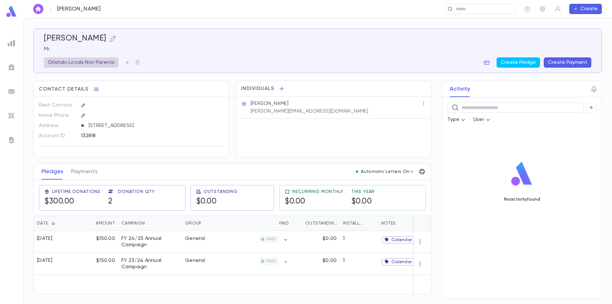
click at [117, 62] on div "Orlando Locals Non Parents" at bounding box center [81, 62] width 74 height 10
click at [178, 91] on icon "button" at bounding box center [179, 88] width 6 height 6
click at [83, 64] on p "Add Association" at bounding box center [75, 62] width 39 height 6
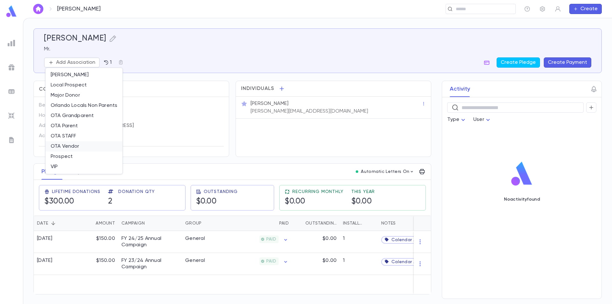
click at [78, 148] on li "OTA Vendor" at bounding box center [84, 146] width 77 height 10
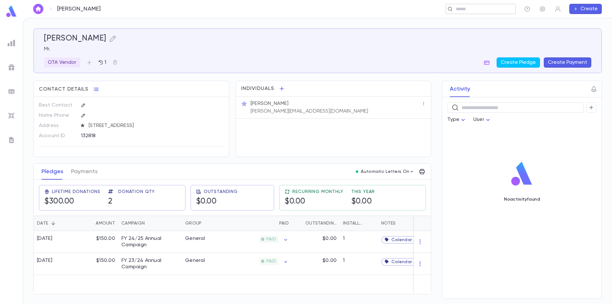
click at [471, 8] on input "text" at bounding box center [478, 9] width 49 height 6
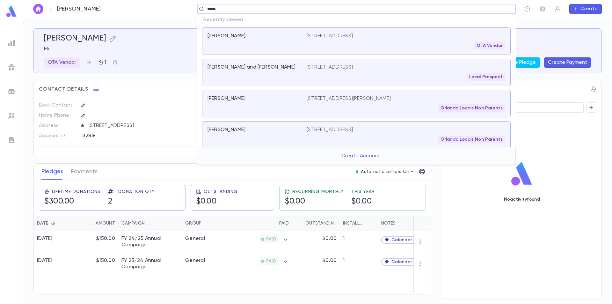
type input "******"
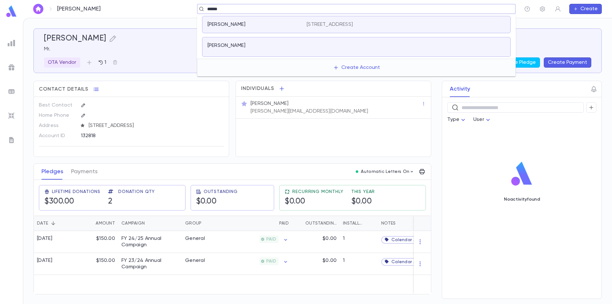
click at [266, 25] on div "Bechor, Yaron" at bounding box center [254, 24] width 92 height 6
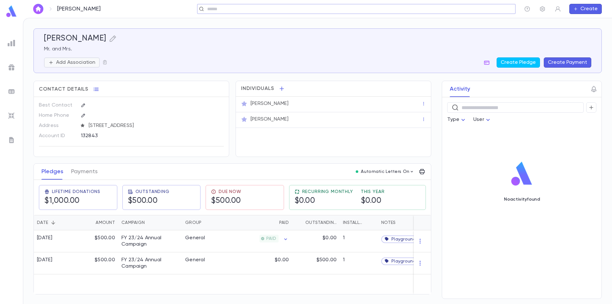
click at [62, 64] on p "Add Association" at bounding box center [75, 62] width 39 height 6
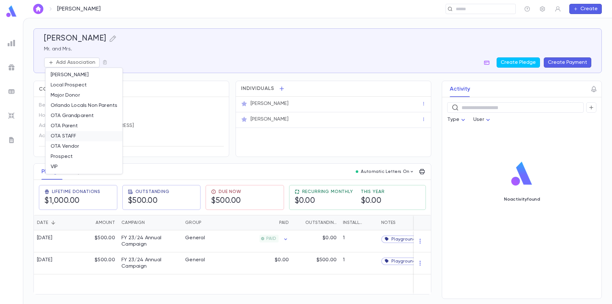
click at [80, 137] on li "OTA STAFF" at bounding box center [84, 136] width 77 height 10
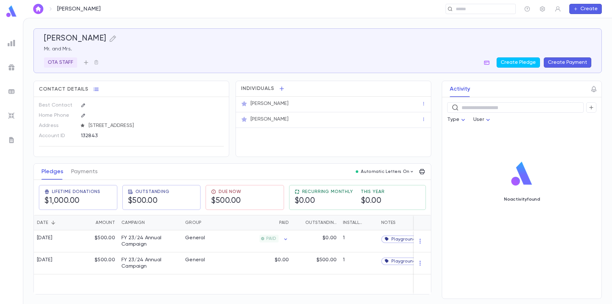
click at [84, 61] on icon "button" at bounding box center [86, 62] width 6 height 6
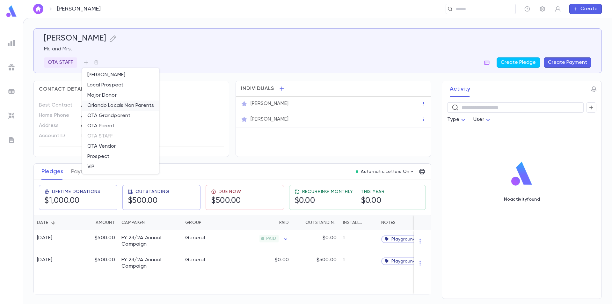
click at [122, 107] on li "Orlando Locals Non Parents" at bounding box center [120, 105] width 77 height 10
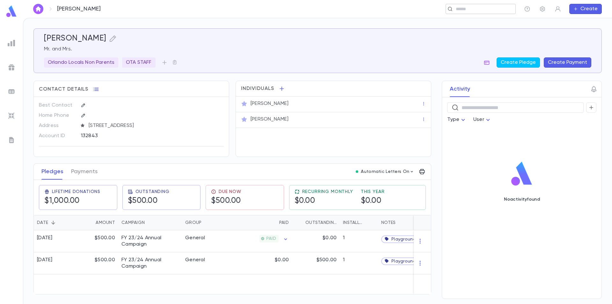
click at [463, 11] on input "text" at bounding box center [478, 9] width 49 height 6
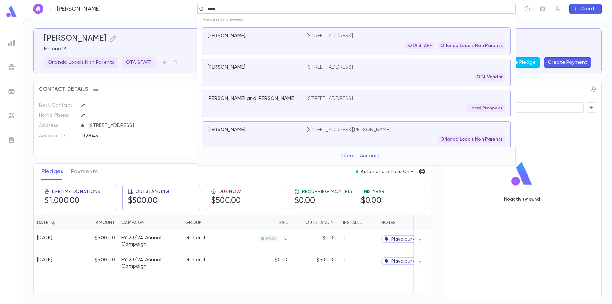
type input "******"
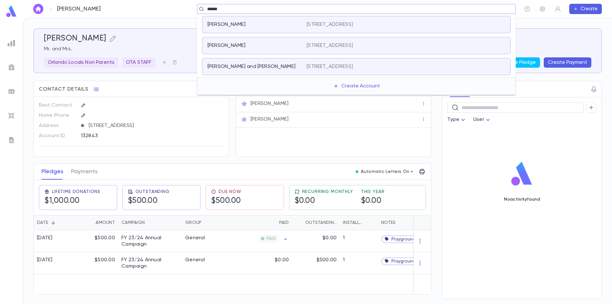
click at [285, 26] on div "Rubins, Stan" at bounding box center [254, 24] width 92 height 6
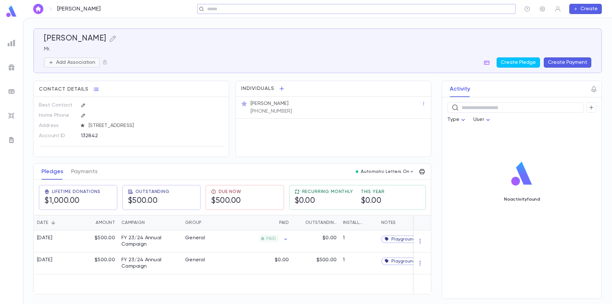
click at [72, 63] on p "Add Association" at bounding box center [75, 62] width 39 height 6
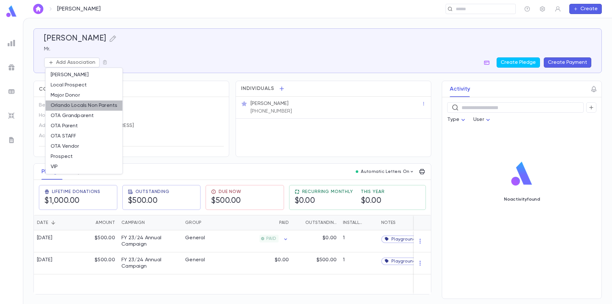
click at [88, 107] on li "Orlando Locals Non Parents" at bounding box center [84, 105] width 77 height 10
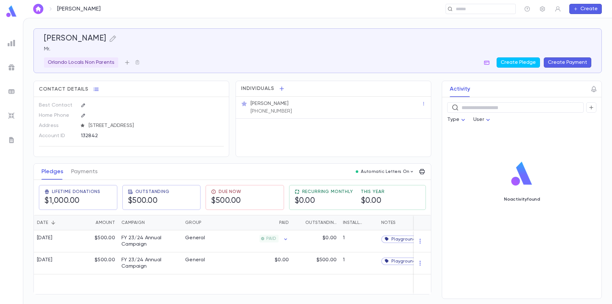
click at [126, 63] on icon "button" at bounding box center [127, 62] width 6 height 6
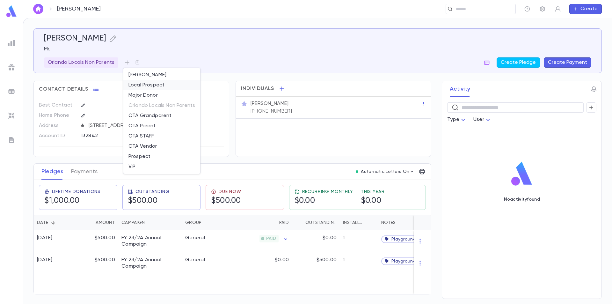
click at [163, 86] on li "Local Prospect" at bounding box center [161, 85] width 77 height 10
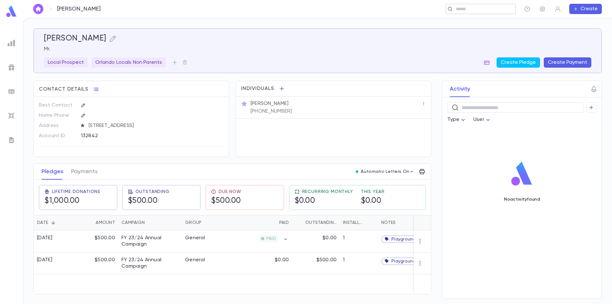
click at [485, 11] on input "text" at bounding box center [478, 9] width 49 height 6
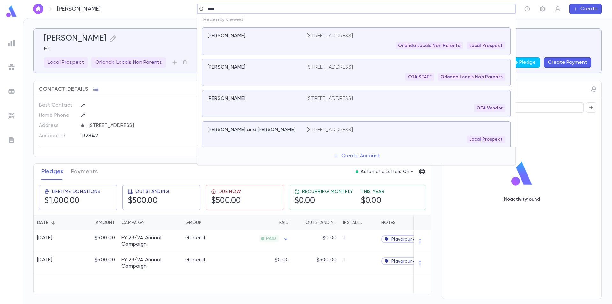
type input "*****"
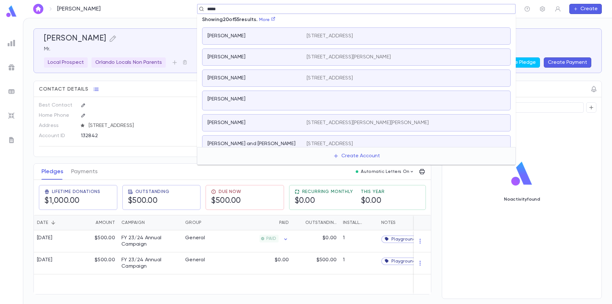
click at [303, 78] on div "Reich, Debby" at bounding box center [257, 78] width 99 height 6
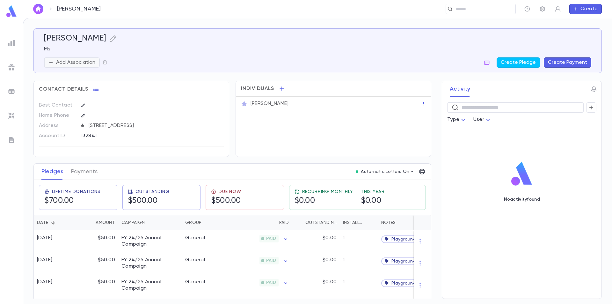
click at [82, 63] on p "Add Association" at bounding box center [75, 62] width 39 height 6
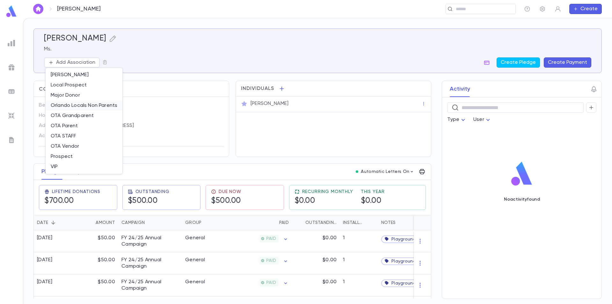
click at [78, 108] on li "Orlando Locals Non Parents" at bounding box center [84, 105] width 77 height 10
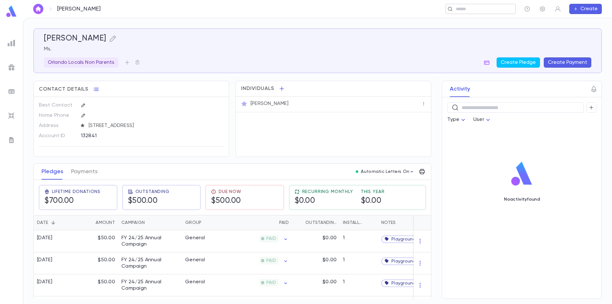
click at [485, 11] on input "text" at bounding box center [478, 9] width 49 height 6
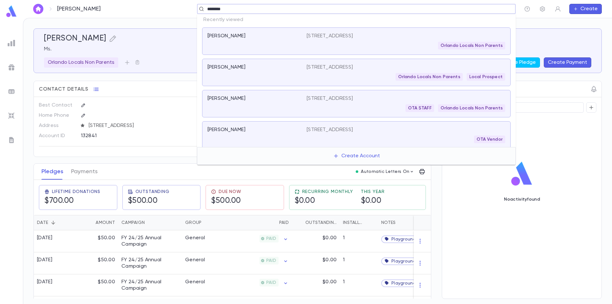
type input "*********"
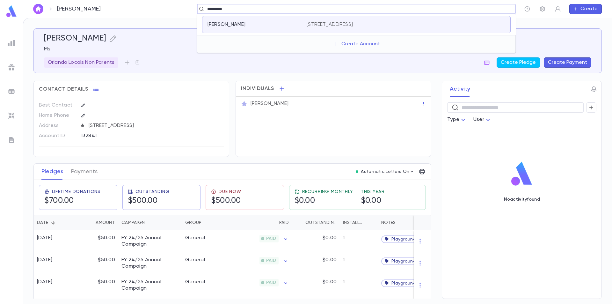
click at [353, 27] on p "1623 Barcelona Way, Winter park FL 32789-5614 United States" at bounding box center [330, 24] width 46 height 6
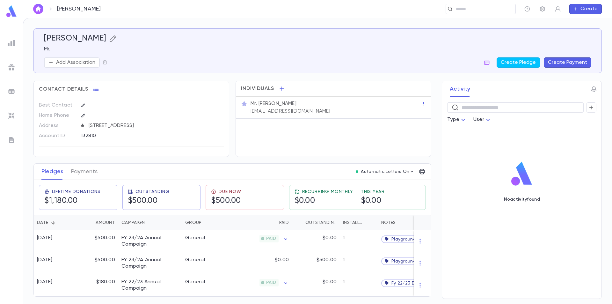
click at [109, 37] on icon "button" at bounding box center [112, 38] width 6 height 6
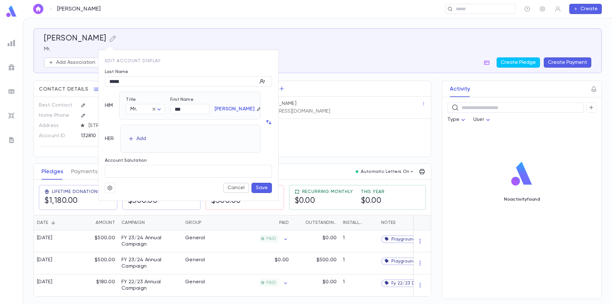
click at [133, 138] on icon "button" at bounding box center [131, 139] width 6 height 6
click at [161, 141] on body "Rubin, Sam ​ Create Rubin, Sam Mr. Add Association Create Pledge Create Payment…" at bounding box center [306, 161] width 612 height 286
click at [149, 157] on span "Mrs." at bounding box center [148, 155] width 28 height 6
type input "****"
click at [261, 188] on button "Save" at bounding box center [262, 188] width 20 height 10
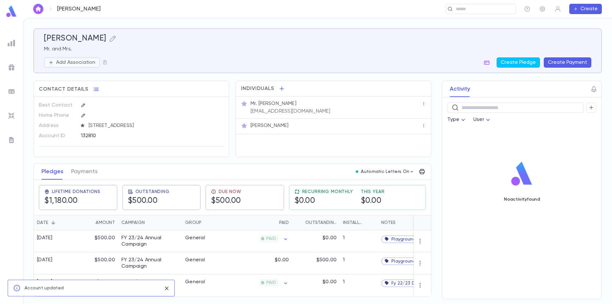
click at [78, 63] on p "Add Association" at bounding box center [75, 62] width 39 height 6
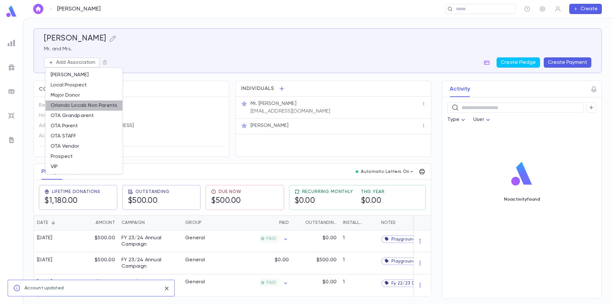
click at [78, 105] on li "Orlando Locals Non Parents" at bounding box center [84, 105] width 77 height 10
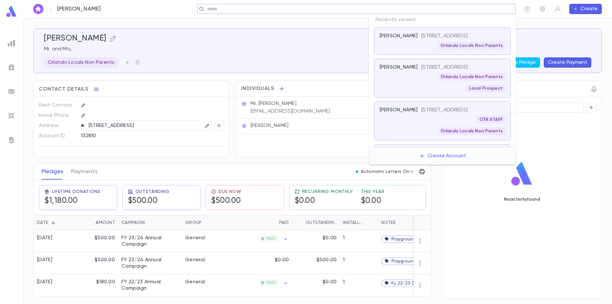
click at [493, 11] on input "text" at bounding box center [354, 9] width 298 height 6
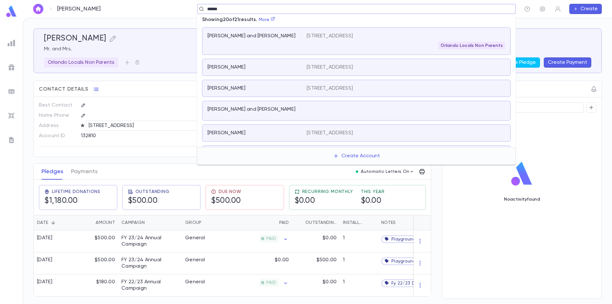
type input "******"
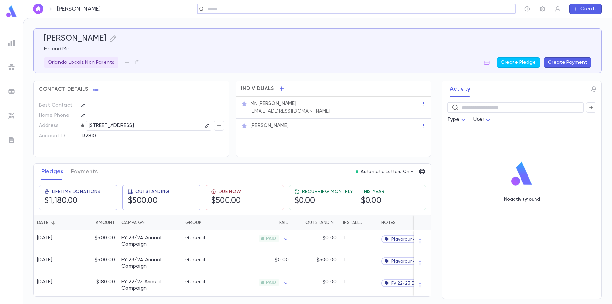
click at [475, 12] on div "​" at bounding box center [356, 9] width 319 height 10
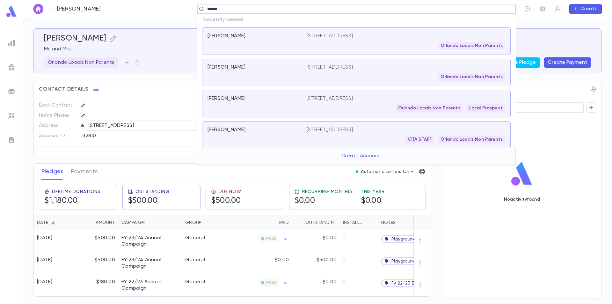
type input "*******"
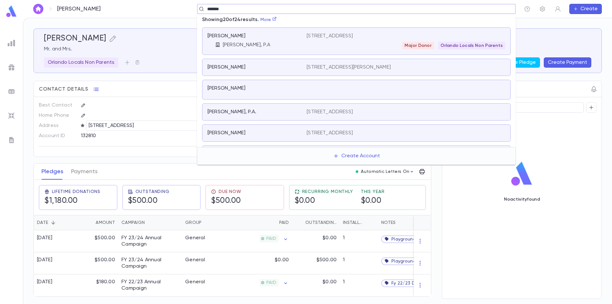
click at [288, 43] on div "Mandell Law, P.A" at bounding box center [261, 45] width 92 height 6
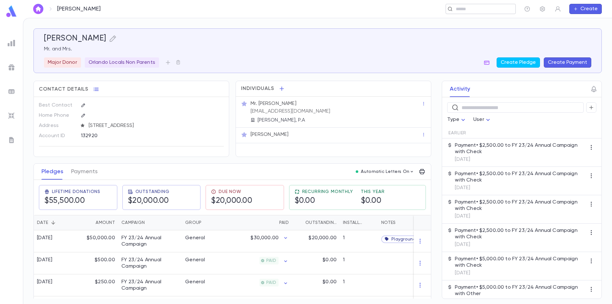
click at [487, 11] on input "text" at bounding box center [478, 9] width 49 height 6
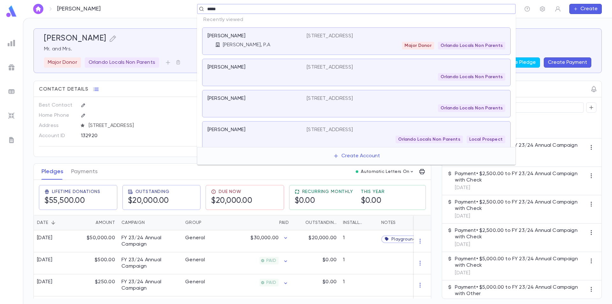
type input "******"
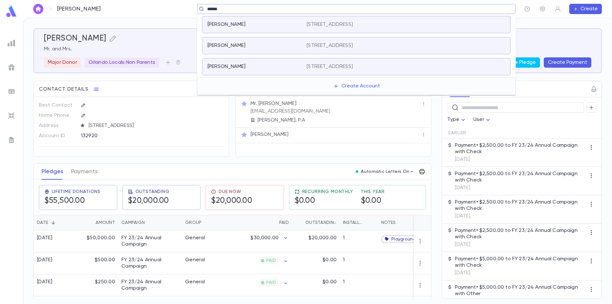
click at [274, 23] on div "Manzur, Maritza" at bounding box center [254, 24] width 92 height 6
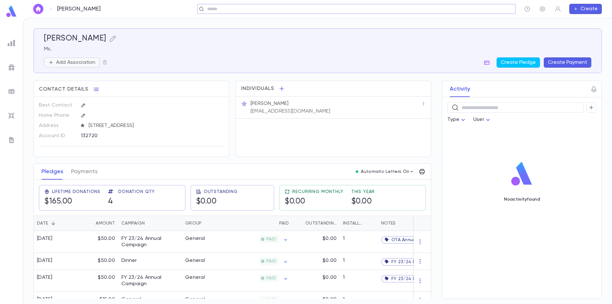
click at [91, 60] on p "Add Association" at bounding box center [75, 62] width 39 height 6
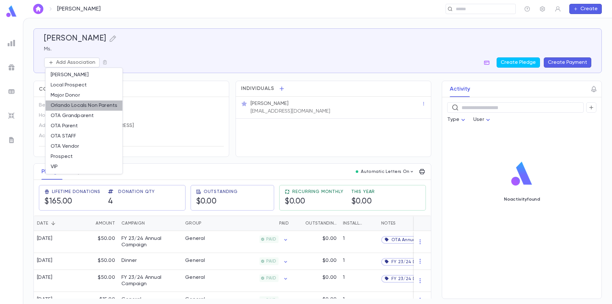
click at [88, 104] on li "Orlando Locals Non Parents" at bounding box center [84, 105] width 77 height 10
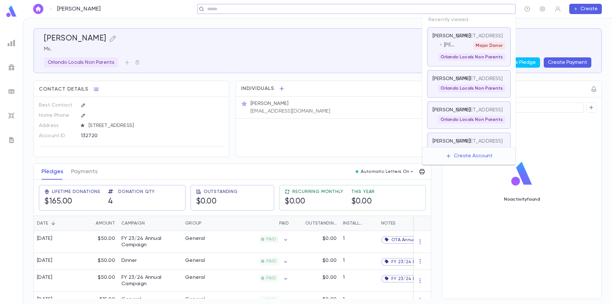
click at [502, 10] on input "text" at bounding box center [354, 9] width 298 height 6
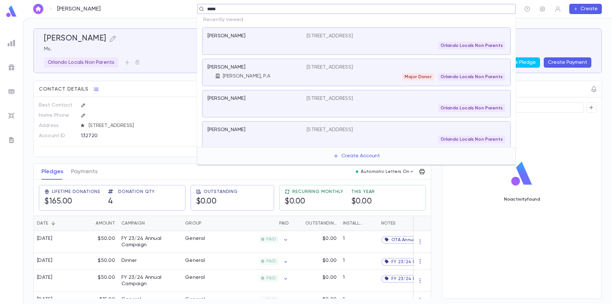
type input "******"
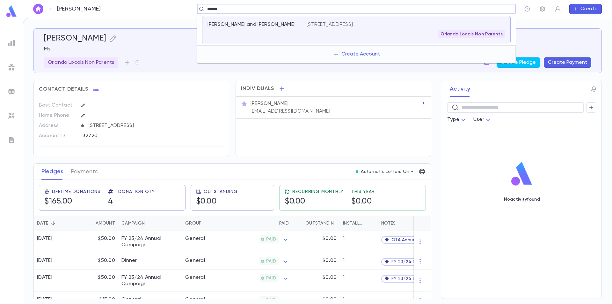
click at [308, 32] on div "Orlando Locals Non Parents" at bounding box center [406, 34] width 199 height 8
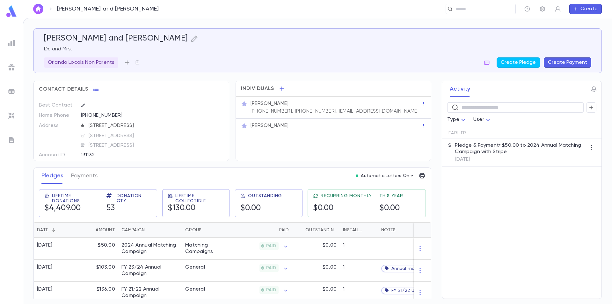
click at [127, 62] on icon "button" at bounding box center [127, 62] width 6 height 6
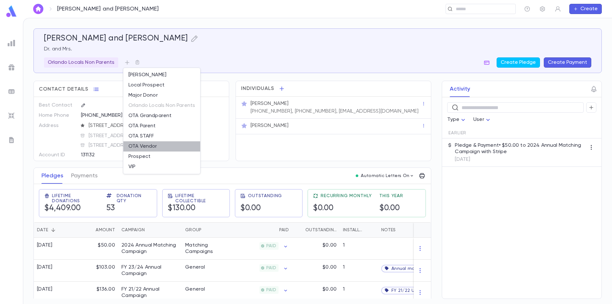
click at [162, 145] on li "OTA Vendor" at bounding box center [161, 146] width 77 height 10
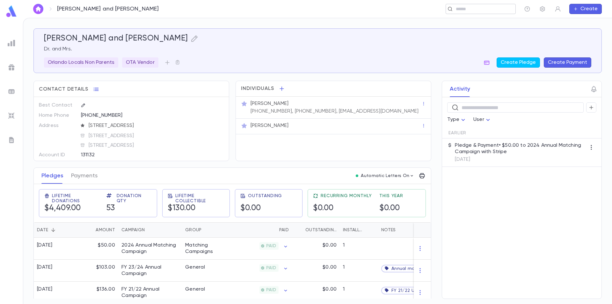
click at [473, 13] on div "​" at bounding box center [481, 9] width 70 height 10
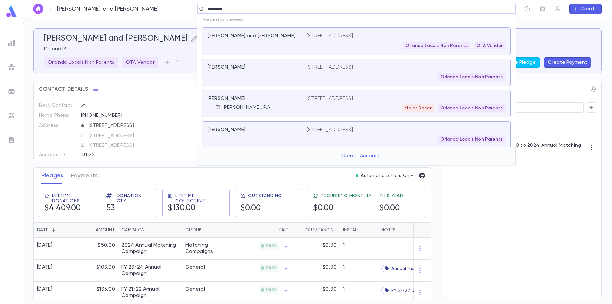
type input "**********"
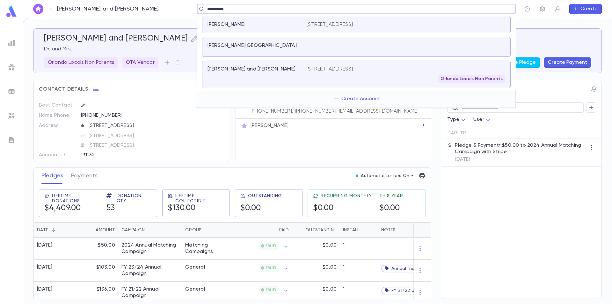
click at [393, 78] on div "Orlando Locals Non Parents" at bounding box center [406, 79] width 199 height 8
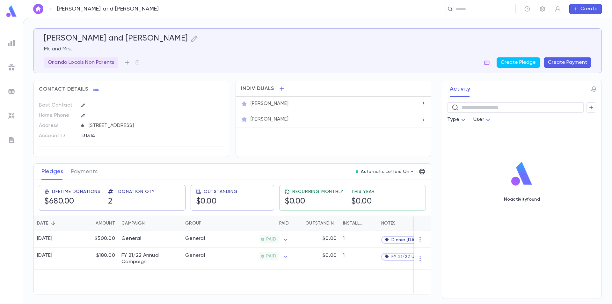
click at [127, 63] on icon "button" at bounding box center [127, 62] width 6 height 6
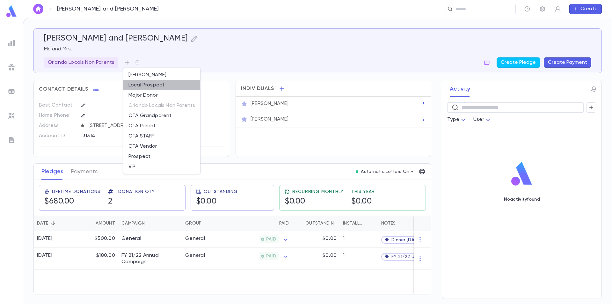
click at [166, 85] on li "Local Prospect" at bounding box center [161, 85] width 77 height 10
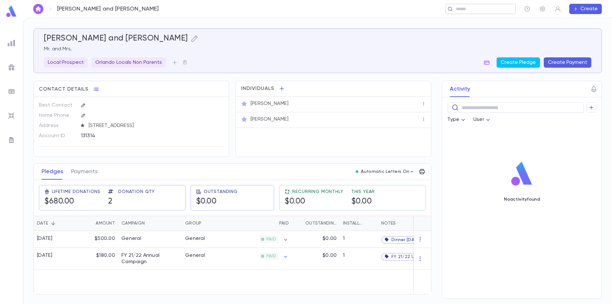
click at [475, 6] on input "text" at bounding box center [478, 9] width 49 height 6
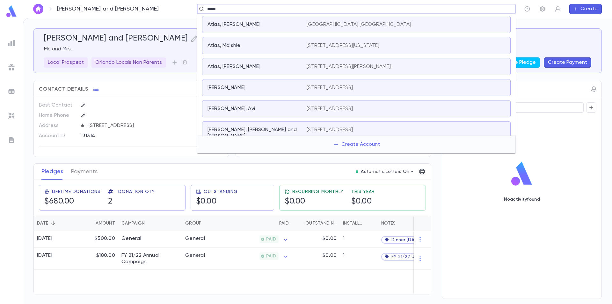
click at [211, 8] on input "*****" at bounding box center [354, 9] width 298 height 6
type input "******"
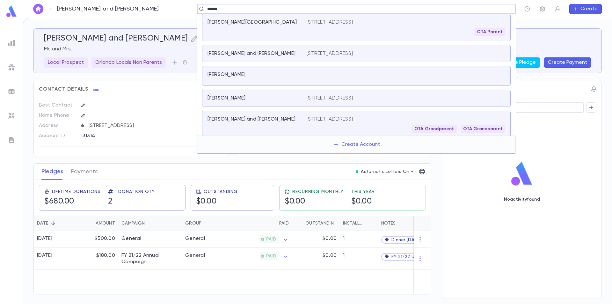
scroll to position [49, 0]
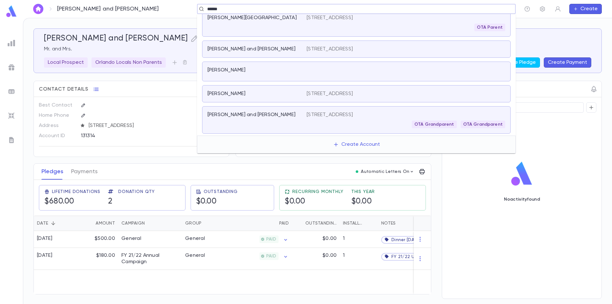
click at [282, 93] on div "Azulay, Netanel" at bounding box center [254, 94] width 92 height 6
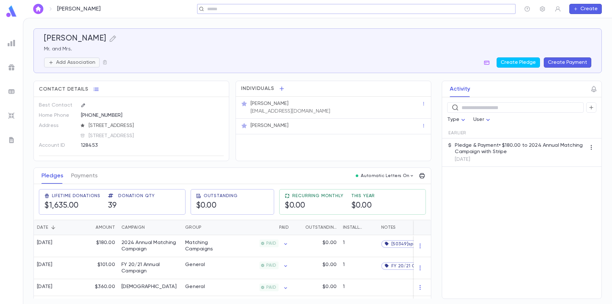
click at [84, 61] on p "Add Association" at bounding box center [75, 62] width 39 height 6
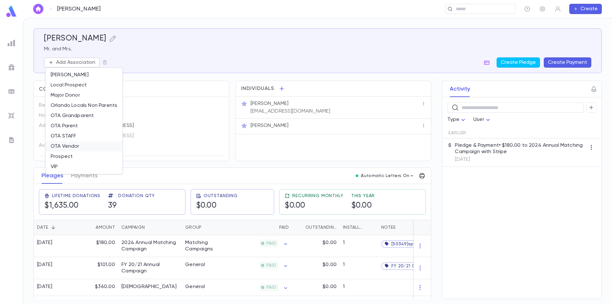
click at [82, 144] on li "OTA Vendor" at bounding box center [84, 146] width 77 height 10
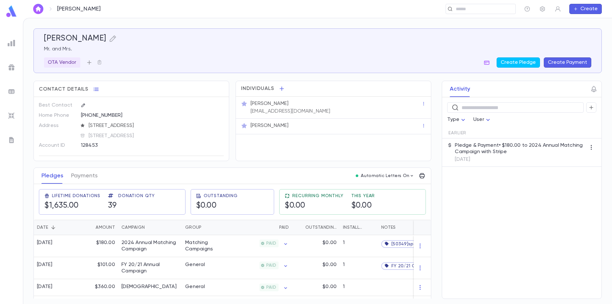
click at [90, 63] on icon "button" at bounding box center [89, 62] width 4 height 4
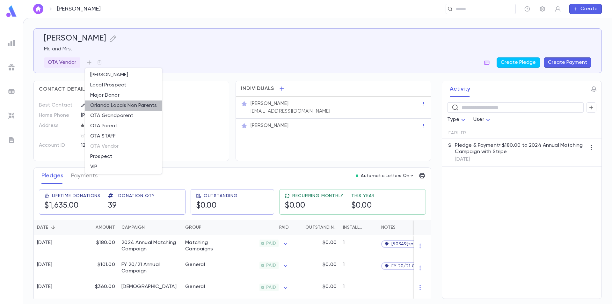
click at [133, 107] on li "Orlando Locals Non Parents" at bounding box center [123, 105] width 77 height 10
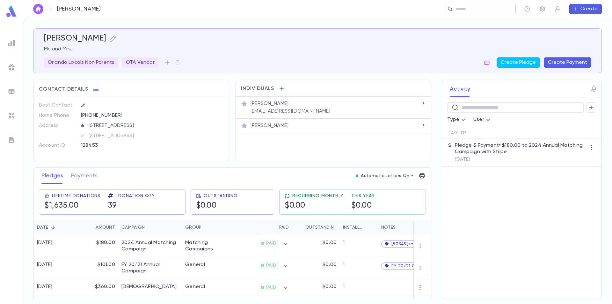
click at [492, 10] on input "text" at bounding box center [478, 9] width 49 height 6
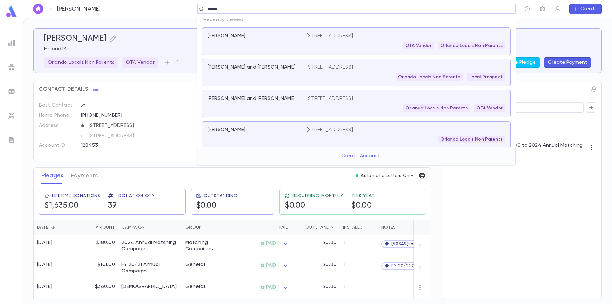
type input "*******"
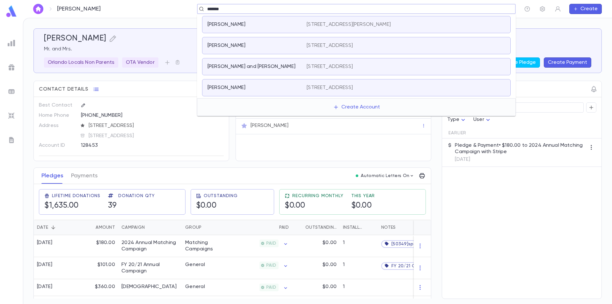
click at [296, 65] on div "Stimmel, Monte and Bonnie" at bounding box center [254, 66] width 92 height 6
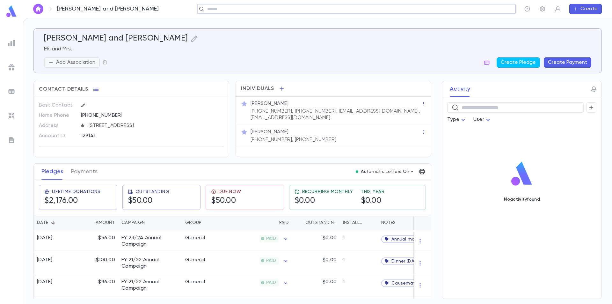
click at [90, 60] on p "Add Association" at bounding box center [75, 62] width 39 height 6
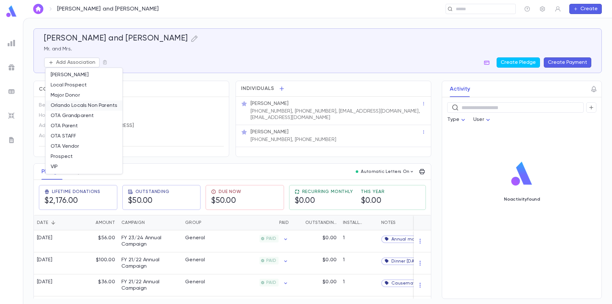
click at [87, 108] on li "Orlando Locals Non Parents" at bounding box center [84, 105] width 77 height 10
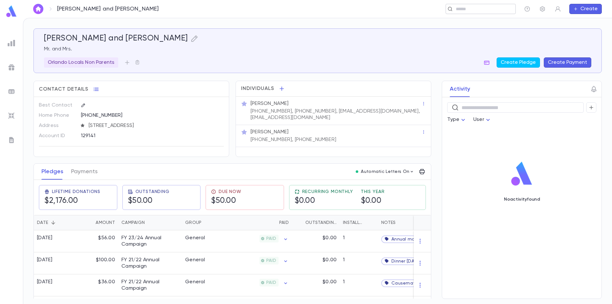
click at [462, 11] on input "text" at bounding box center [478, 9] width 49 height 6
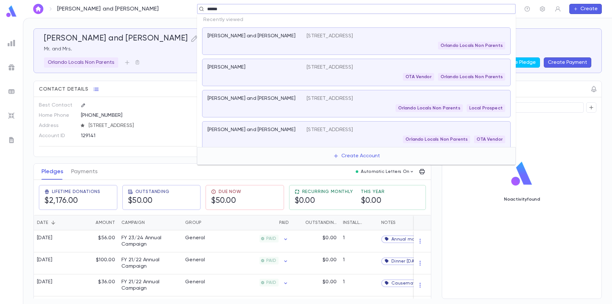
type input "*******"
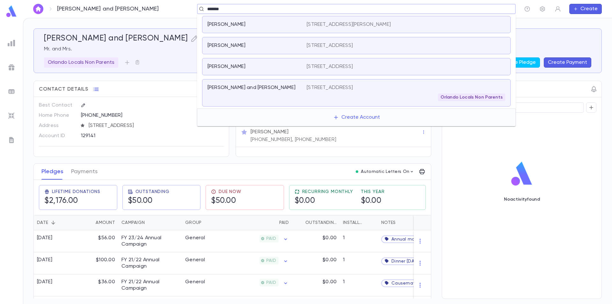
click at [294, 48] on div "Stimmel, Monte" at bounding box center [254, 45] width 92 height 6
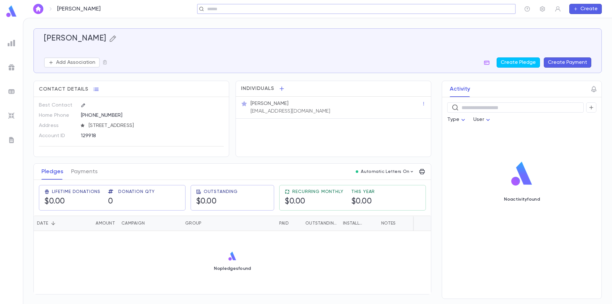
click at [109, 36] on icon "button" at bounding box center [113, 39] width 8 height 8
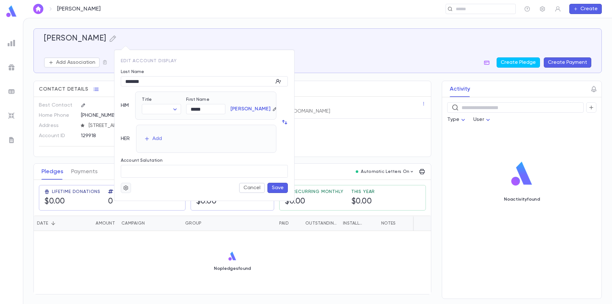
click at [127, 189] on icon "button" at bounding box center [125, 187] width 5 height 5
click at [132, 200] on li "Merge" at bounding box center [141, 200] width 38 height 10
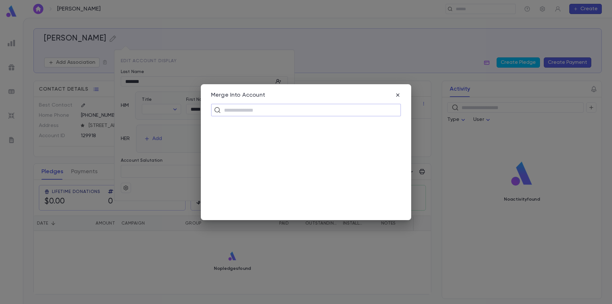
click at [256, 107] on input "text" at bounding box center [310, 110] width 176 height 12
type input "*******"
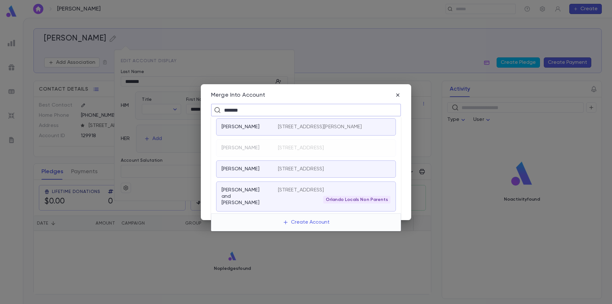
click at [265, 206] on div "Stimmel, Monte and Bonnie" at bounding box center [250, 196] width 56 height 19
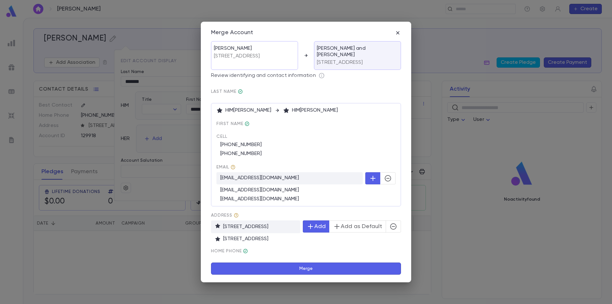
click at [393, 230] on icon "button" at bounding box center [394, 227] width 8 height 8
click at [289, 271] on button "Merge" at bounding box center [306, 269] width 190 height 12
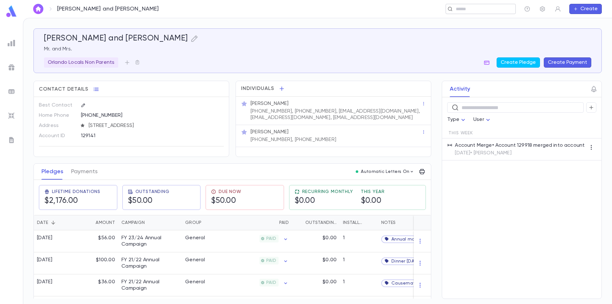
click at [473, 7] on input "text" at bounding box center [478, 9] width 49 height 6
type input "**********"
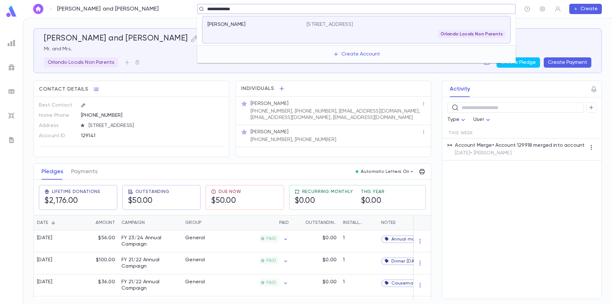
click at [341, 31] on div "Orlando Locals Non Parents" at bounding box center [406, 34] width 199 height 8
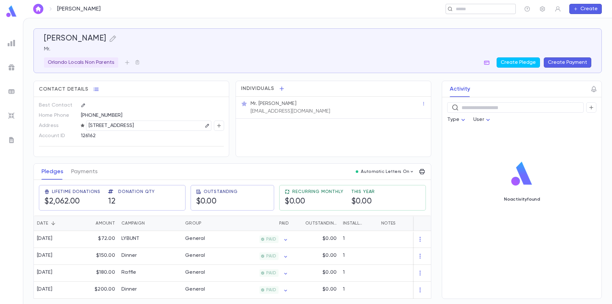
click at [470, 11] on input "text" at bounding box center [478, 9] width 49 height 6
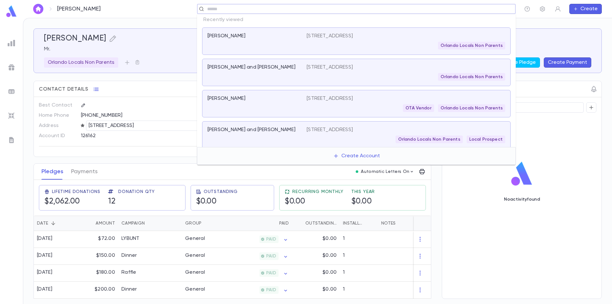
paste input "**********"
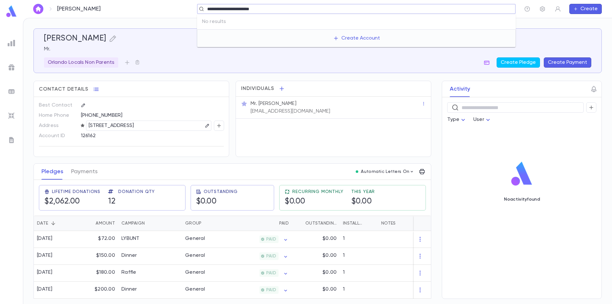
drag, startPoint x: 272, startPoint y: 6, endPoint x: 253, endPoint y: 5, distance: 18.9
click at [253, 5] on div "**********" at bounding box center [356, 9] width 319 height 10
drag, startPoint x: 236, startPoint y: 8, endPoint x: 207, endPoint y: 9, distance: 29.1
click at [207, 9] on input "**********" at bounding box center [354, 9] width 298 height 6
type input "*******"
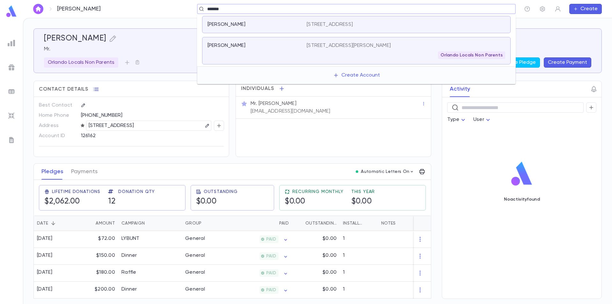
click at [284, 48] on div "Dimauro, Michael" at bounding box center [254, 45] width 92 height 6
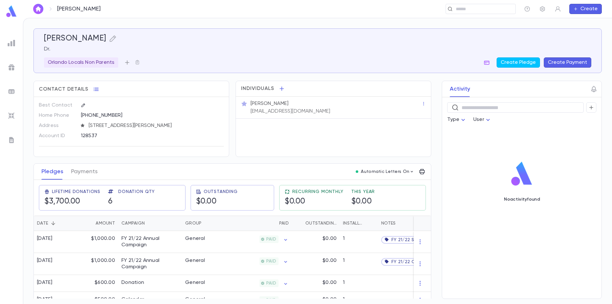
click at [126, 62] on icon "button" at bounding box center [127, 62] width 6 height 6
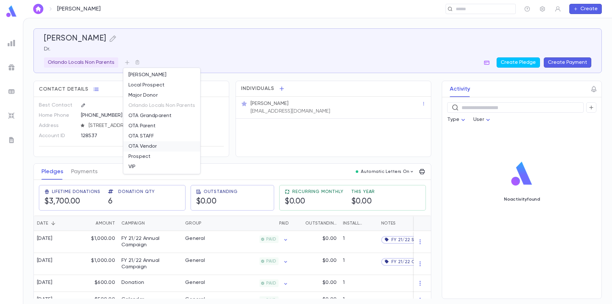
click at [159, 148] on li "OTA Vendor" at bounding box center [161, 146] width 77 height 10
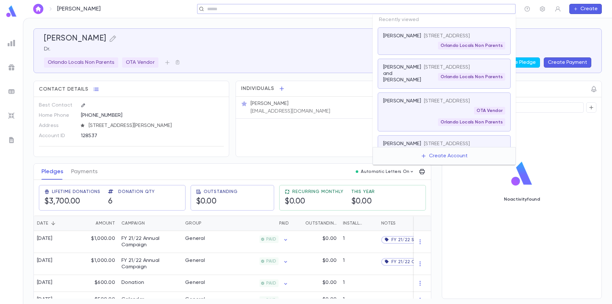
click at [473, 7] on input "text" at bounding box center [354, 9] width 298 height 6
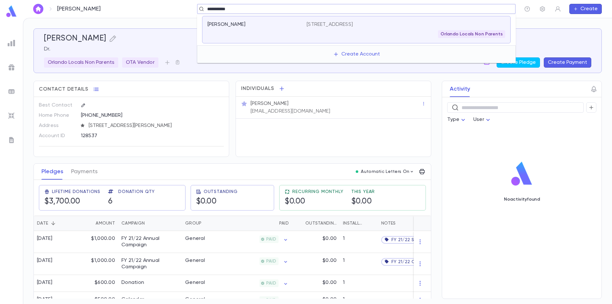
type input "**********"
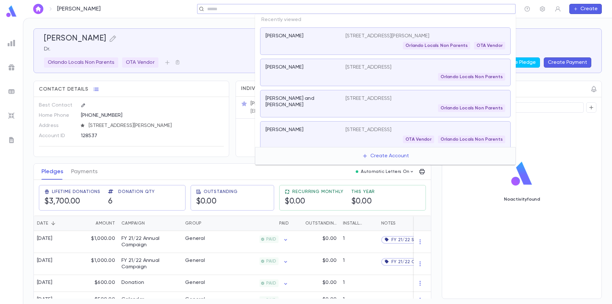
click at [476, 8] on input "text" at bounding box center [354, 9] width 298 height 6
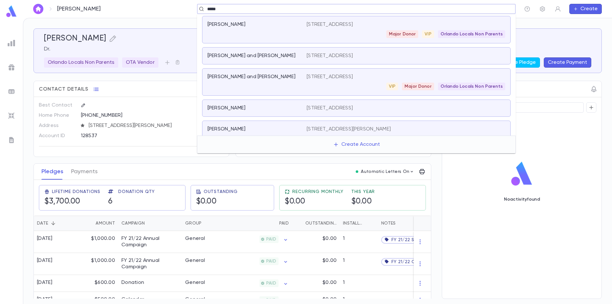
type input "*****"
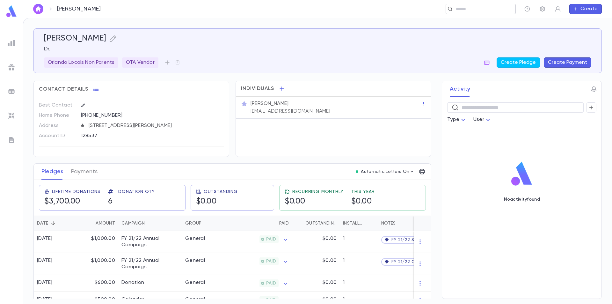
click at [497, 10] on input "text" at bounding box center [478, 9] width 49 height 6
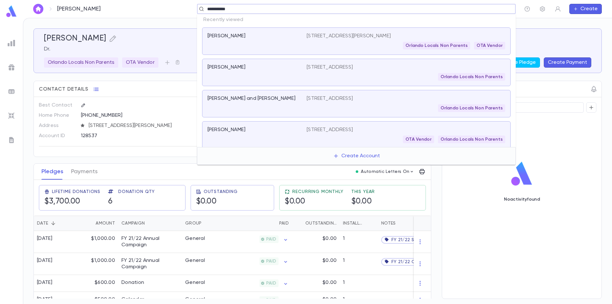
type input "**********"
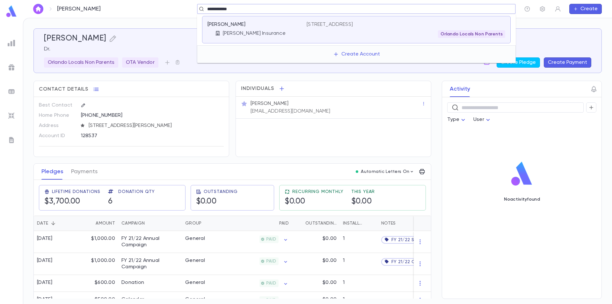
click at [370, 32] on div "Orlando Locals Non Parents" at bounding box center [406, 34] width 199 height 8
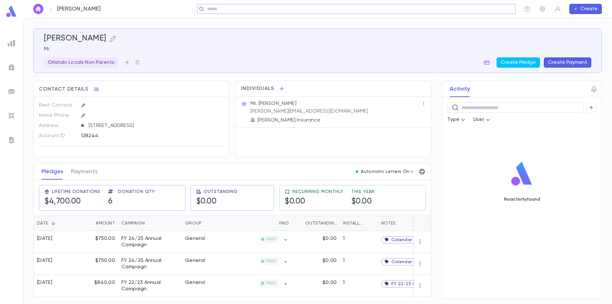
click at [126, 63] on icon "button" at bounding box center [127, 62] width 4 height 4
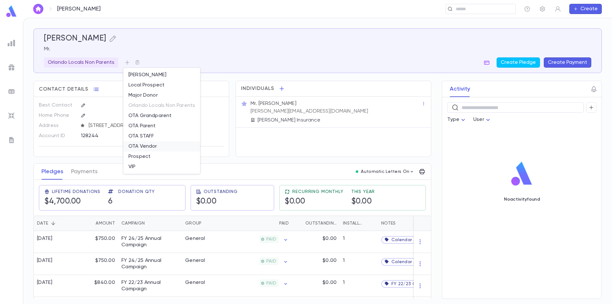
click at [150, 143] on li "OTA Vendor" at bounding box center [161, 146] width 77 height 10
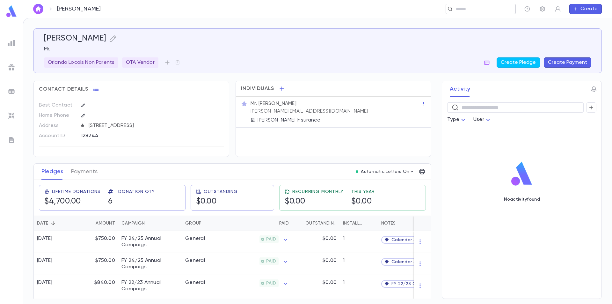
click at [464, 8] on input "text" at bounding box center [478, 9] width 49 height 6
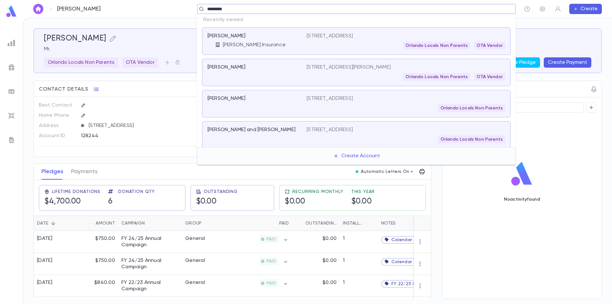
type input "**********"
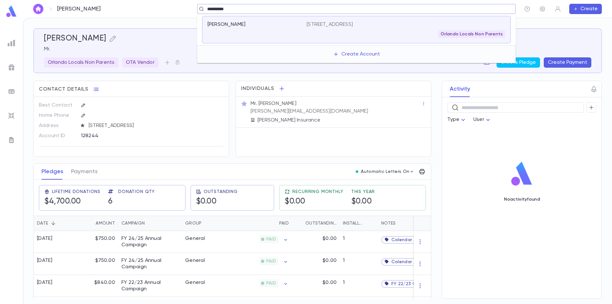
click at [353, 25] on p "100 Spring Cove Trl, Altamonte Springs FL 32714-3419 United States" at bounding box center [330, 24] width 46 height 6
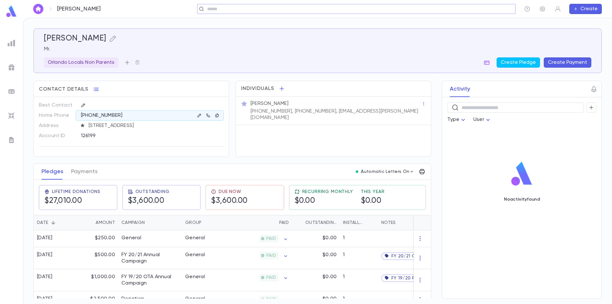
click at [127, 62] on icon "button" at bounding box center [127, 62] width 6 height 6
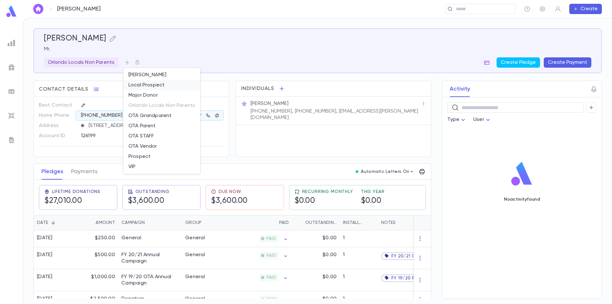
click at [152, 87] on li "Local Prospect" at bounding box center [161, 85] width 77 height 10
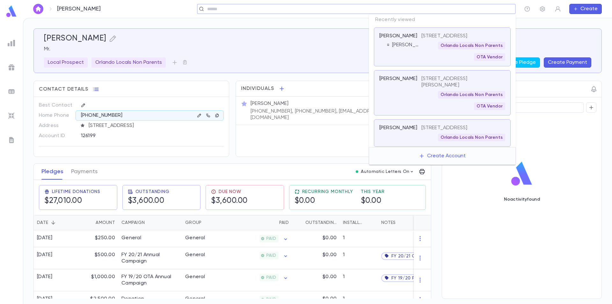
click at [462, 9] on input "text" at bounding box center [354, 9] width 298 height 6
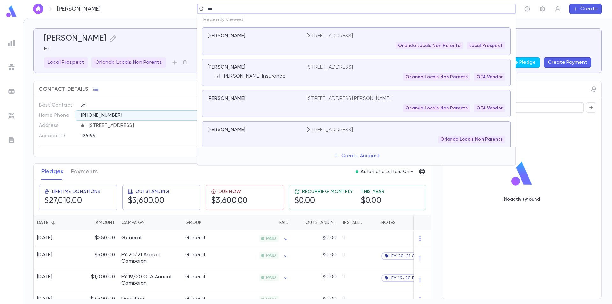
type input "****"
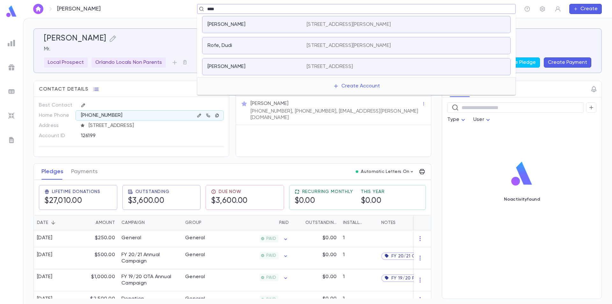
click at [289, 45] on div "Rofe, Dudi" at bounding box center [254, 45] width 92 height 6
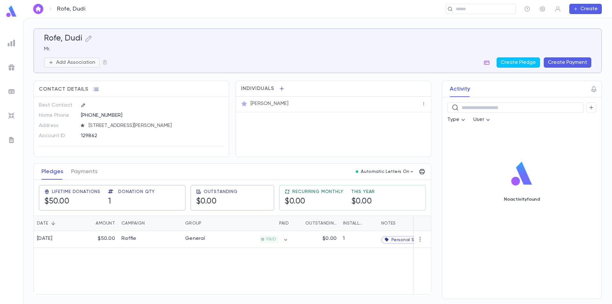
click at [79, 64] on p "Add Association" at bounding box center [75, 62] width 39 height 6
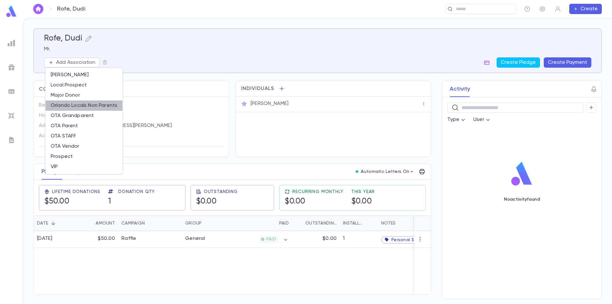
click at [78, 106] on li "Orlando Locals Non Parents" at bounding box center [84, 105] width 77 height 10
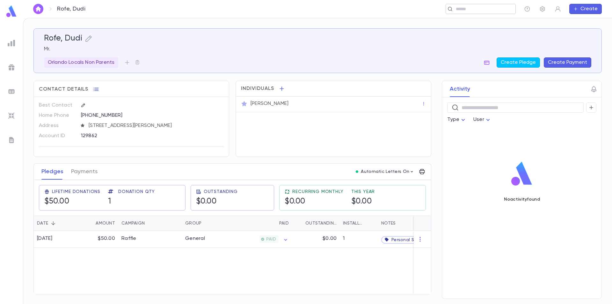
drag, startPoint x: 474, startPoint y: 11, endPoint x: 474, endPoint y: 14, distance: 3.2
click at [474, 11] on input "text" at bounding box center [478, 9] width 49 height 6
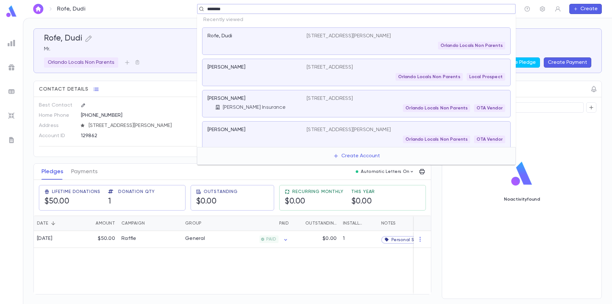
type input "*********"
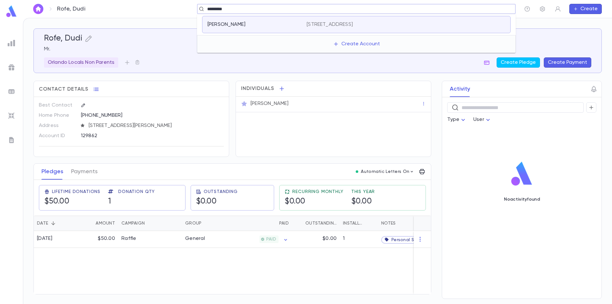
click at [345, 27] on p "6408 Orange Bay Ave, Orlando FL 32819-4169 United States" at bounding box center [330, 24] width 46 height 6
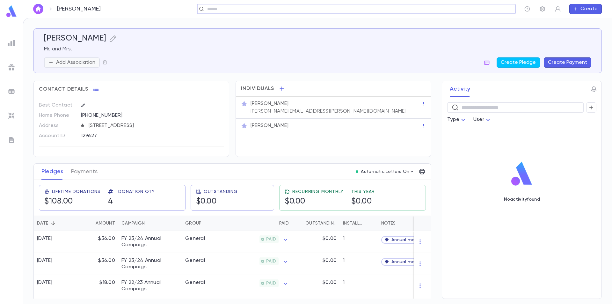
click at [74, 62] on p "Add Association" at bounding box center [75, 62] width 39 height 6
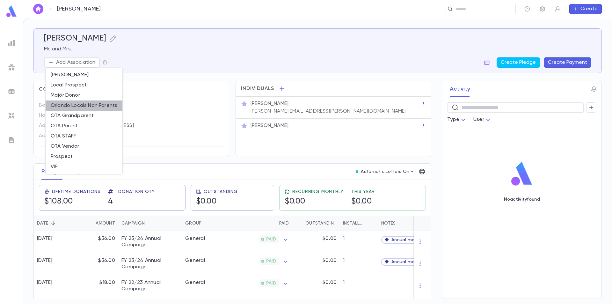
click at [74, 107] on li "Orlando Locals Non Parents" at bounding box center [84, 105] width 77 height 10
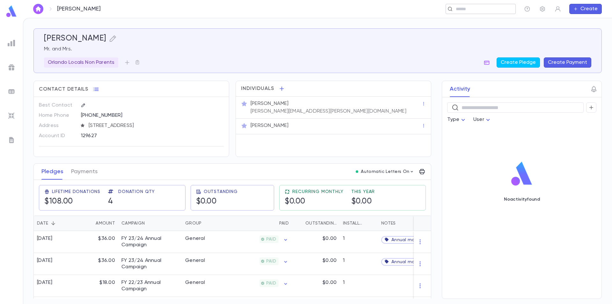
click at [483, 10] on input "text" at bounding box center [478, 9] width 49 height 6
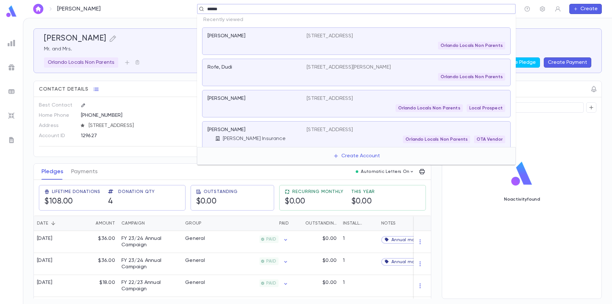
type input "*******"
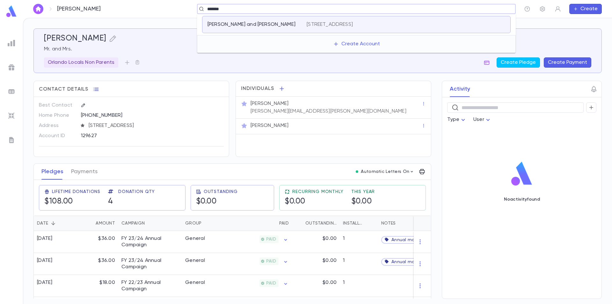
click at [353, 21] on p "1144 English Garden Ln, Winter Garden FL 34787-5524 United States" at bounding box center [330, 24] width 46 height 6
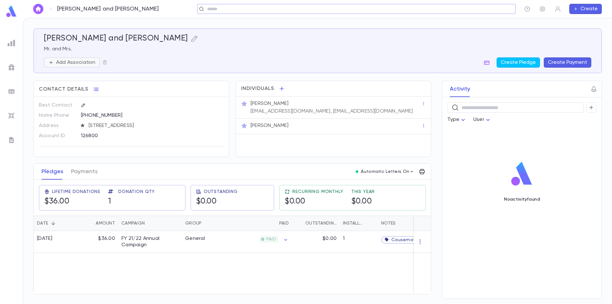
click at [61, 59] on button "Add Association" at bounding box center [72, 62] width 56 height 10
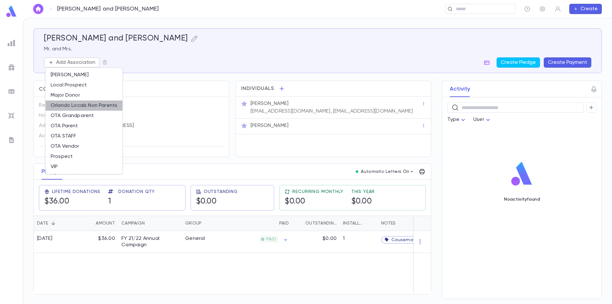
click at [89, 108] on li "Orlando Locals Non Parents" at bounding box center [84, 105] width 77 height 10
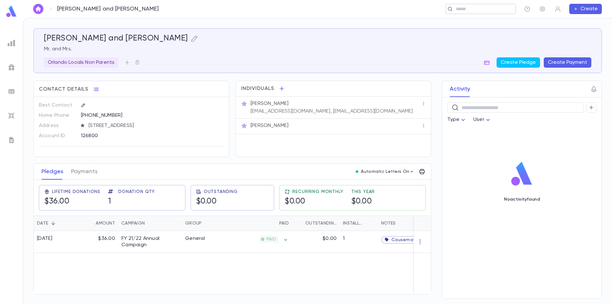
click at [486, 9] on input "text" at bounding box center [478, 9] width 49 height 6
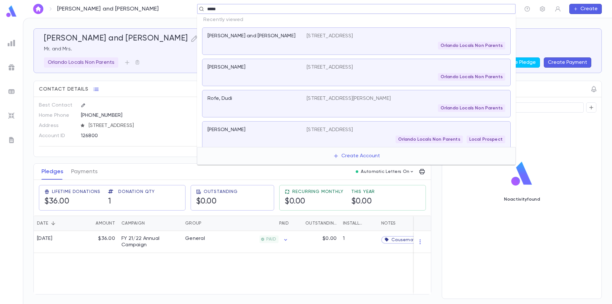
type input "******"
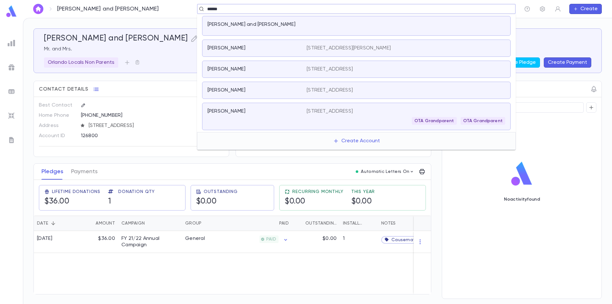
click at [273, 68] on div "Rivera, Akiva" at bounding box center [254, 69] width 92 height 6
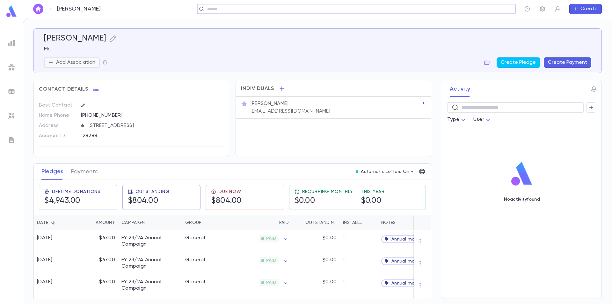
click at [91, 62] on p "Add Association" at bounding box center [75, 62] width 39 height 6
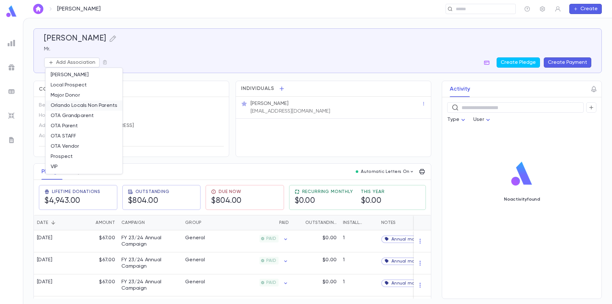
click at [90, 105] on li "Orlando Locals Non Parents" at bounding box center [84, 105] width 77 height 10
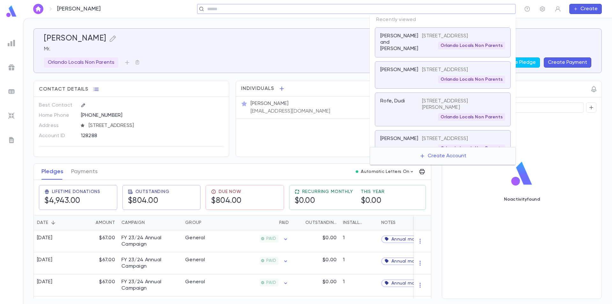
click at [478, 10] on input "text" at bounding box center [354, 9] width 298 height 6
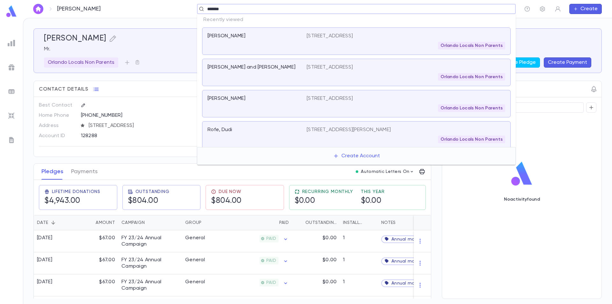
type input "********"
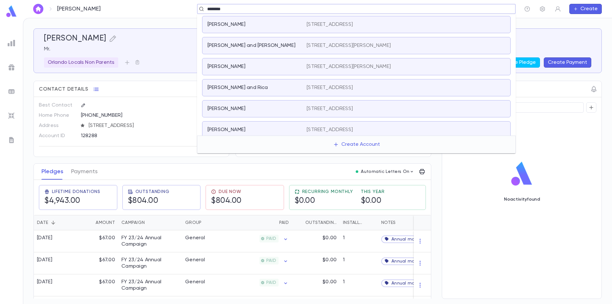
click at [288, 45] on div "Liberman, Aaron and Joan" at bounding box center [254, 45] width 92 height 6
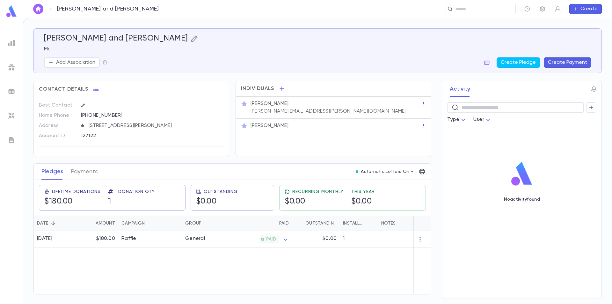
click at [191, 39] on icon "button" at bounding box center [194, 38] width 6 height 6
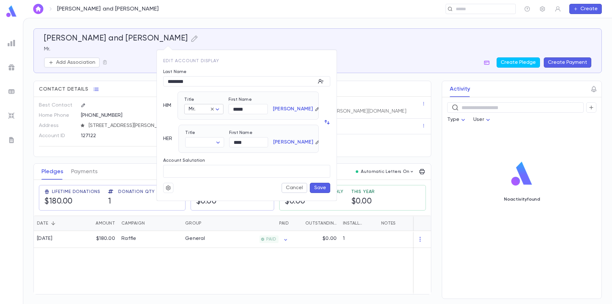
click at [217, 110] on body "Liberman, Aaron and Joan ​ Create Liberman, Aaron and Joan Mr. Add Association …" at bounding box center [306, 161] width 612 height 286
click at [213, 108] on div at bounding box center [306, 152] width 612 height 304
click at [213, 108] on icon at bounding box center [212, 108] width 3 height 3
click at [218, 141] on body "Liberman, Aaron and Joan ​ Create Liberman, Aaron and Joan Mr. Add Association …" at bounding box center [306, 161] width 612 height 286
click at [212, 152] on span "Mrs." at bounding box center [207, 155] width 28 height 6
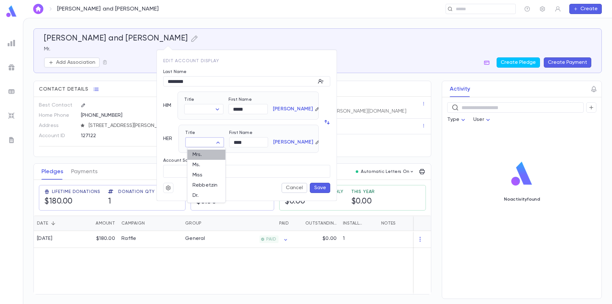
type input "****"
drag, startPoint x: 263, startPoint y: 109, endPoint x: 228, endPoint y: 109, distance: 35.1
click at [228, 109] on div "First Name ***** ​" at bounding box center [246, 103] width 44 height 22
click at [274, 95] on div "Liberman" at bounding box center [290, 103] width 44 height 22
click at [318, 184] on button "Save" at bounding box center [320, 188] width 20 height 10
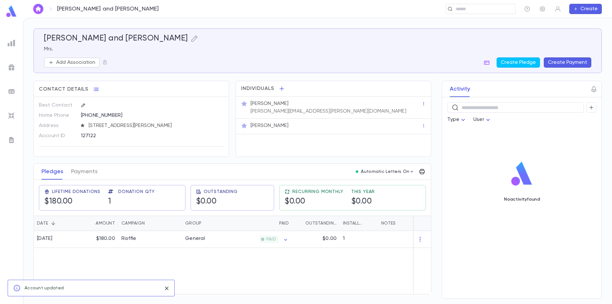
click at [422, 104] on icon "button" at bounding box center [424, 103] width 4 height 4
click at [406, 109] on div at bounding box center [306, 152] width 612 height 304
click at [274, 105] on p "Aaron Liberman" at bounding box center [270, 103] width 38 height 6
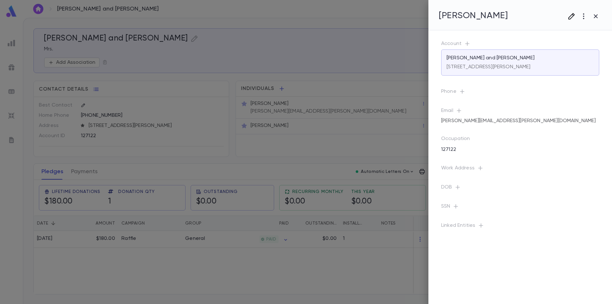
click at [571, 15] on icon "button" at bounding box center [572, 16] width 6 height 6
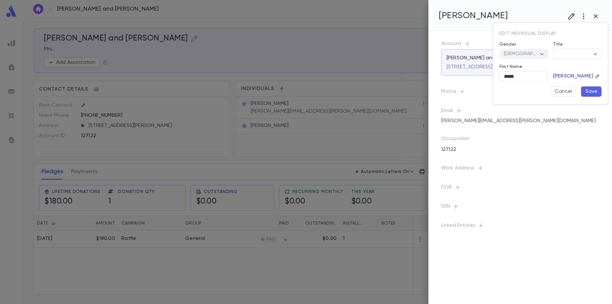
click at [583, 17] on div at bounding box center [306, 152] width 612 height 304
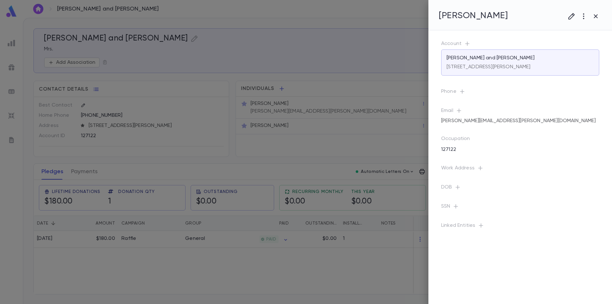
click at [583, 17] on icon "button" at bounding box center [584, 16] width 8 height 8
click at [568, 48] on li "Delete" at bounding box center [577, 50] width 63 height 10
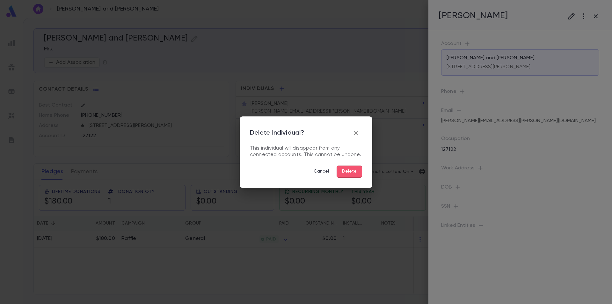
click at [353, 173] on button "Delete" at bounding box center [350, 172] width 26 height 12
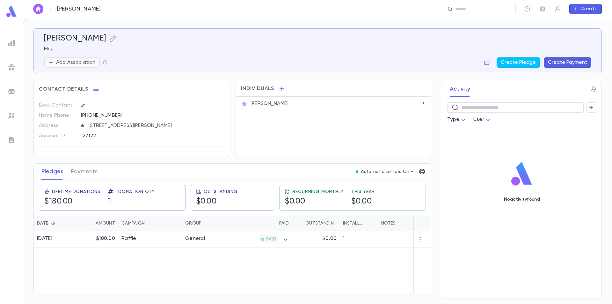
click at [67, 60] on p "Add Association" at bounding box center [75, 62] width 39 height 6
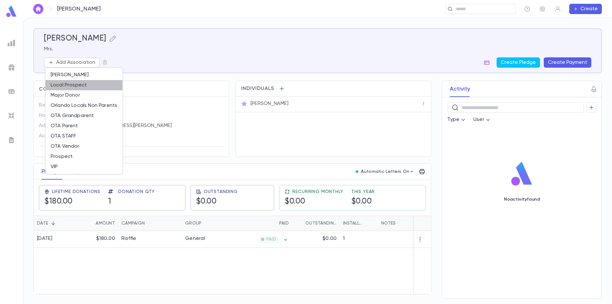
click at [77, 85] on li "Local Prospect" at bounding box center [84, 85] width 77 height 10
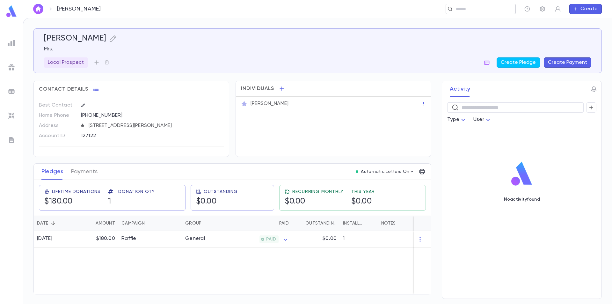
click at [479, 8] on input "text" at bounding box center [478, 9] width 49 height 6
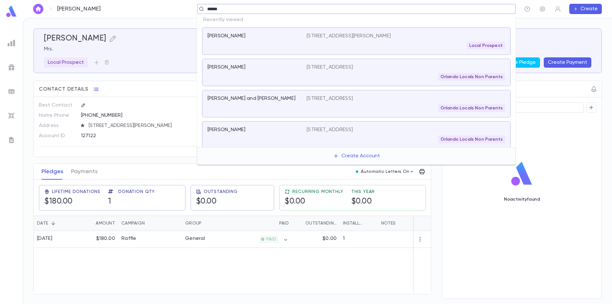
type input "*******"
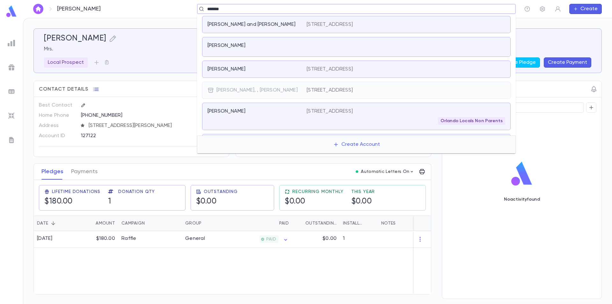
click at [300, 25] on div "Fischer, Jeff and Michelle" at bounding box center [257, 24] width 99 height 6
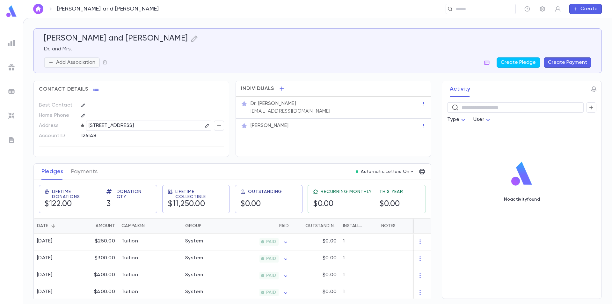
click at [80, 62] on p "Add Association" at bounding box center [75, 62] width 39 height 6
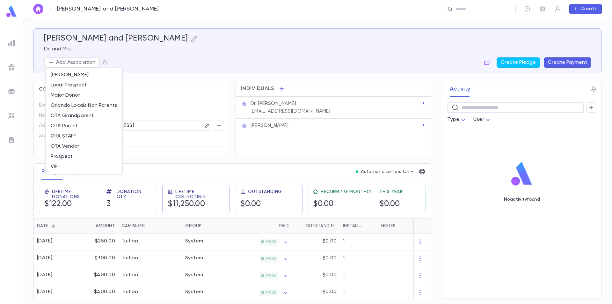
click at [143, 53] on div at bounding box center [306, 152] width 612 height 304
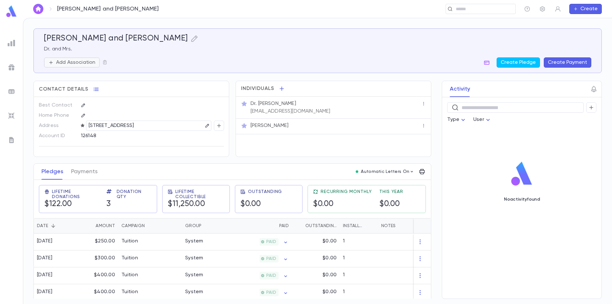
click at [85, 60] on p "Add Association" at bounding box center [75, 62] width 39 height 6
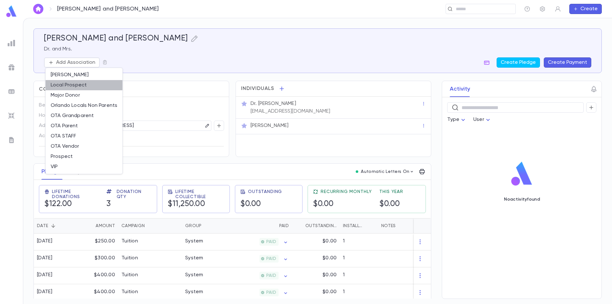
click at [76, 86] on li "Local Prospect" at bounding box center [84, 85] width 77 height 10
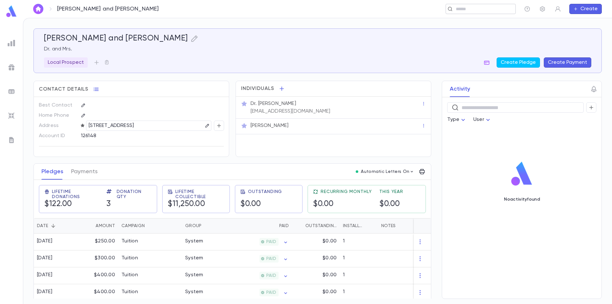
click at [467, 11] on input "text" at bounding box center [478, 9] width 49 height 6
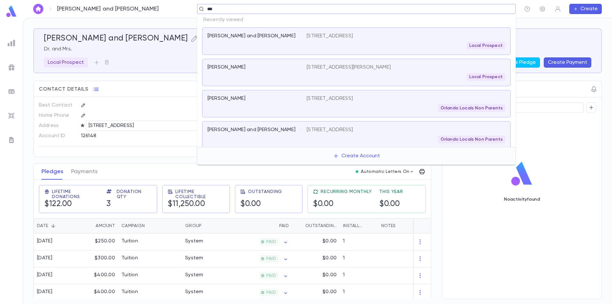
type input "****"
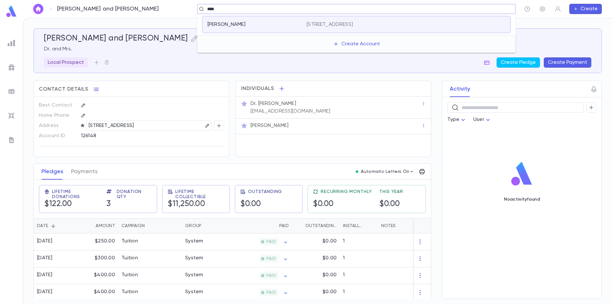
click at [298, 24] on div "Toll, Jason" at bounding box center [254, 24] width 92 height 6
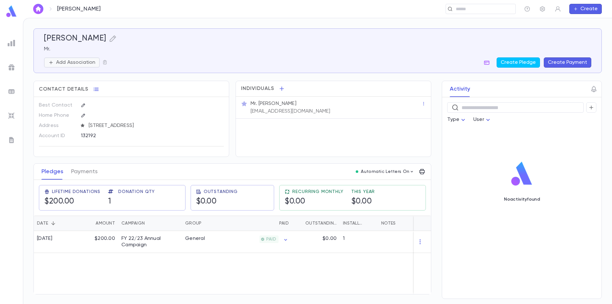
click at [68, 61] on p "Add Association" at bounding box center [75, 62] width 39 height 6
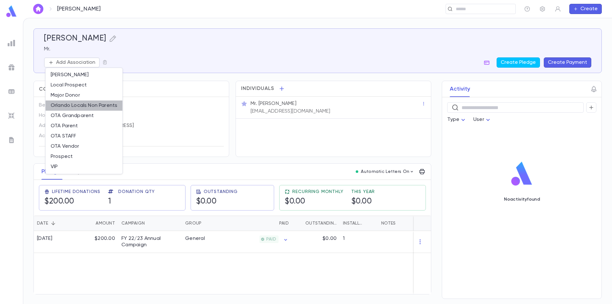
click at [69, 107] on li "Orlando Locals Non Parents" at bounding box center [84, 105] width 77 height 10
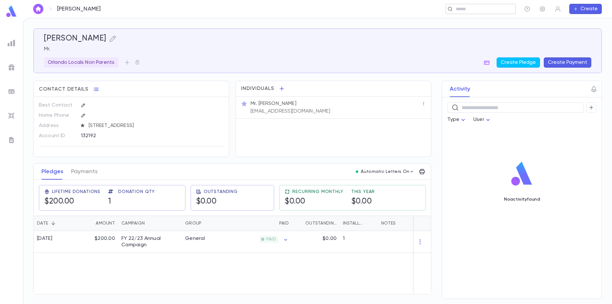
click at [484, 8] on input "text" at bounding box center [478, 9] width 49 height 6
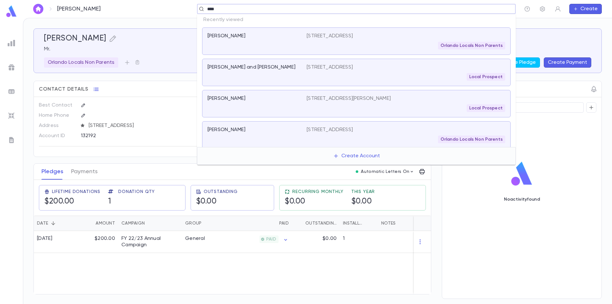
type input "*****"
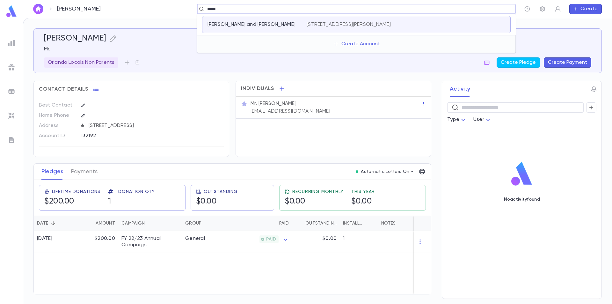
click at [292, 24] on div "Imber, Jeff and Amy" at bounding box center [254, 24] width 92 height 6
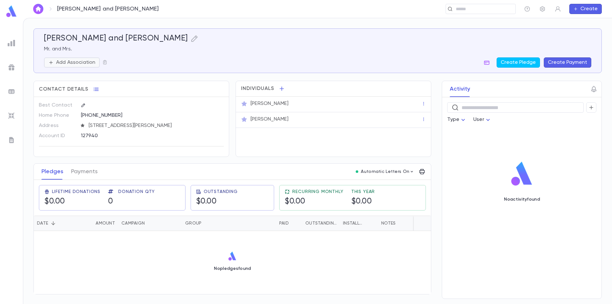
click at [78, 63] on p "Add Association" at bounding box center [75, 62] width 39 height 6
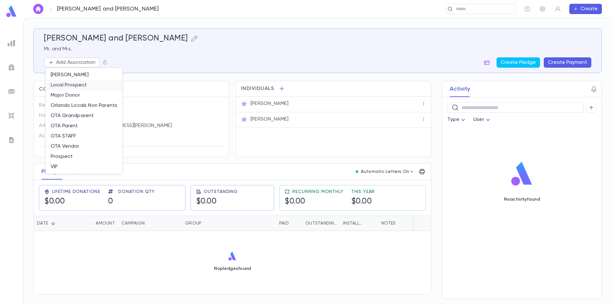
click at [75, 85] on li "Local Prospect" at bounding box center [84, 85] width 77 height 10
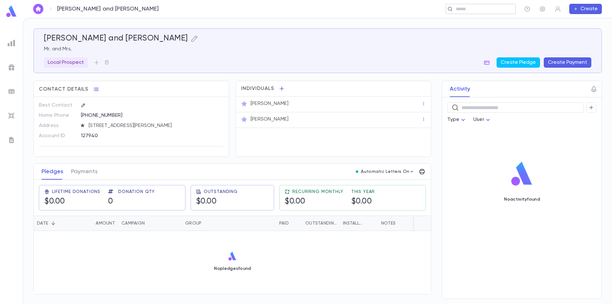
click at [492, 9] on input "text" at bounding box center [478, 9] width 49 height 6
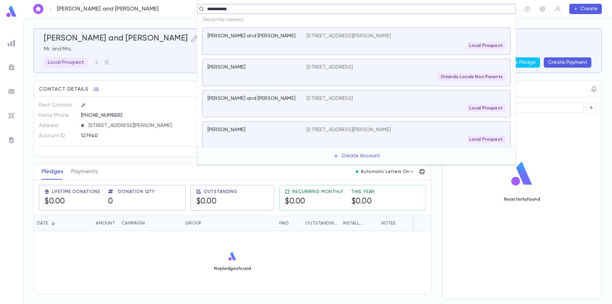
type input "**********"
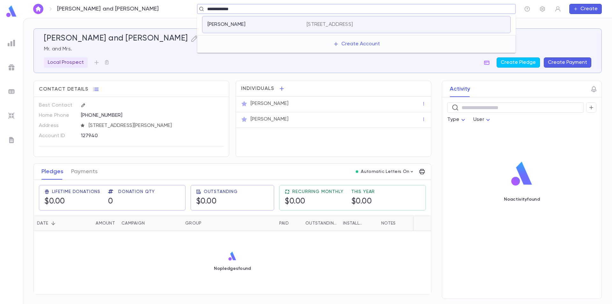
click at [352, 28] on div "Goldman, Louis 8323 Boyla Court, Windermere FL 34786 United States" at bounding box center [356, 24] width 309 height 17
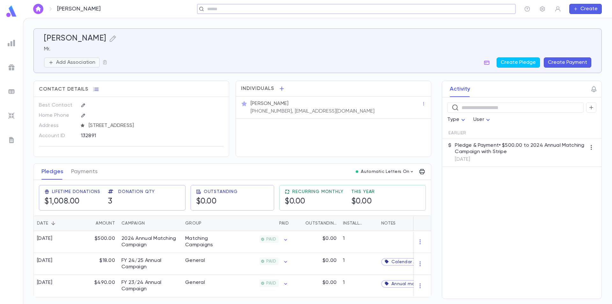
click at [78, 63] on p "Add Association" at bounding box center [75, 62] width 39 height 6
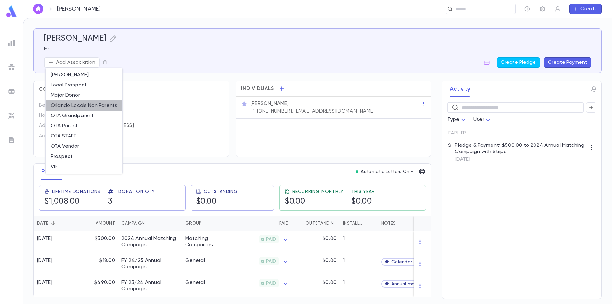
click at [71, 105] on li "Orlando Locals Non Parents" at bounding box center [84, 105] width 77 height 10
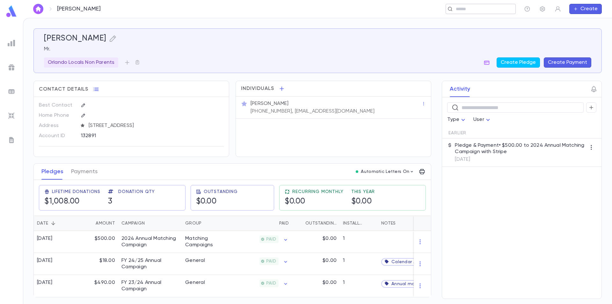
click at [484, 9] on input "text" at bounding box center [478, 9] width 49 height 6
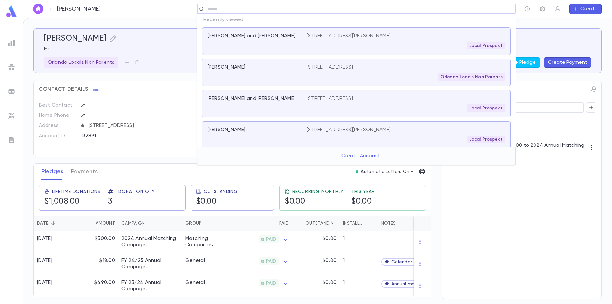
paste input "*****"
type input "*****"
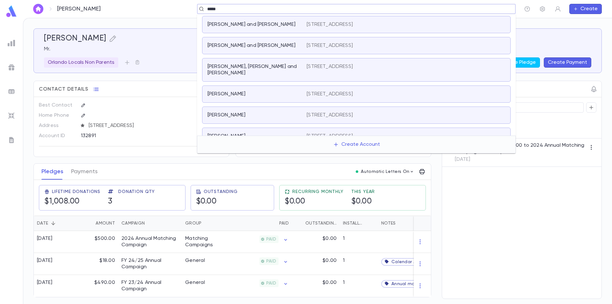
click at [294, 23] on div "Mayer, Richard and Ellen" at bounding box center [254, 24] width 92 height 6
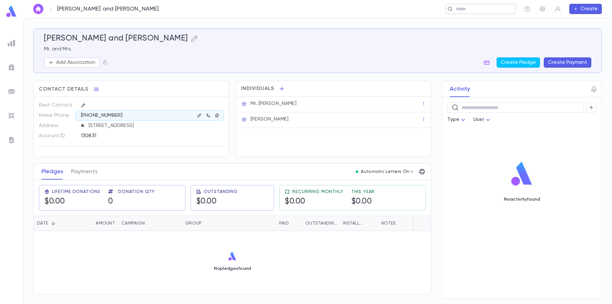
click at [463, 9] on input "text" at bounding box center [478, 9] width 49 height 6
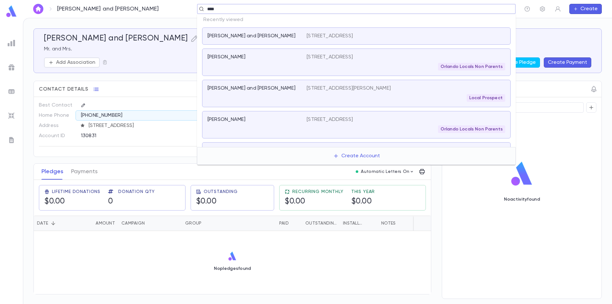
type input "*****"
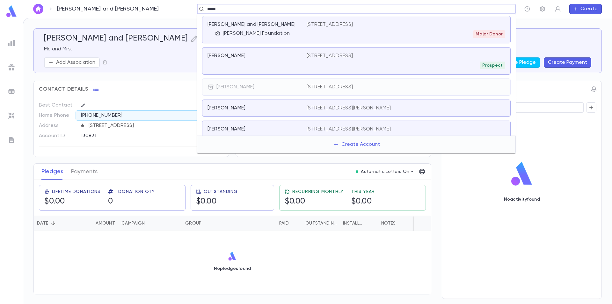
click at [444, 29] on div "9646 Kildare Avenue, Skokie IL 60076 United States Major Donor" at bounding box center [406, 29] width 199 height 17
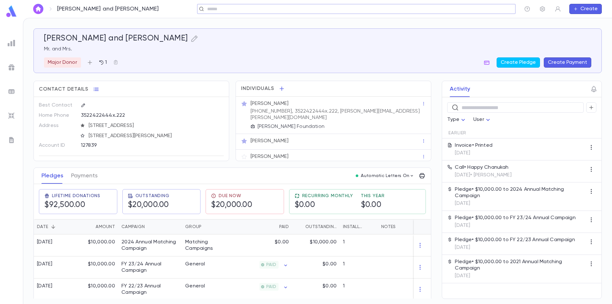
click at [90, 60] on icon "button" at bounding box center [90, 62] width 6 height 6
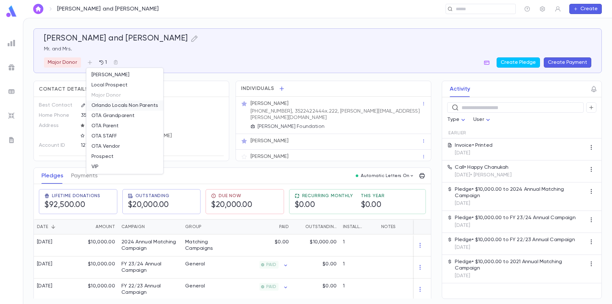
click at [119, 107] on li "Orlando Locals Non Parents" at bounding box center [124, 105] width 77 height 10
